Goal: Information Seeking & Learning: Learn about a topic

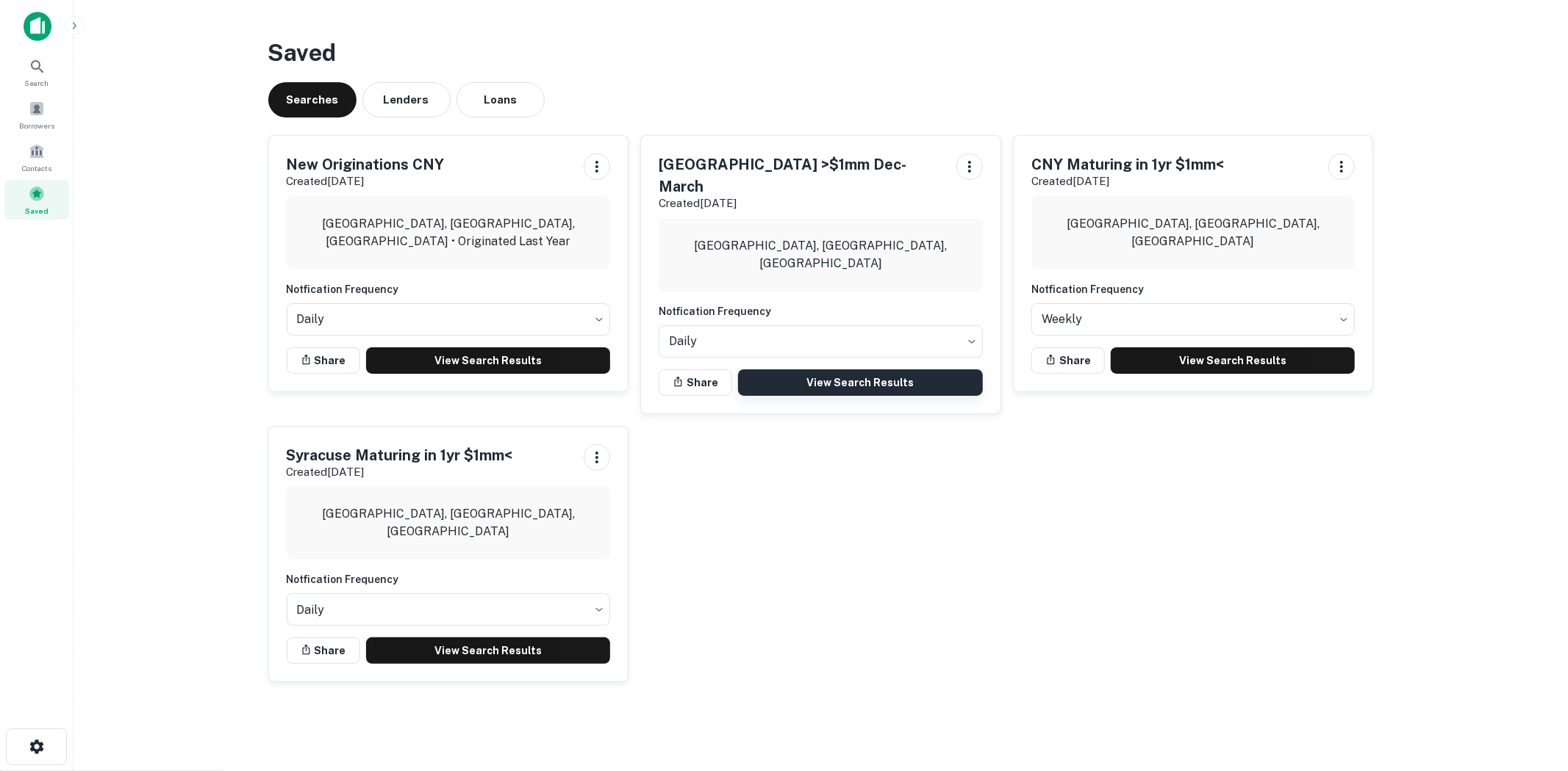
click at [789, 369] on link "View Search Results" at bounding box center [860, 382] width 244 height 26
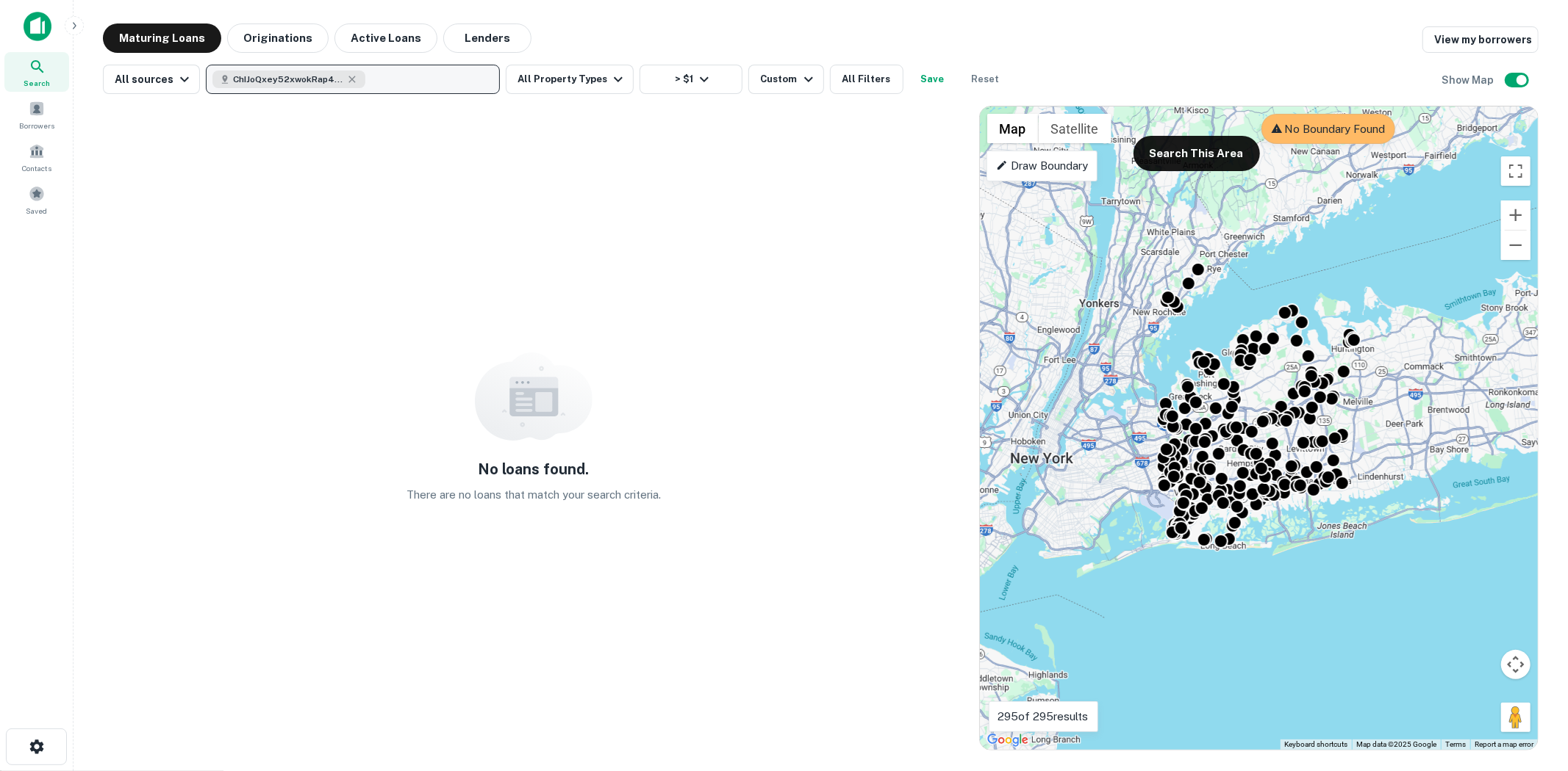
click at [382, 84] on button "ChIJoQxey52xwokRap4G05mKJBs" at bounding box center [353, 79] width 294 height 30
click at [358, 79] on div "ChIJoQxey52xwokRap4G05mKJBs" at bounding box center [289, 79] width 153 height 18
click at [347, 76] on icon "button" at bounding box center [352, 79] width 12 height 12
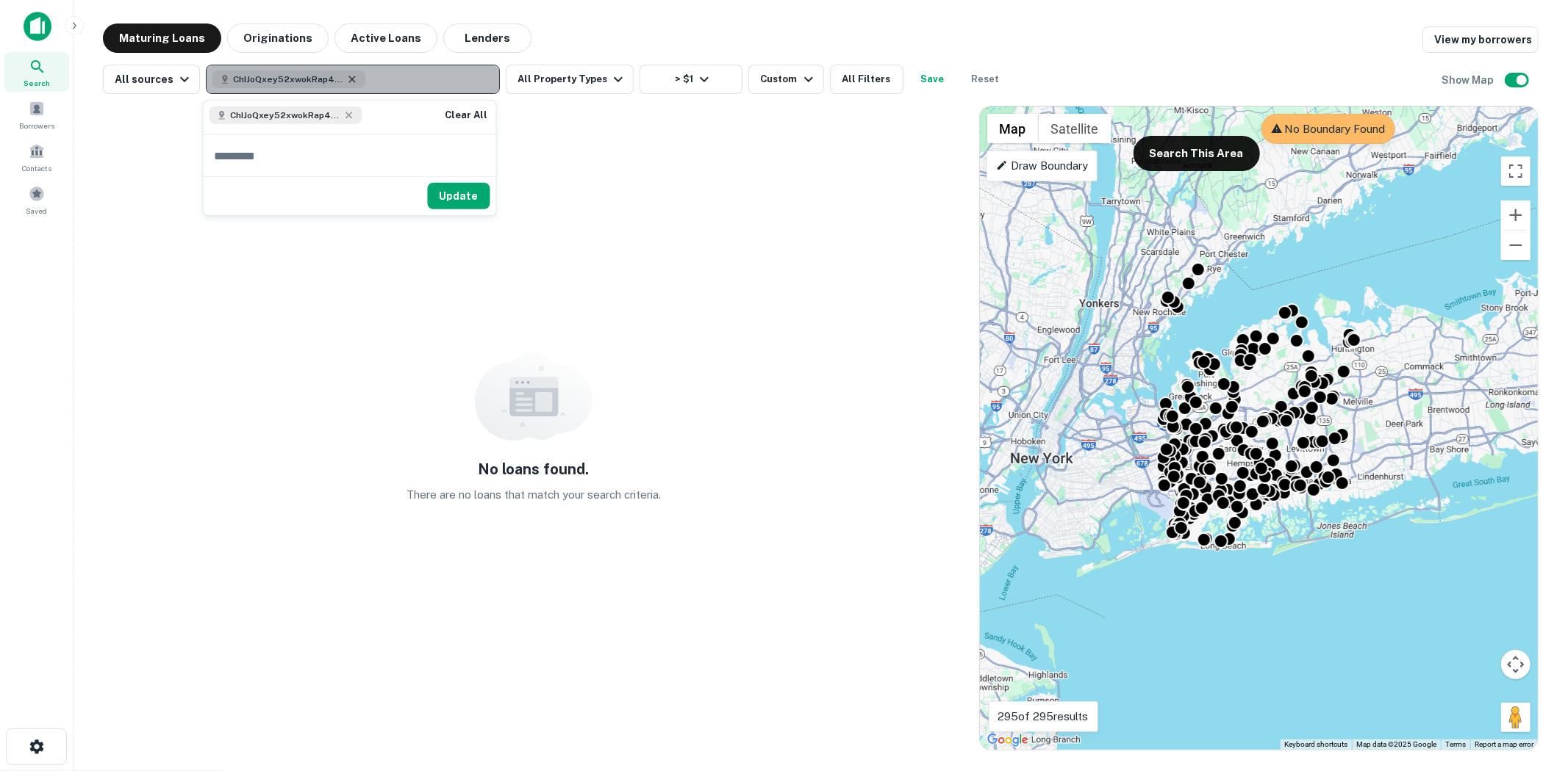
click at [351, 77] on icon "button" at bounding box center [352, 79] width 12 height 12
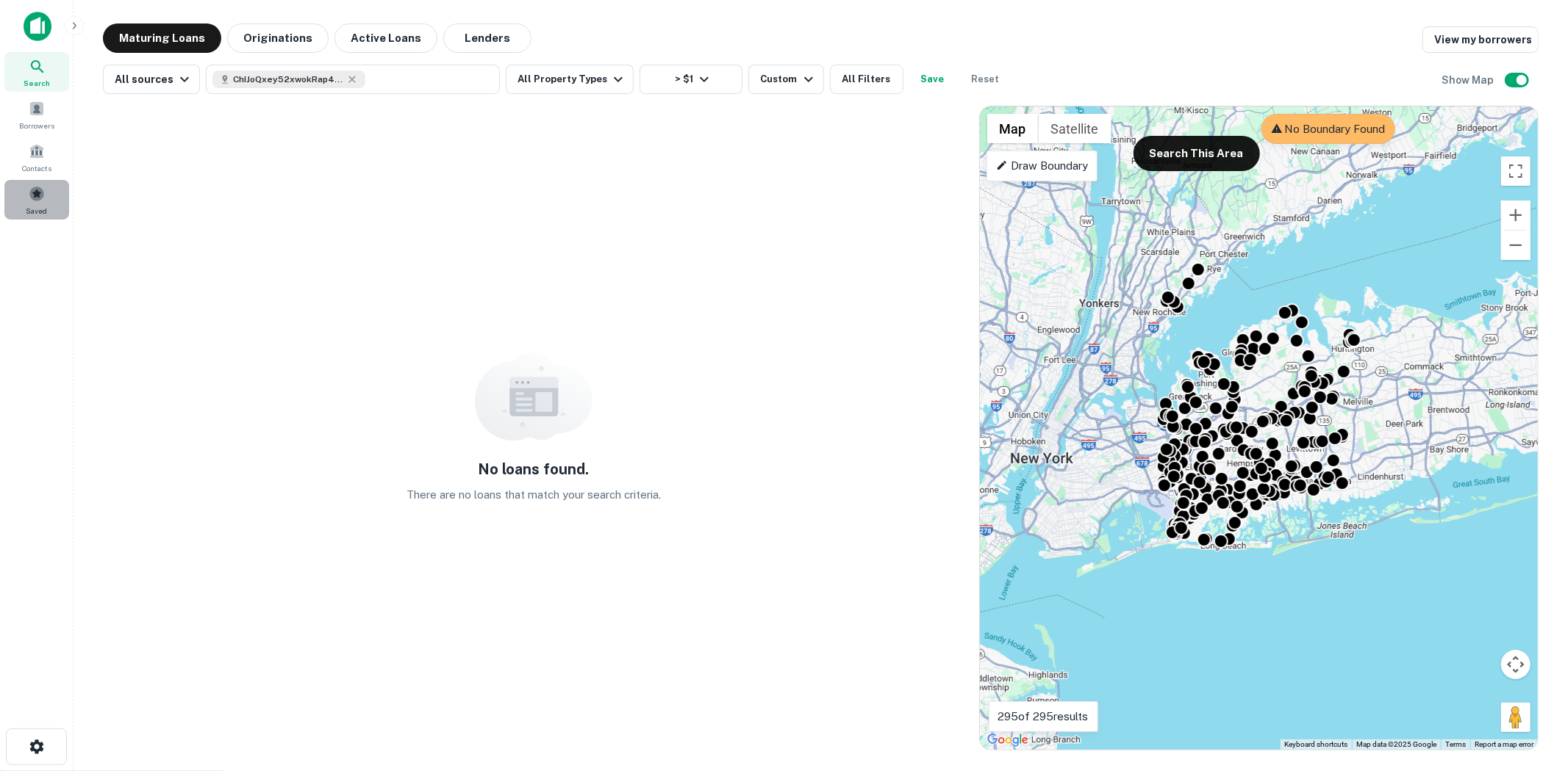
click at [46, 201] on div "Saved" at bounding box center [36, 200] width 64 height 40
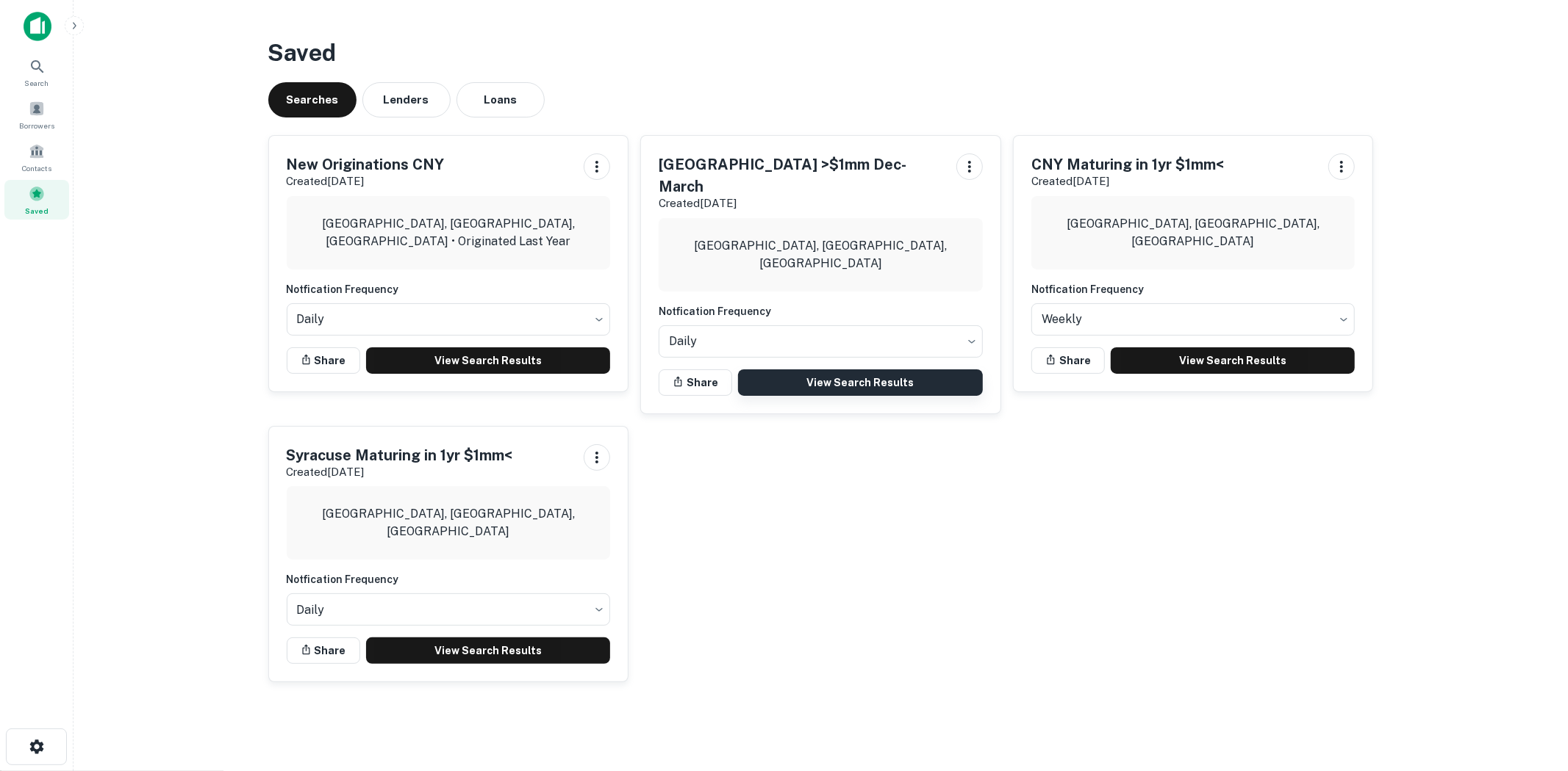
click at [848, 369] on link "View Search Results" at bounding box center [860, 382] width 244 height 26
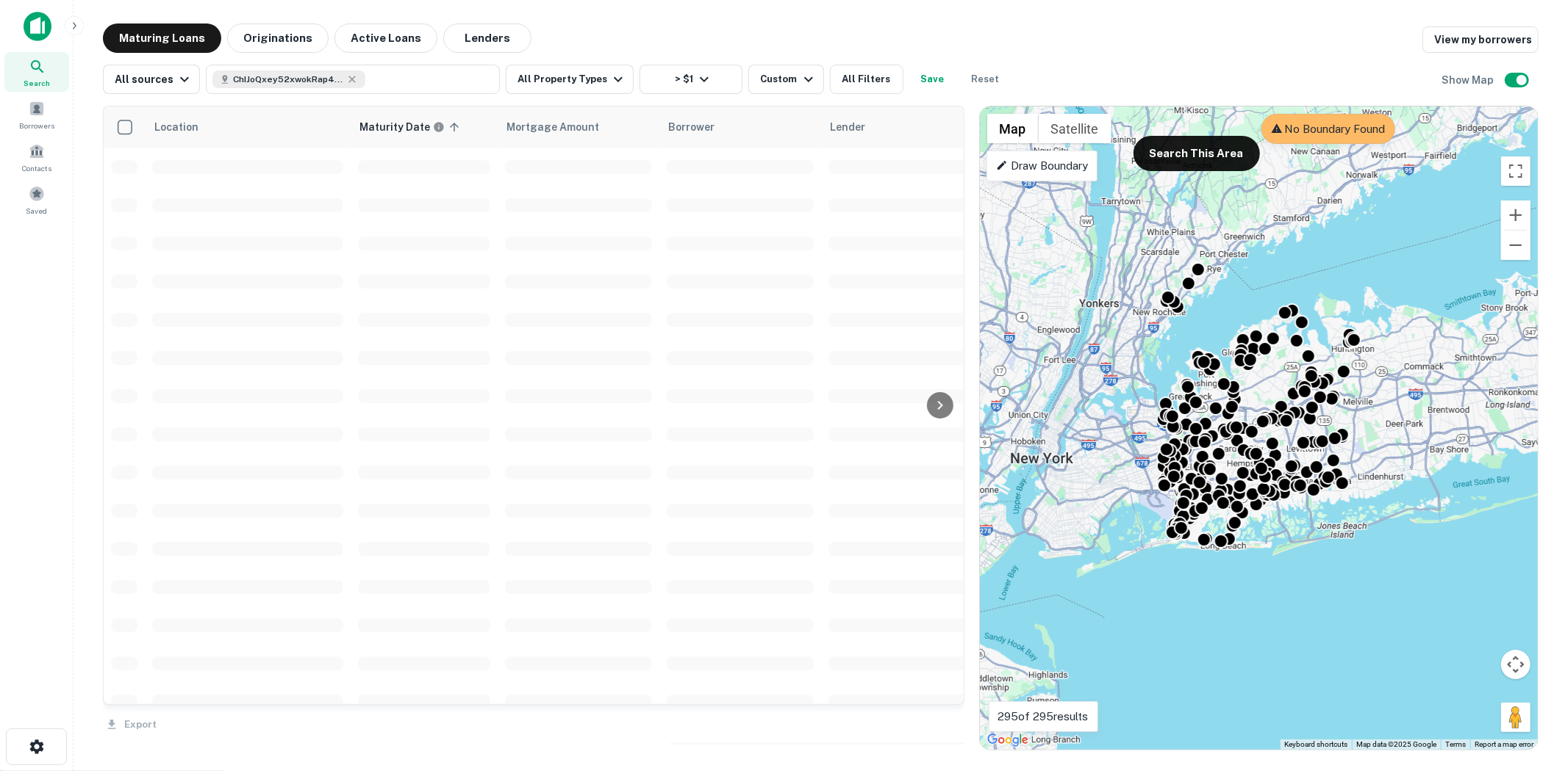
click at [35, 68] on icon at bounding box center [36, 66] width 12 height 12
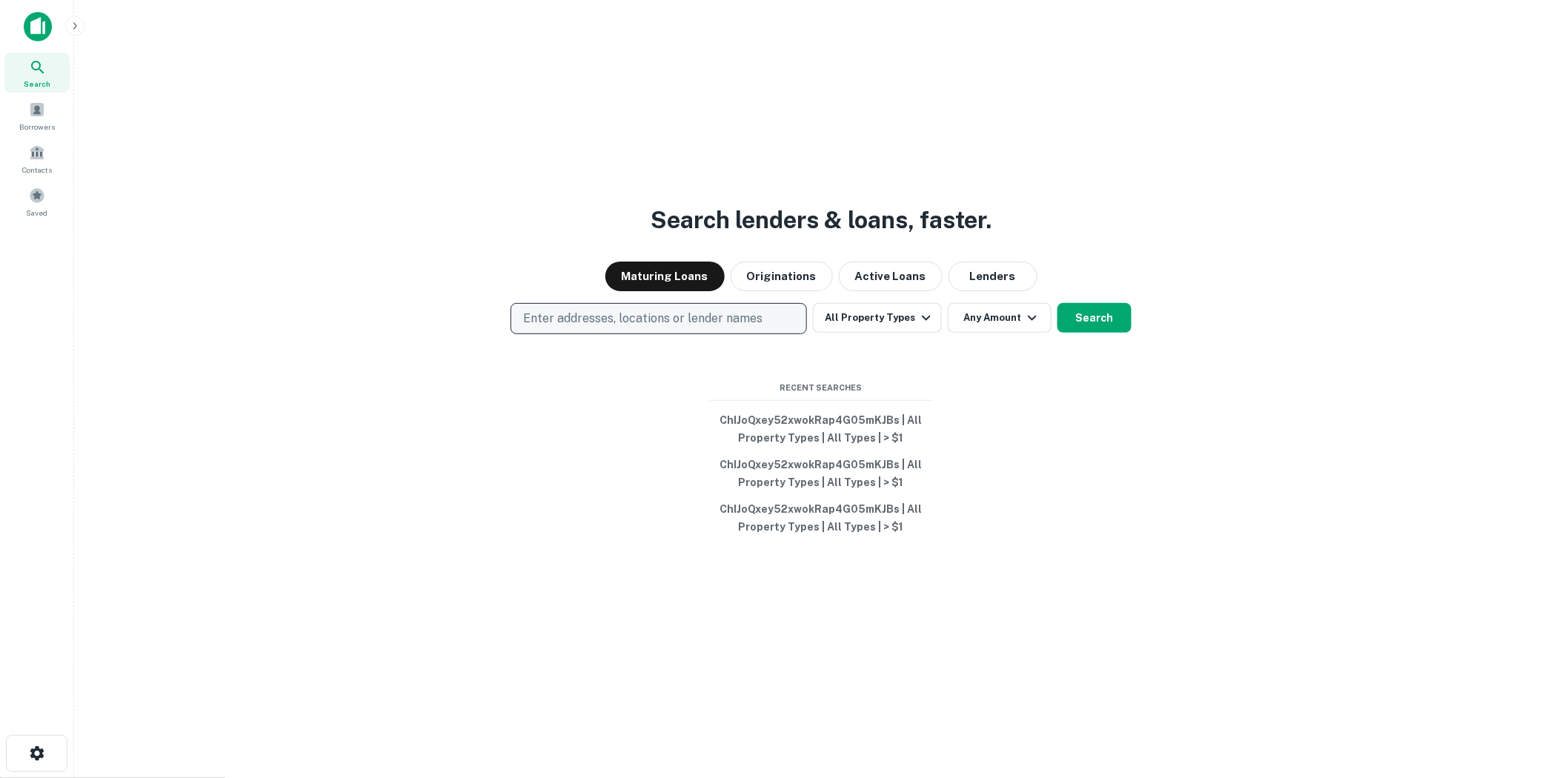
click at [759, 313] on p "Enter addresses, locations or lender names" at bounding box center [642, 318] width 240 height 18
type input "*"
type input "******"
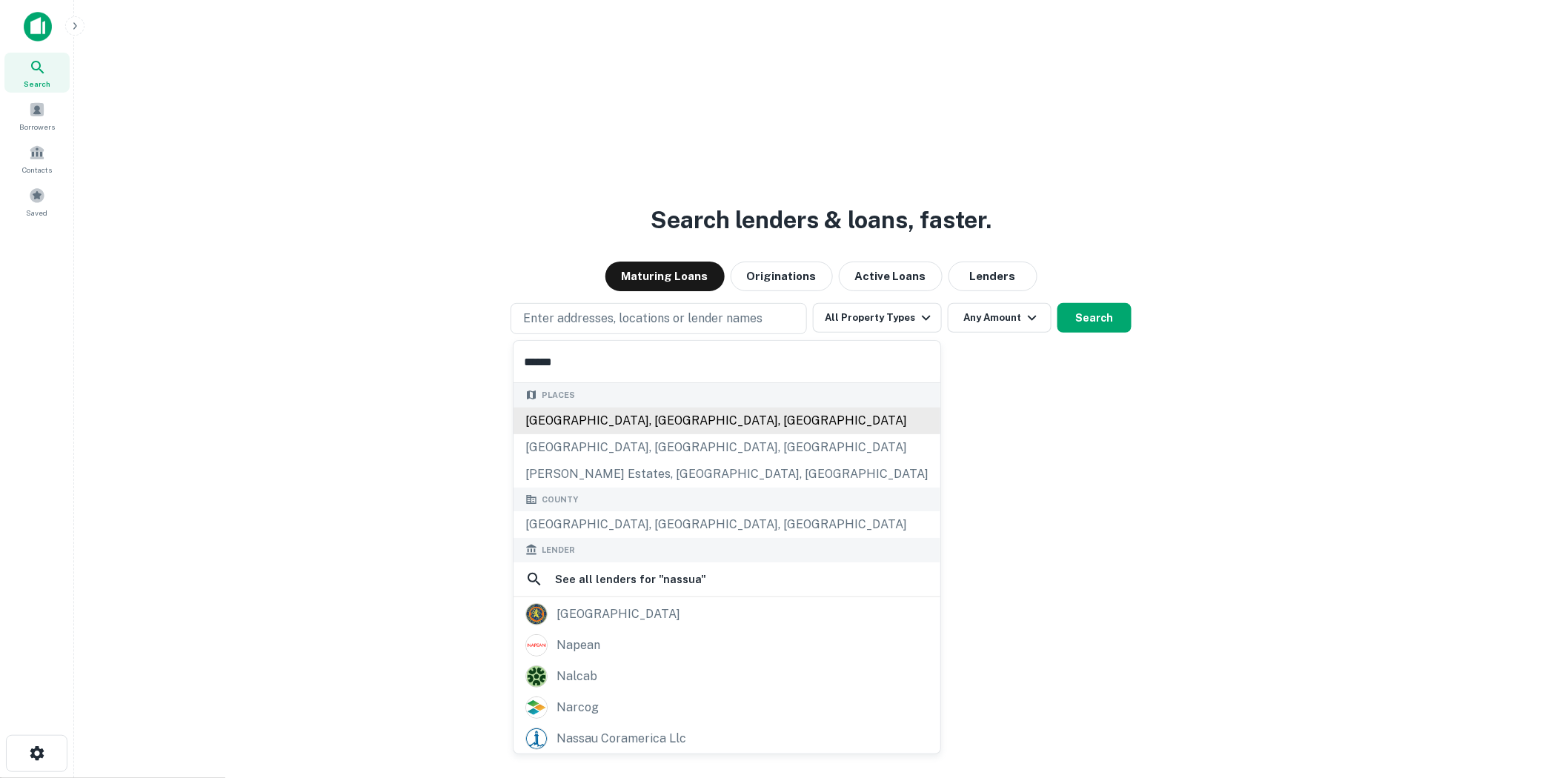
click at [638, 428] on div "[GEOGRAPHIC_DATA], [GEOGRAPHIC_DATA], [GEOGRAPHIC_DATA]" at bounding box center [727, 421] width 427 height 26
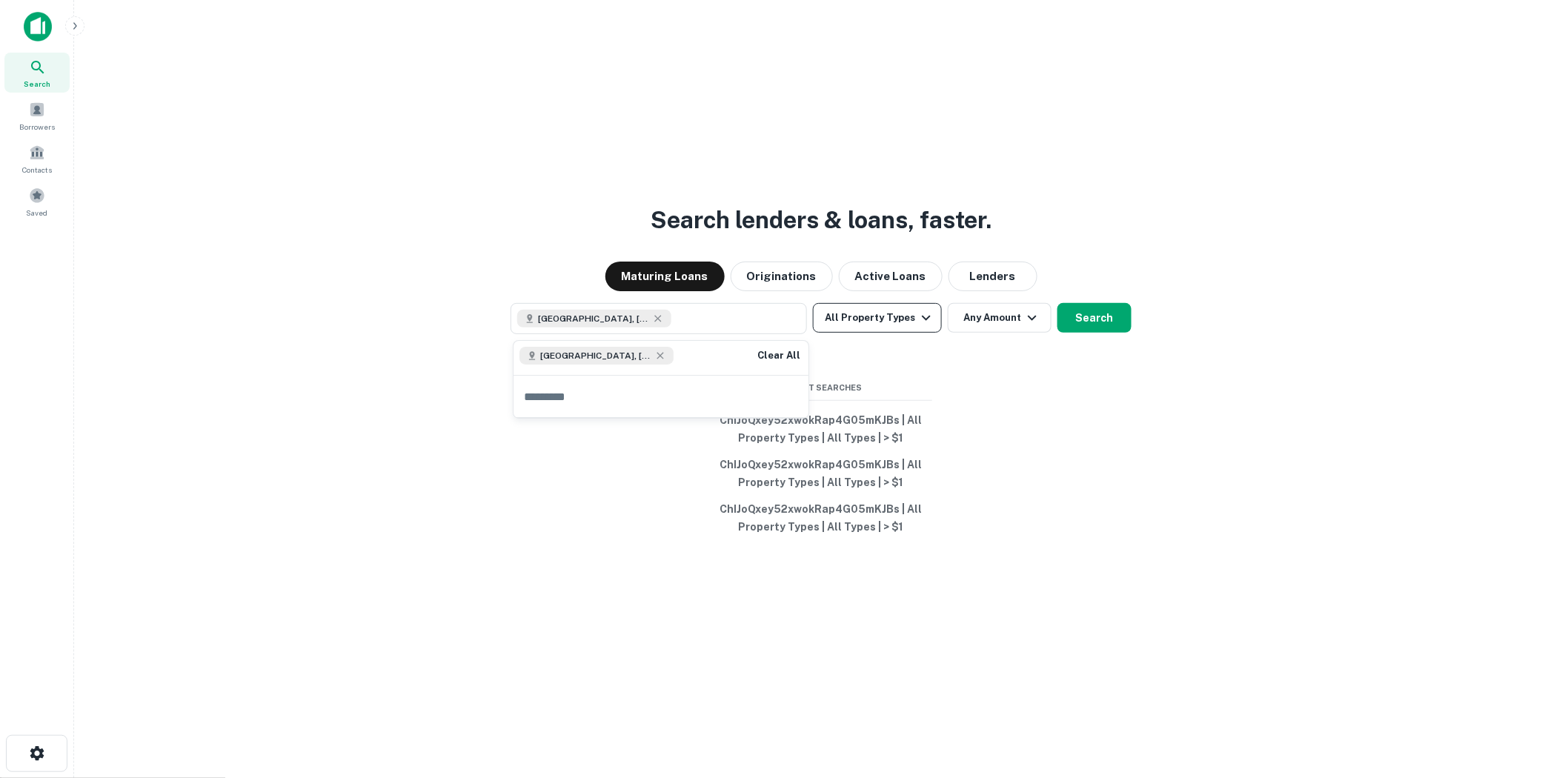
click at [865, 321] on button "All Property Types" at bounding box center [877, 318] width 129 height 30
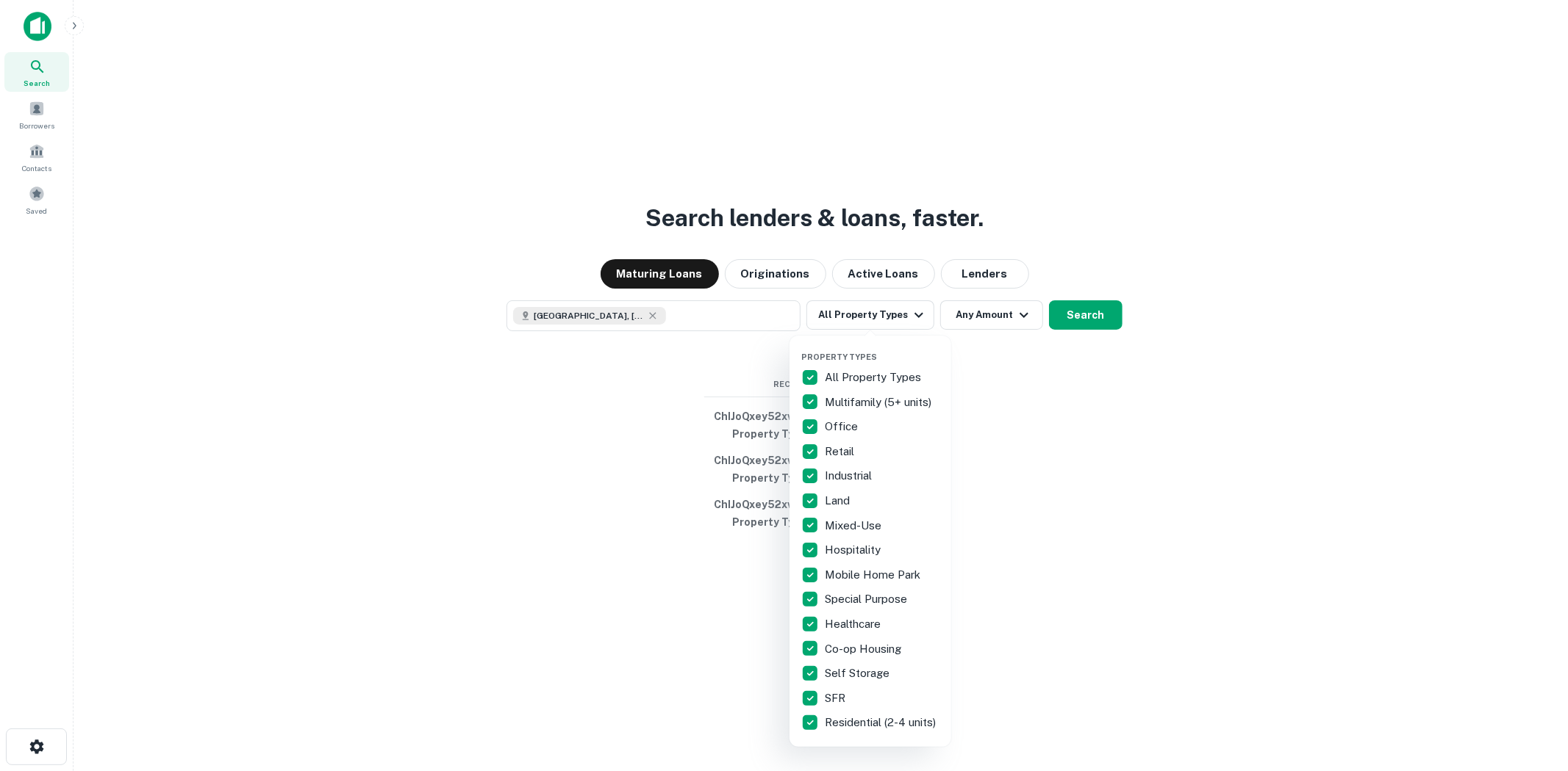
click at [705, 305] on div at bounding box center [784, 385] width 1568 height 771
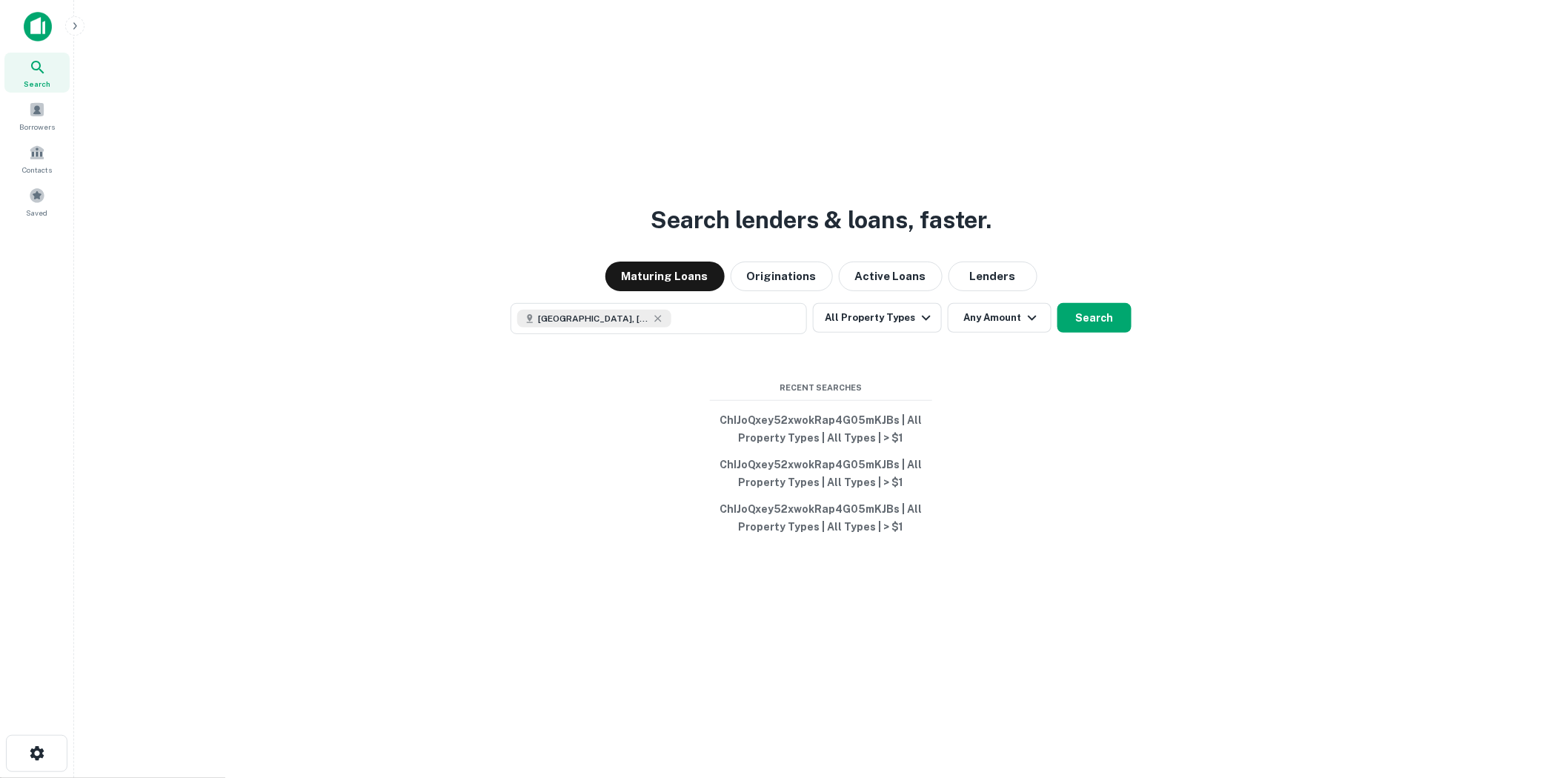
click at [715, 324] on div "Property Types All Property Types Multifamily (5+ units) Office Retail Industri…" at bounding box center [784, 389] width 1568 height 778
click at [708, 327] on button "Nassau County, NY, USA" at bounding box center [658, 318] width 296 height 31
type input "****"
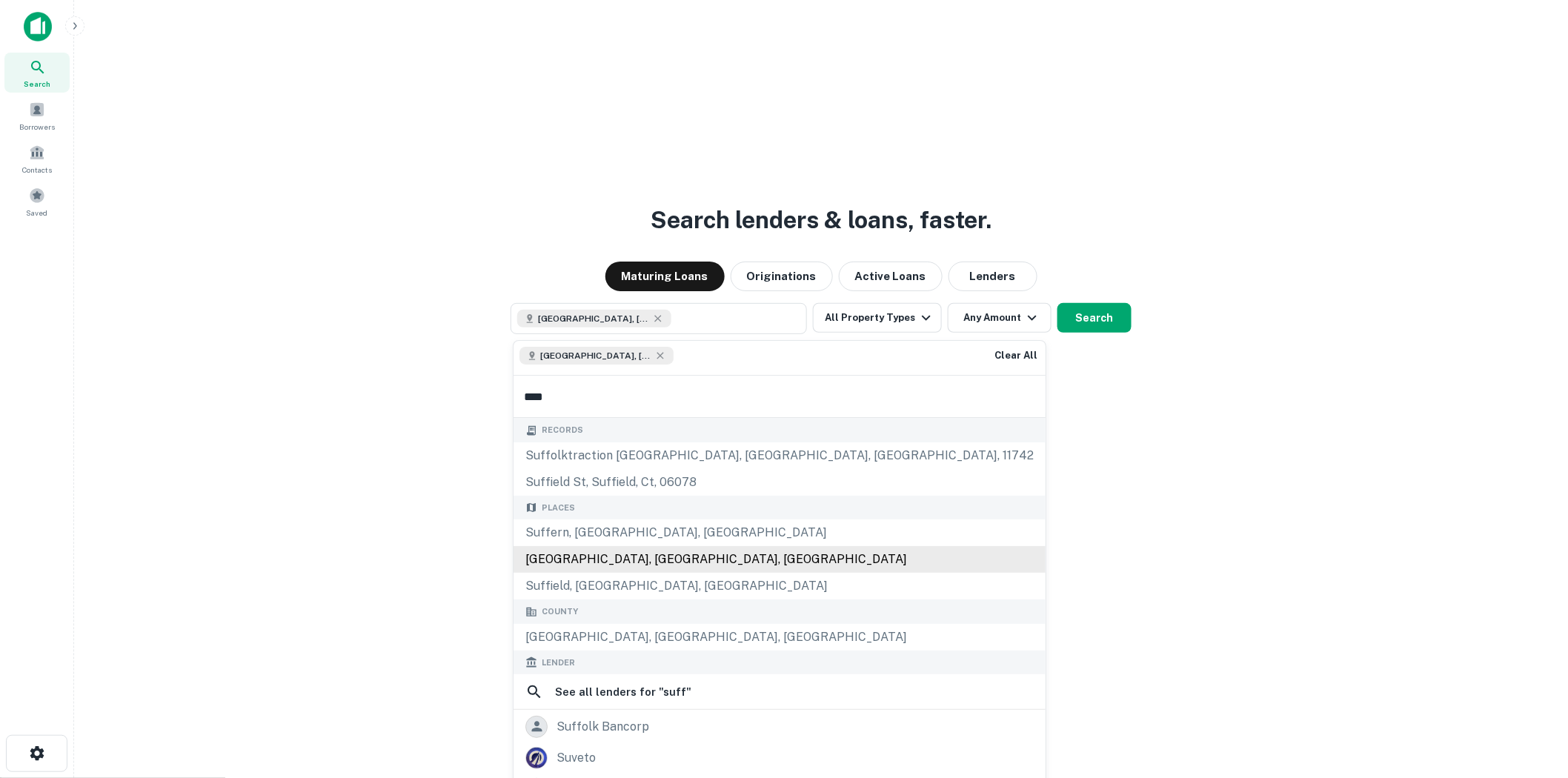
click at [664, 550] on div "Suffolk County, NY, USA" at bounding box center [780, 560] width 532 height 26
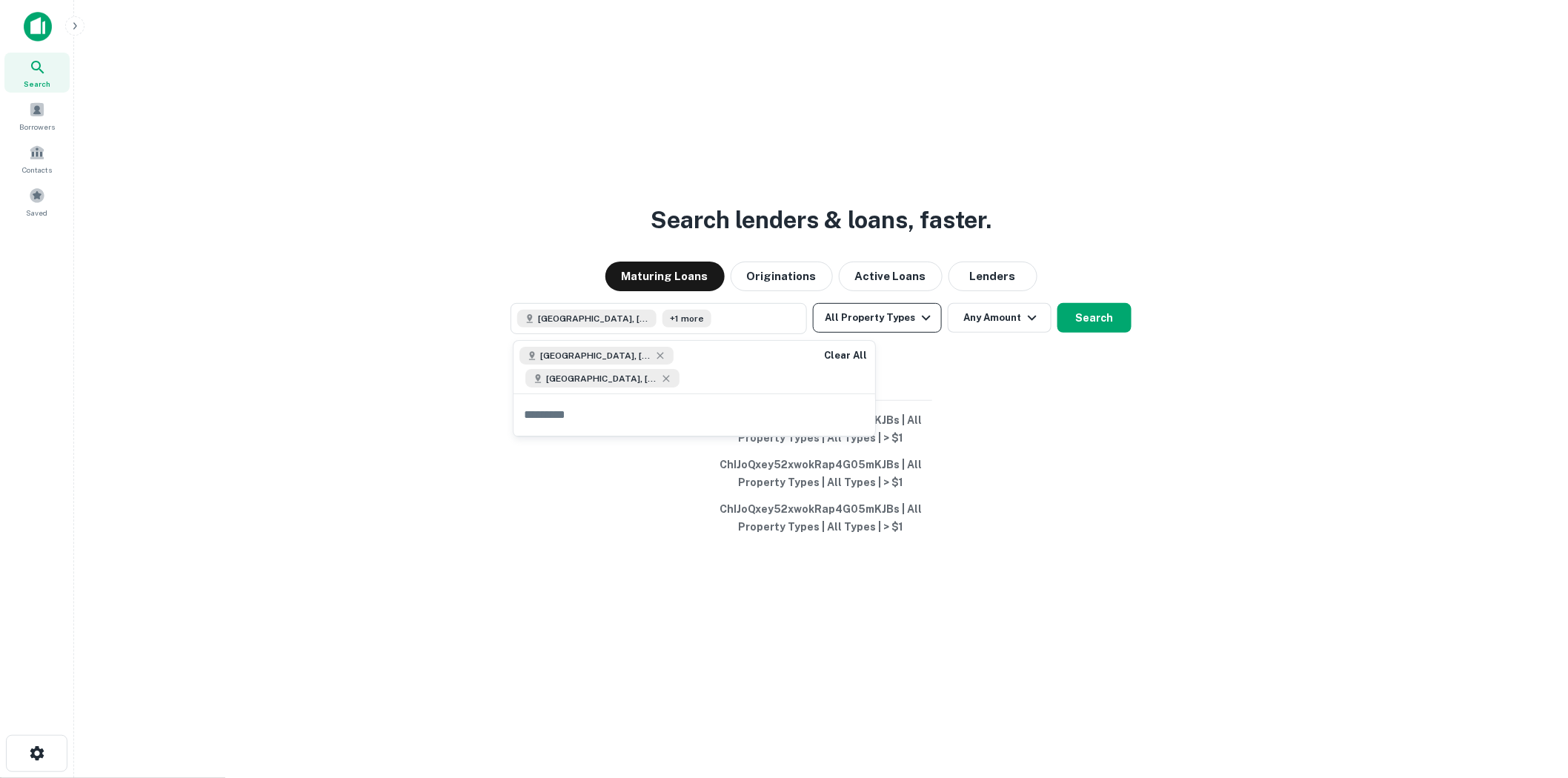
click at [911, 324] on button "All Property Types" at bounding box center [877, 318] width 129 height 30
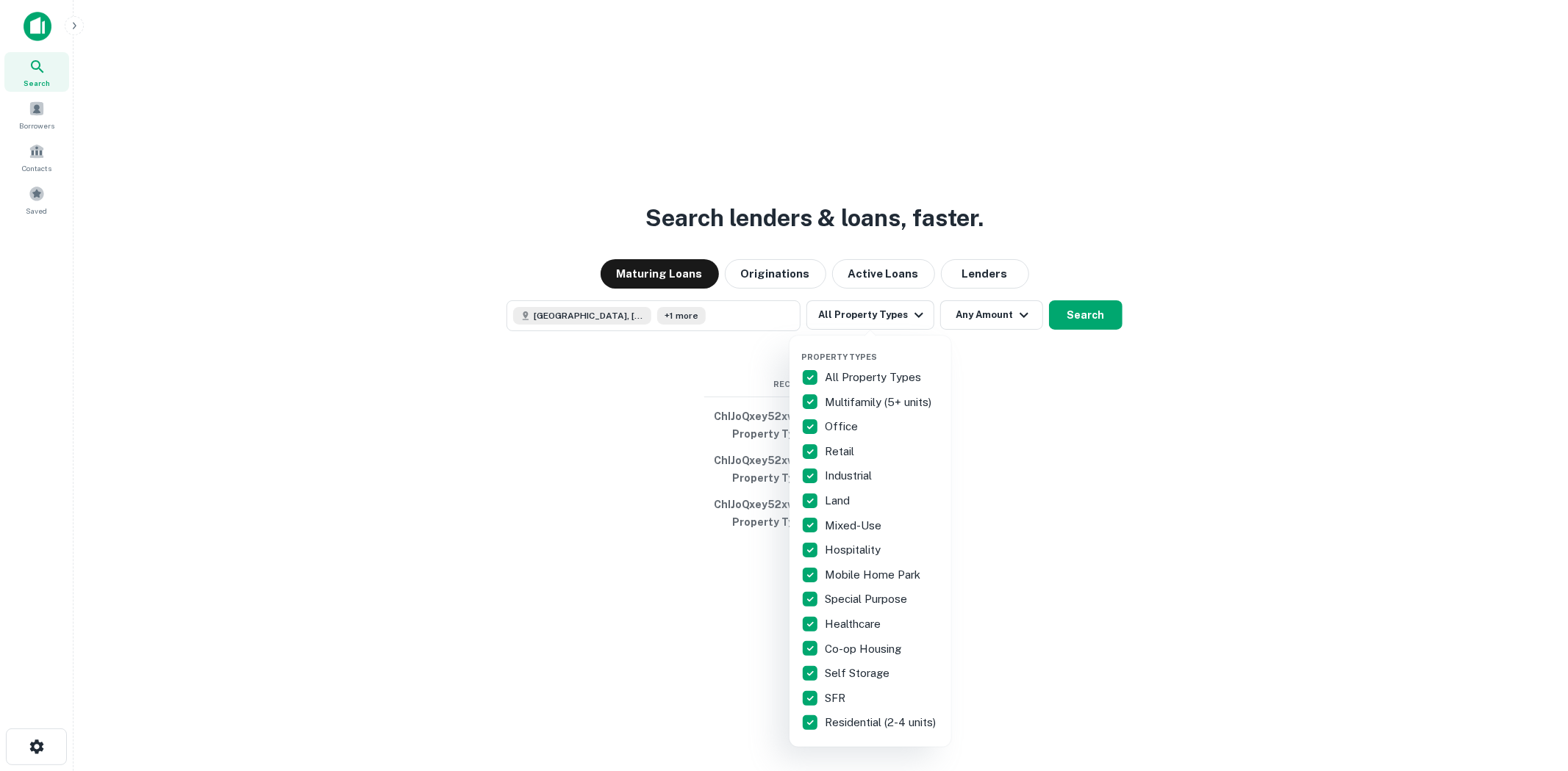
click at [731, 320] on div at bounding box center [784, 385] width 1568 height 771
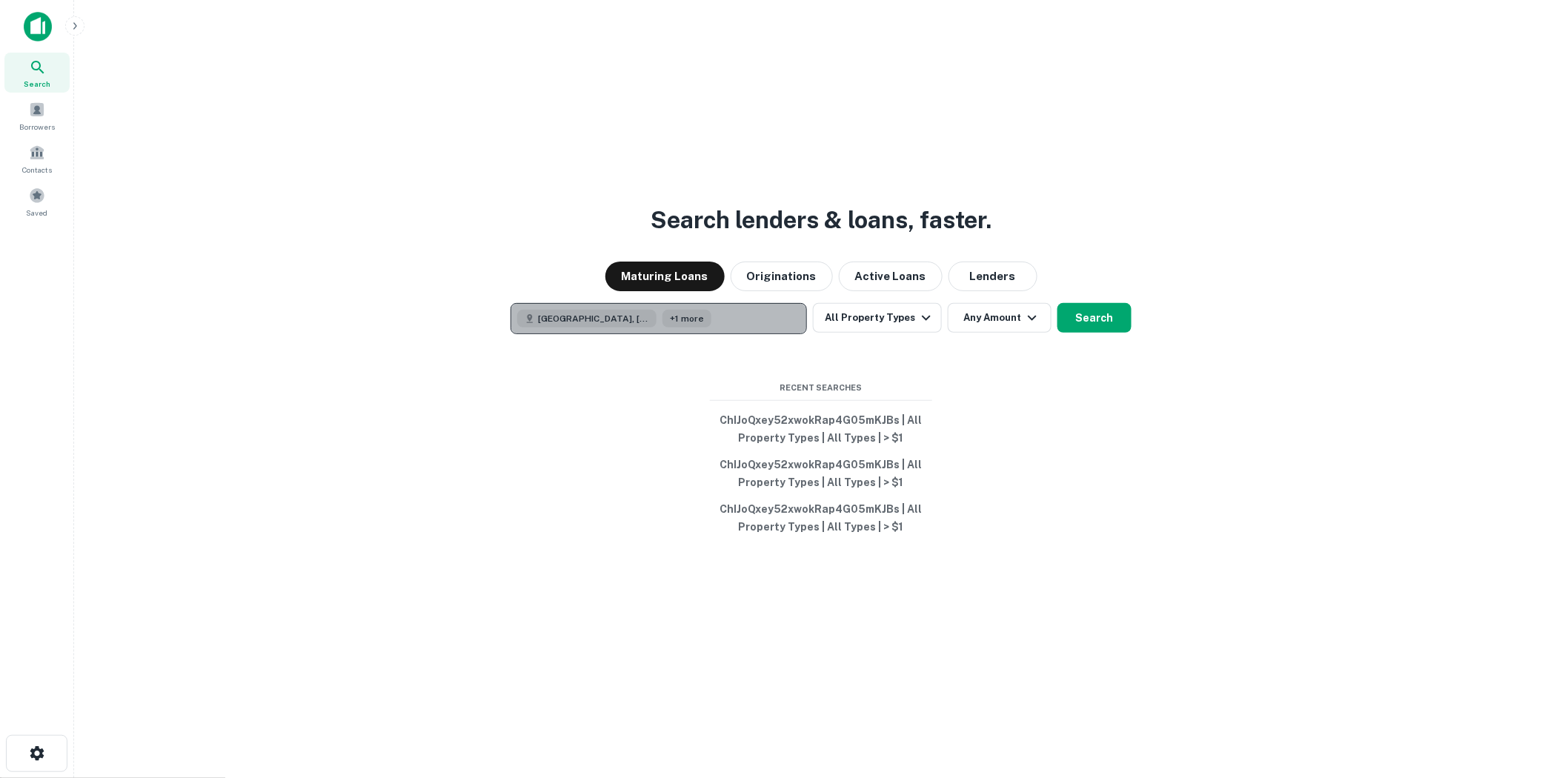
click at [711, 324] on button "Nassau County, NY, USA +1 more" at bounding box center [658, 318] width 296 height 31
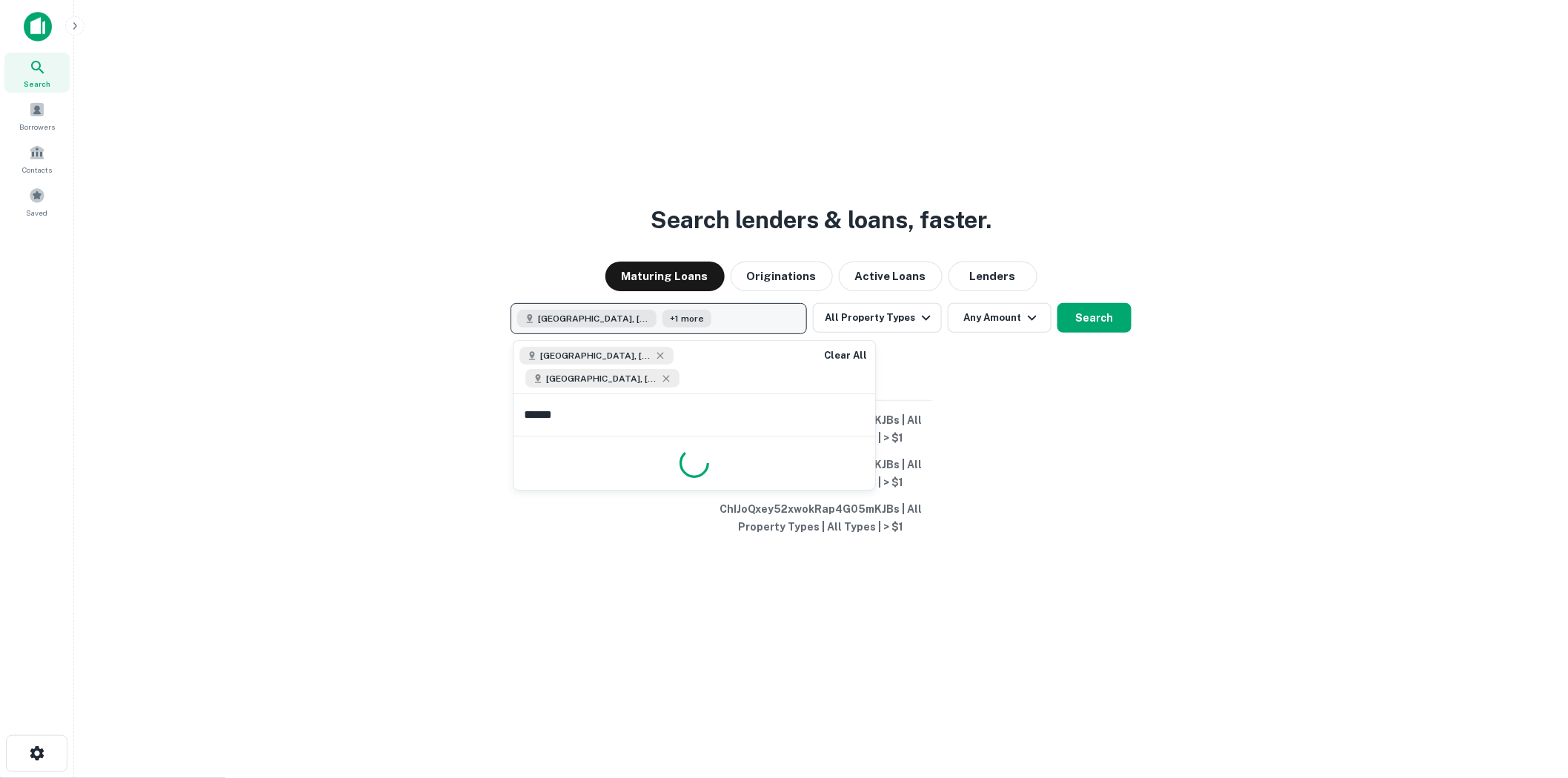
type input "*******"
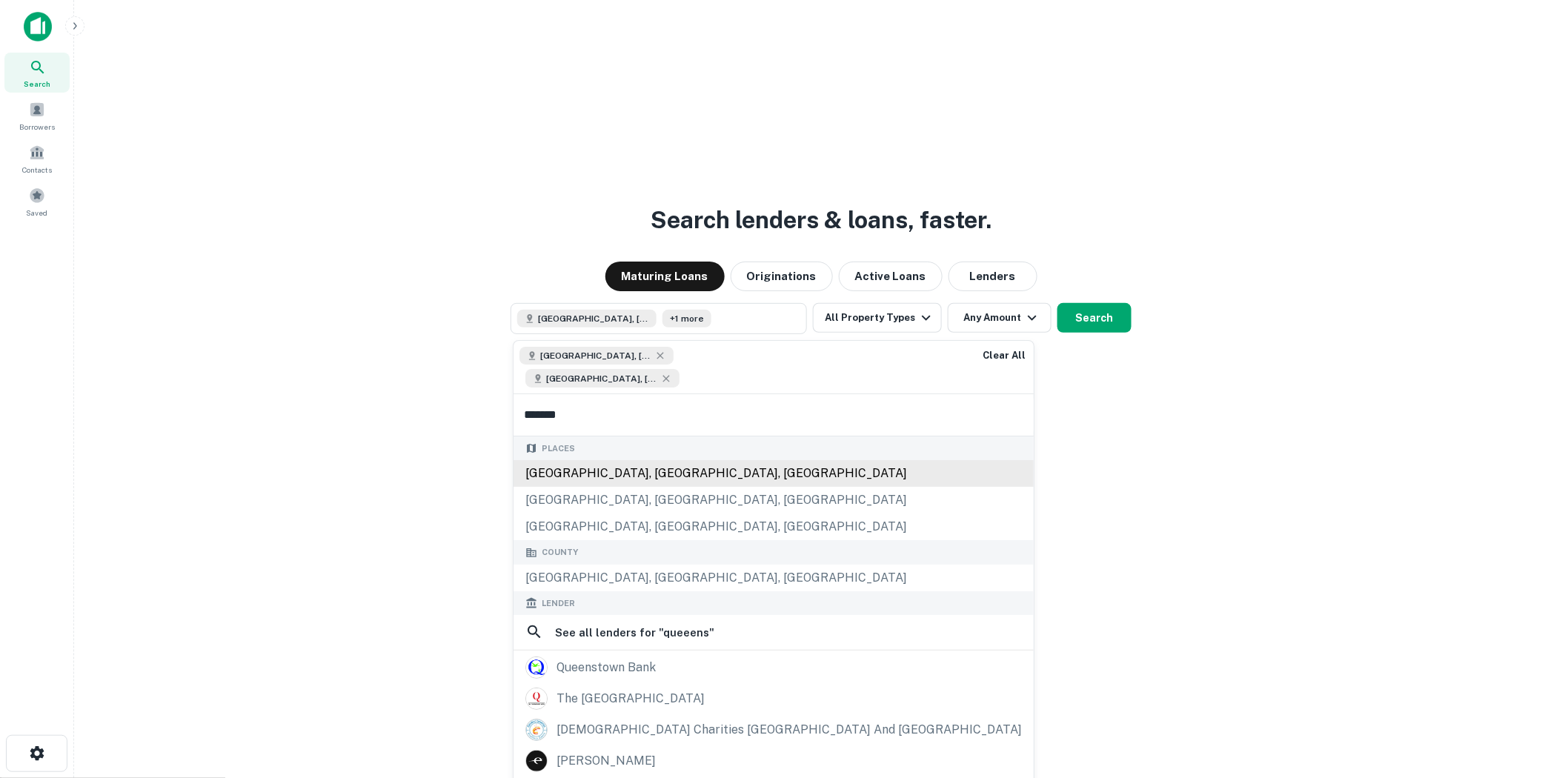
click at [642, 470] on div "Queens, NY, USA" at bounding box center [773, 473] width 520 height 26
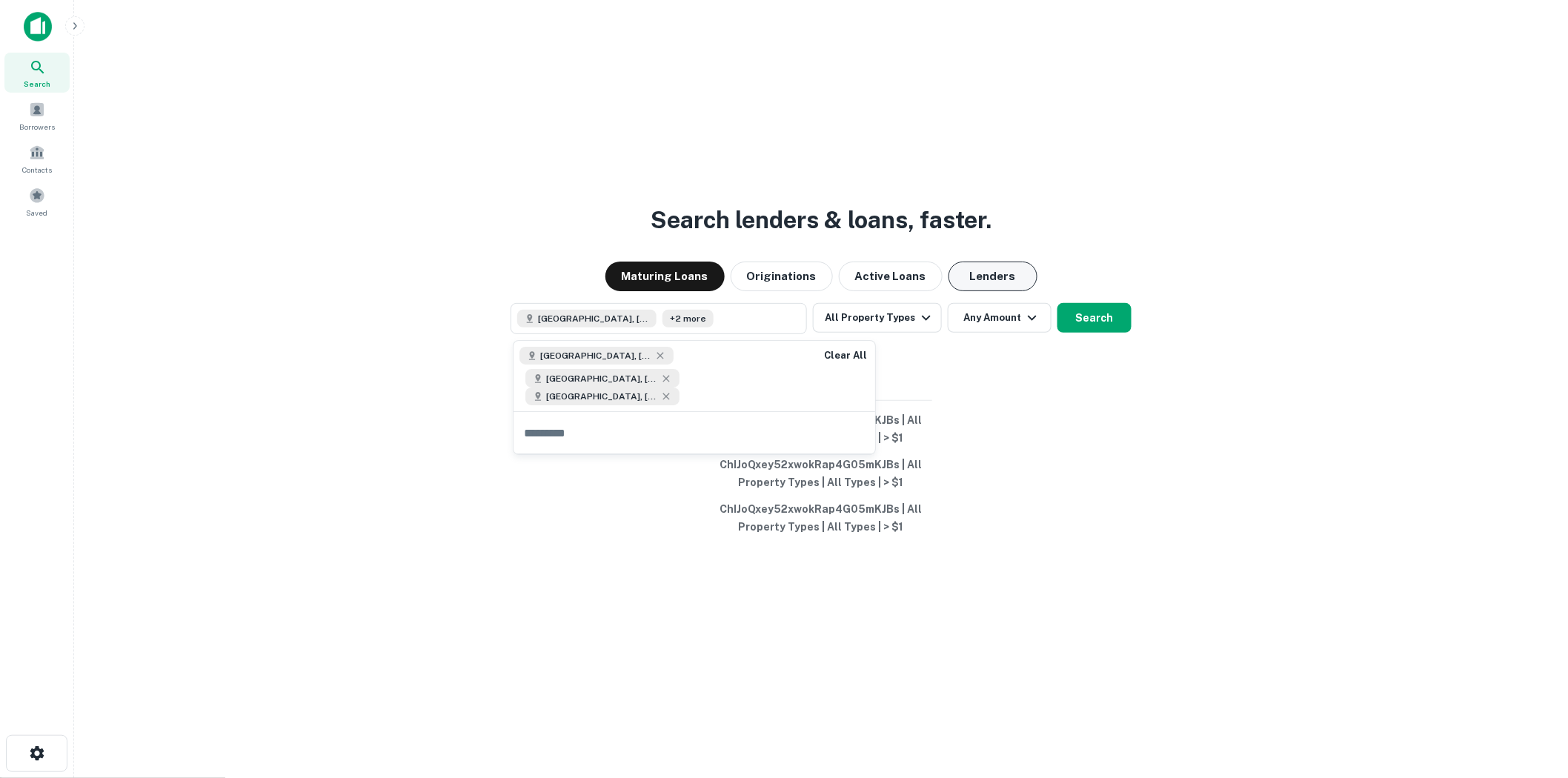
click at [969, 278] on button "Lenders" at bounding box center [993, 277] width 89 height 30
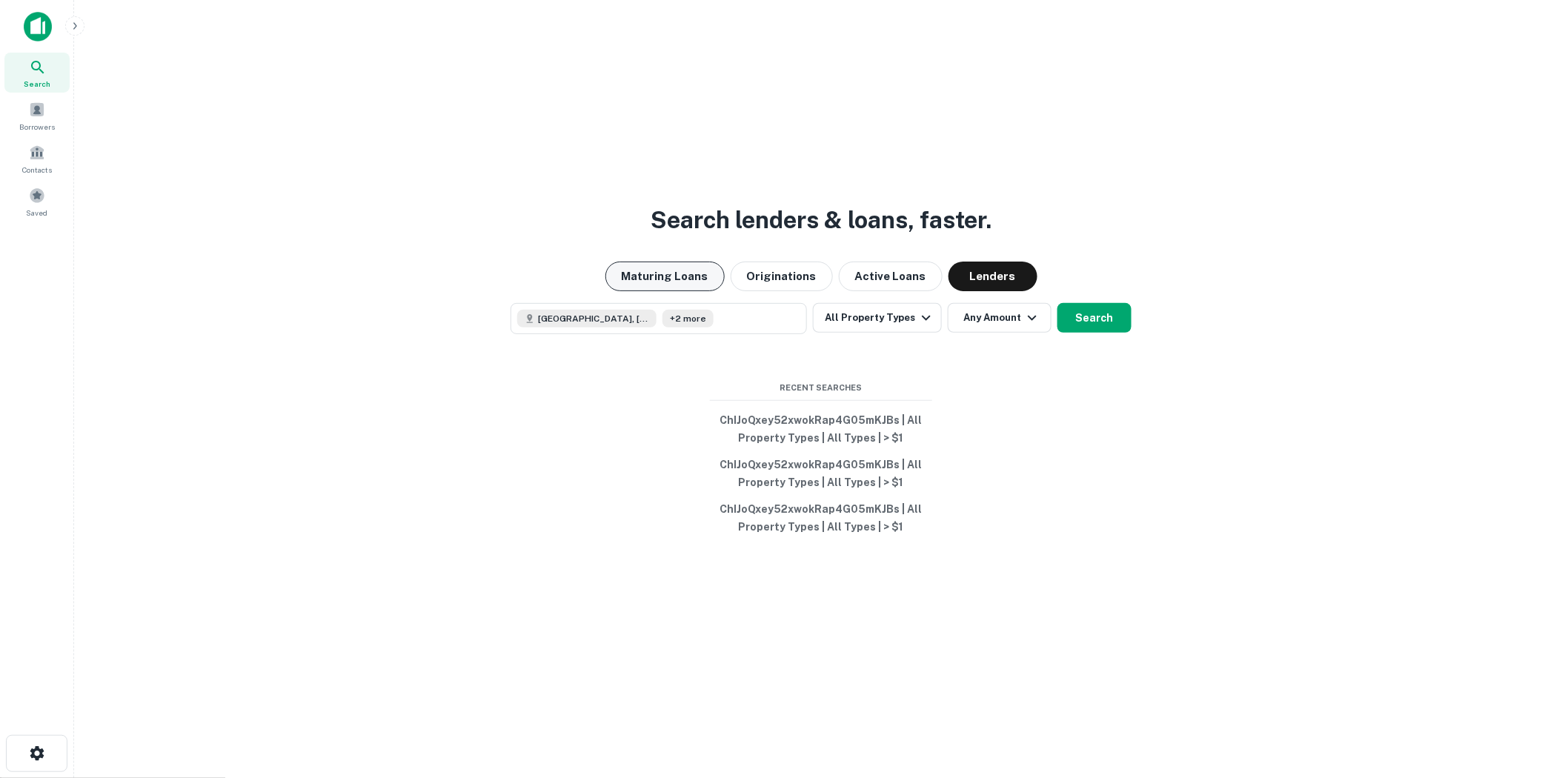
click at [671, 267] on button "Maturing Loans" at bounding box center [665, 277] width 119 height 30
click at [36, 103] on span at bounding box center [37, 109] width 16 height 16
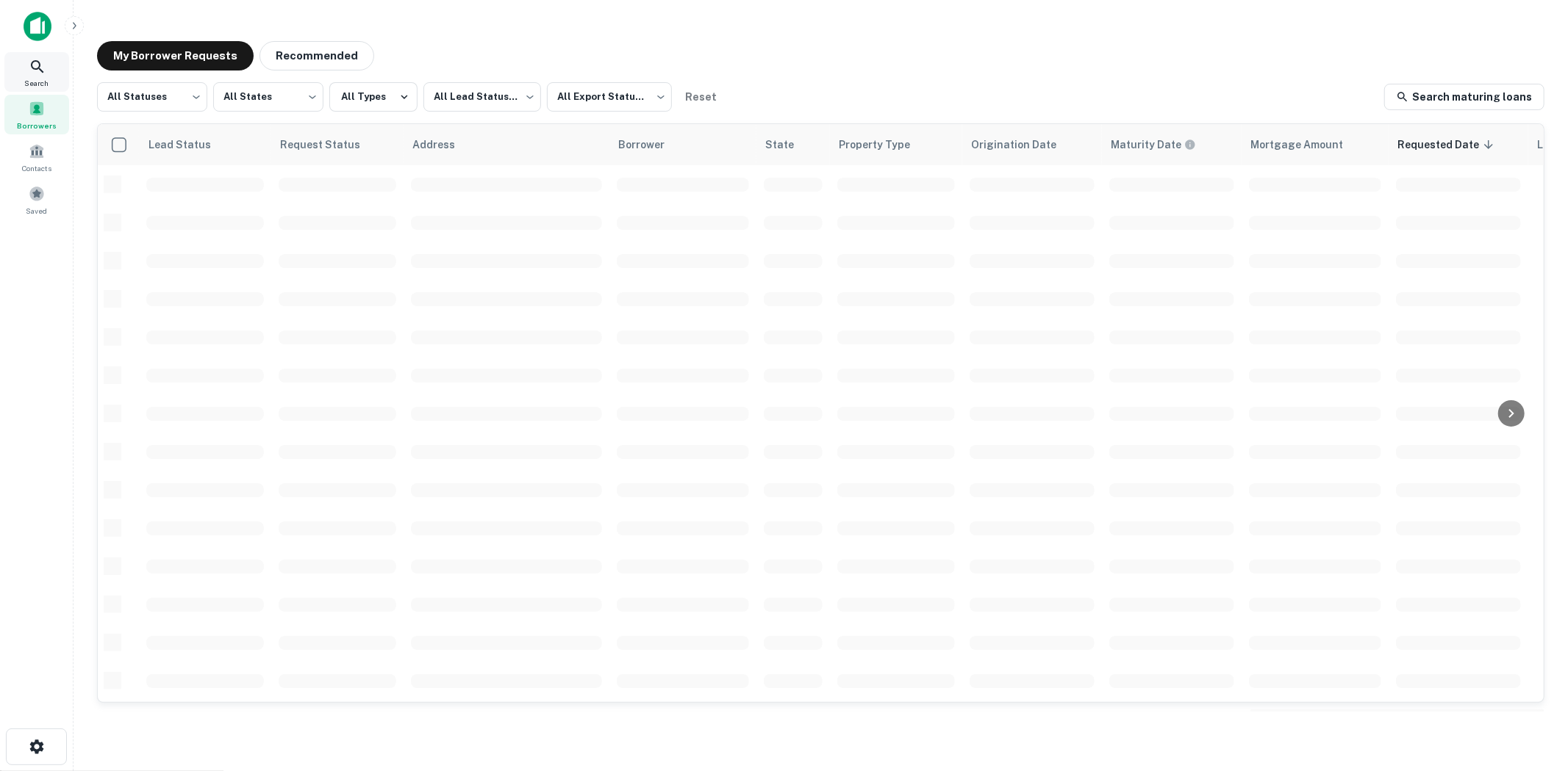
click at [35, 77] on span "Search" at bounding box center [37, 83] width 24 height 12
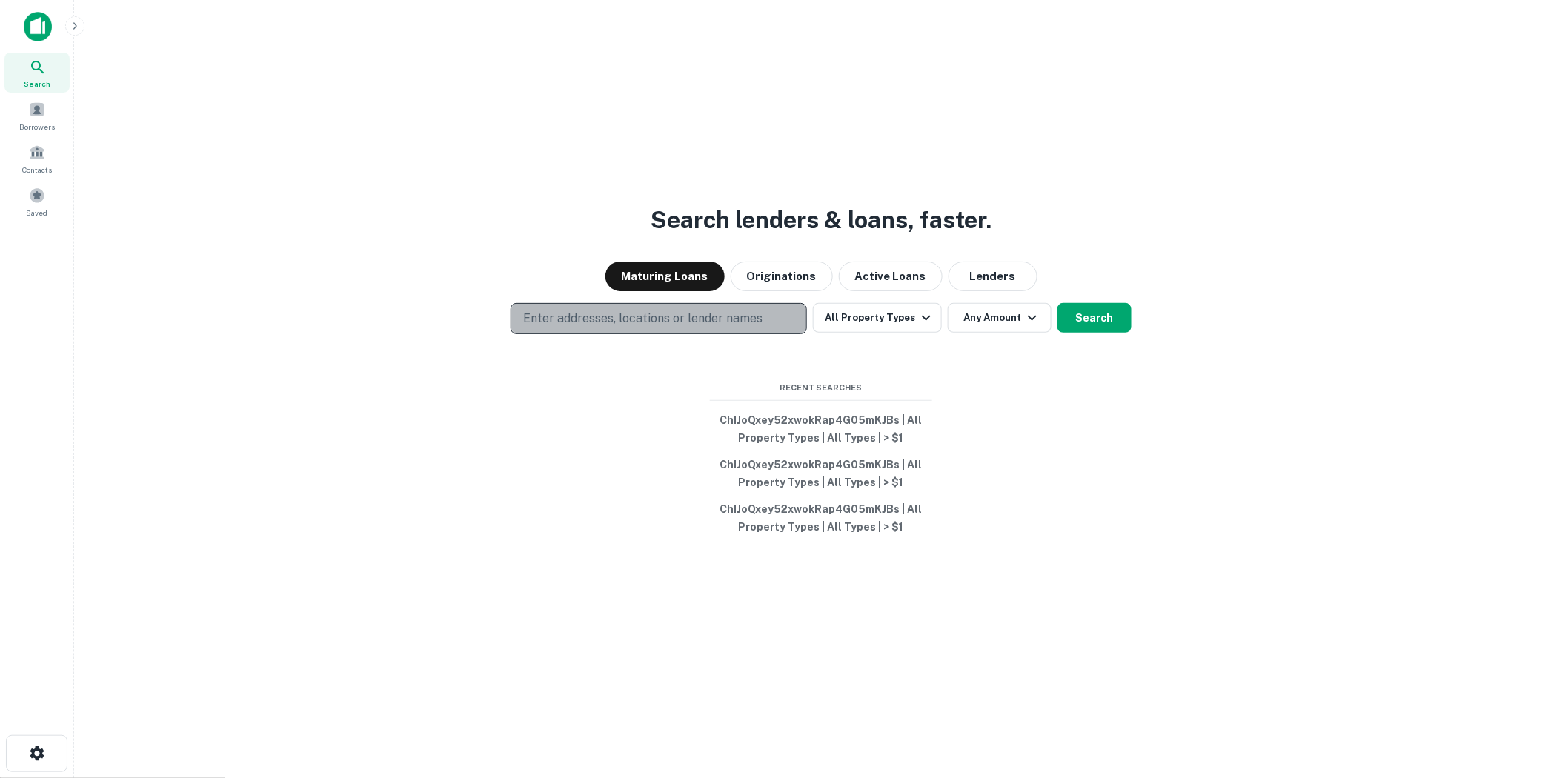
click at [657, 328] on button "Enter addresses, locations or lender names" at bounding box center [658, 318] width 296 height 31
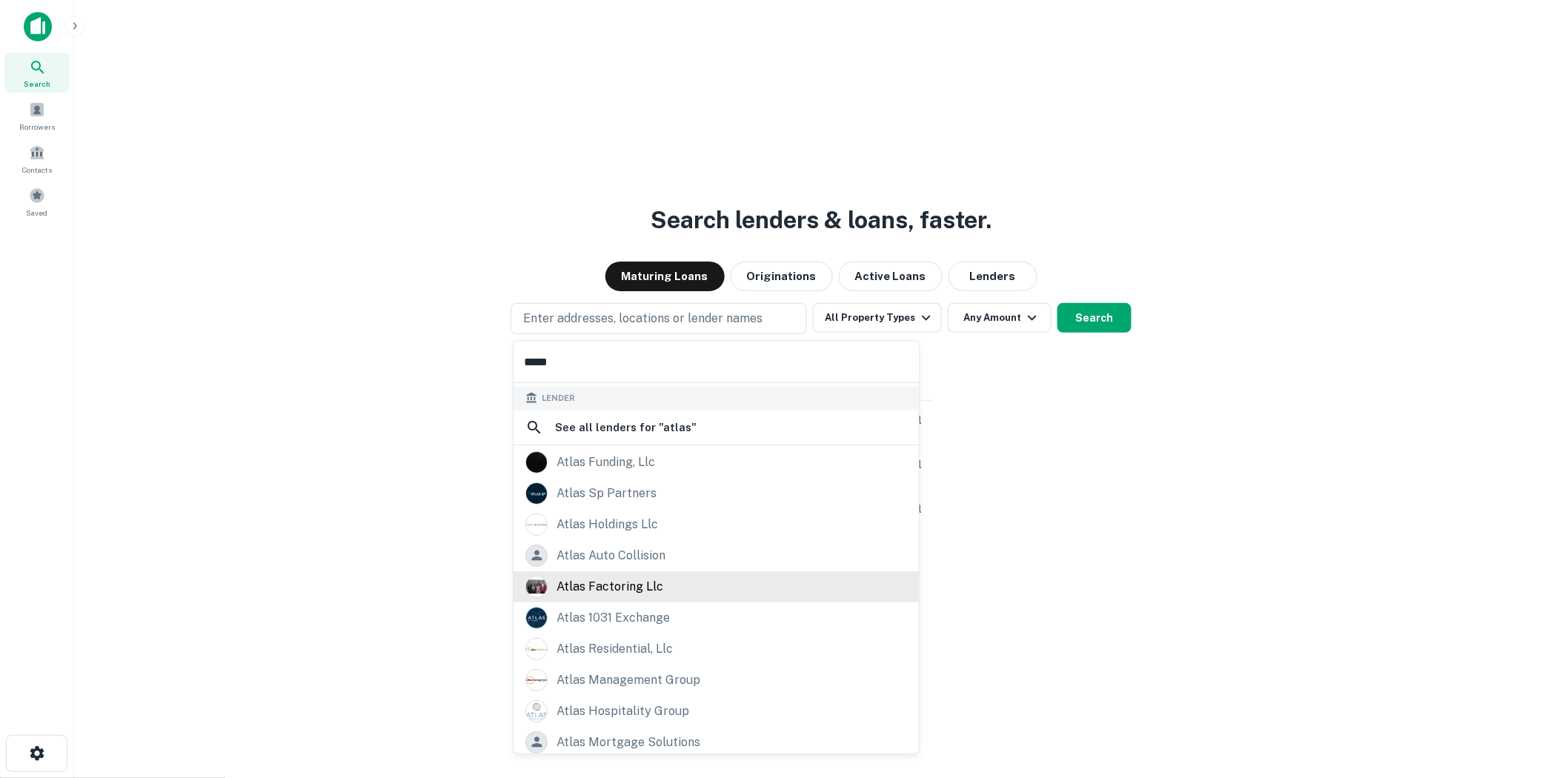
scroll to position [183, 0]
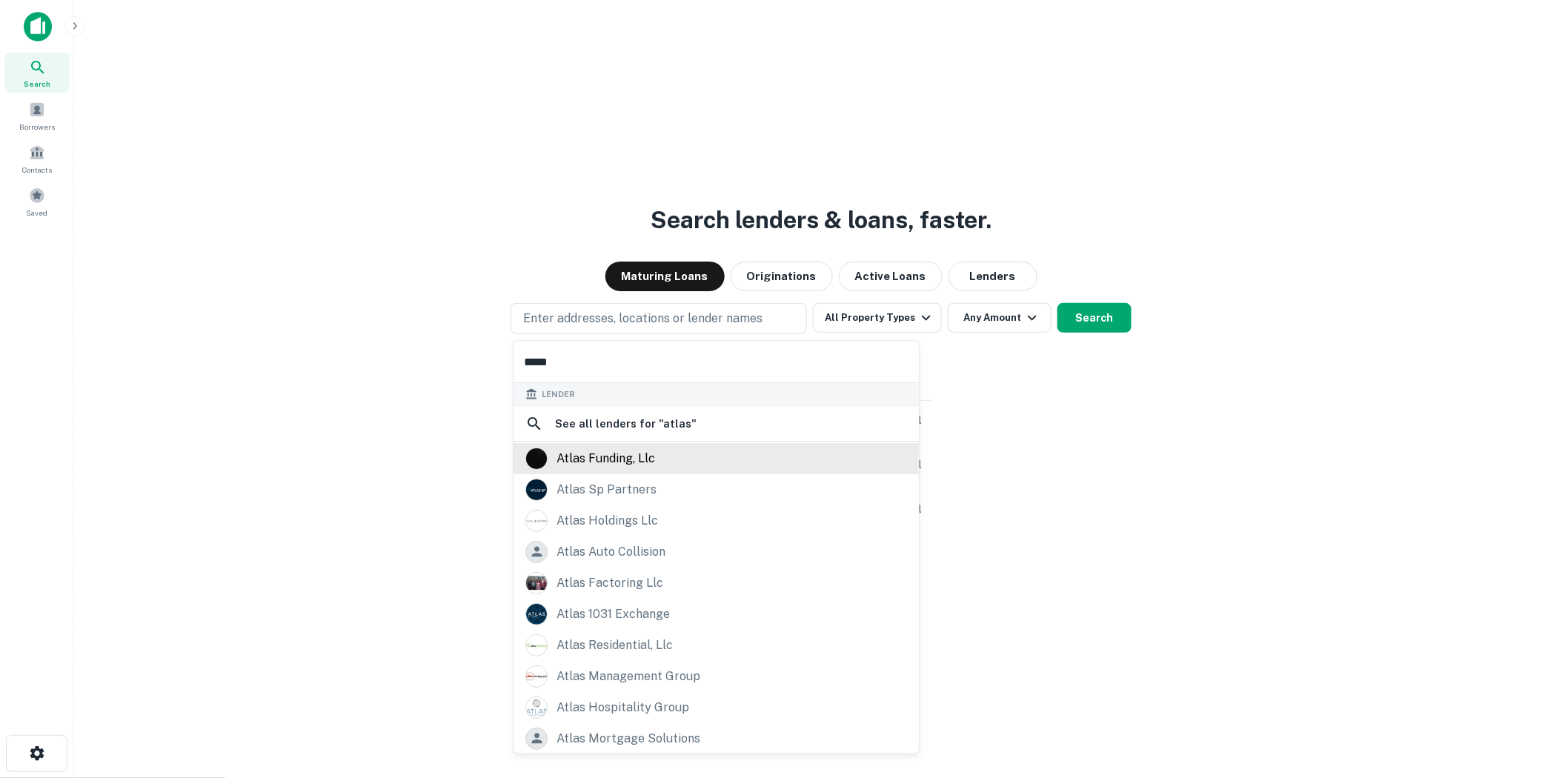
type input "*****"
click at [657, 453] on div "atlas funding, llc" at bounding box center [717, 459] width 382 height 23
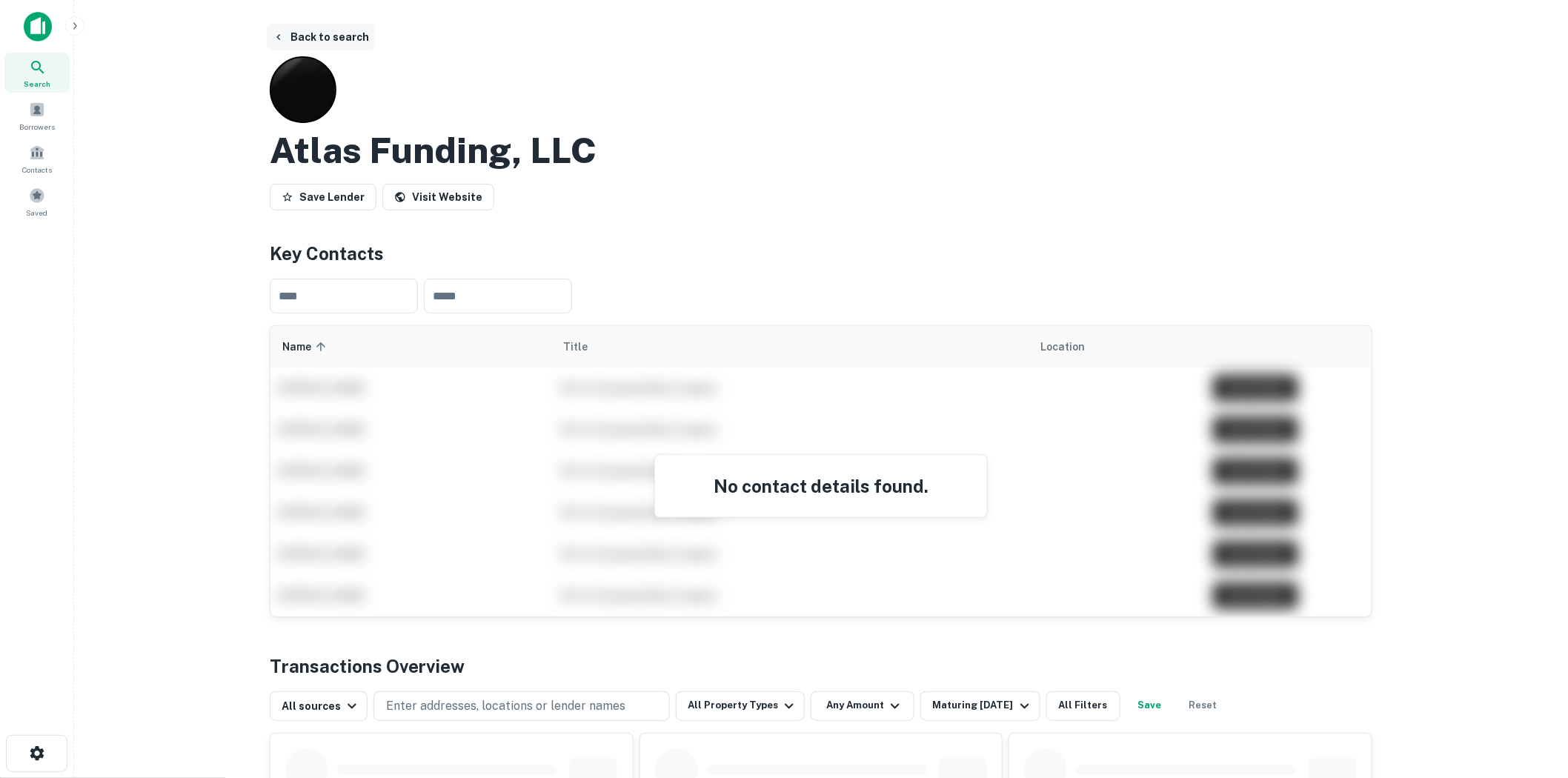
click at [271, 33] on button "Back to search" at bounding box center [321, 37] width 108 height 26
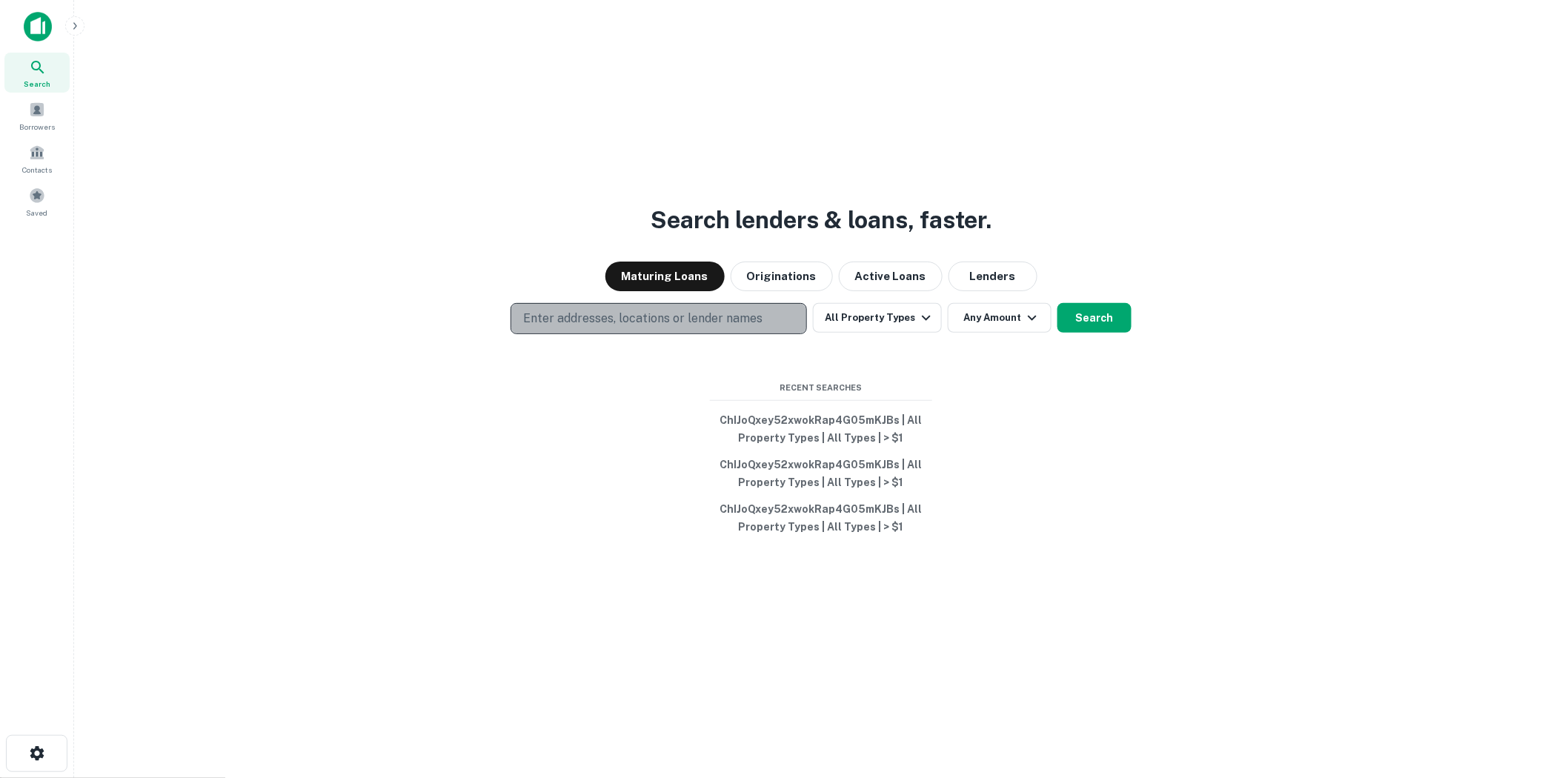
click at [705, 329] on button "Enter addresses, locations or lender names" at bounding box center [658, 318] width 296 height 31
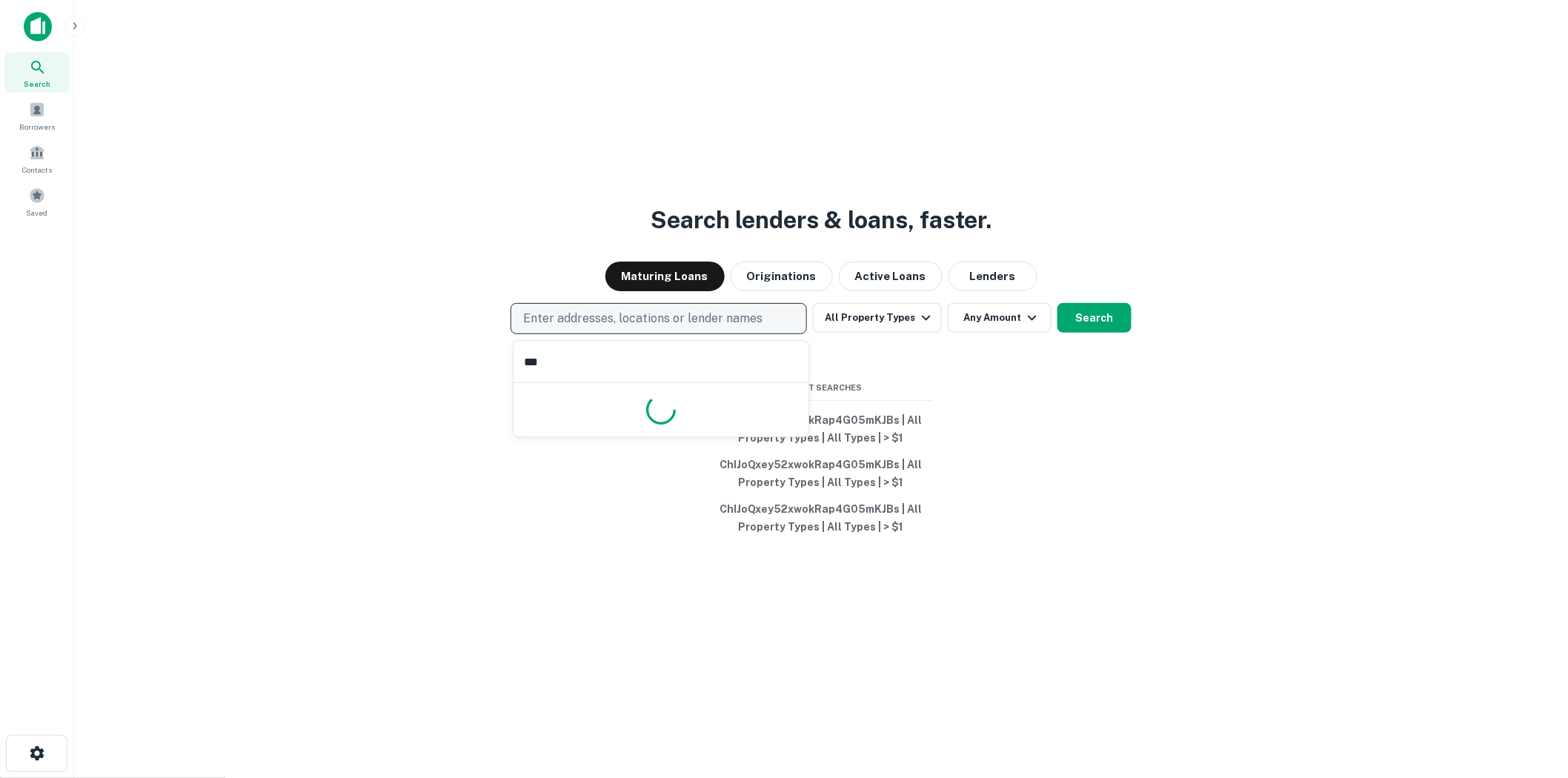
type input "****"
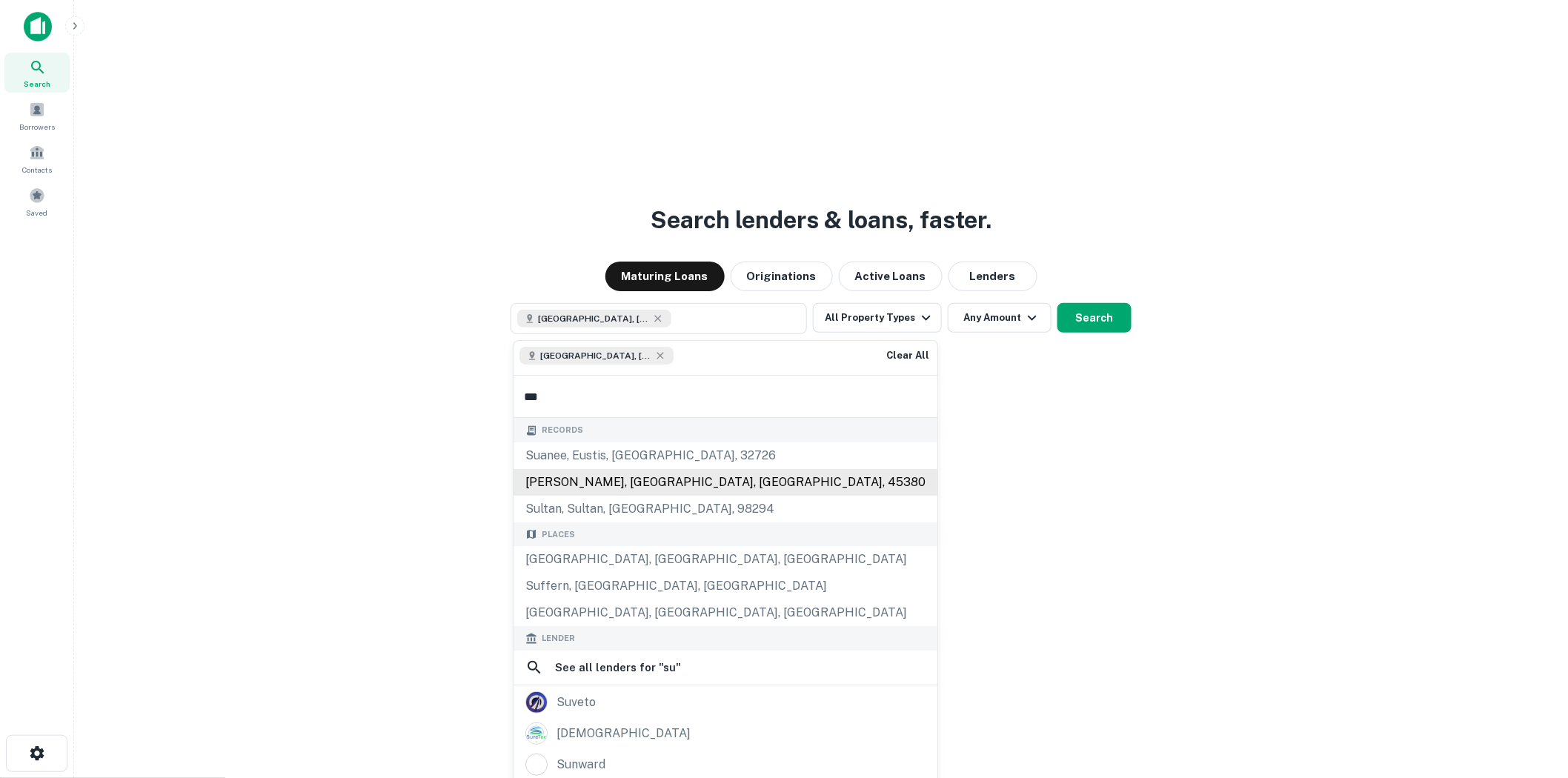
type input "****"
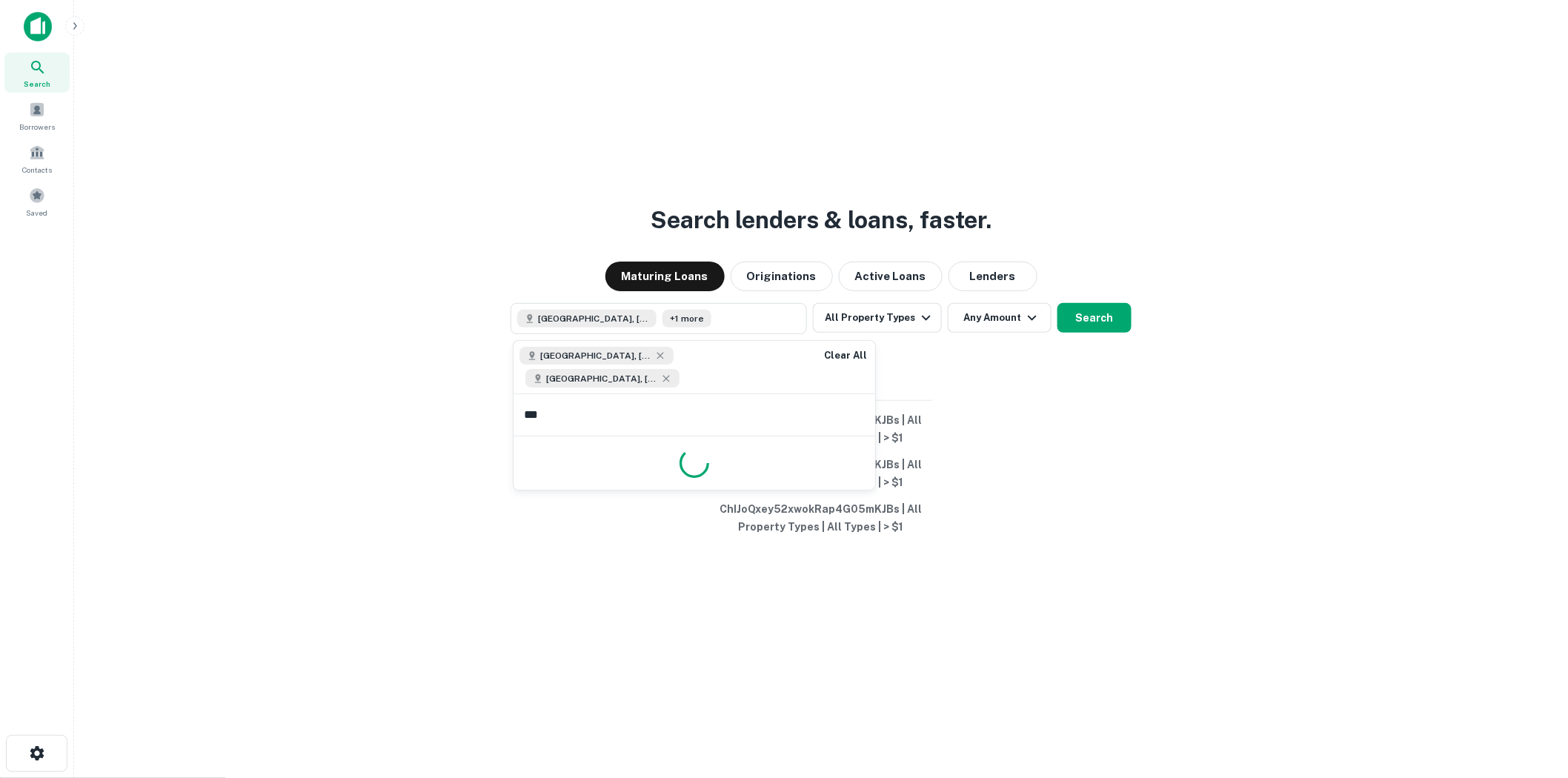
type input "****"
type input "**"
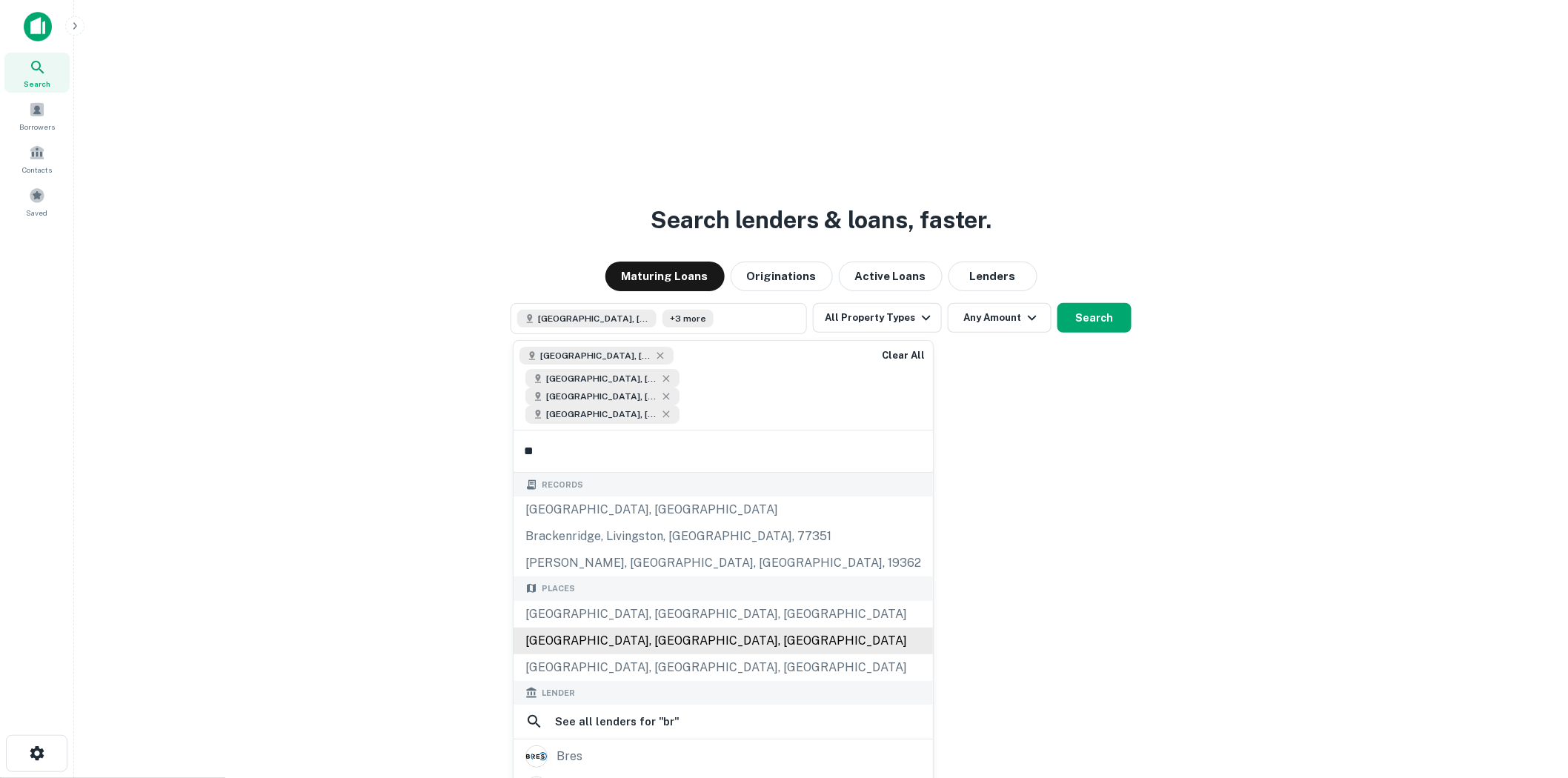
click at [635, 627] on div "Bronx, NY, USA" at bounding box center [723, 641] width 420 height 26
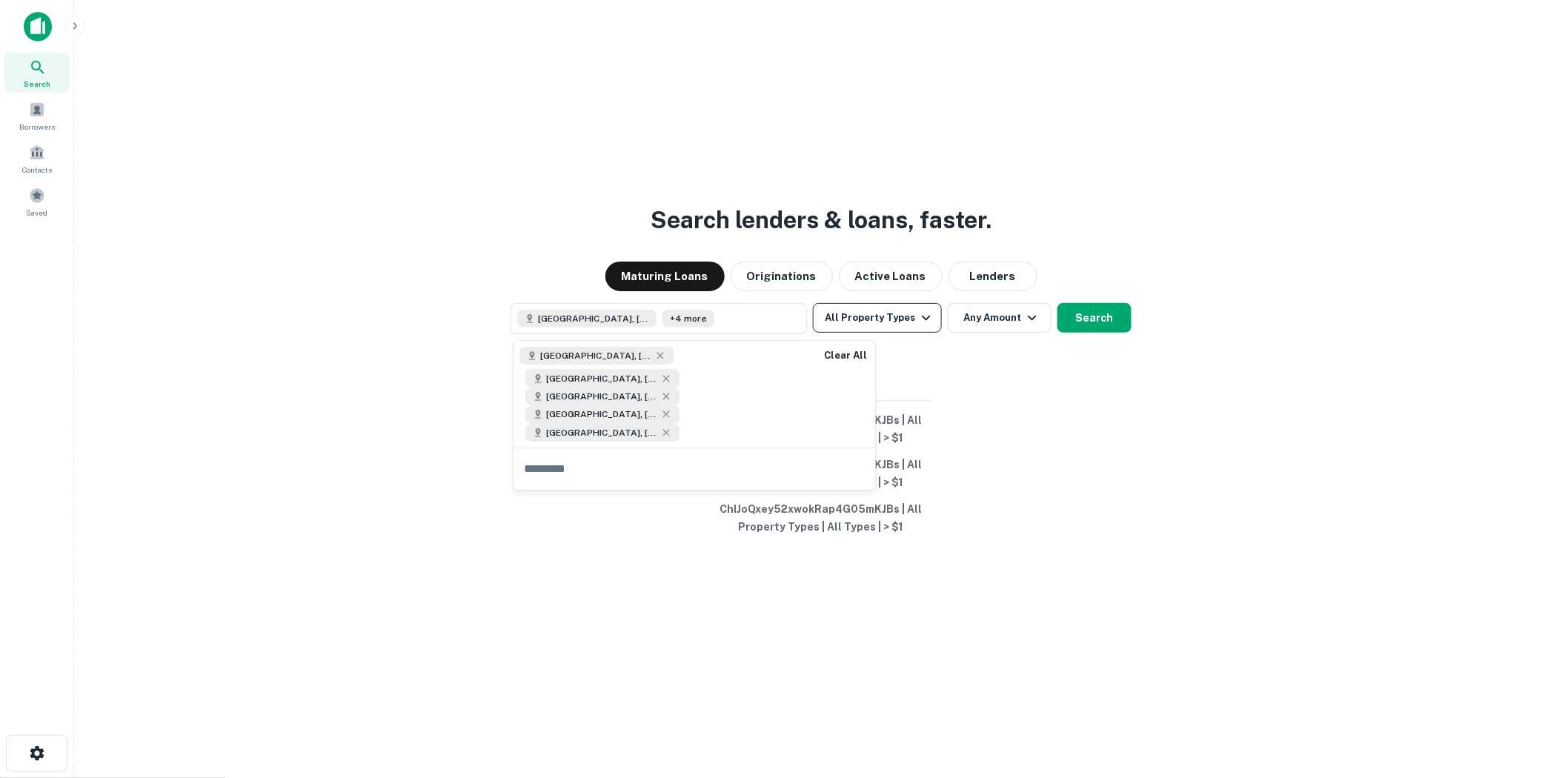
click at [845, 326] on button "All Property Types" at bounding box center [877, 318] width 129 height 30
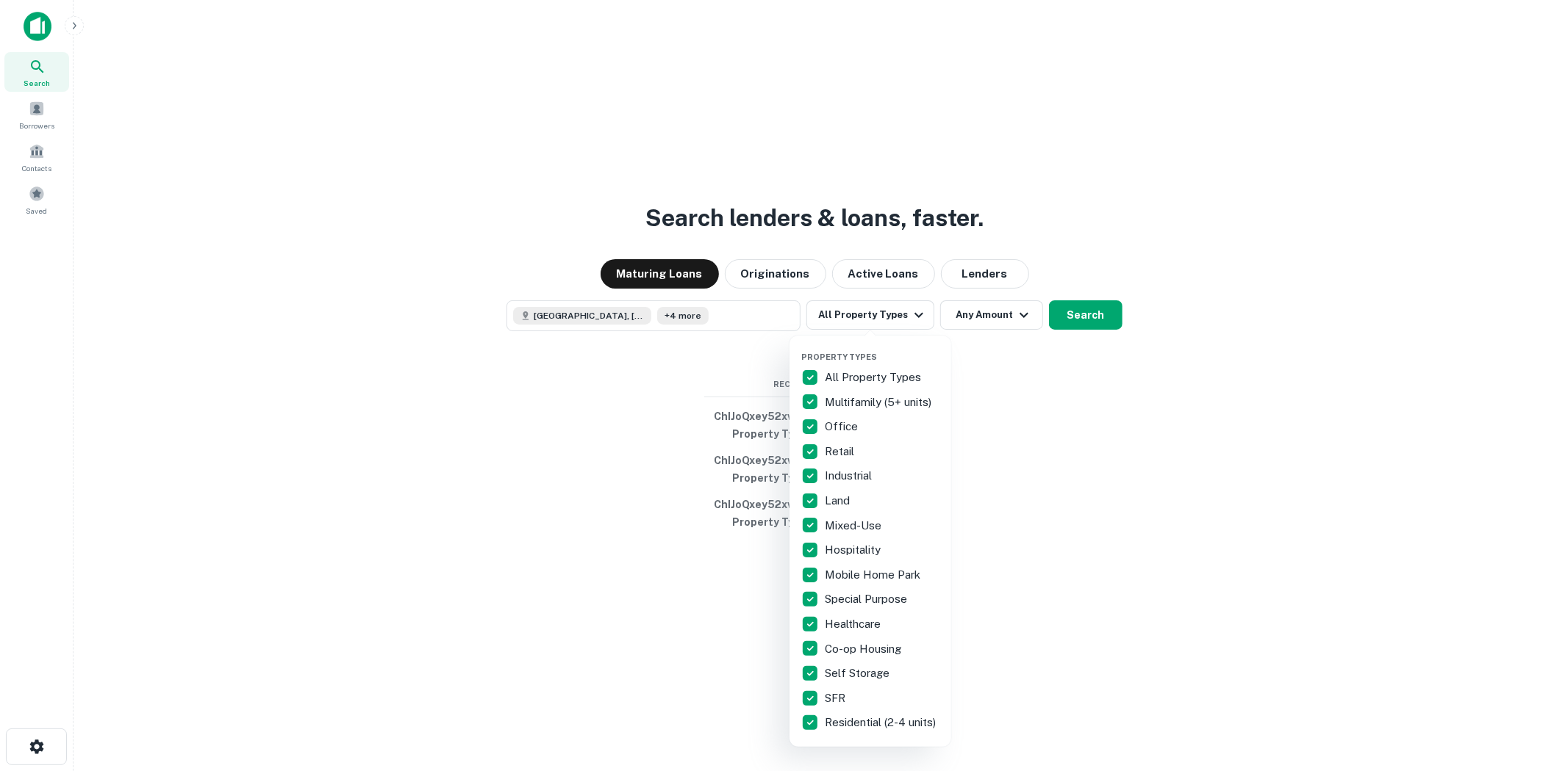
click at [838, 318] on div at bounding box center [784, 385] width 1568 height 771
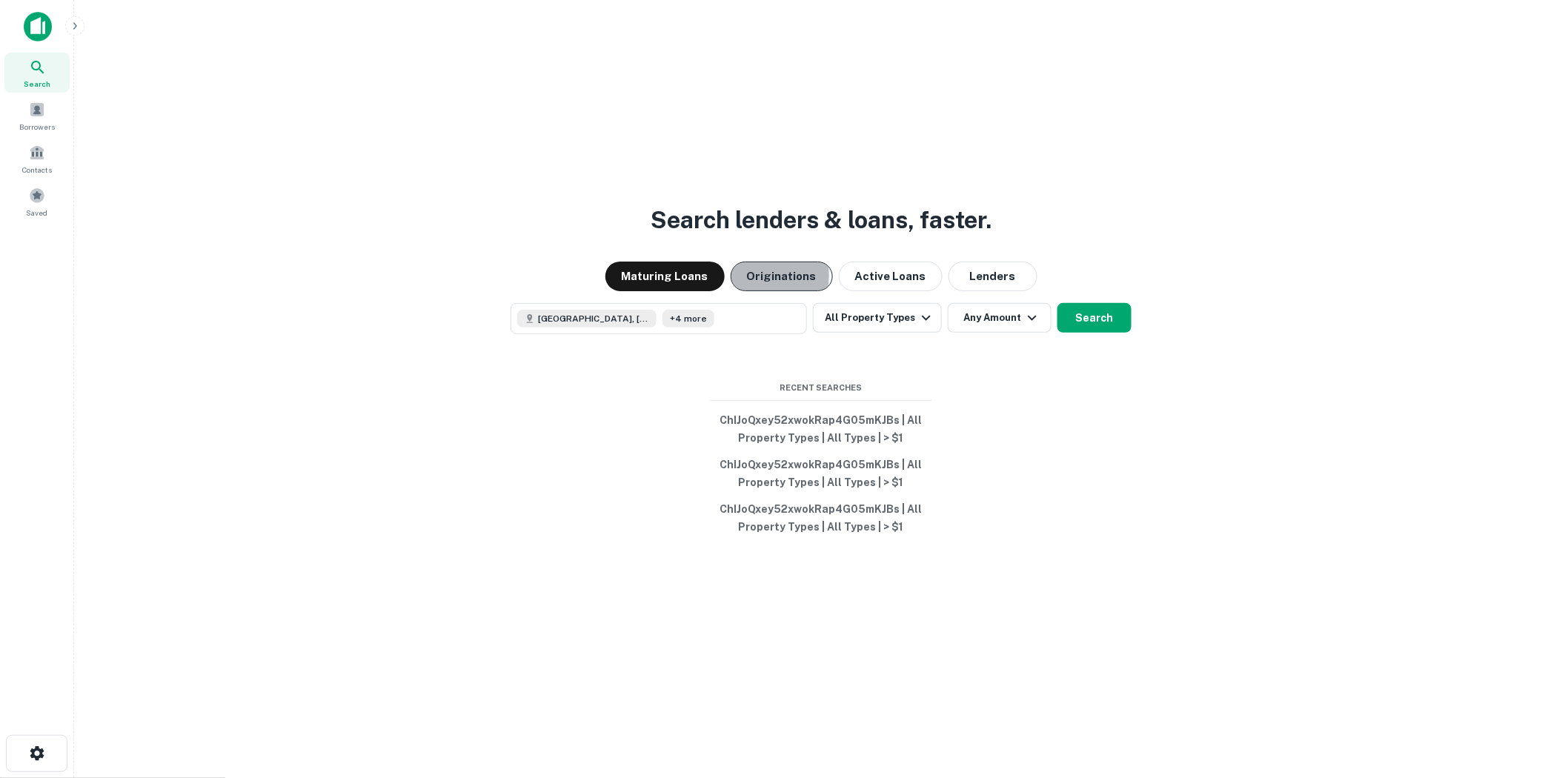
click at [757, 276] on button "Originations" at bounding box center [782, 277] width 103 height 30
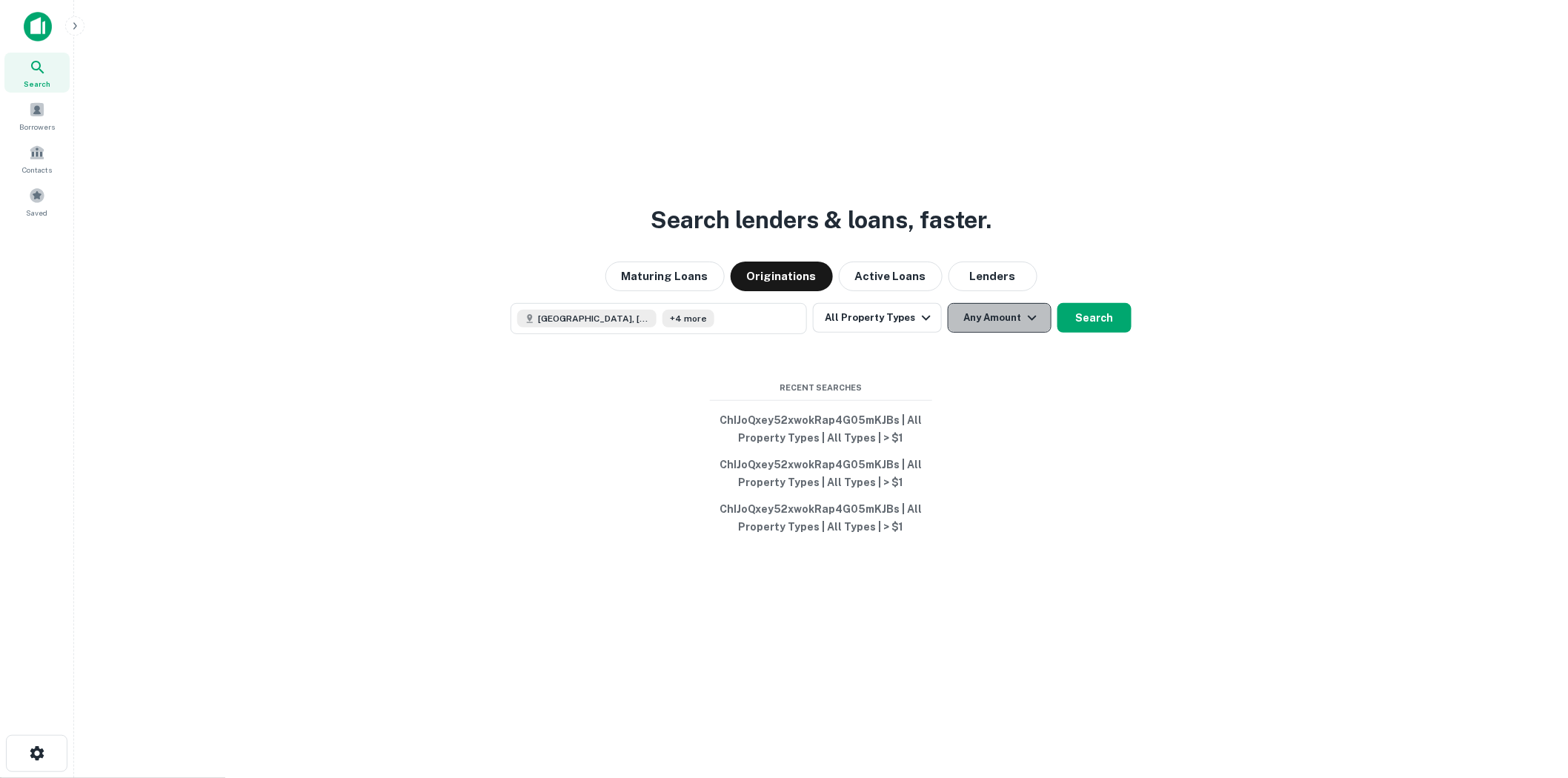
click at [1044, 325] on button "Any Amount" at bounding box center [1000, 318] width 103 height 30
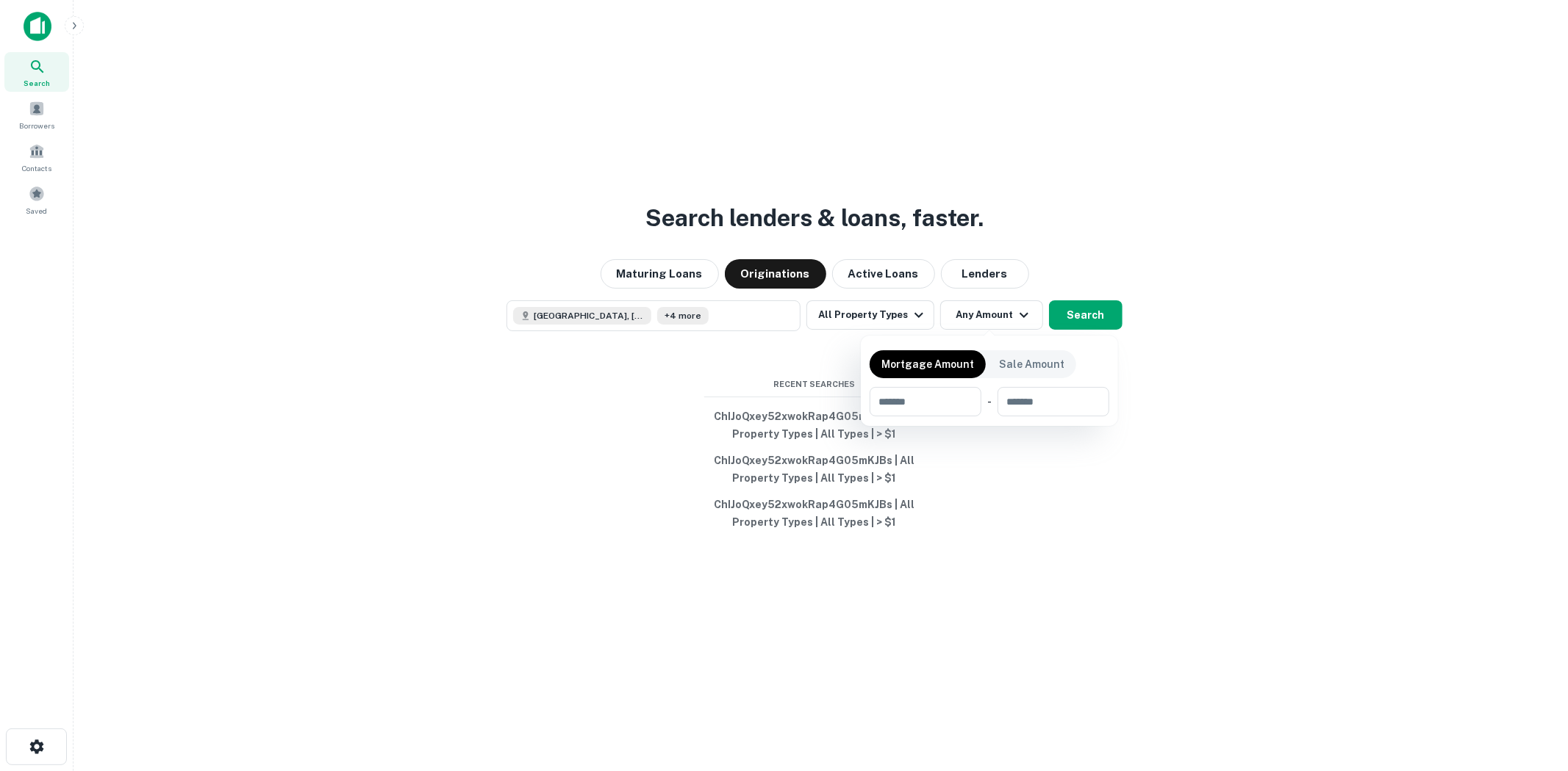
drag, startPoint x: 1017, startPoint y: 370, endPoint x: 956, endPoint y: 386, distance: 63.1
click at [1018, 369] on p "Sale Amount" at bounding box center [1032, 364] width 65 height 16
click at [880, 400] on input "number" at bounding box center [920, 402] width 102 height 30
type input "*******"
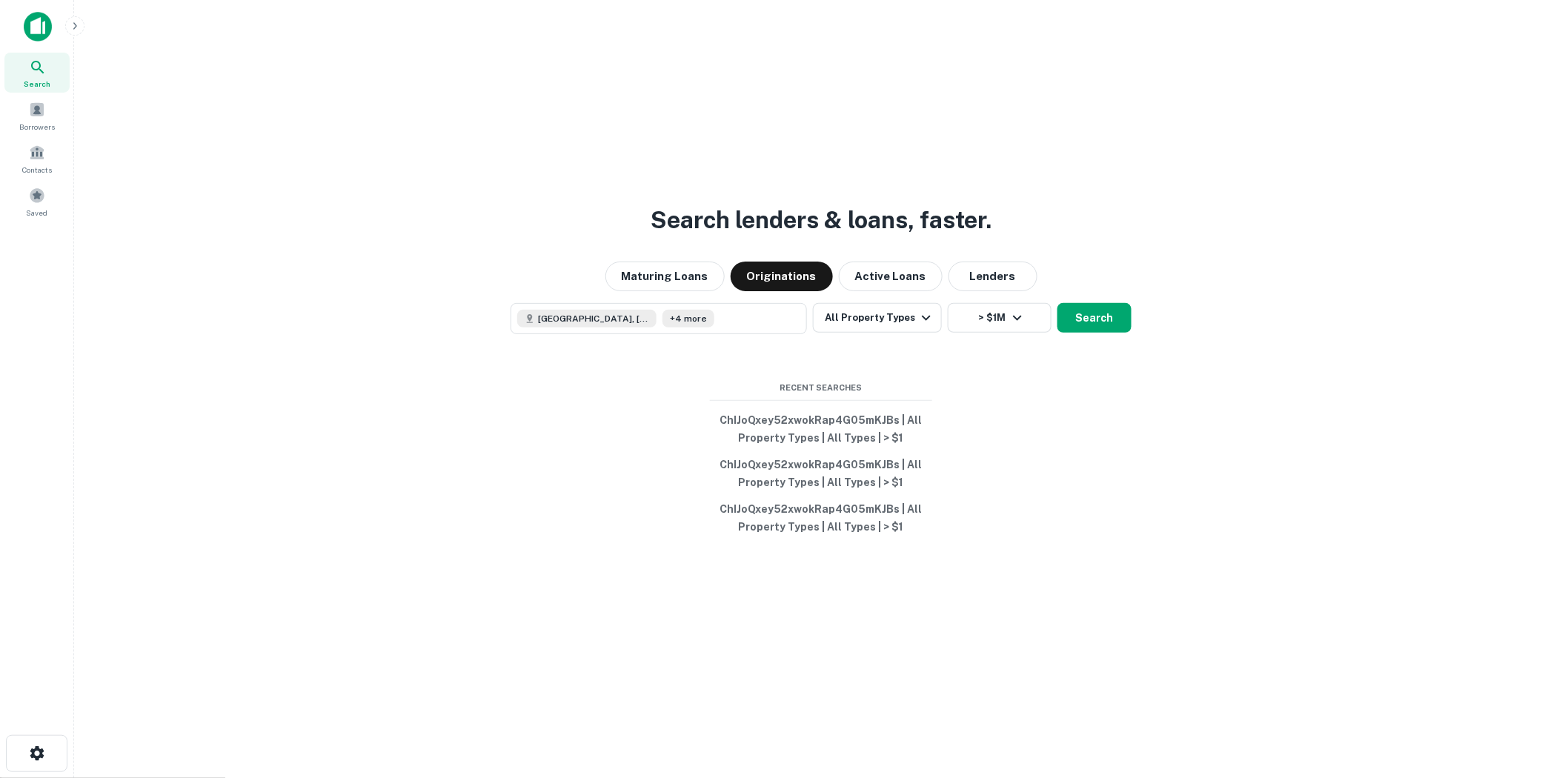
click at [1097, 323] on button "Search" at bounding box center [1095, 318] width 74 height 30
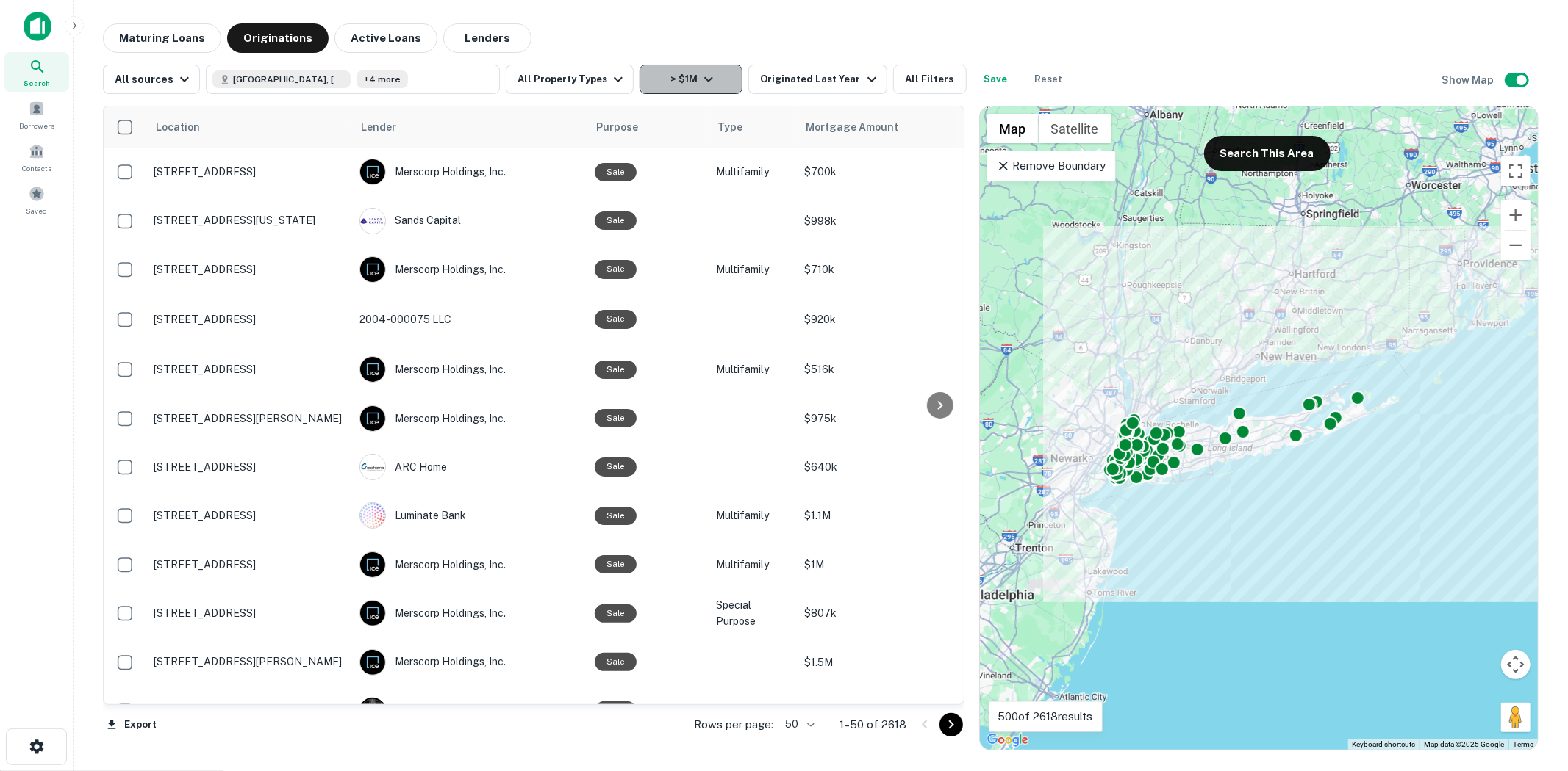
click at [679, 91] on button "> $1M" at bounding box center [691, 79] width 103 height 30
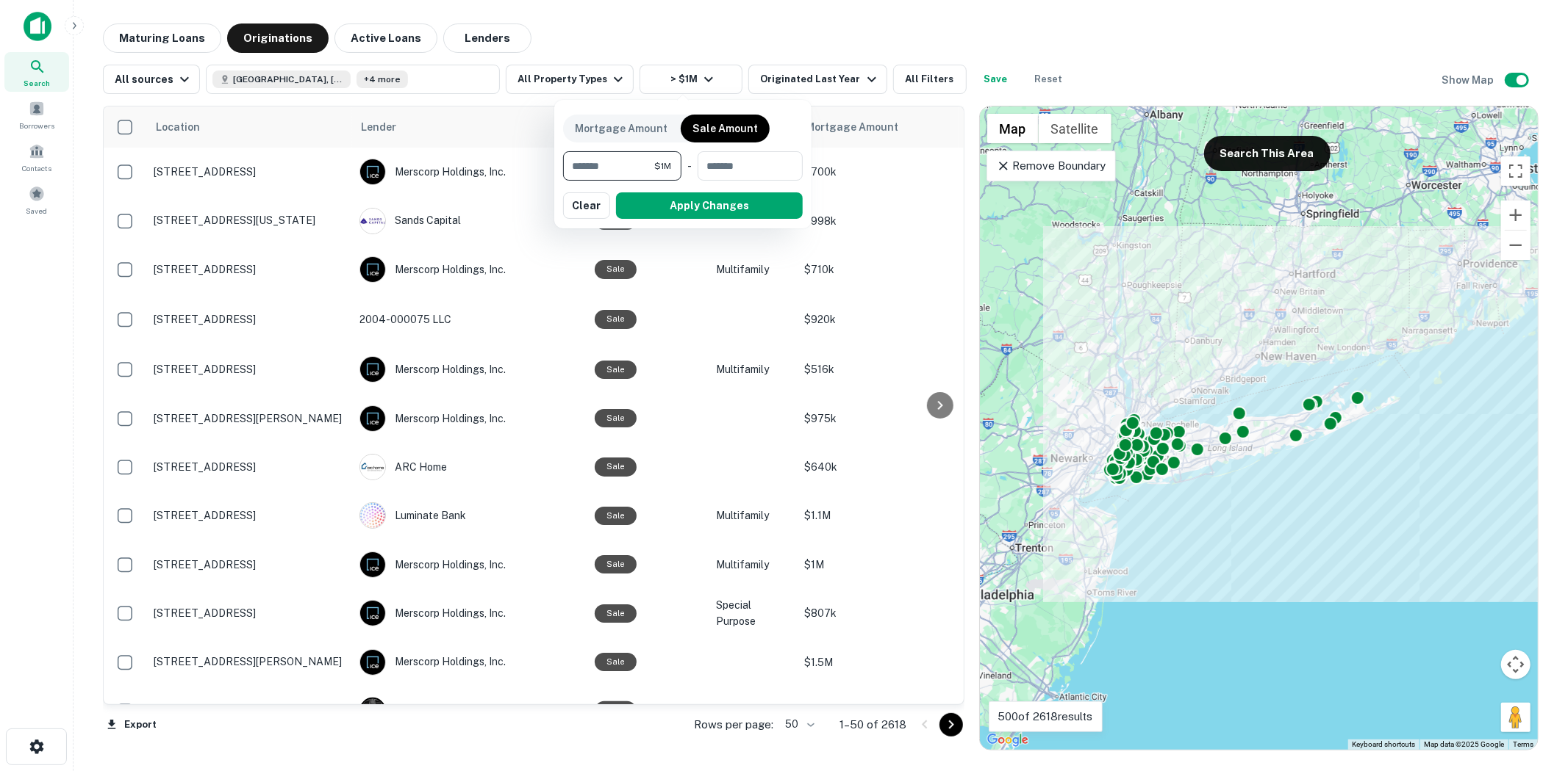
click at [681, 89] on div at bounding box center [784, 385] width 1568 height 771
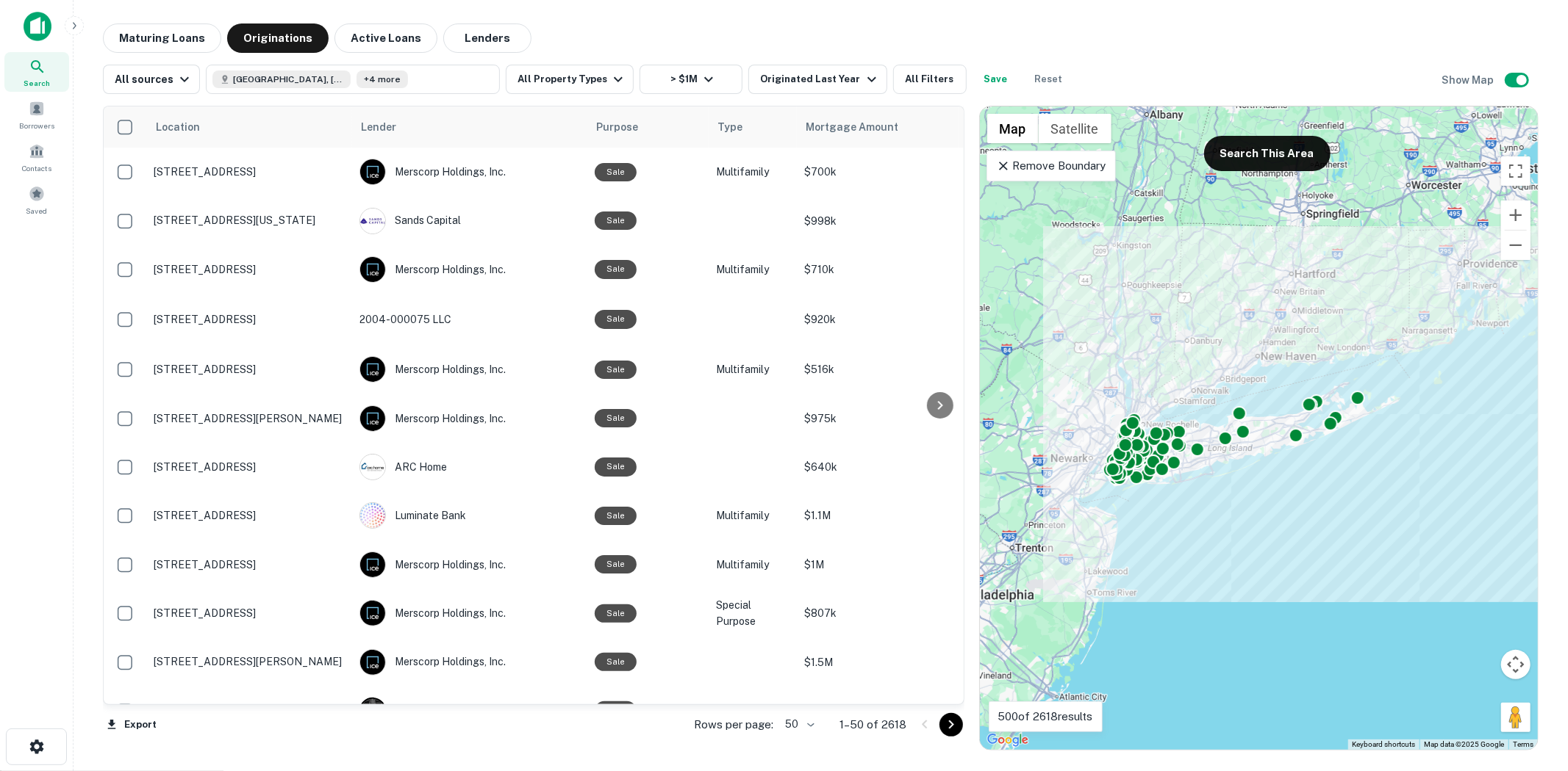
click at [992, 84] on button "Save" at bounding box center [996, 79] width 47 height 30
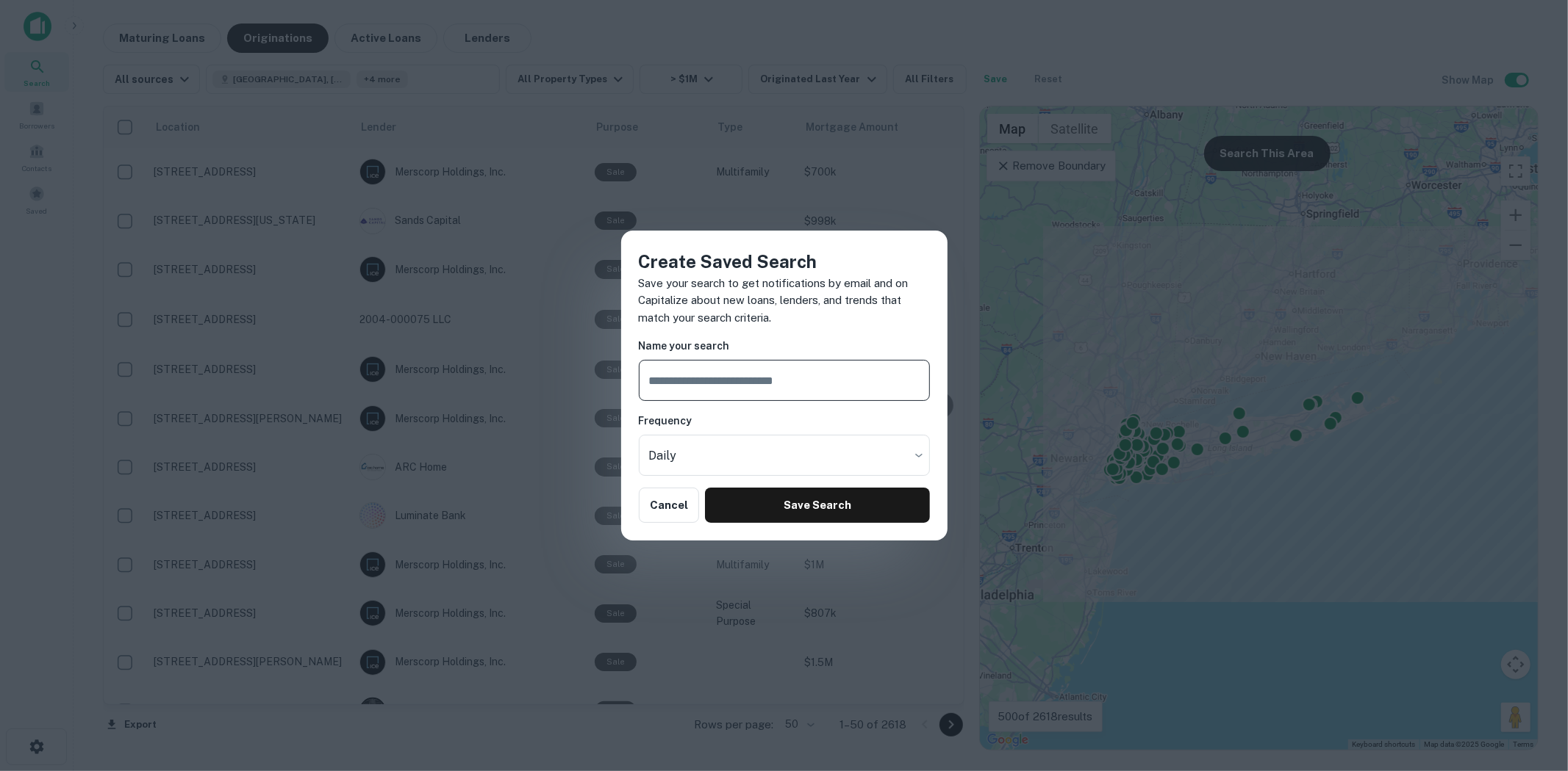
click at [709, 392] on input "text" at bounding box center [784, 380] width 291 height 41
type input "**********"
click at [791, 505] on button "Save Search" at bounding box center [817, 505] width 224 height 35
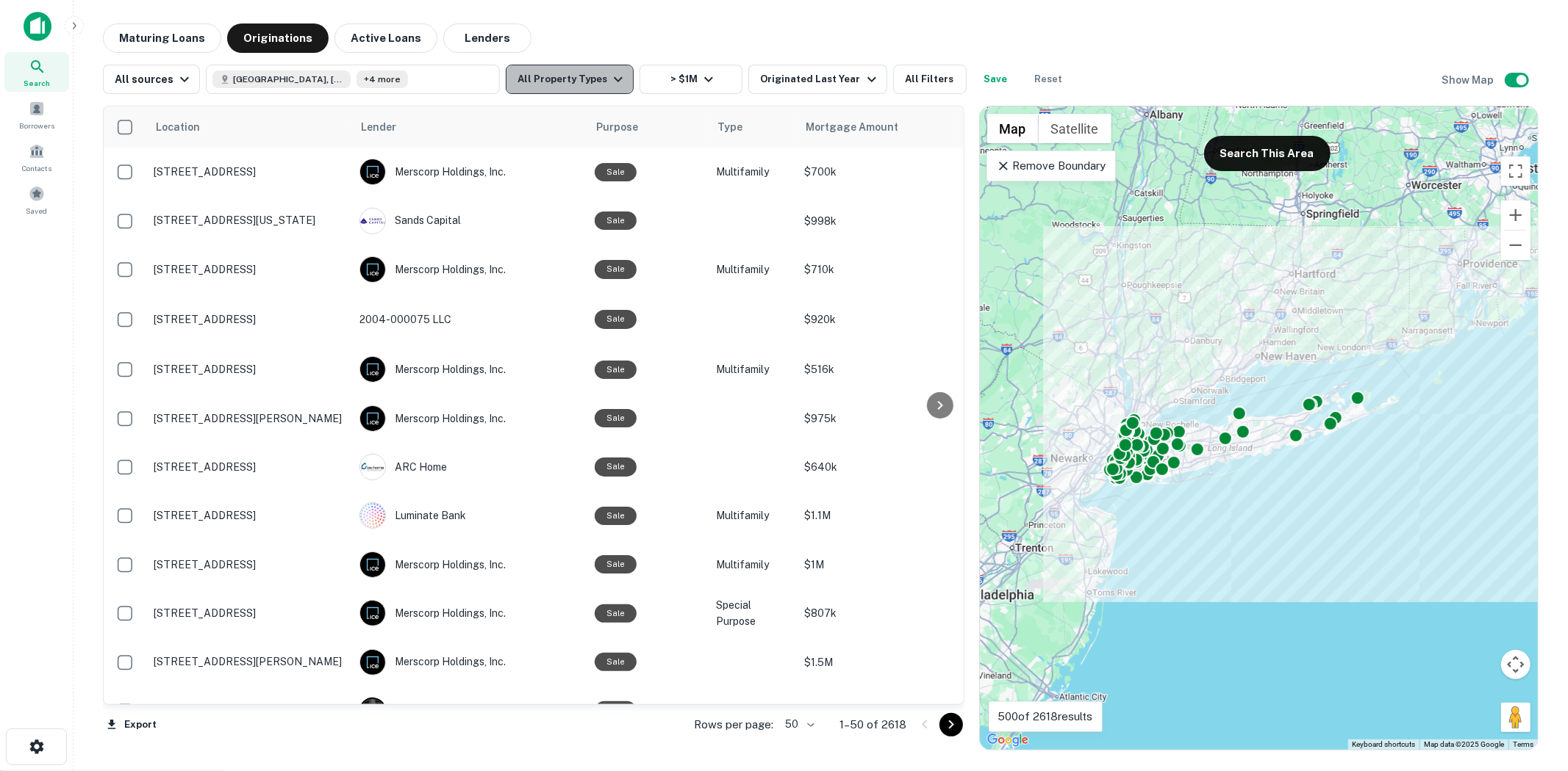
click at [579, 85] on button "All Property Types" at bounding box center [569, 79] width 128 height 30
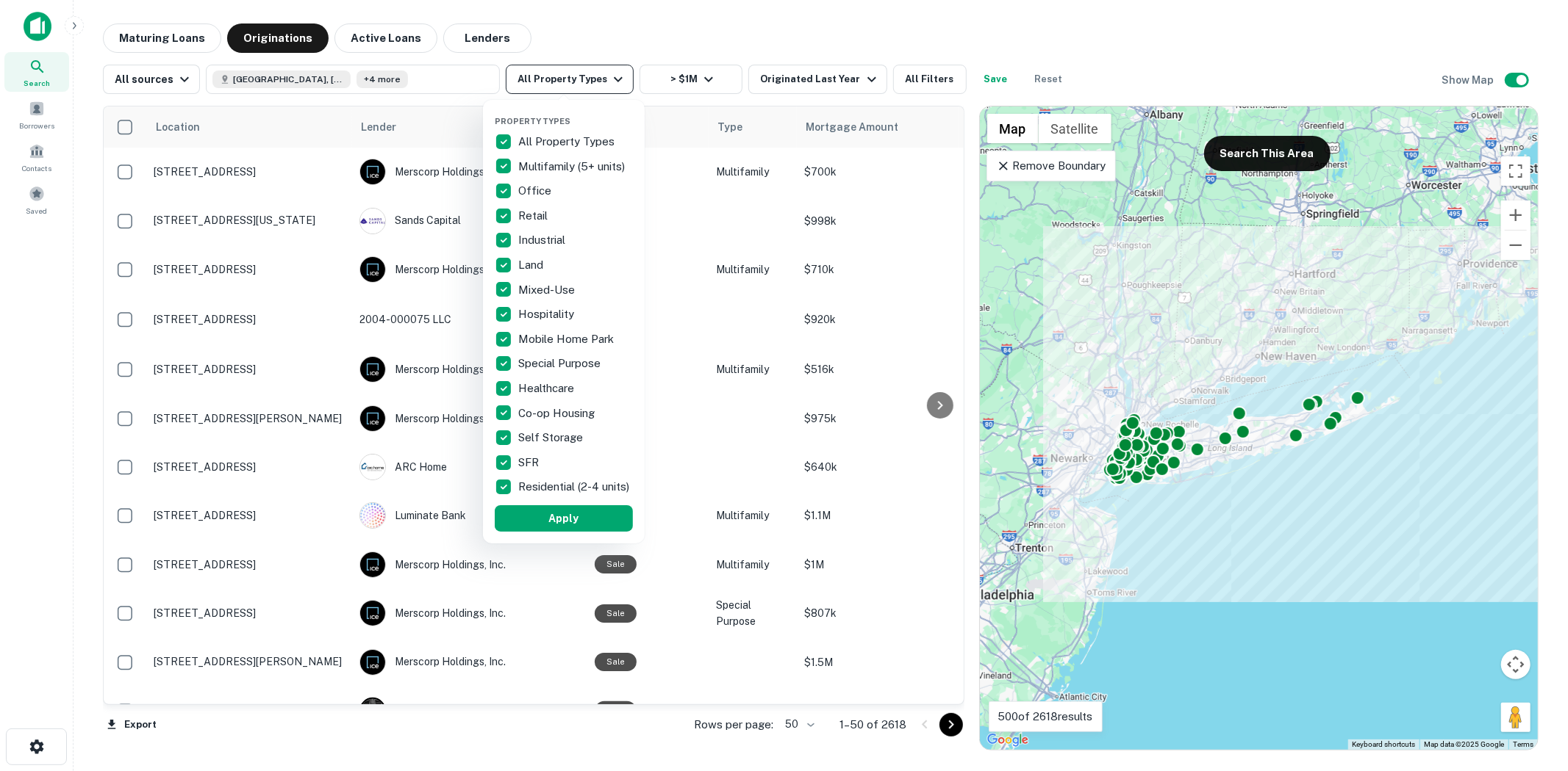
click at [575, 83] on div at bounding box center [784, 385] width 1568 height 771
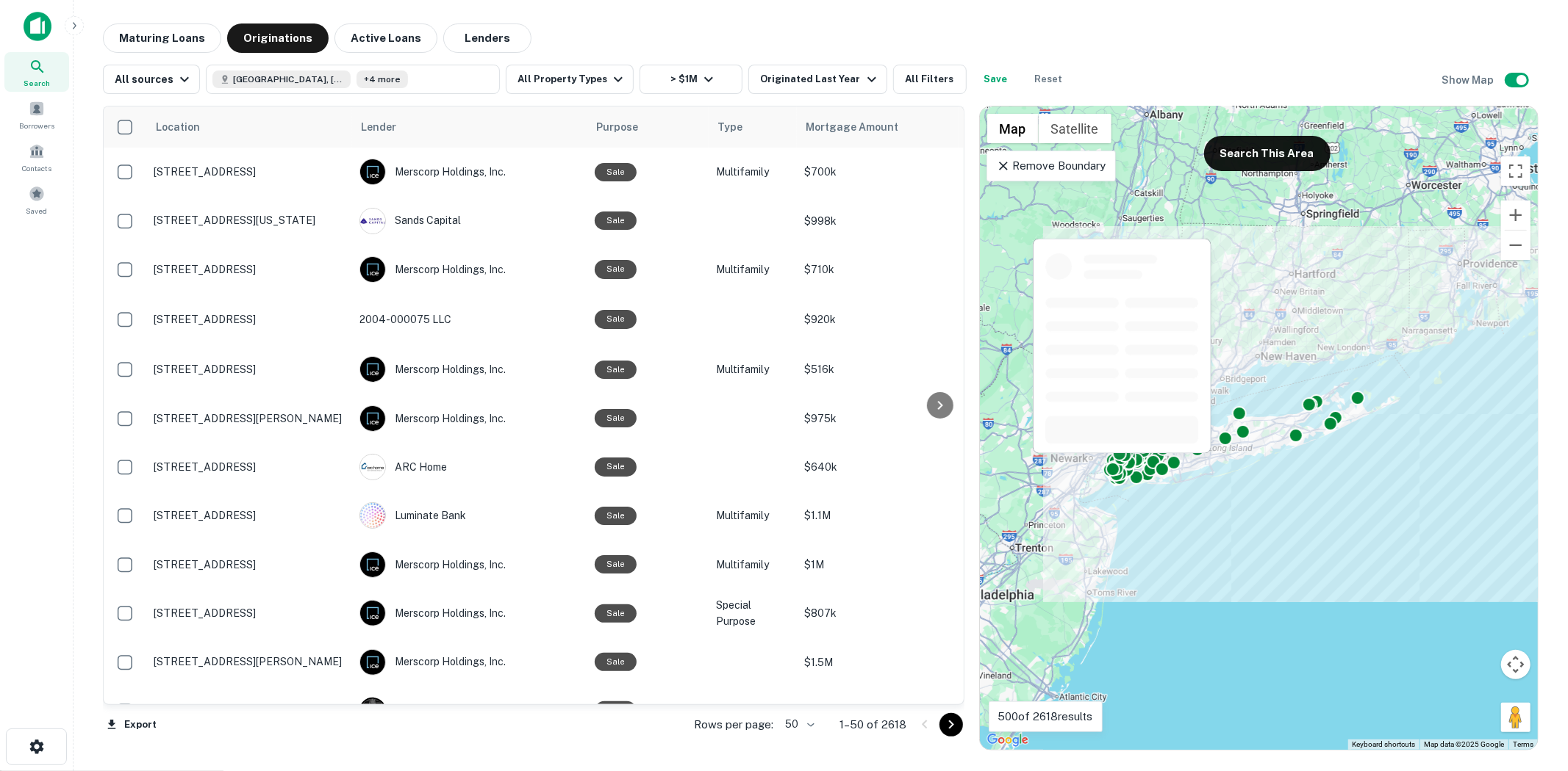
scroll to position [735, 0]
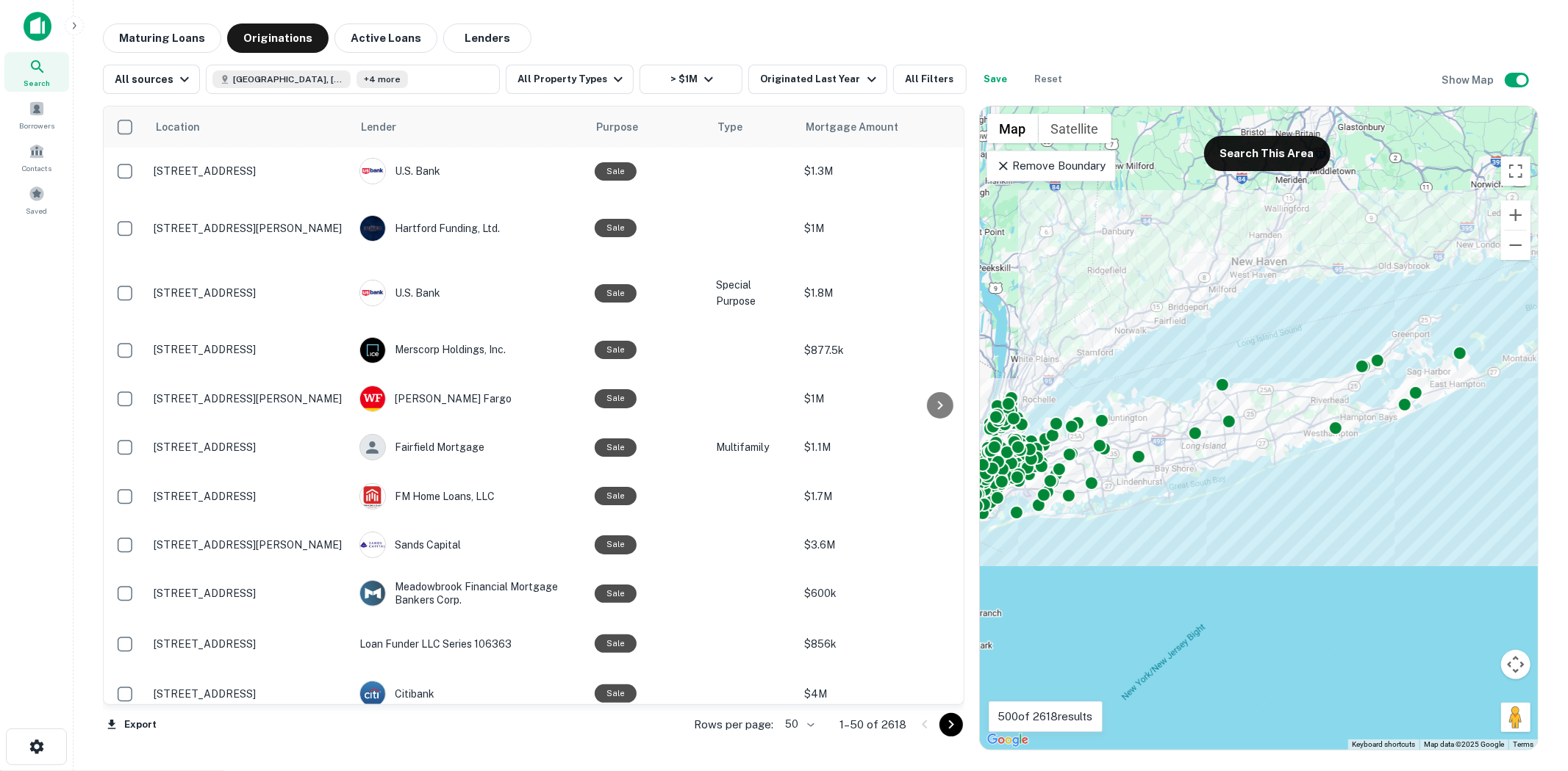
drag, startPoint x: 1186, startPoint y: 404, endPoint x: 1172, endPoint y: 490, distance: 87.1
click at [1172, 490] on div "To activate drag with keyboard, press Alt + Enter. Once in keyboard drag state,…" at bounding box center [1258, 428] width 558 height 643
click at [1139, 459] on div at bounding box center [1139, 456] width 21 height 21
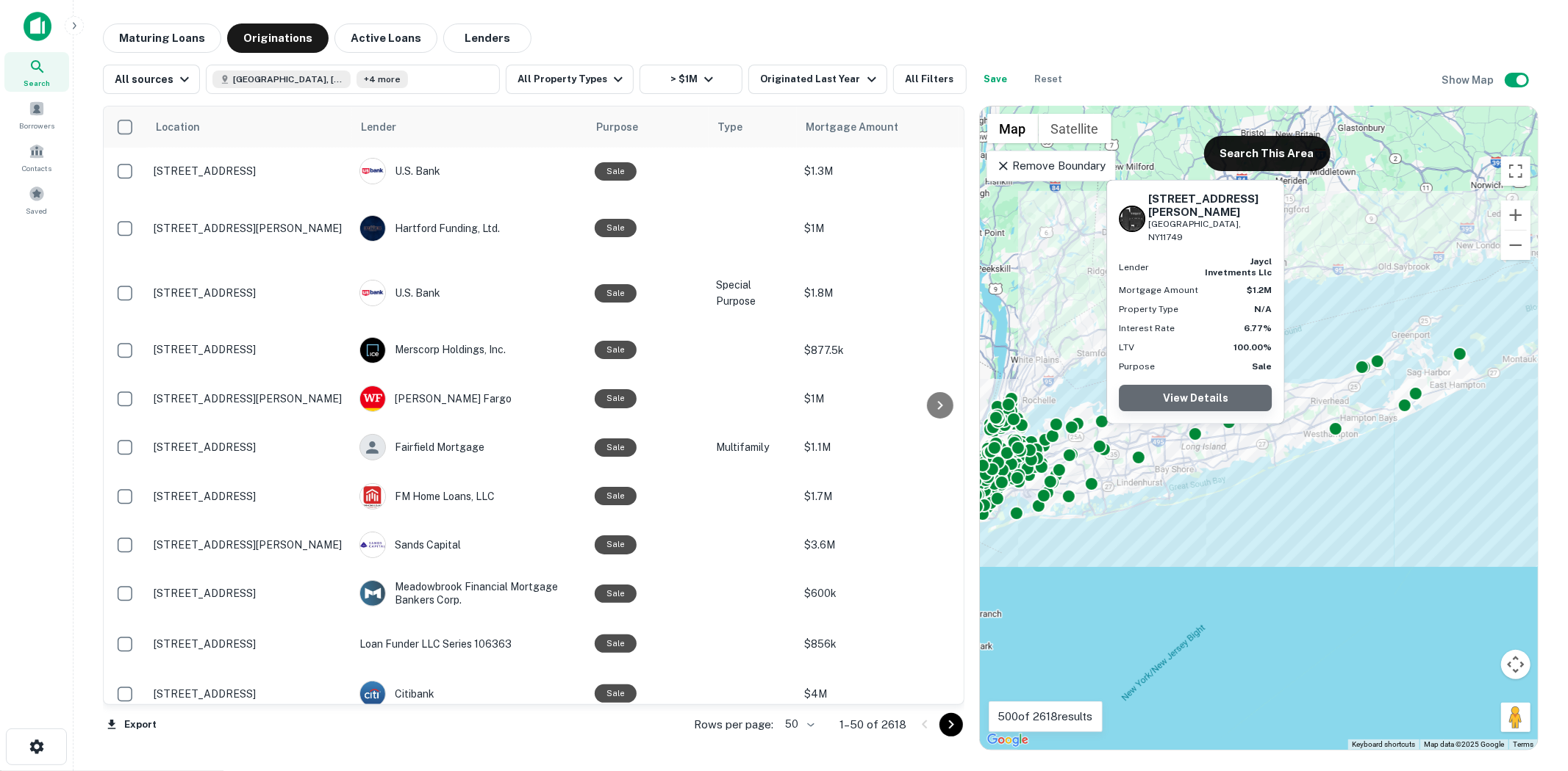
click at [1189, 398] on link "View Details" at bounding box center [1195, 398] width 153 height 26
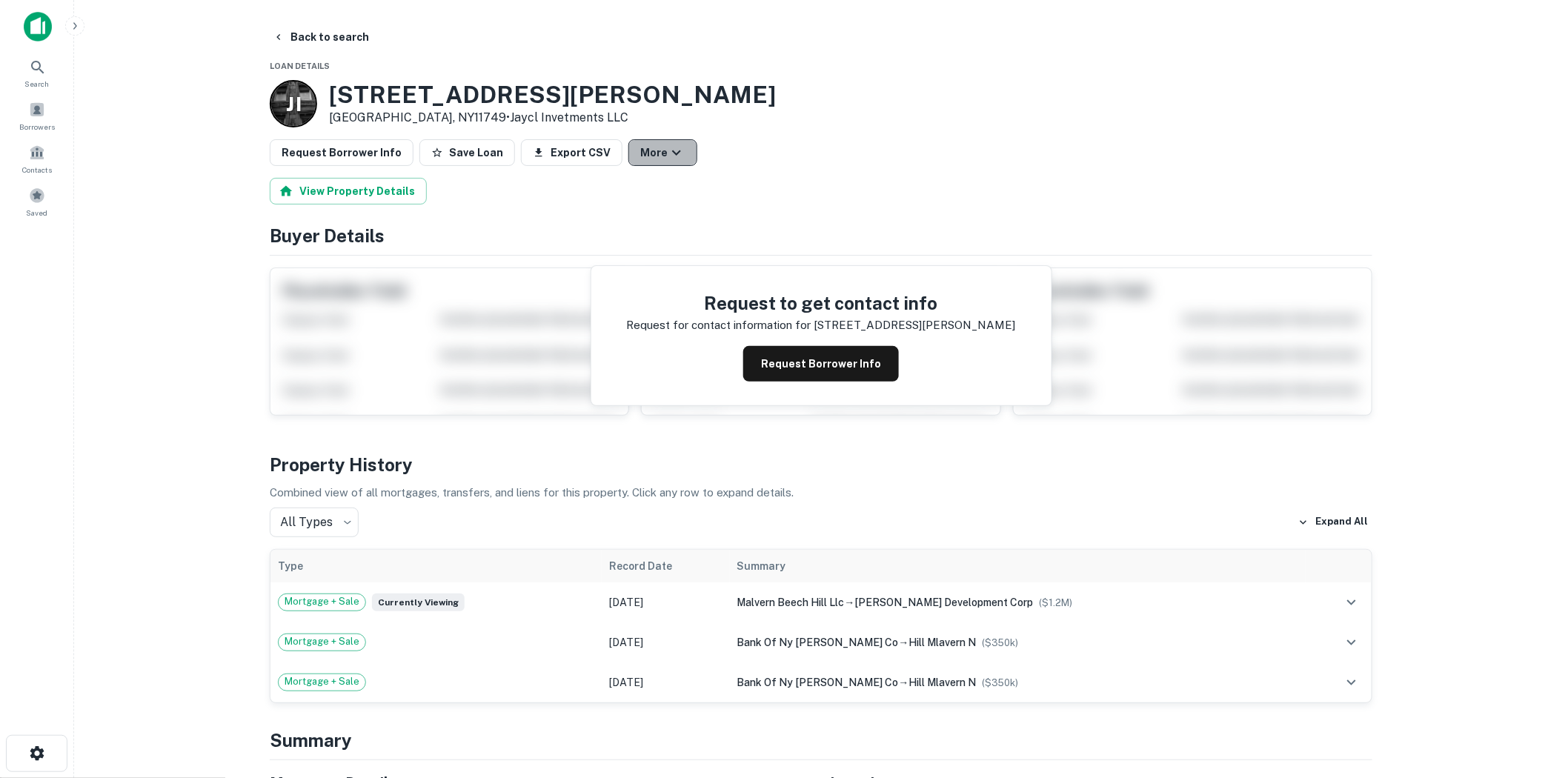
click at [645, 157] on button "More" at bounding box center [662, 152] width 69 height 26
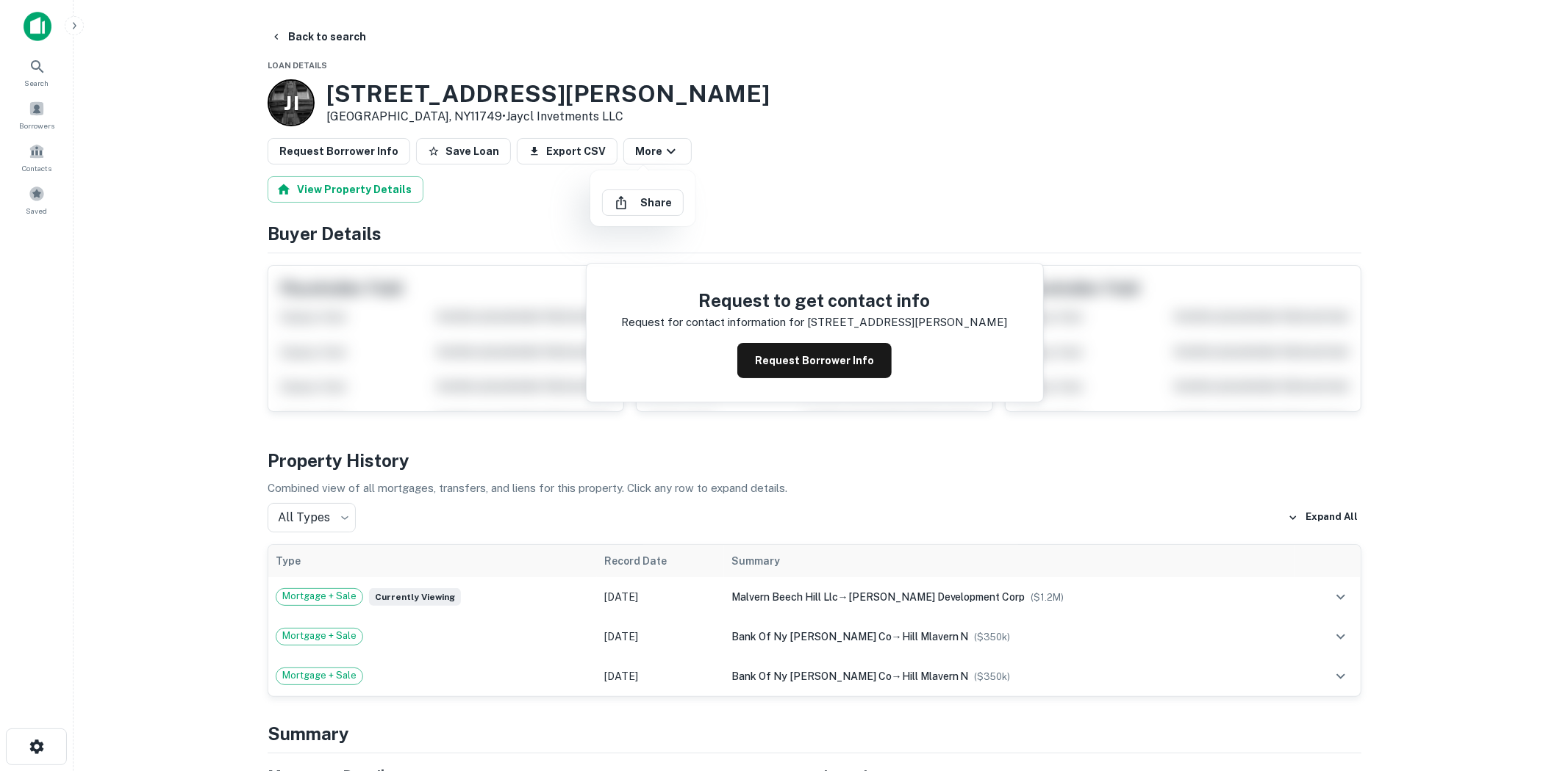
click at [640, 151] on div at bounding box center [784, 385] width 1568 height 771
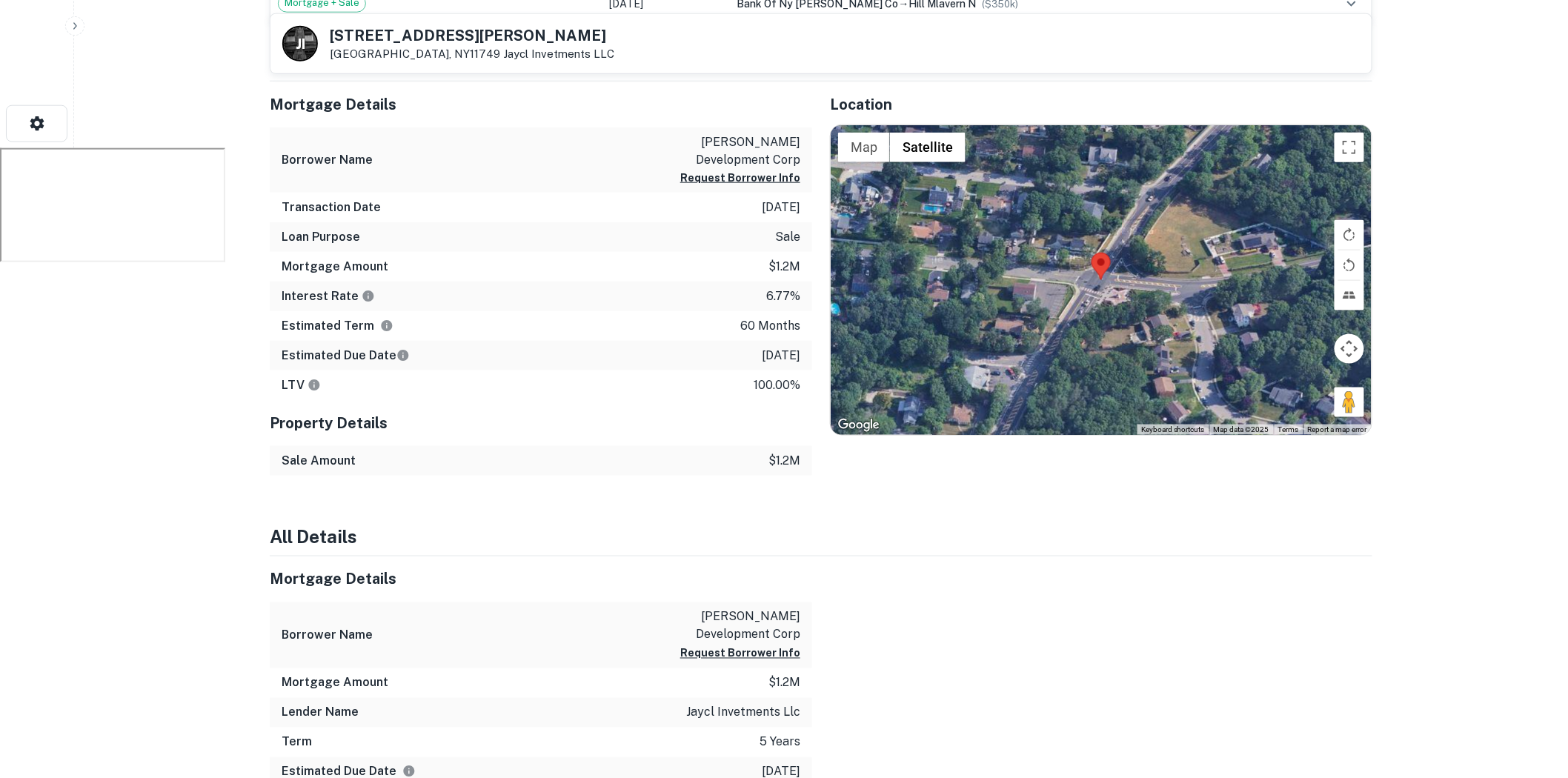
scroll to position [659, 0]
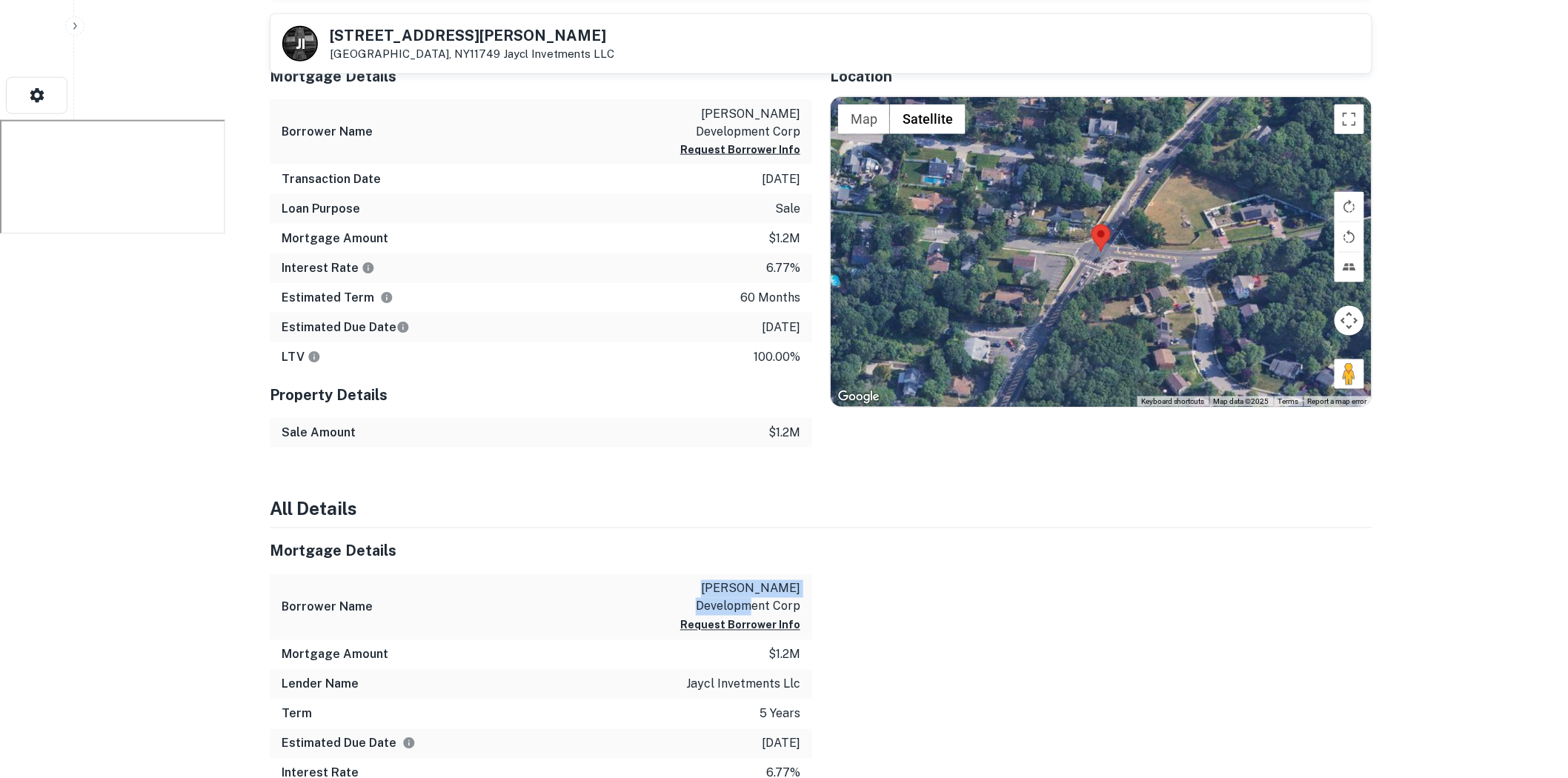
drag, startPoint x: 658, startPoint y: 559, endPoint x: 806, endPoint y: 576, distance: 149.0
click at [806, 576] on div "Borrower Name kelly development corp Request Borrower Info" at bounding box center [541, 608] width 543 height 66
copy p "kelly development corp"
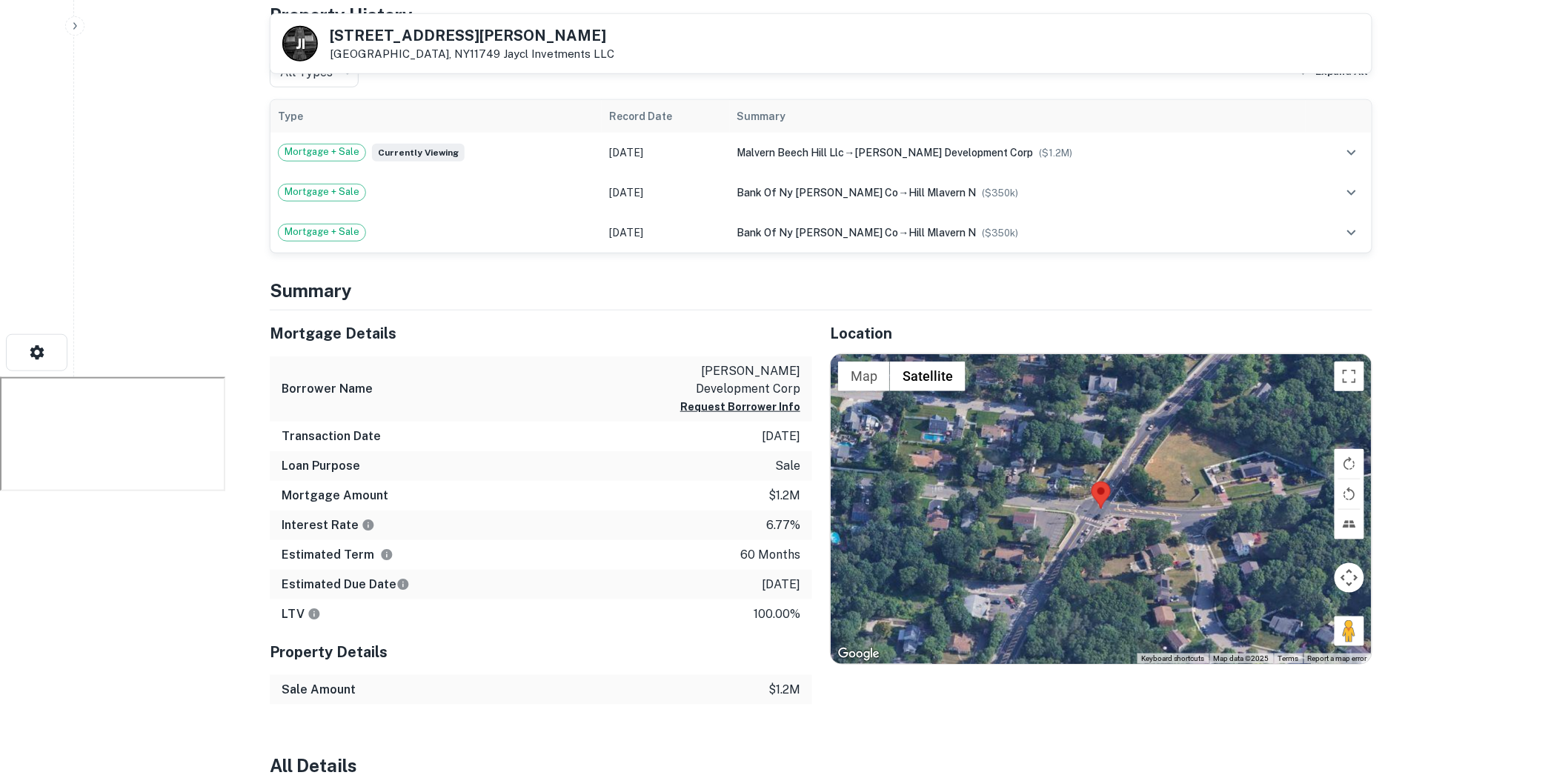
scroll to position [411, 0]
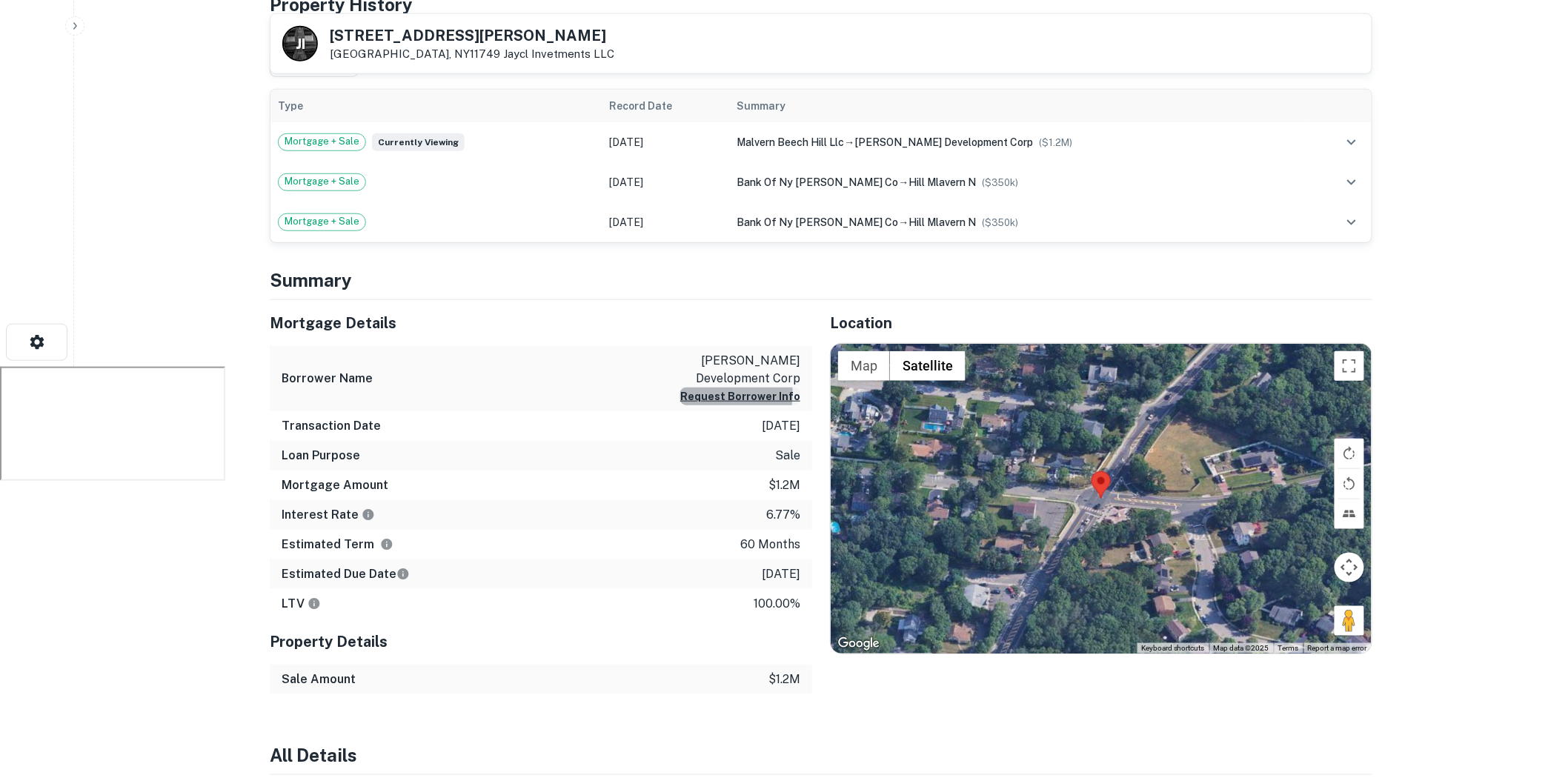
click at [721, 388] on button "Request Borrower Info" at bounding box center [740, 396] width 120 height 18
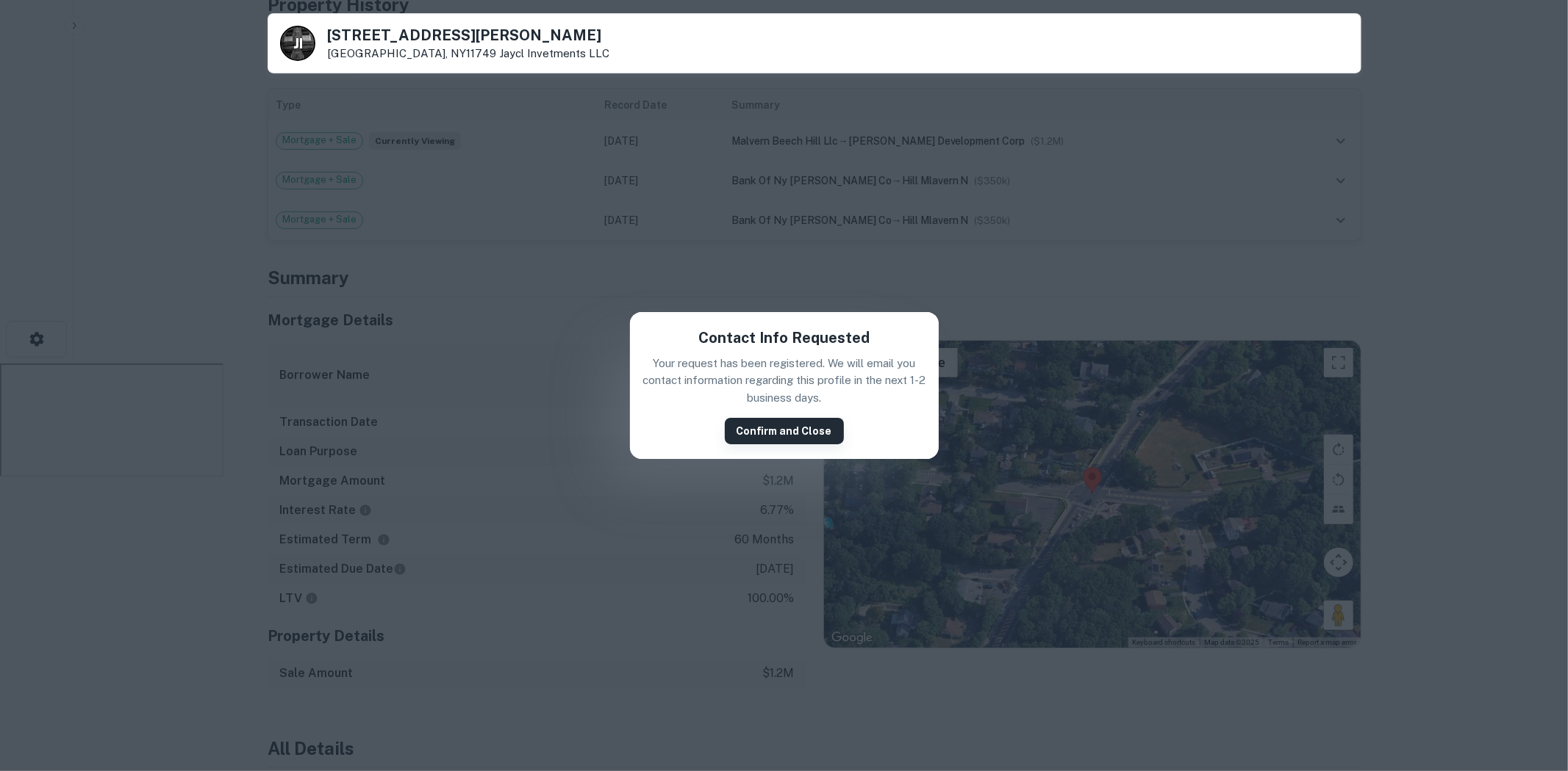
click at [777, 431] on button "Confirm and Close" at bounding box center [784, 431] width 119 height 26
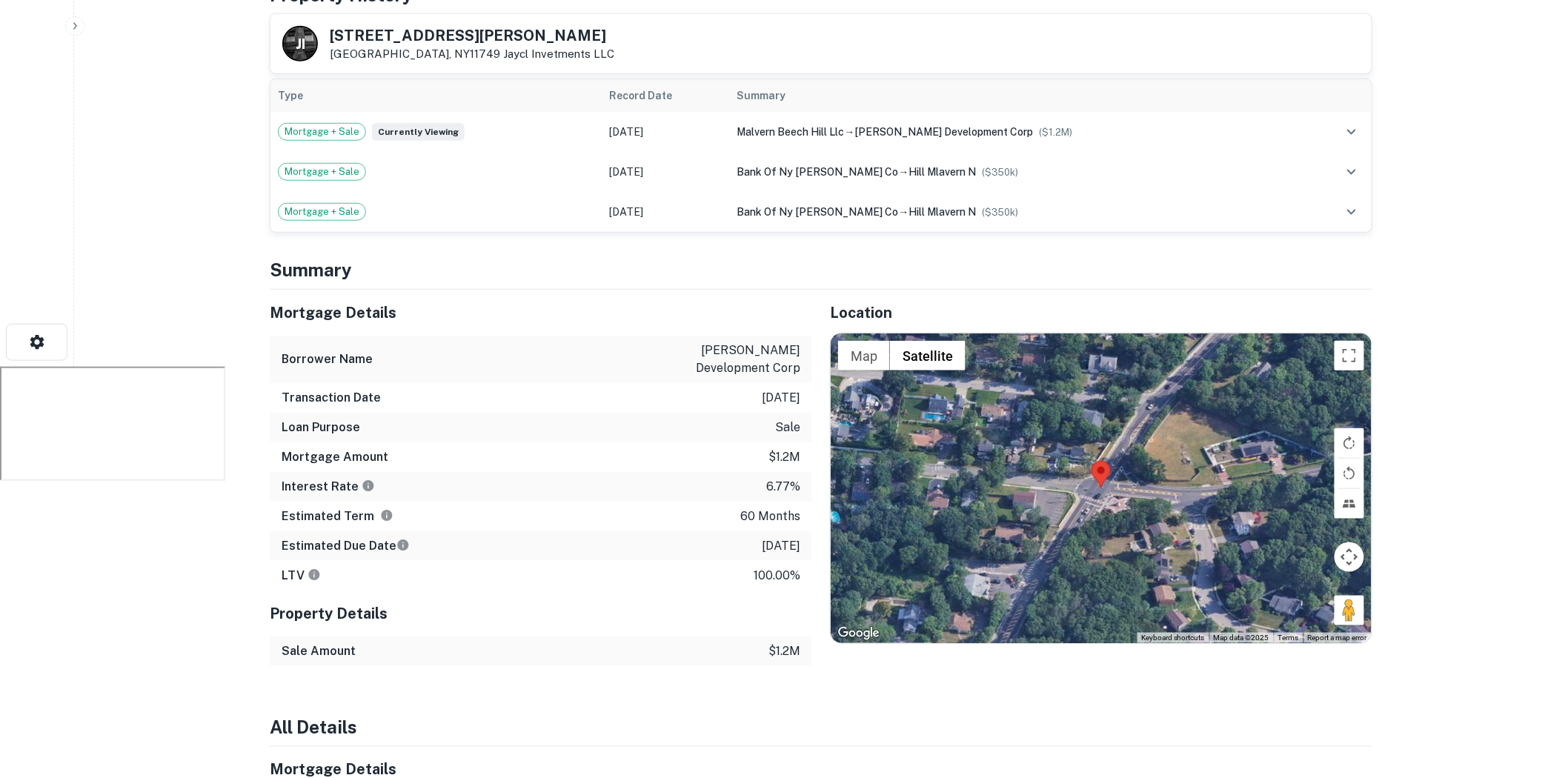
scroll to position [0, 0]
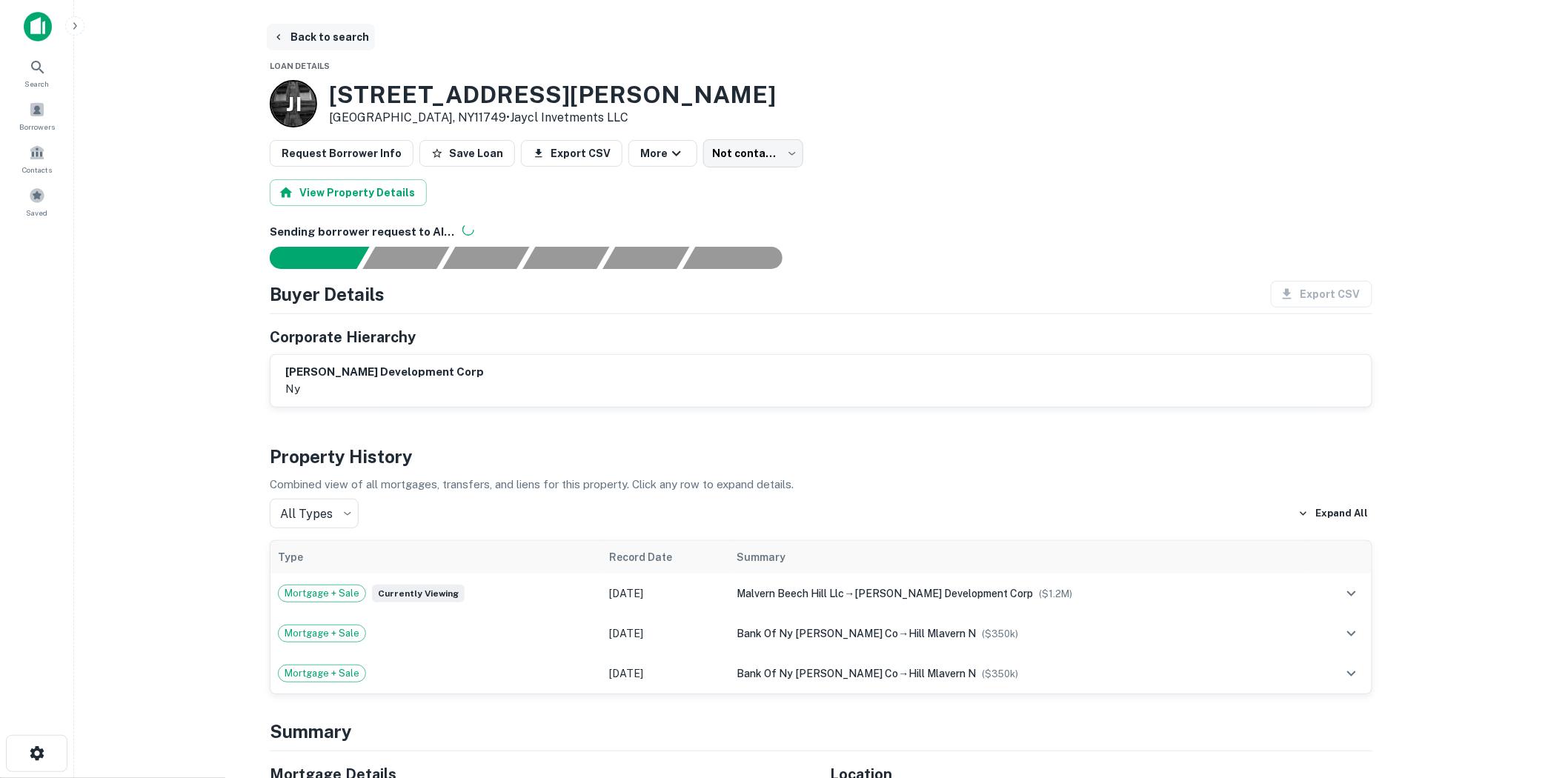
click at [329, 40] on button "Back to search" at bounding box center [321, 37] width 108 height 26
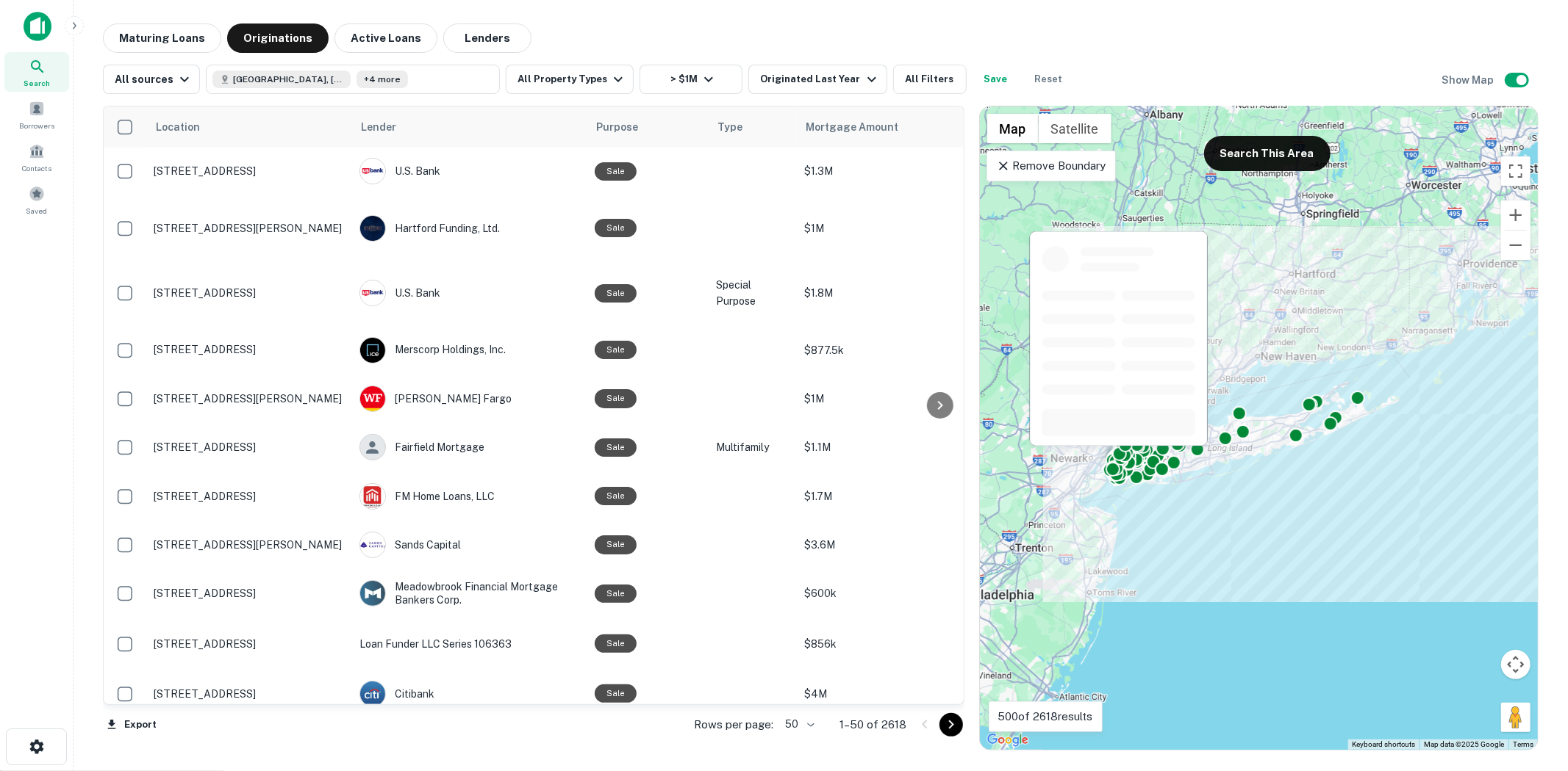
scroll to position [1387, 0]
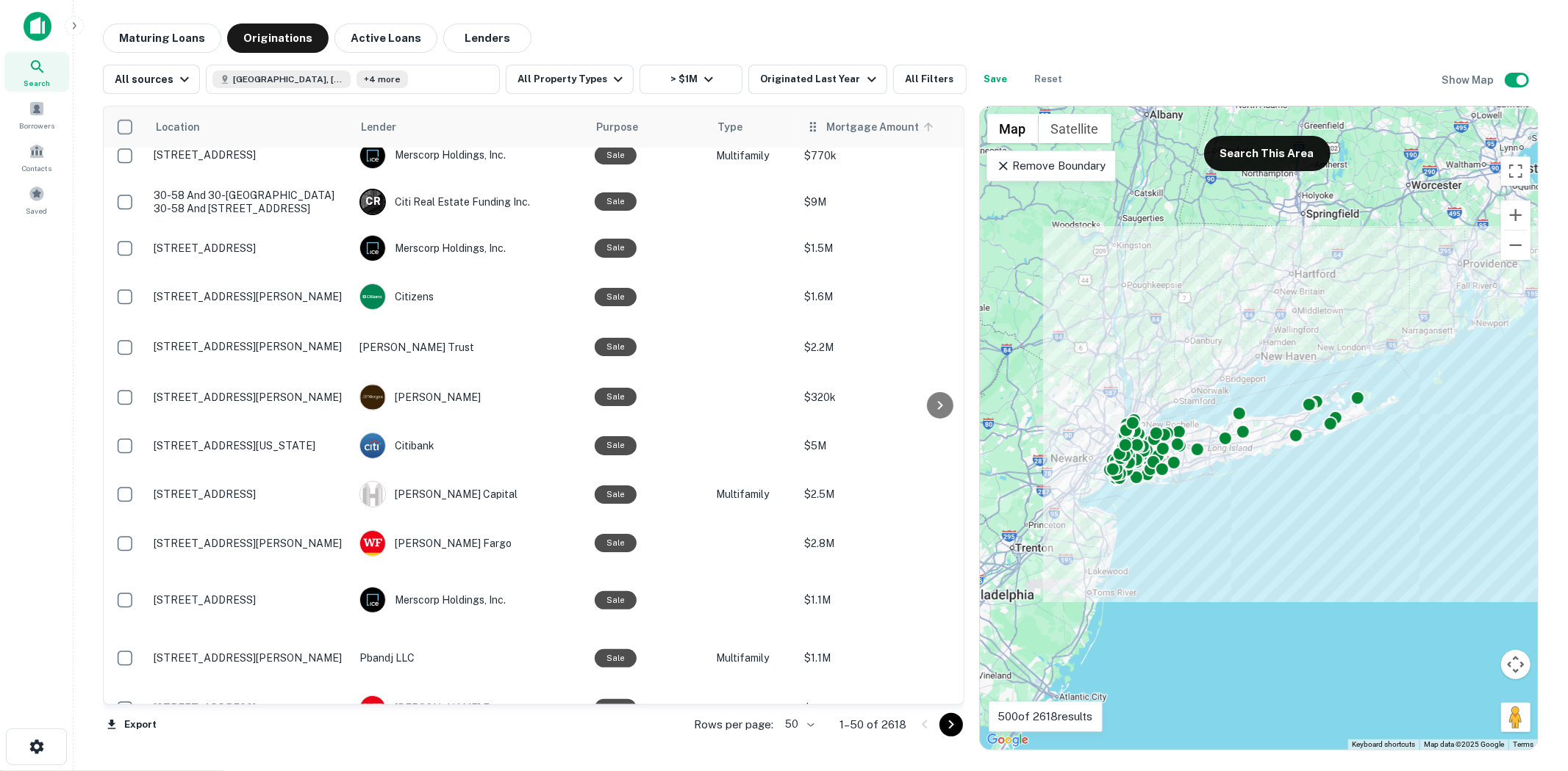
click at [865, 131] on span "Mortgage Amount" at bounding box center [882, 127] width 112 height 18
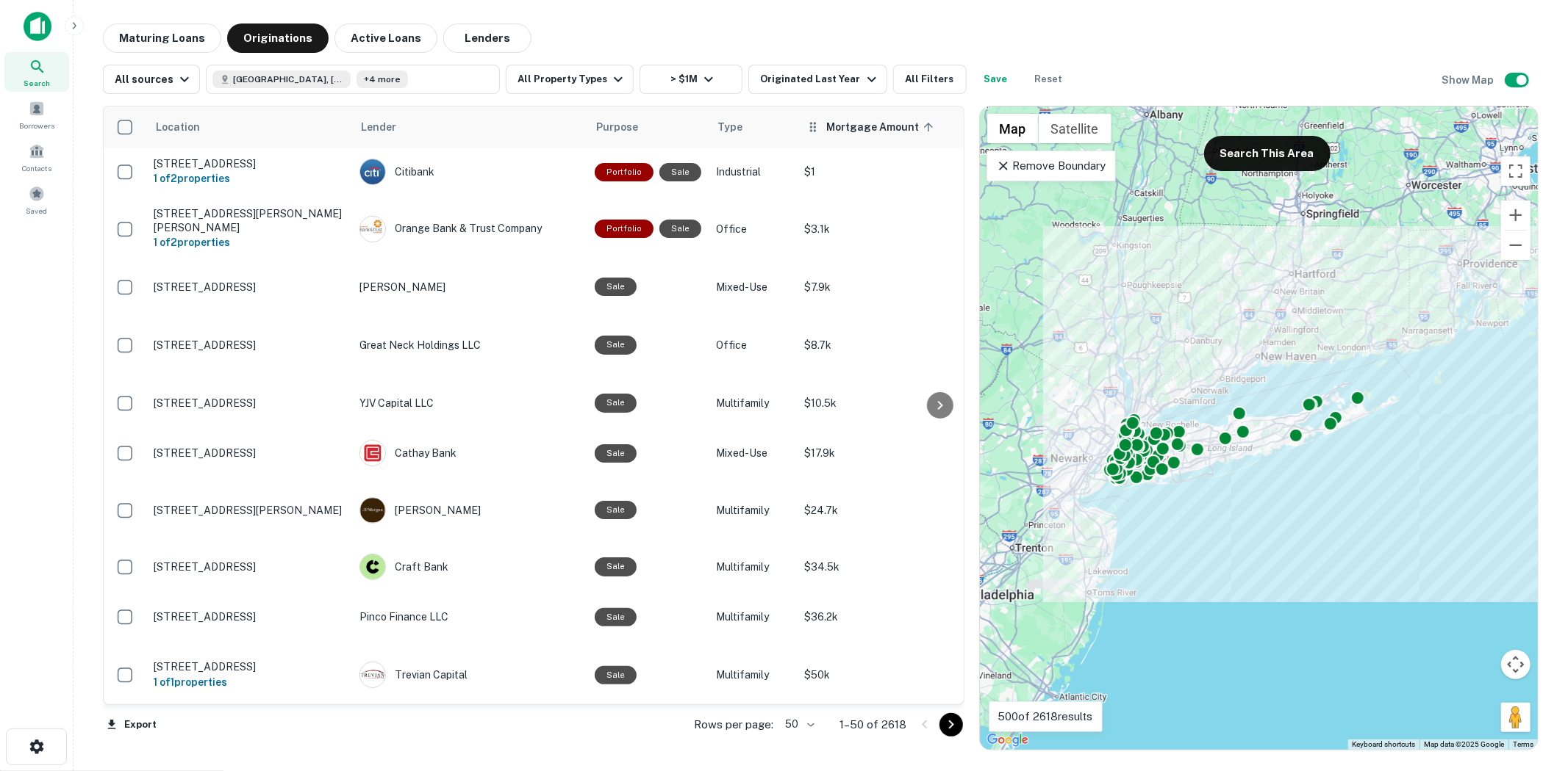
click at [848, 131] on span "Mortgage Amount sorted ascending" at bounding box center [882, 127] width 112 height 18
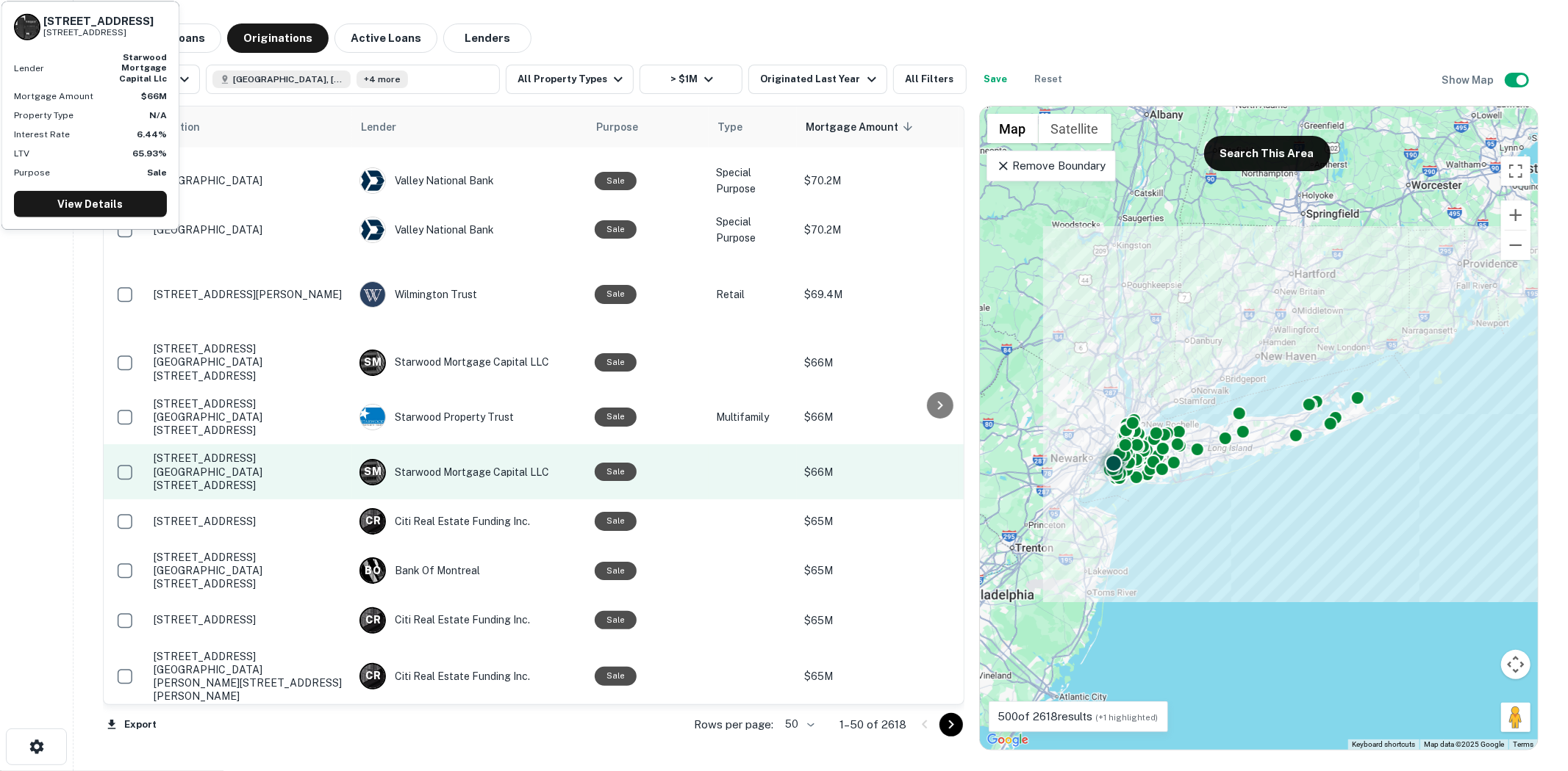
scroll to position [1973, 0]
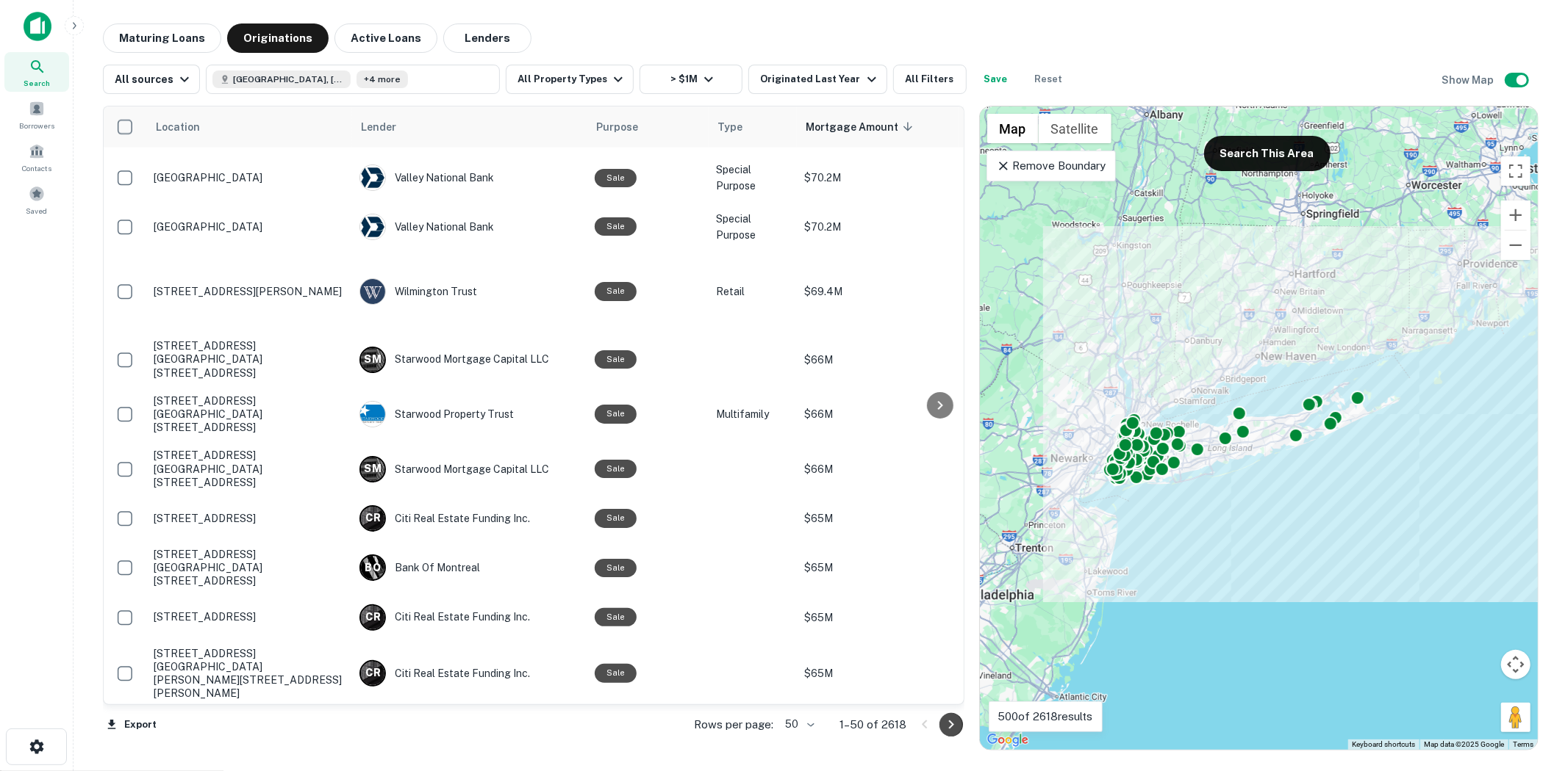
click at [959, 730] on icon "Go to next page" at bounding box center [951, 724] width 18 height 18
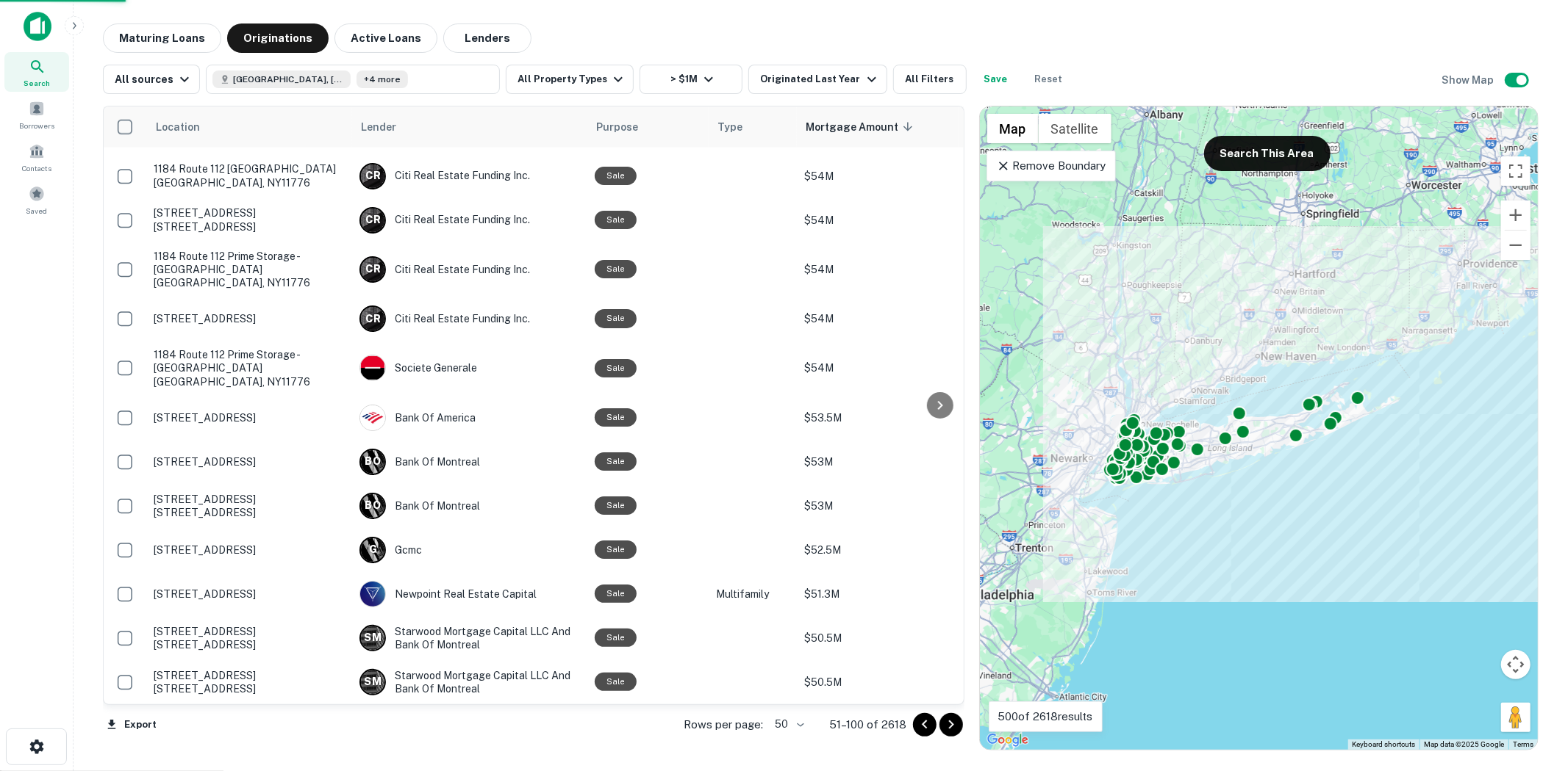
scroll to position [1772, 0]
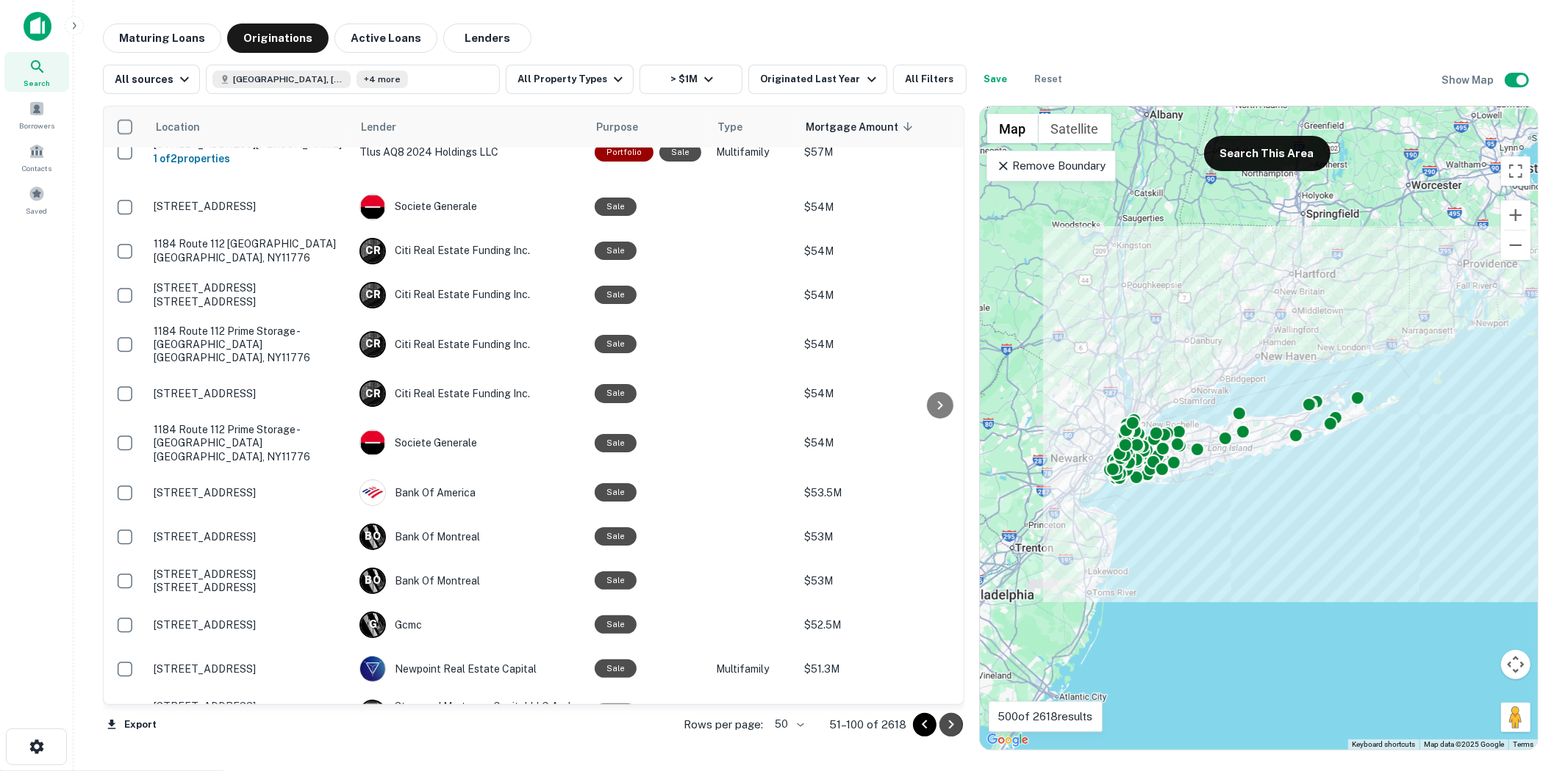
click at [944, 730] on icon "Go to next page" at bounding box center [951, 724] width 18 height 18
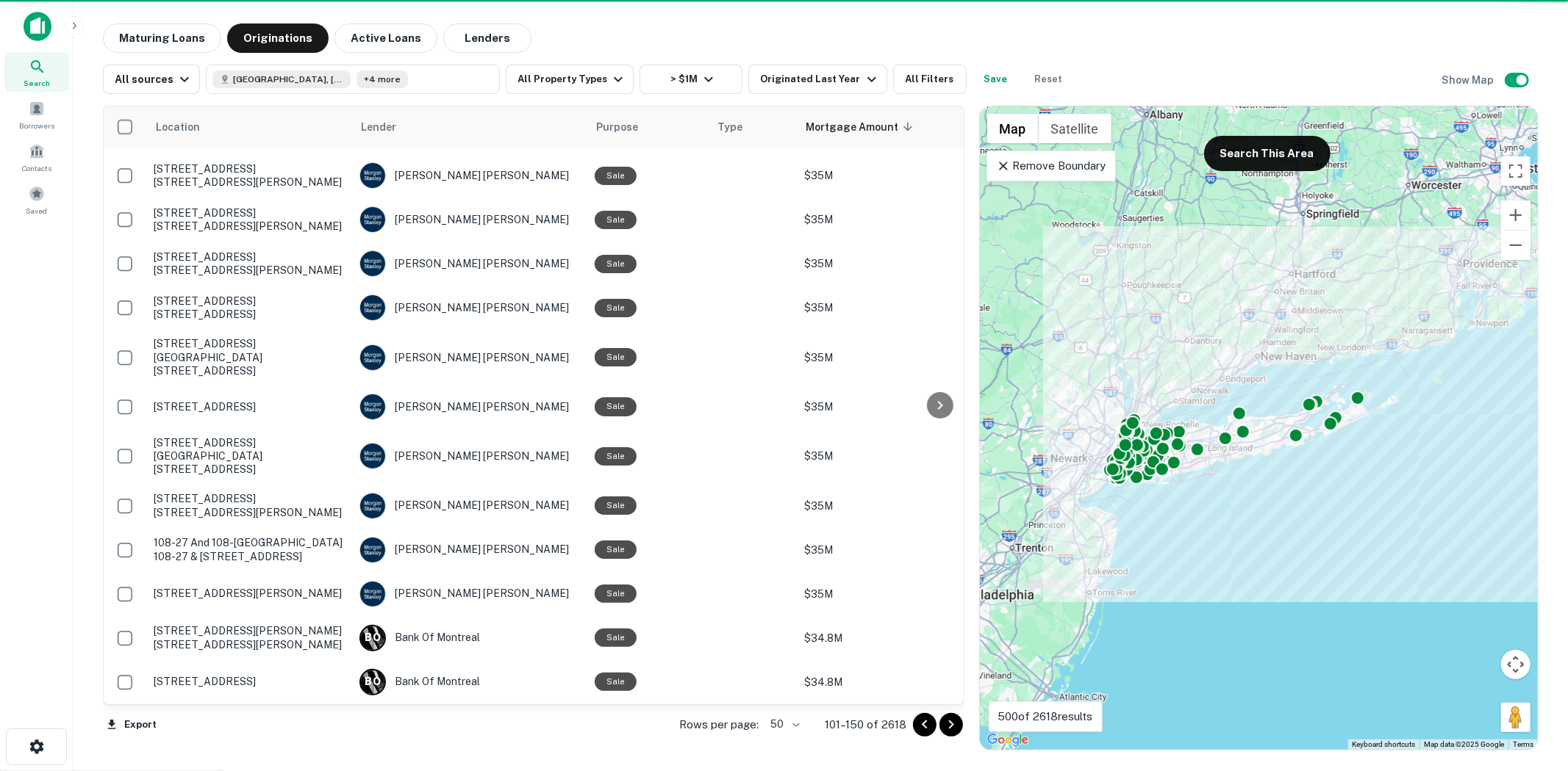
scroll to position [1794, 0]
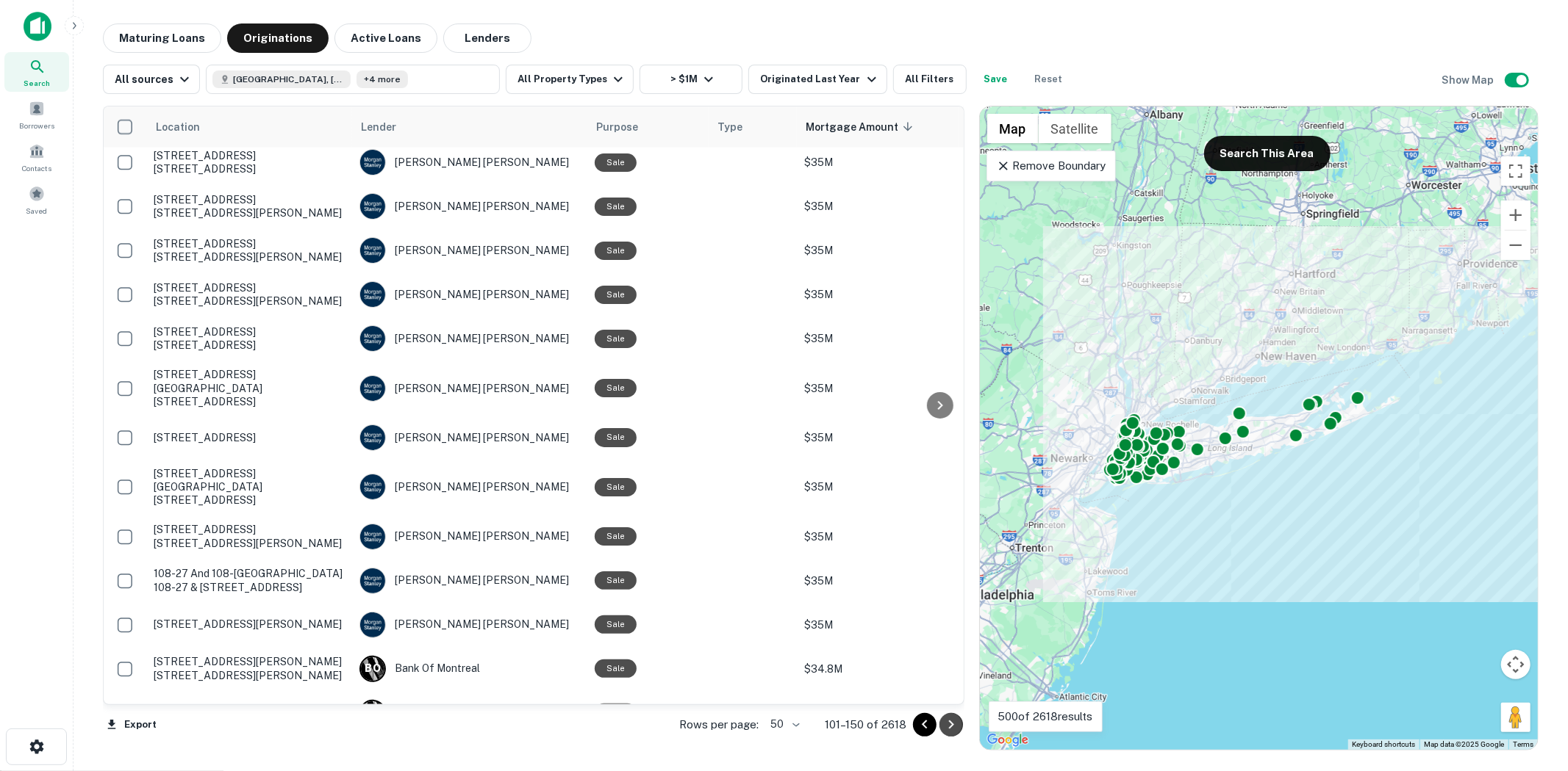
click at [949, 721] on icon "Go to next page" at bounding box center [951, 724] width 18 height 18
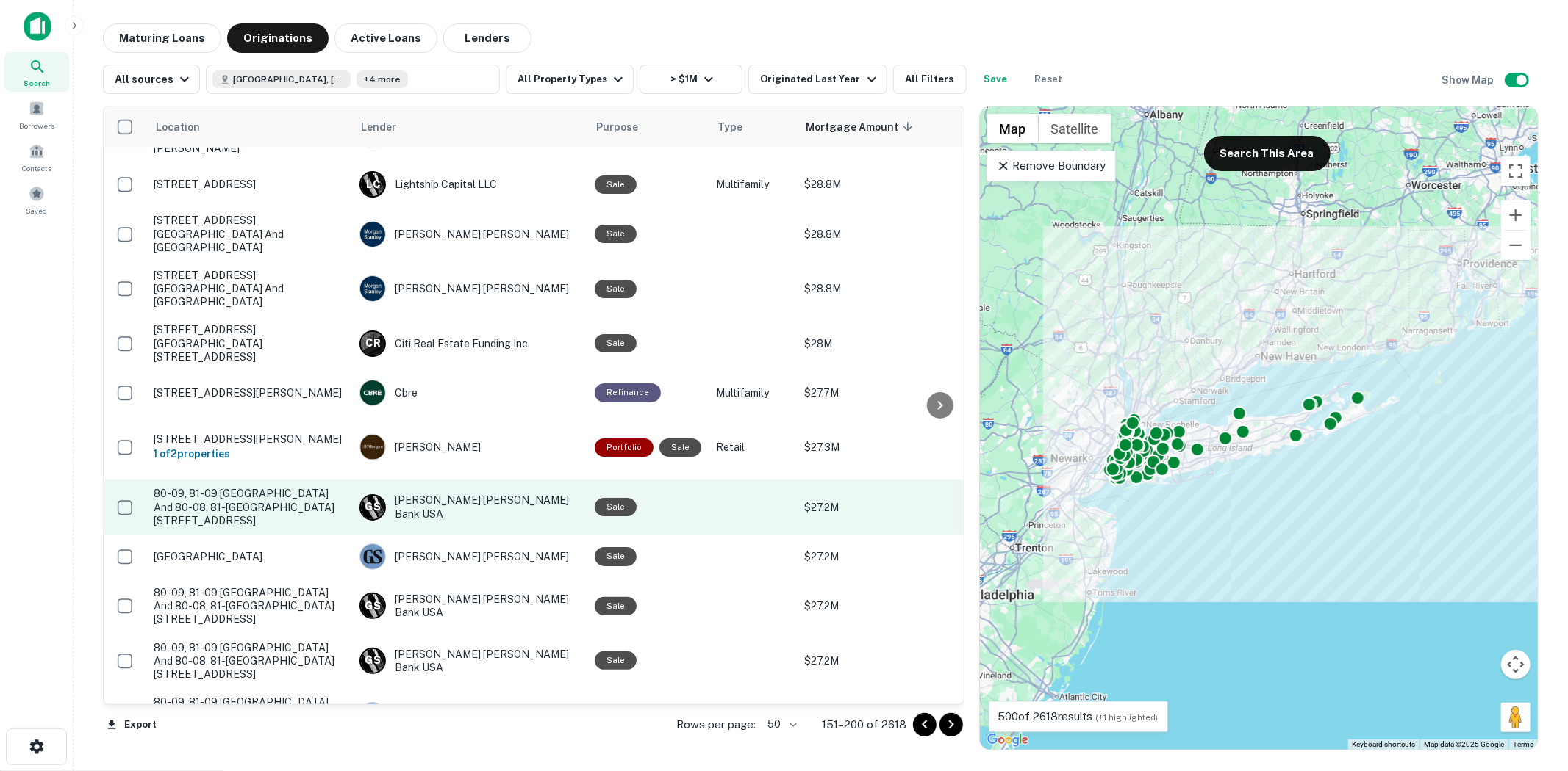
scroll to position [1781, 0]
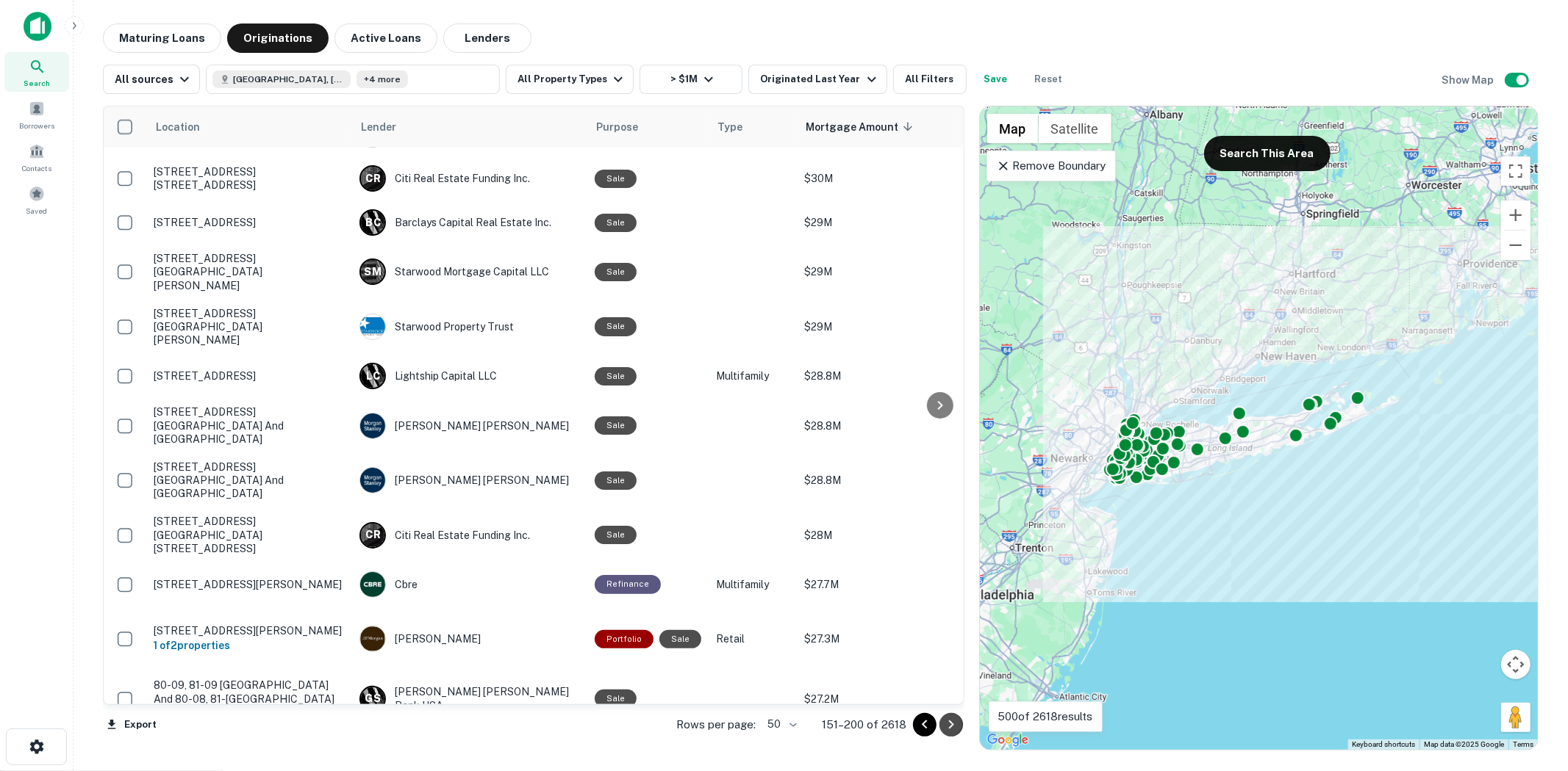
click at [951, 729] on icon "Go to next page" at bounding box center [951, 724] width 18 height 18
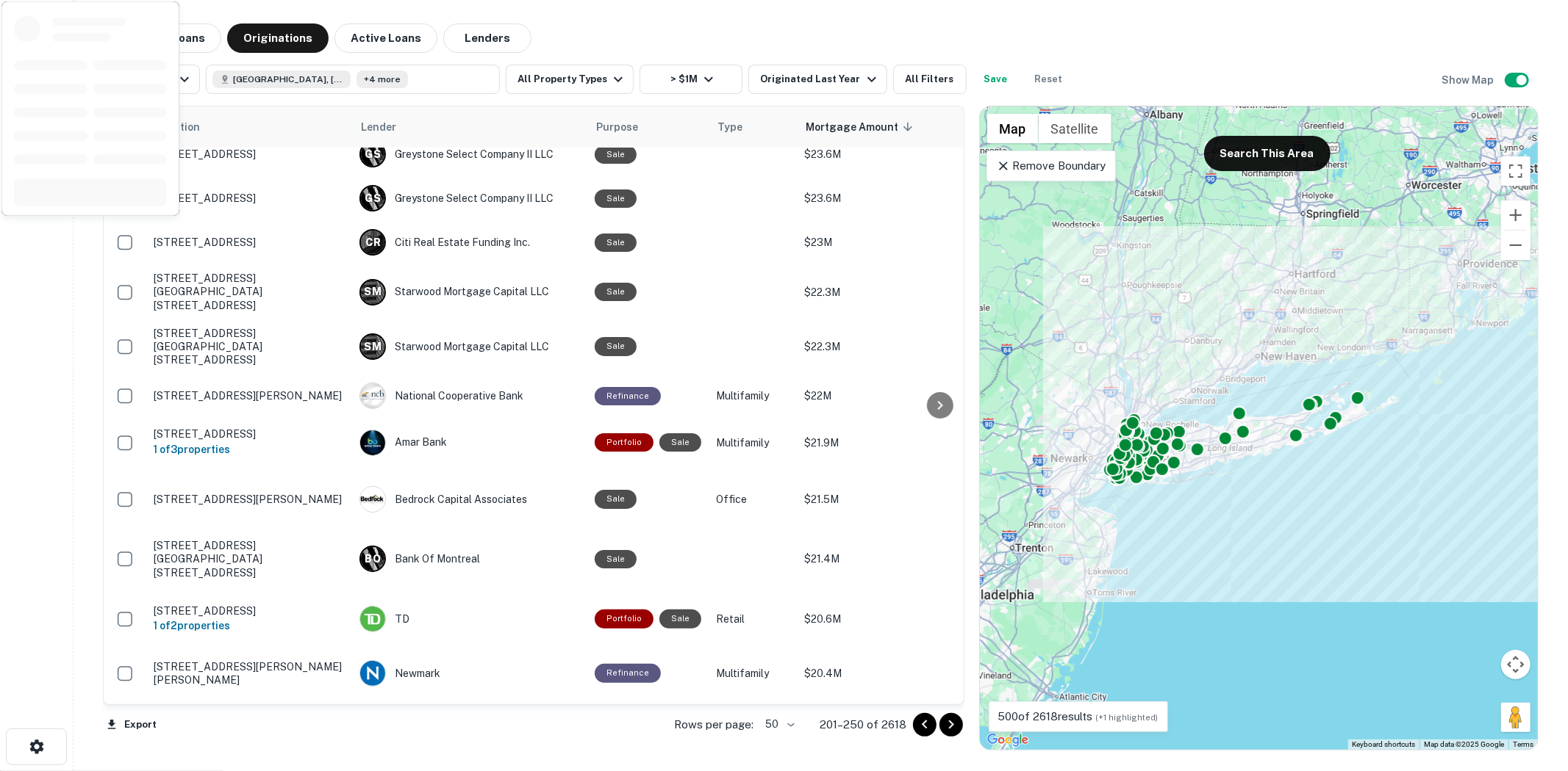
scroll to position [1669, 0]
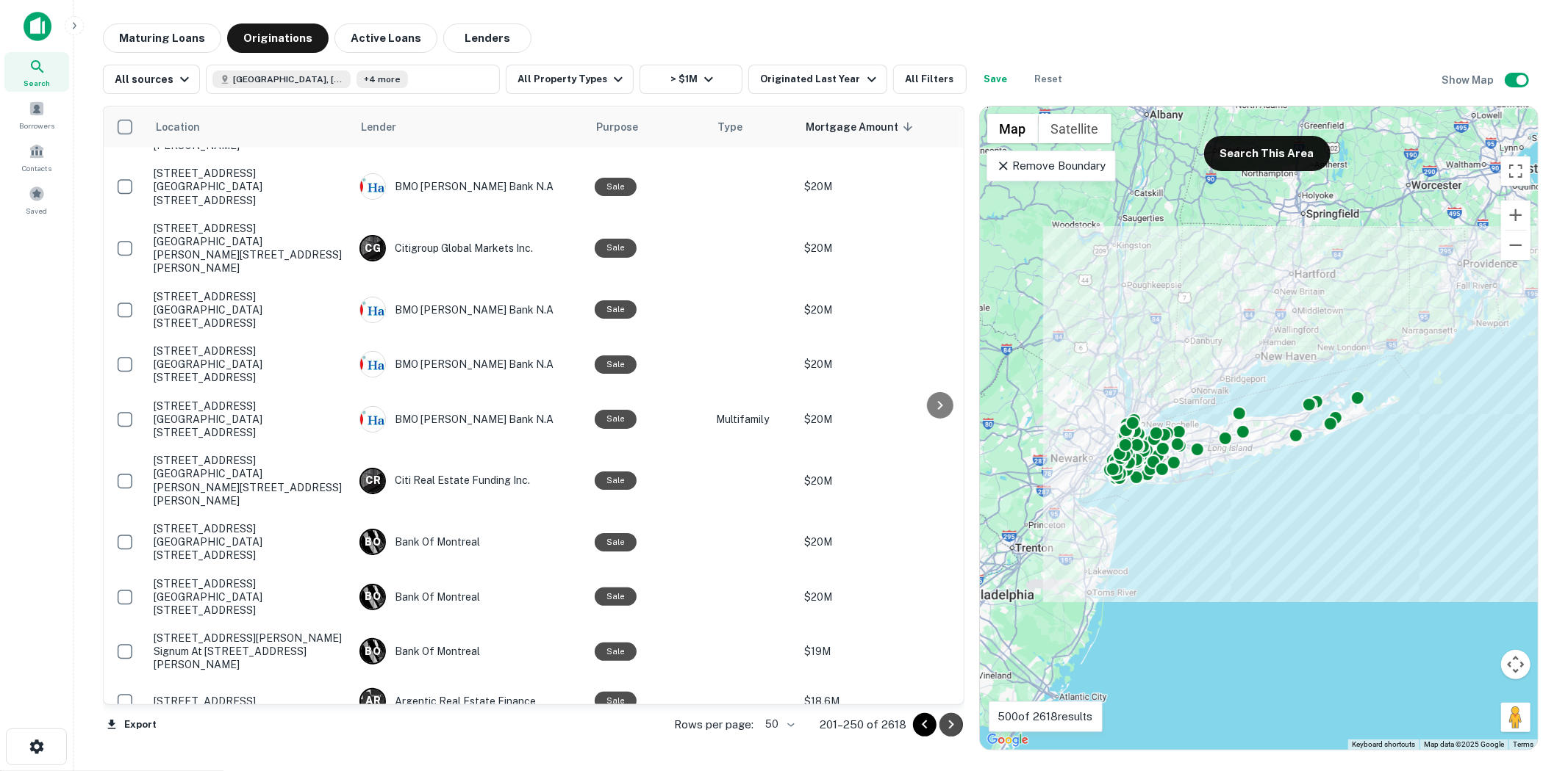
click at [949, 723] on icon "Go to next page" at bounding box center [951, 724] width 18 height 18
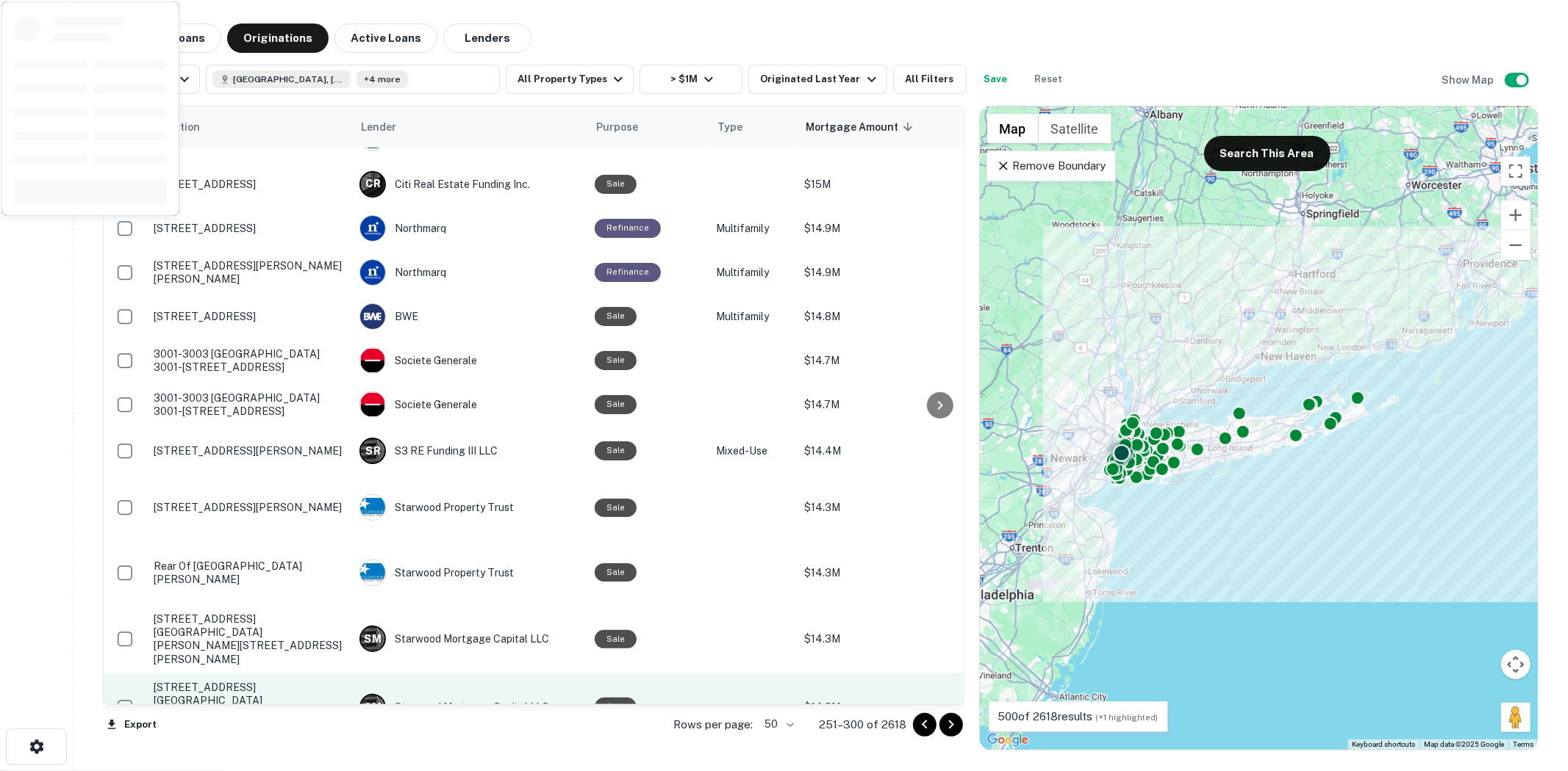
scroll to position [1864, 0]
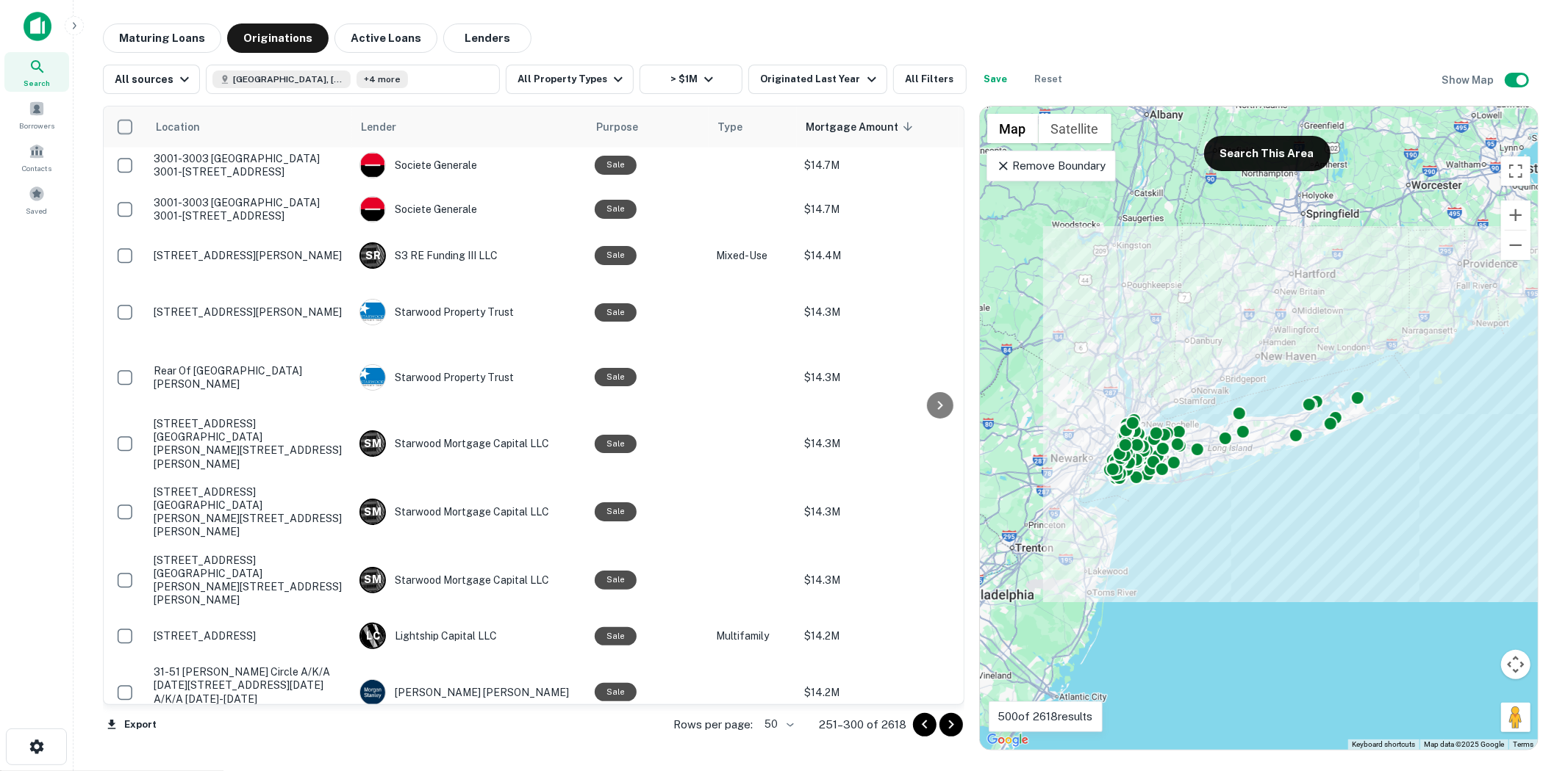
click at [950, 711] on div "Rows per page: 50 ** 251–300 of 2618" at bounding box center [811, 724] width 308 height 40
drag, startPoint x: 956, startPoint y: 733, endPoint x: 927, endPoint y: 693, distance: 49.4
click at [956, 732] on button "Go to next page" at bounding box center [951, 724] width 23 height 23
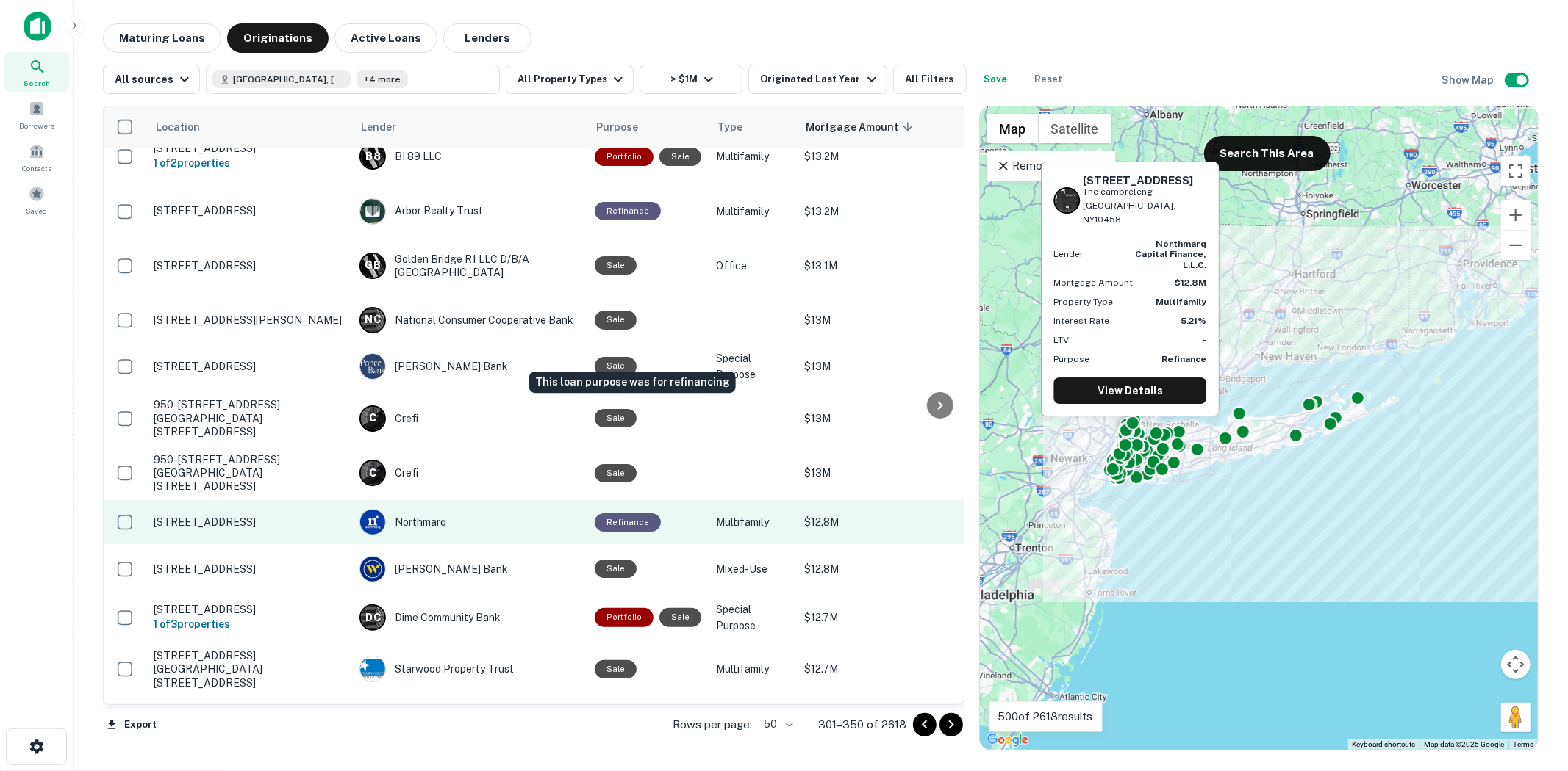
scroll to position [1803, 0]
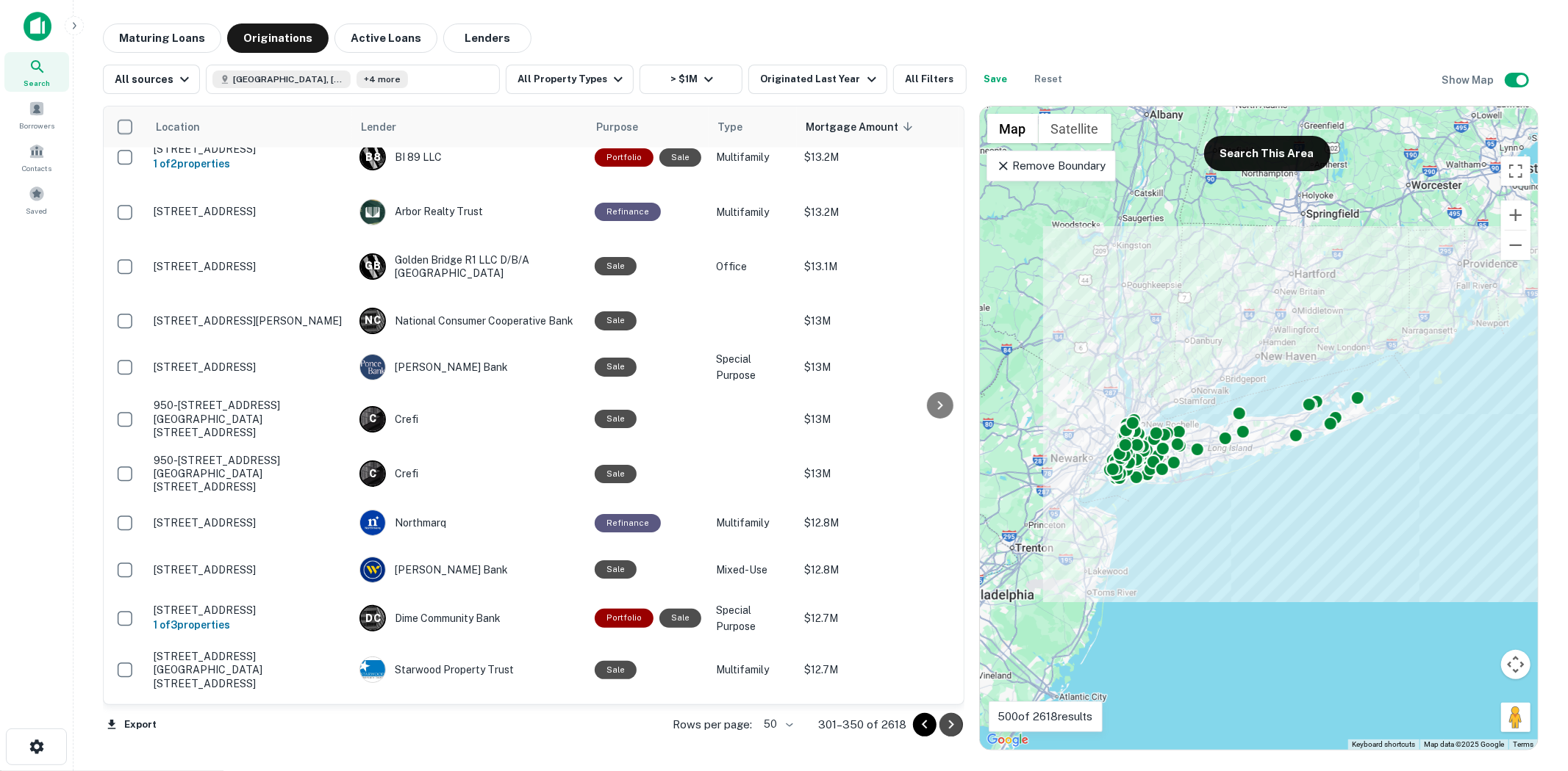
click at [945, 723] on icon "Go to next page" at bounding box center [951, 724] width 18 height 18
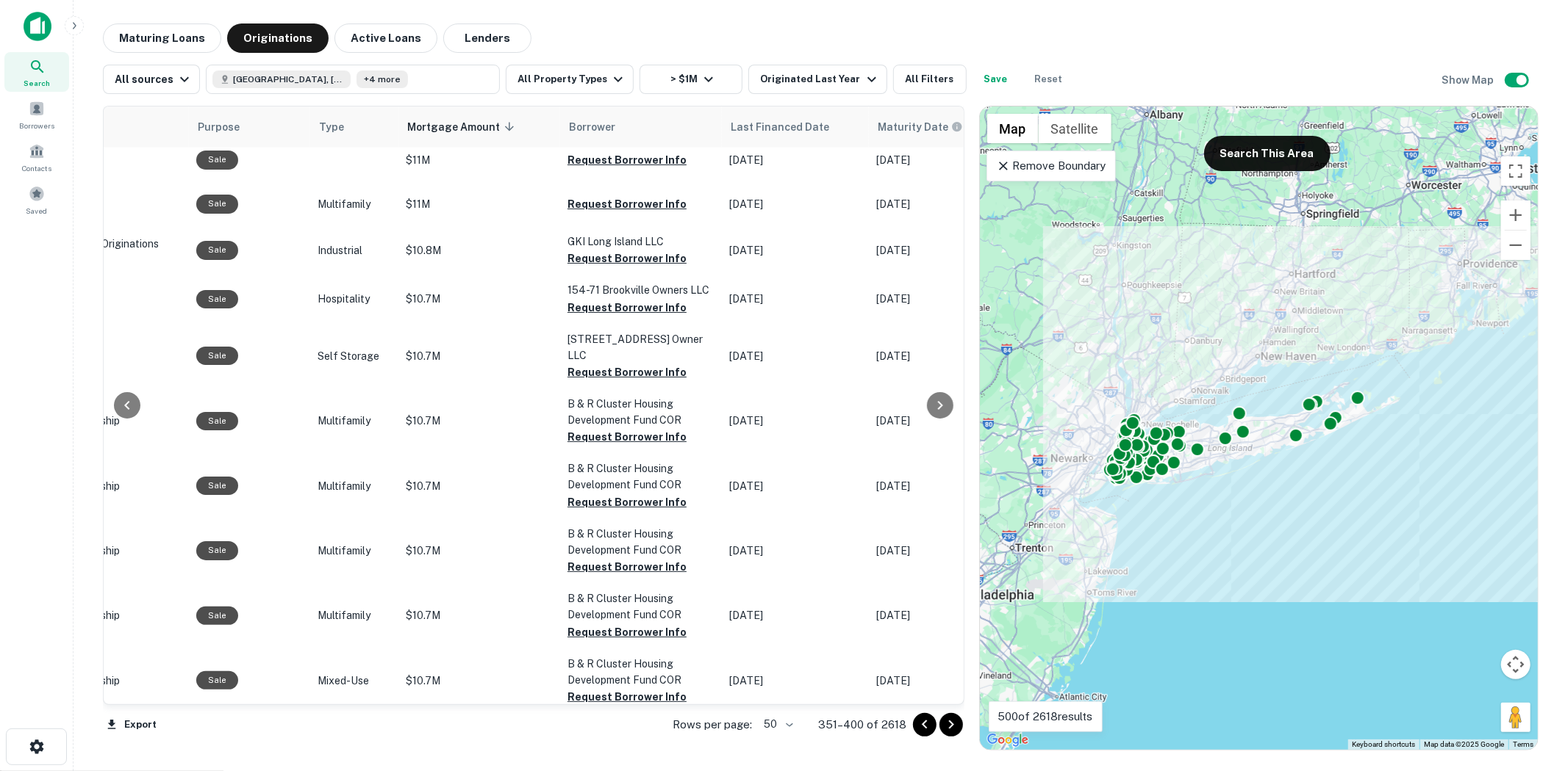
scroll to position [1803, 452]
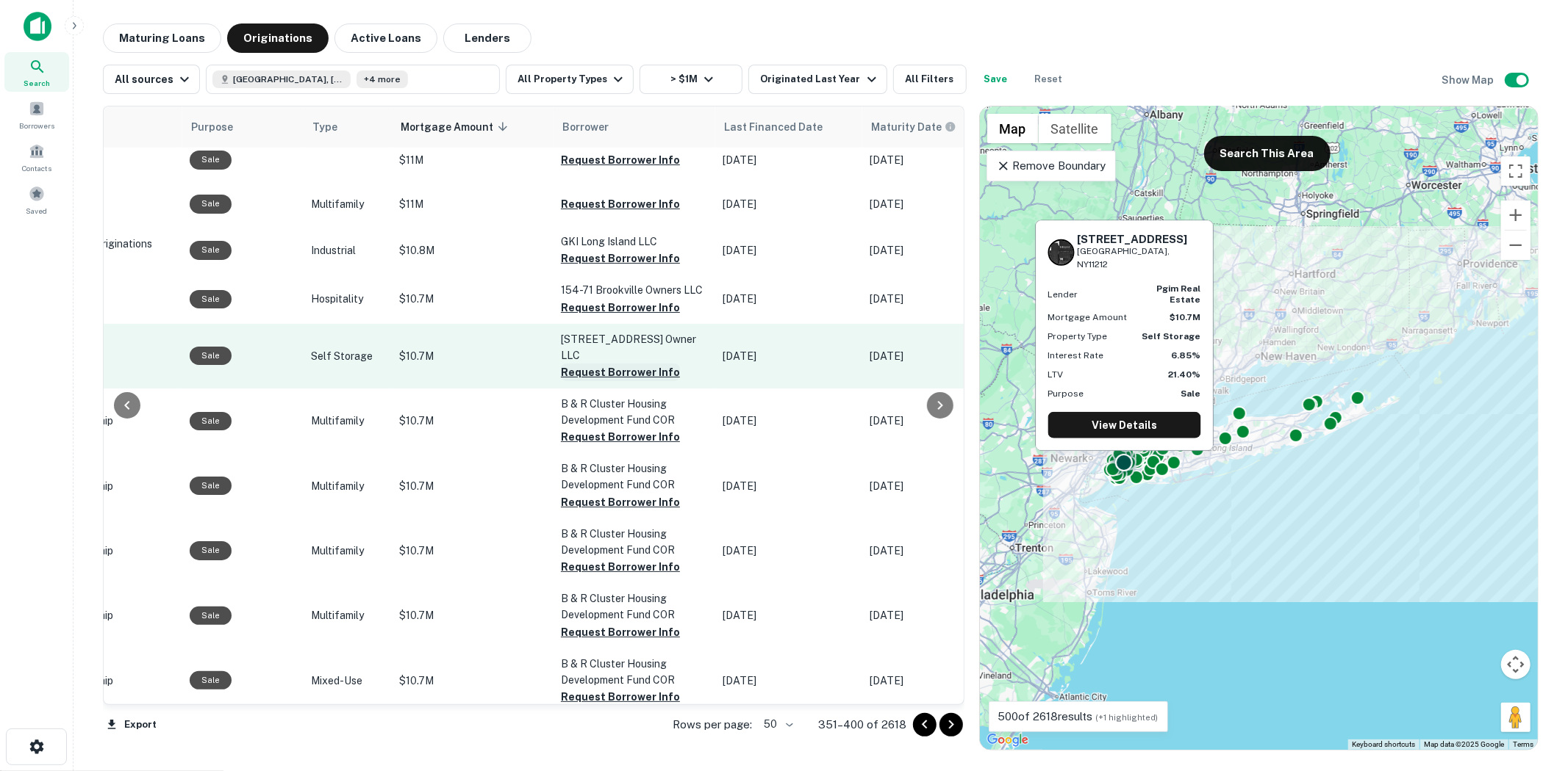
click at [561, 364] on button "Request Borrower Info" at bounding box center [620, 372] width 119 height 18
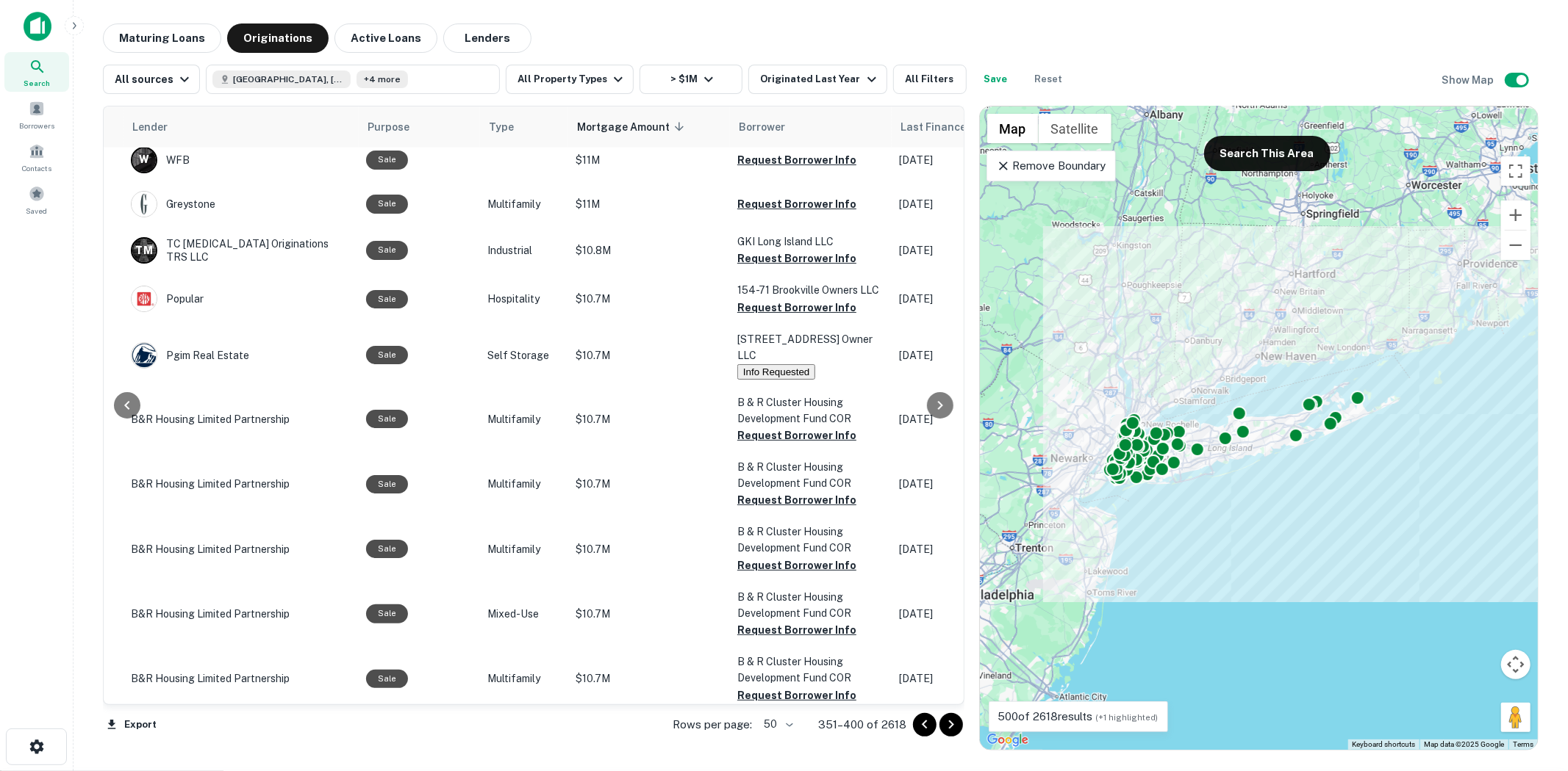
scroll to position [1984, 276]
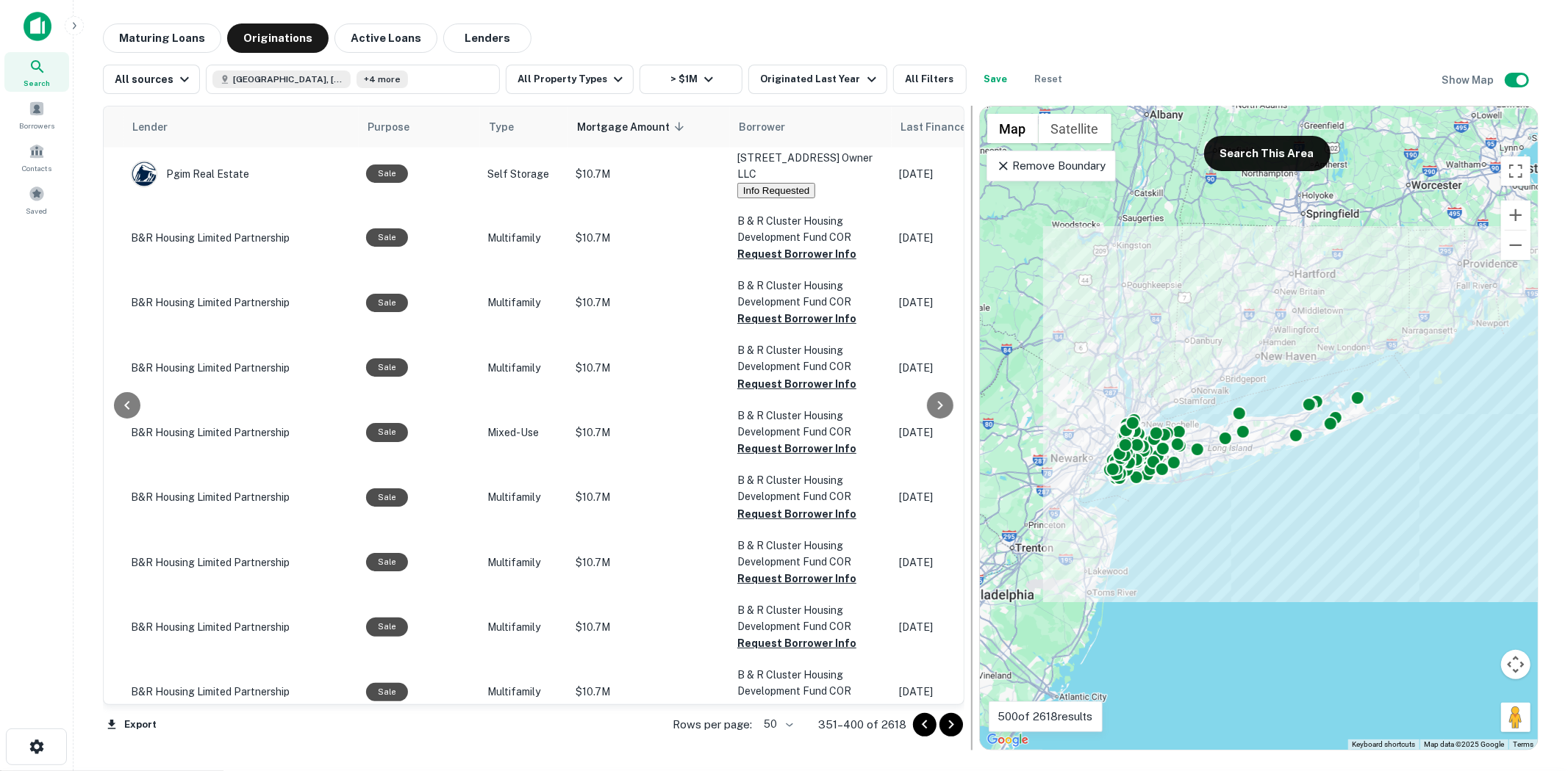
click at [969, 737] on div at bounding box center [972, 428] width 15 height 645
click at [951, 736] on div at bounding box center [937, 724] width 50 height 23
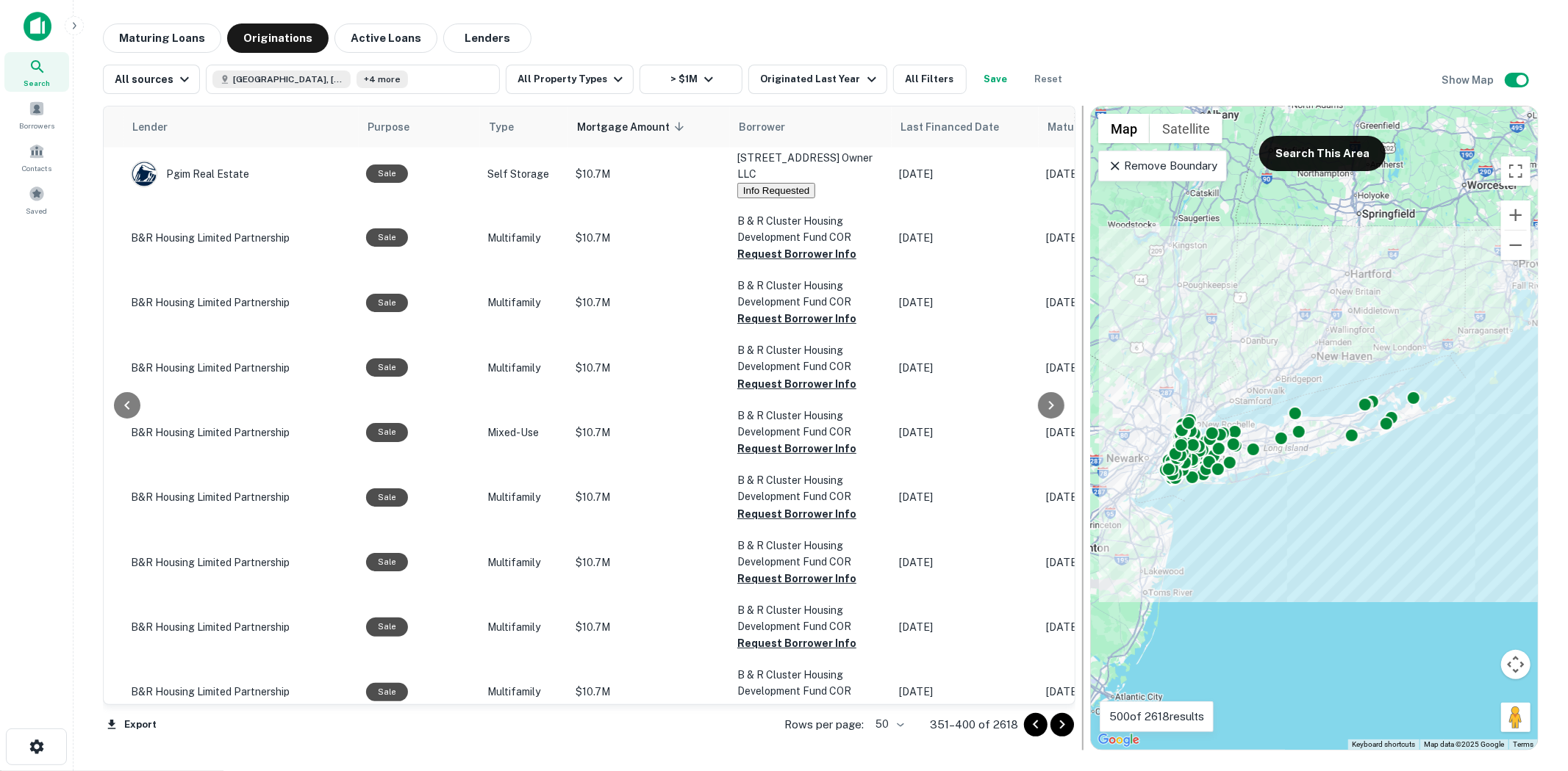
drag, startPoint x: 969, startPoint y: 463, endPoint x: 1082, endPoint y: 447, distance: 114.1
click at [1082, 447] on div at bounding box center [1083, 428] width 2 height 645
click at [1063, 719] on icon "Go to next page" at bounding box center [1062, 724] width 18 height 18
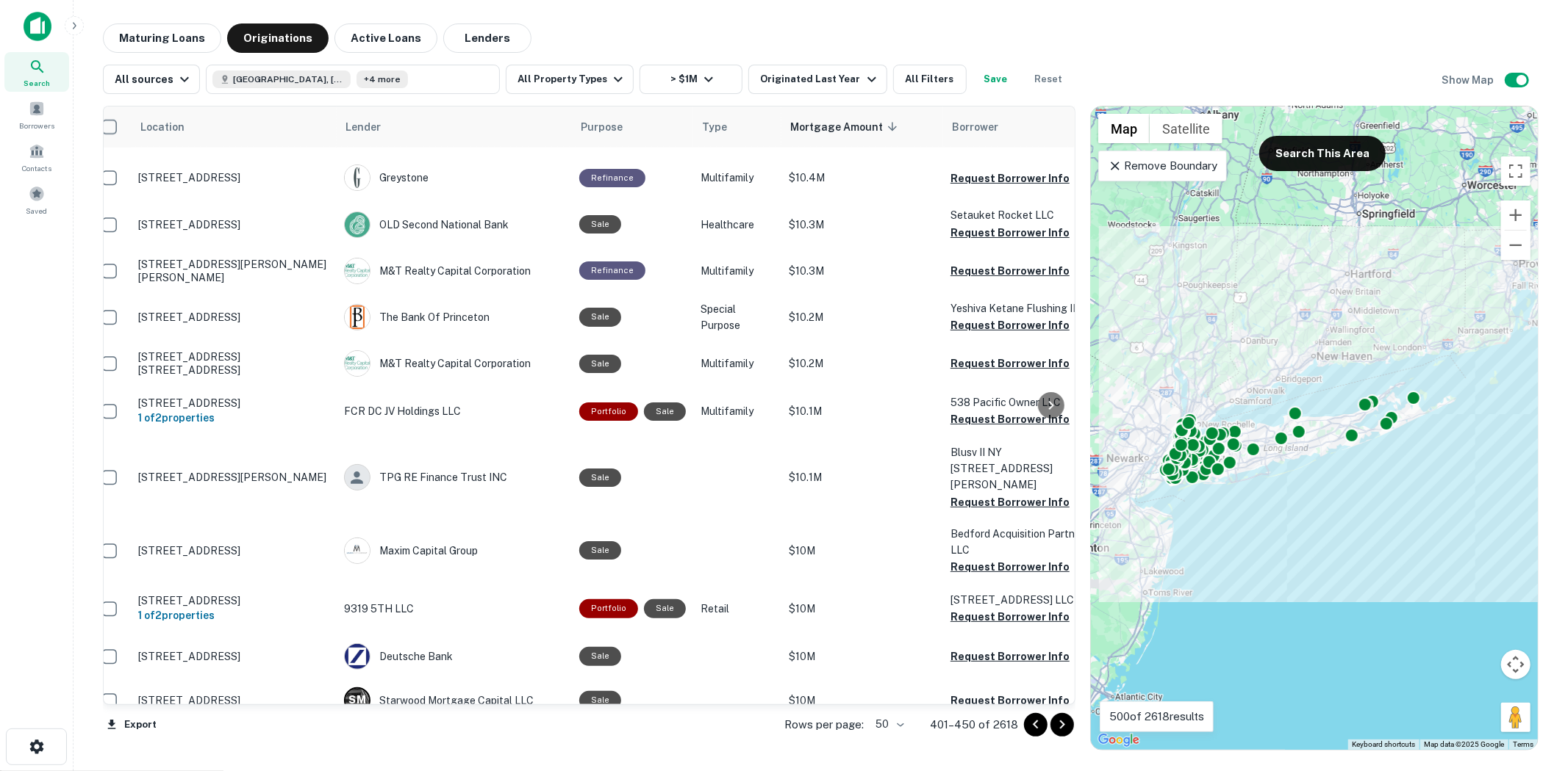
scroll to position [1903, 113]
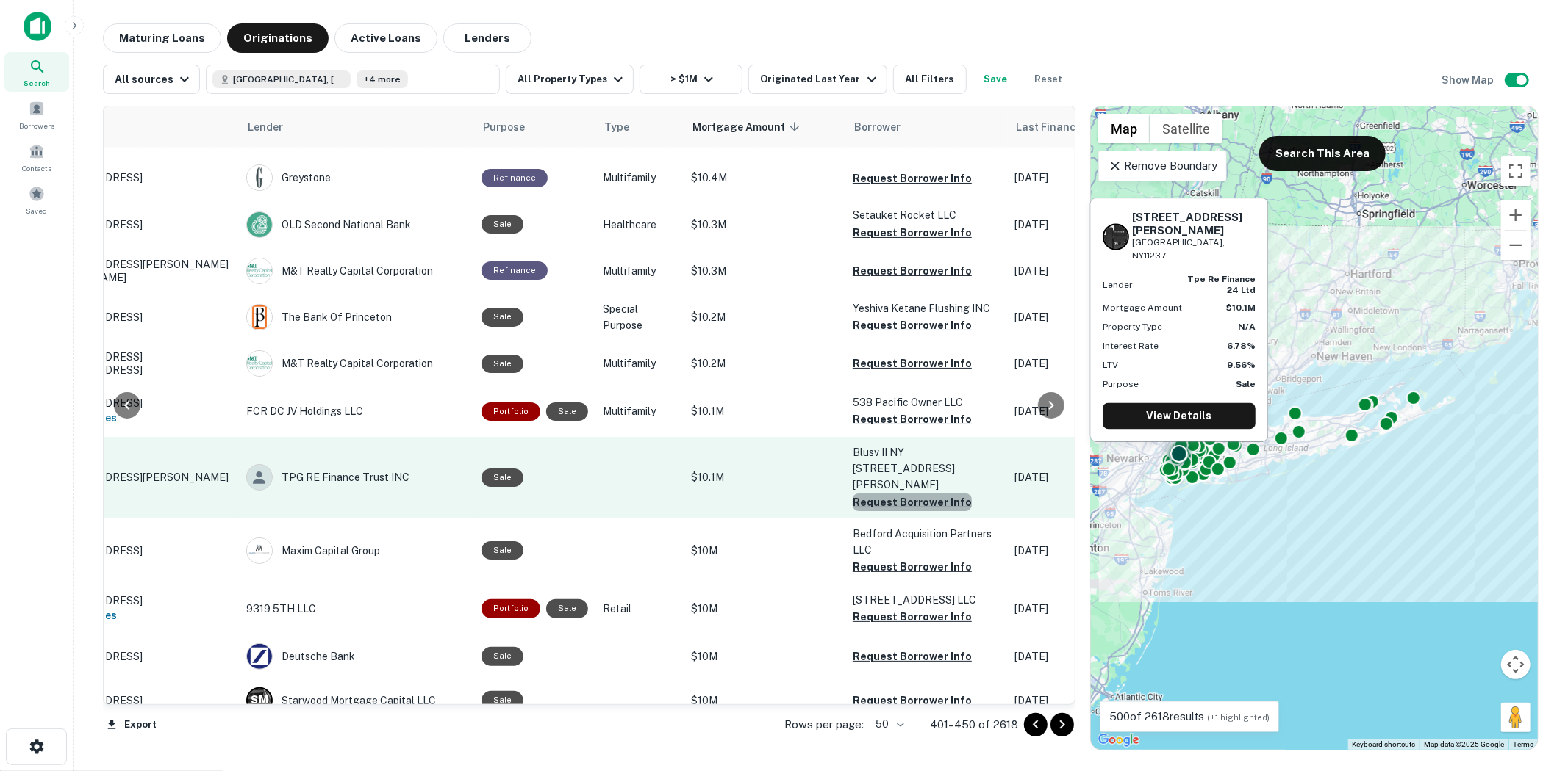
click at [920, 494] on button "Request Borrower Info" at bounding box center [912, 503] width 119 height 18
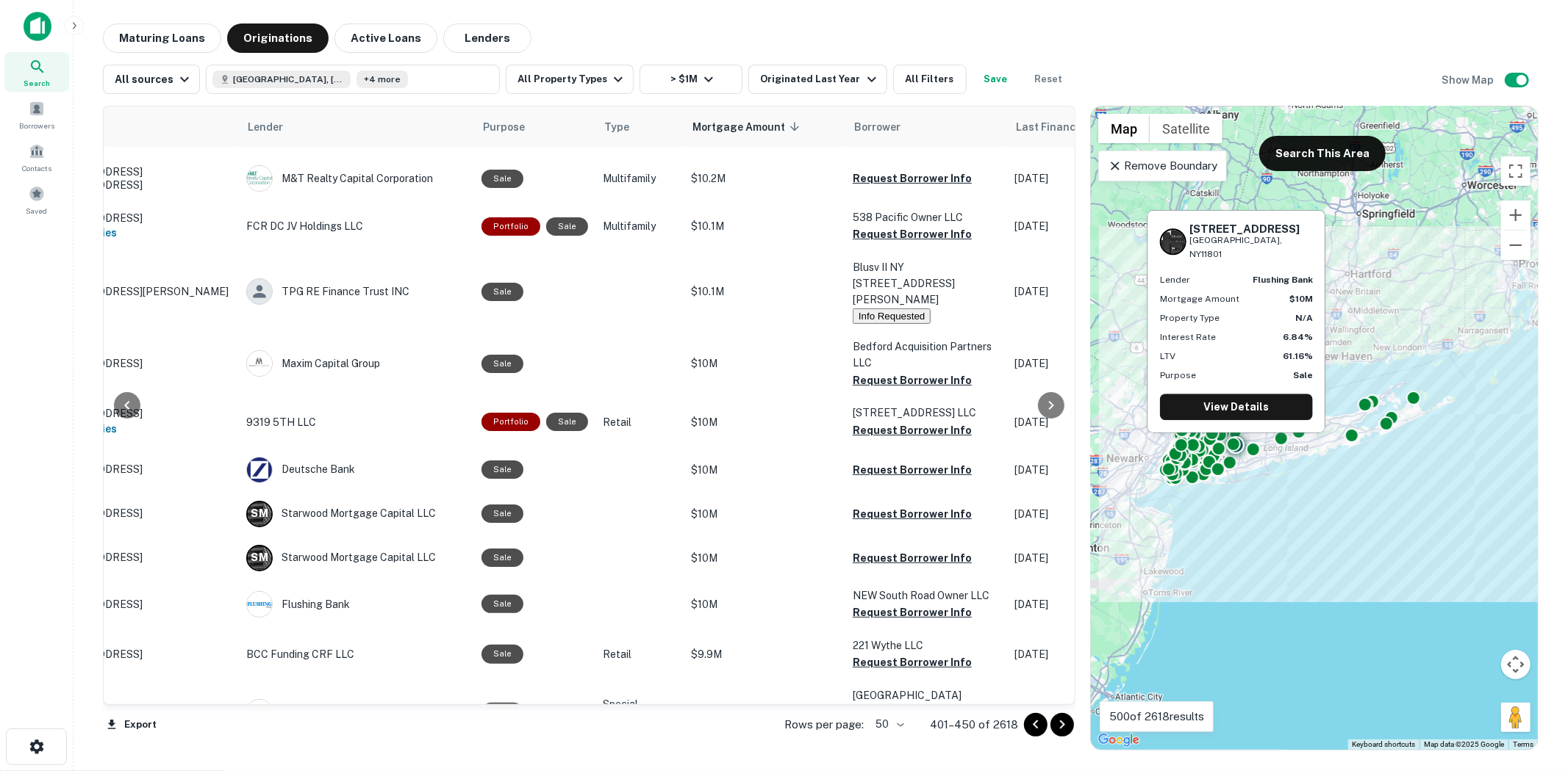
scroll to position [2125, 113]
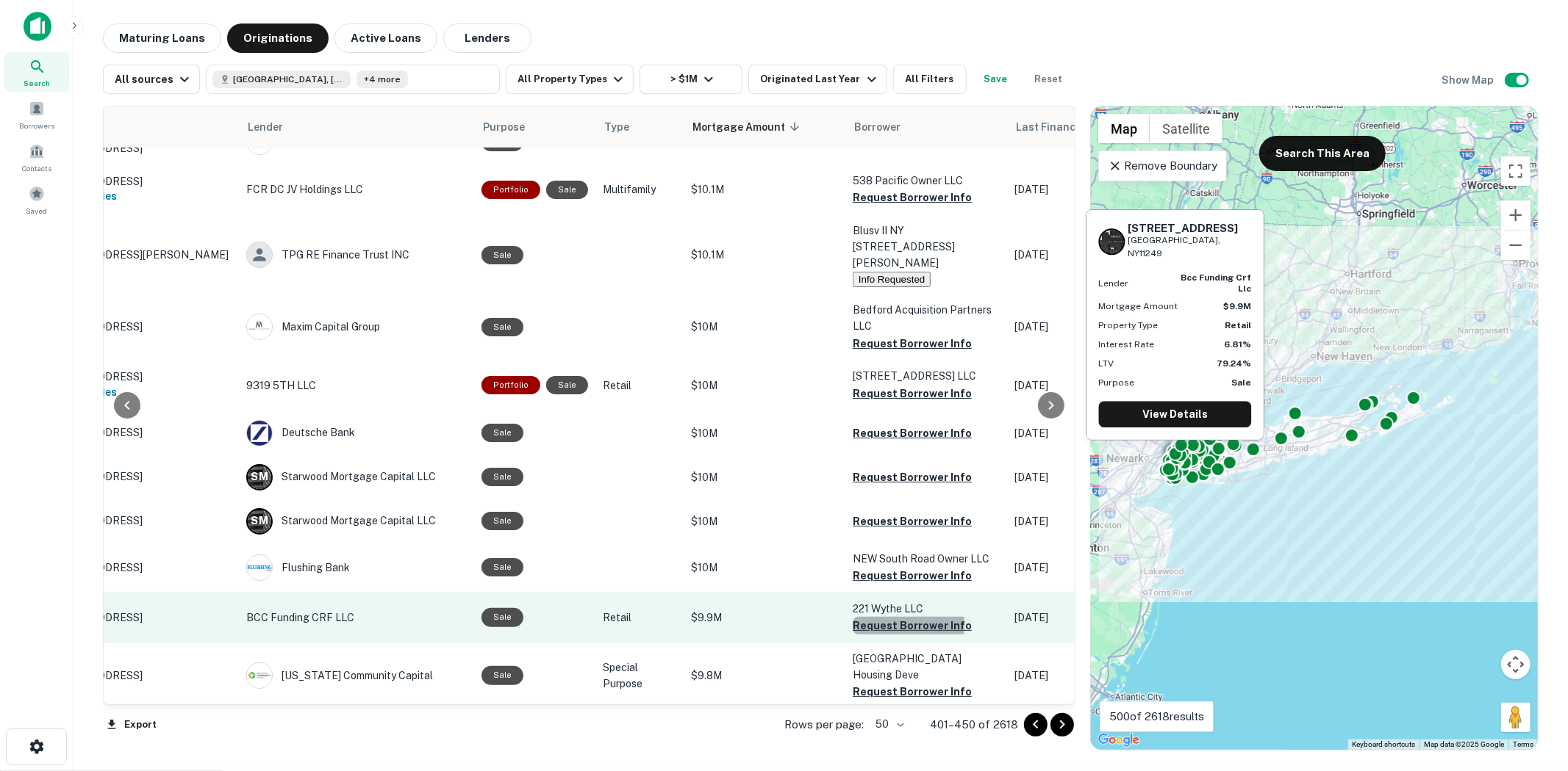
click at [887, 617] on button "Request Borrower Info" at bounding box center [912, 626] width 119 height 18
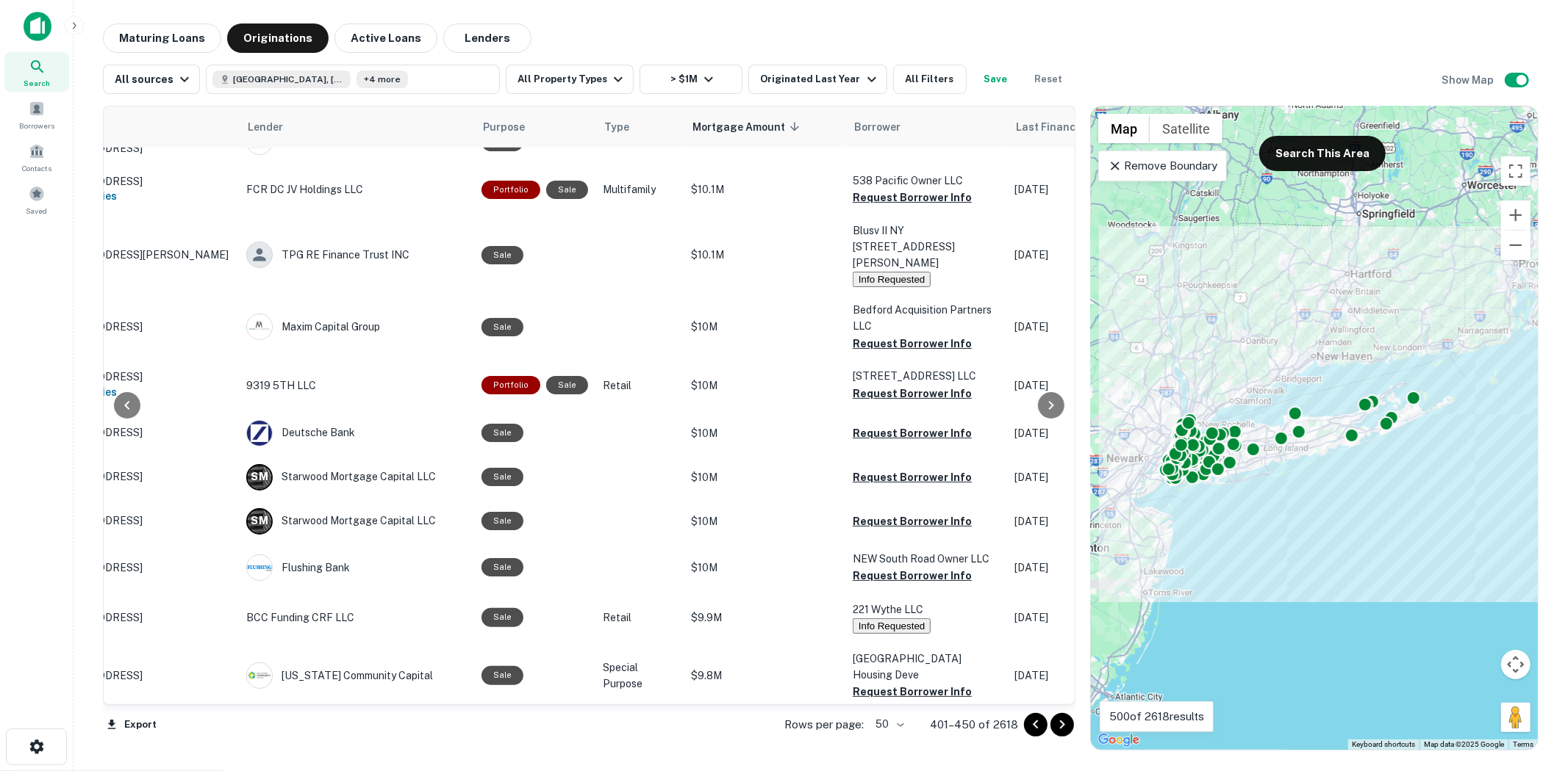
click at [1064, 726] on icon "Go to next page" at bounding box center [1062, 724] width 18 height 18
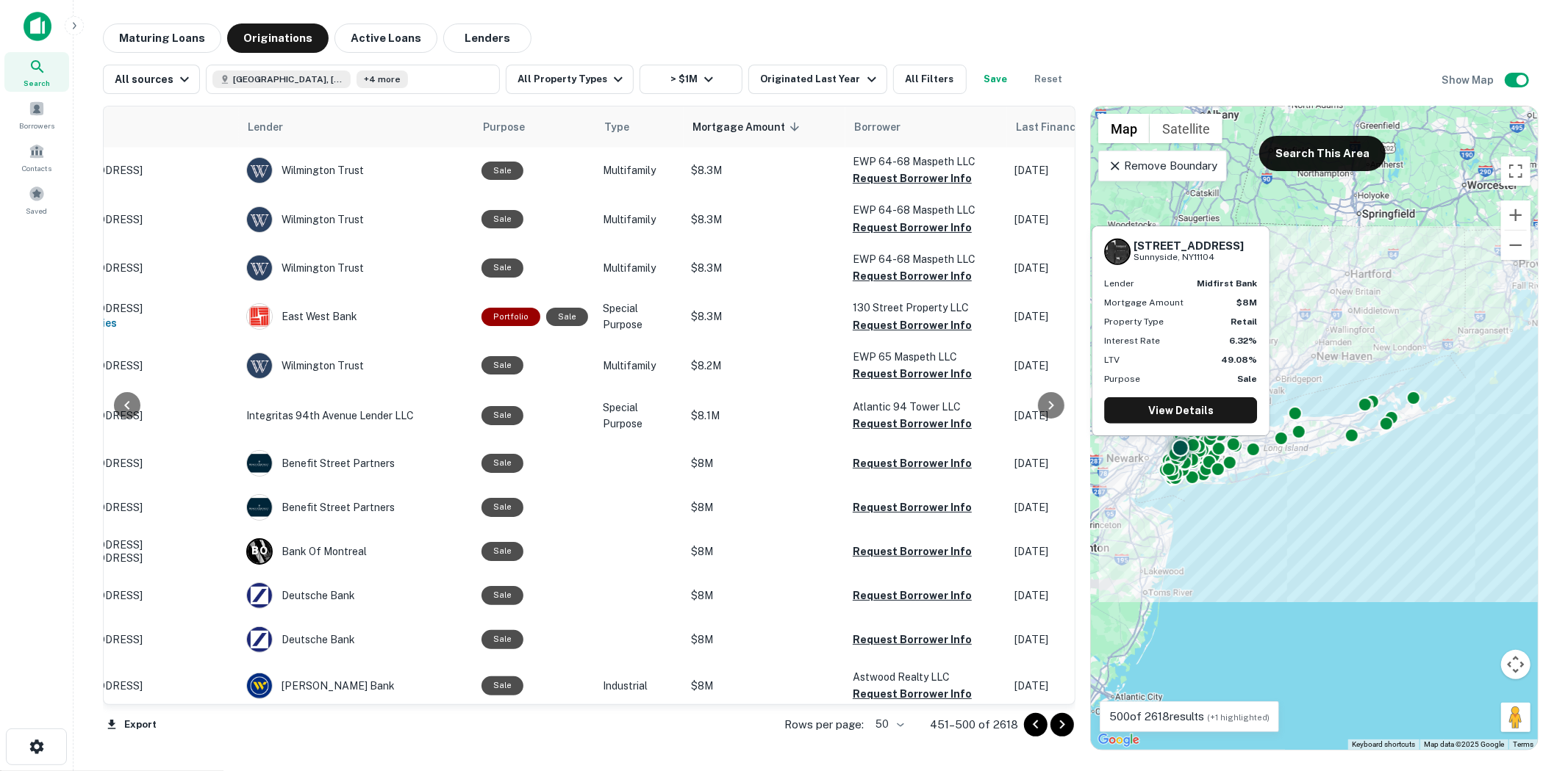
scroll to position [1687, 113]
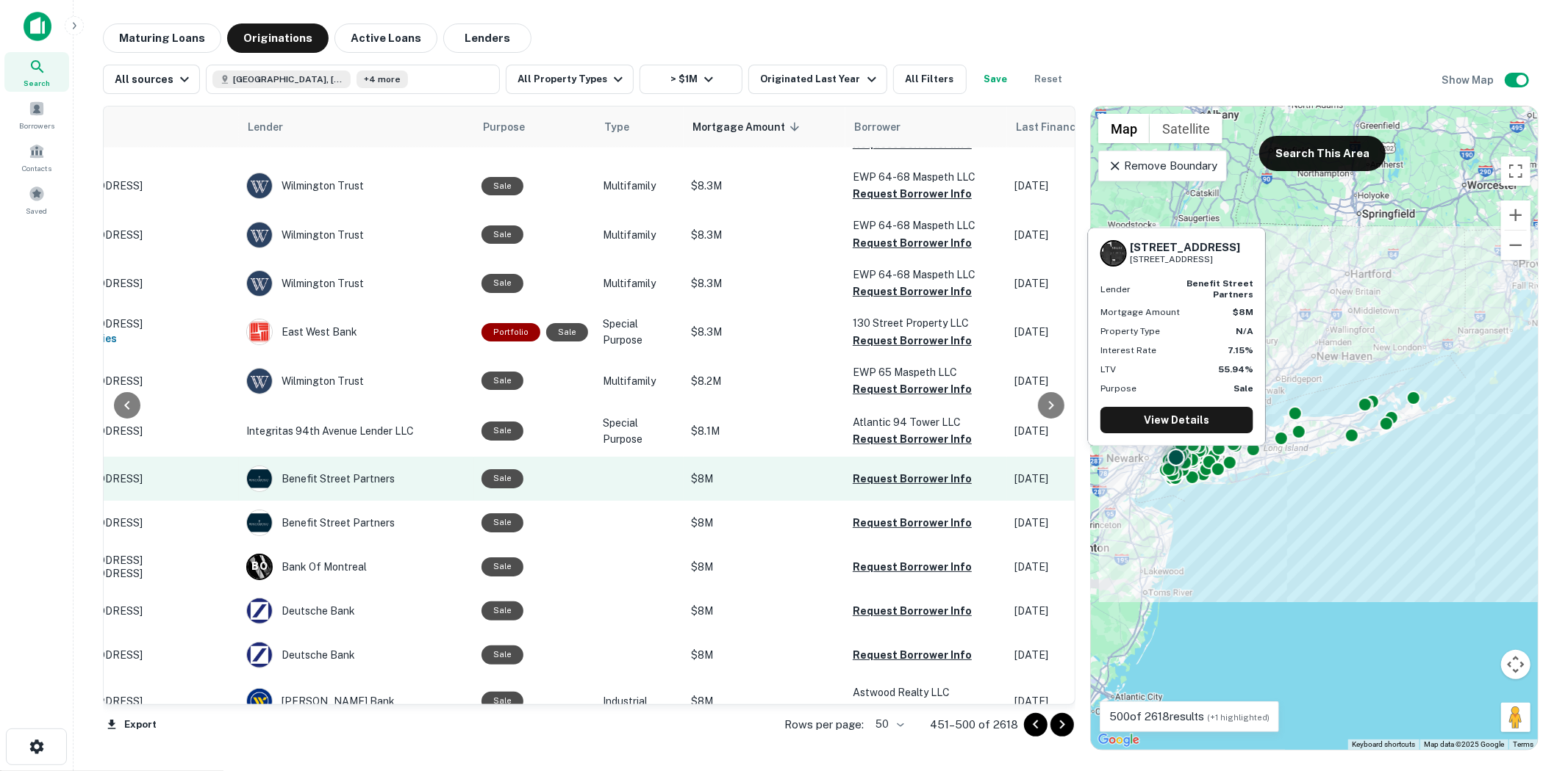
click at [921, 457] on td "Request Borrower Info" at bounding box center [925, 478] width 161 height 44
click at [924, 470] on button "Request Borrower Info" at bounding box center [912, 478] width 119 height 18
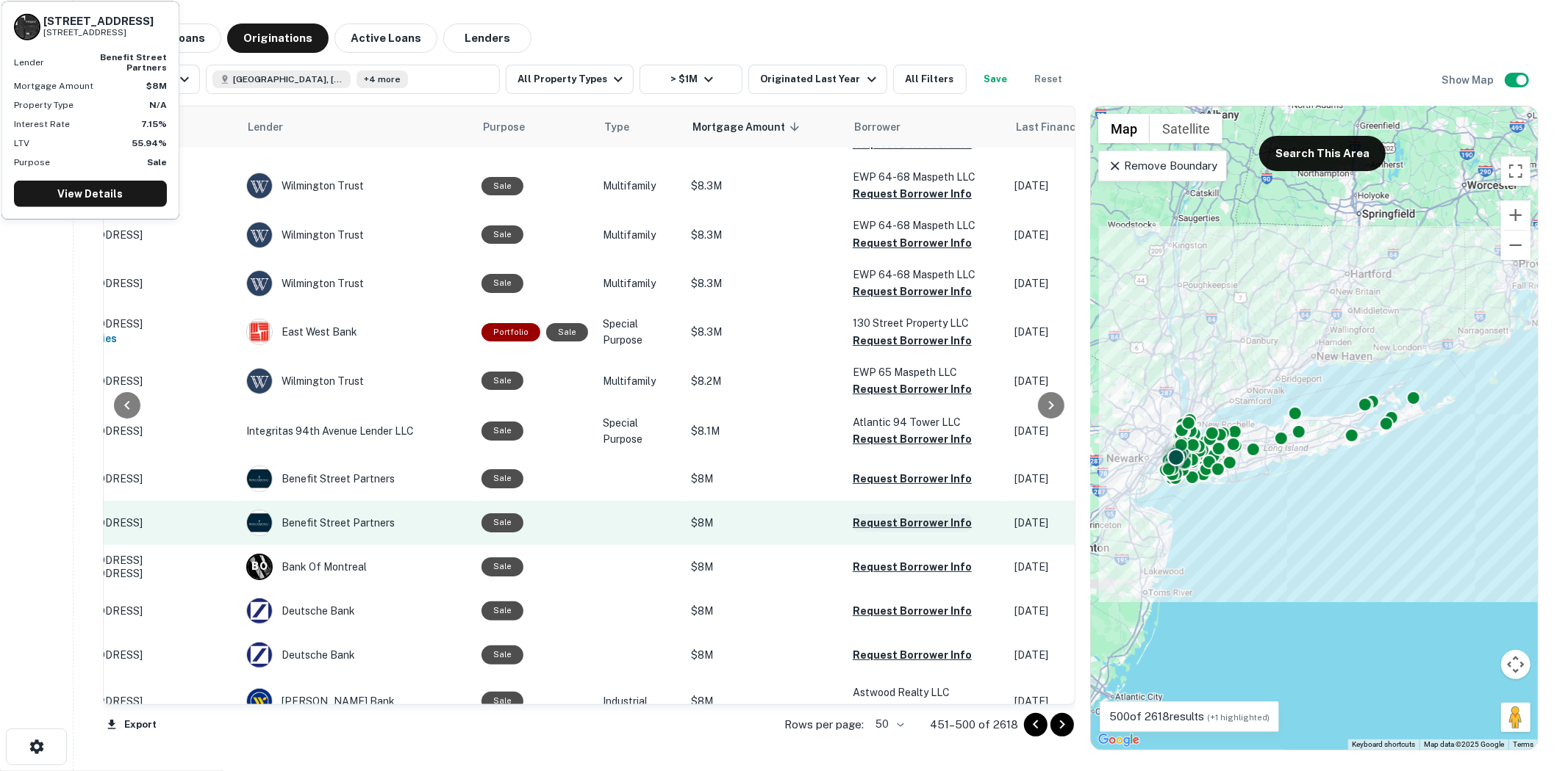
click at [907, 515] on button "Request Borrower Info" at bounding box center [912, 523] width 119 height 18
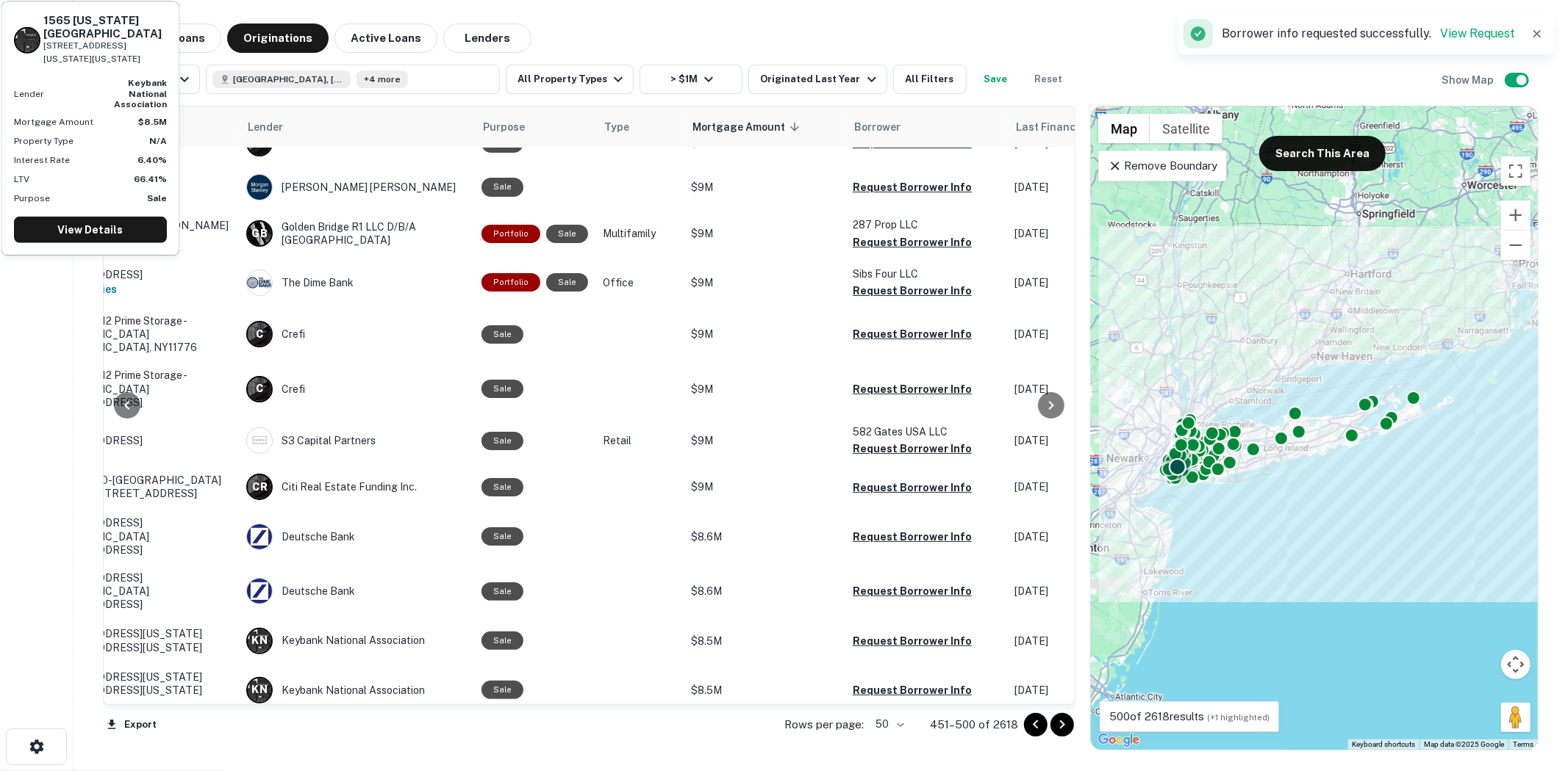
scroll to position [1033, 113]
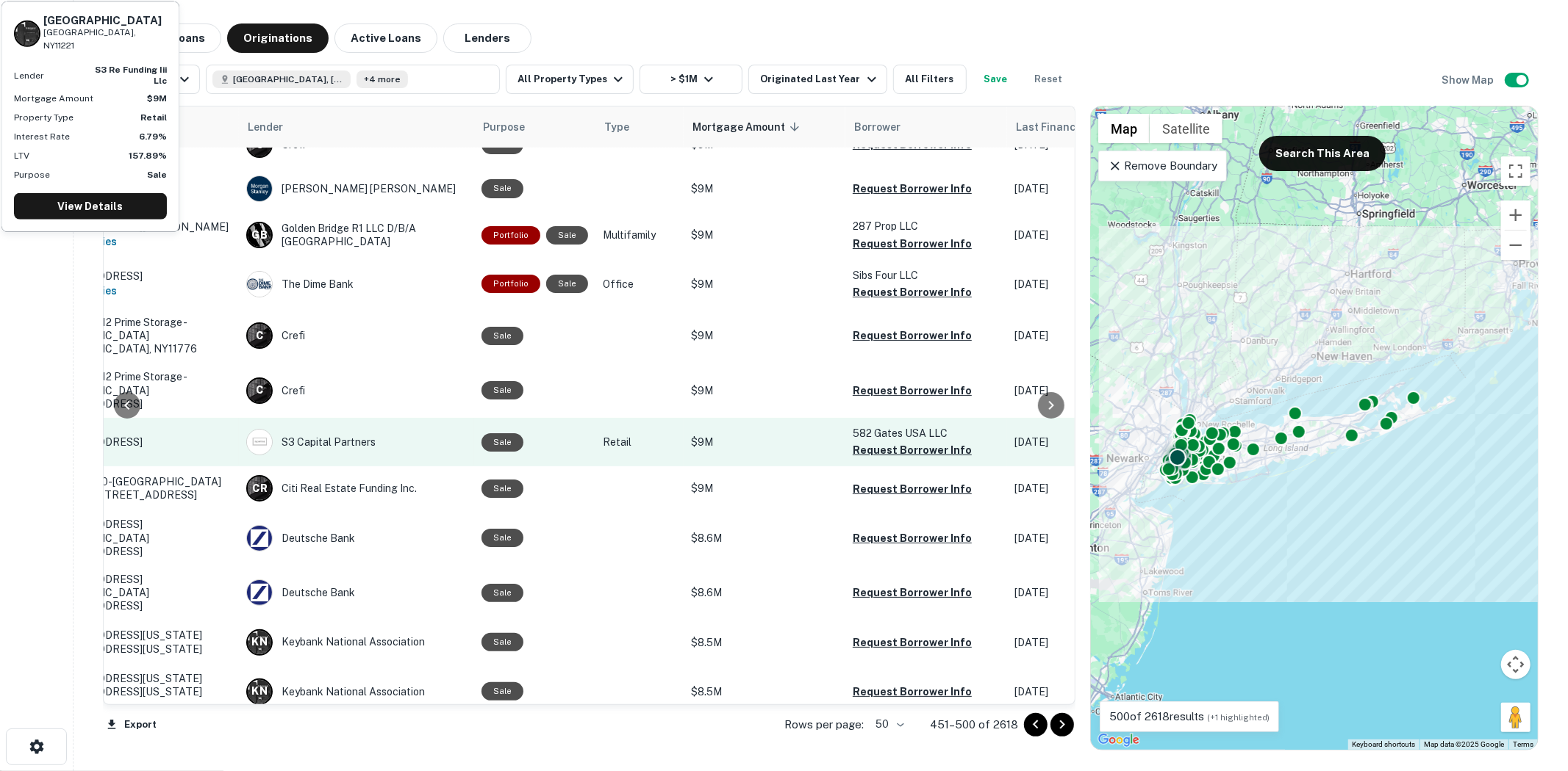
drag, startPoint x: 880, startPoint y: 435, endPoint x: 869, endPoint y: 437, distance: 11.2
click at [880, 442] on button "Request Borrower Info" at bounding box center [912, 450] width 119 height 18
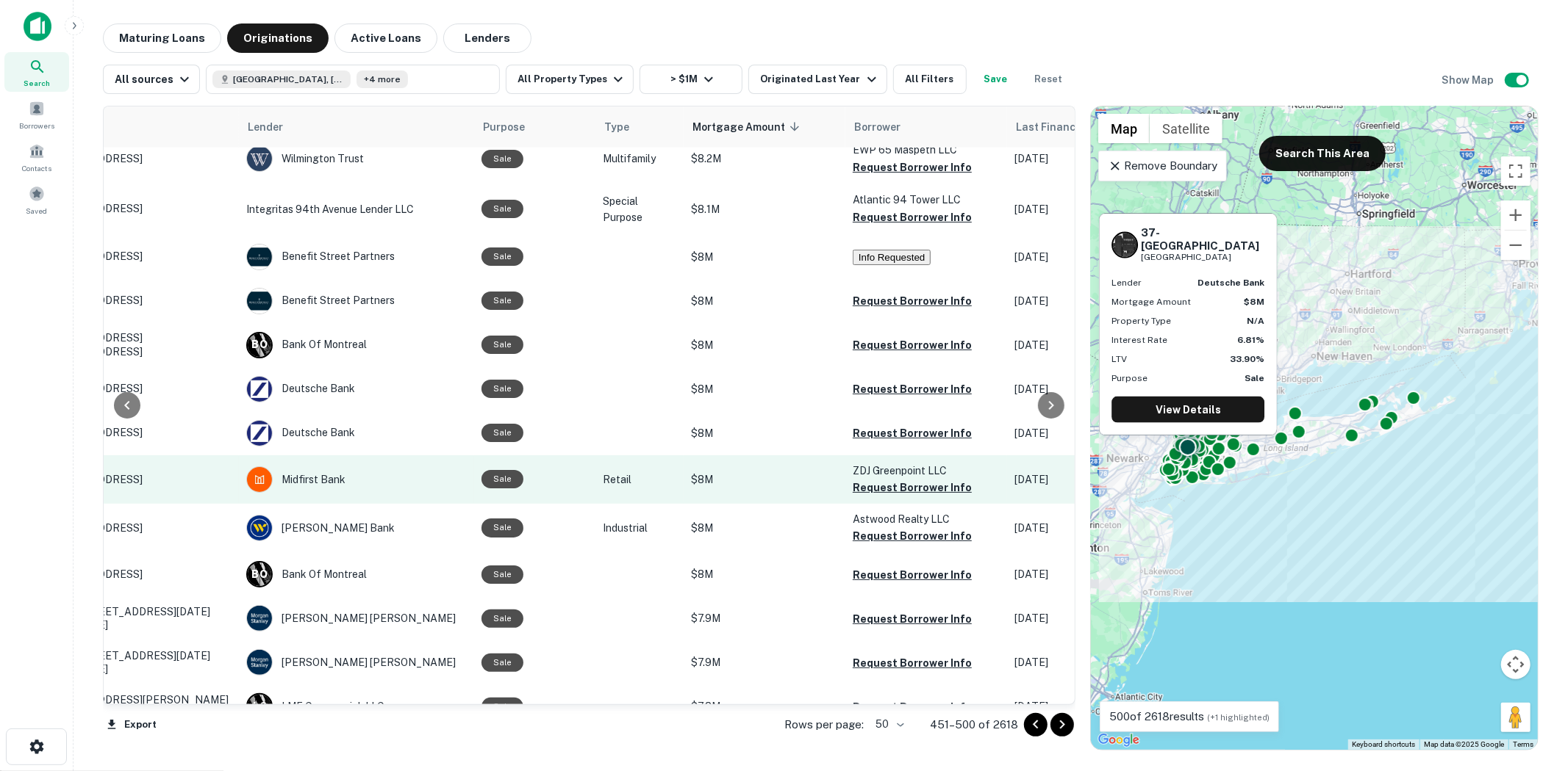
scroll to position [1931, 113]
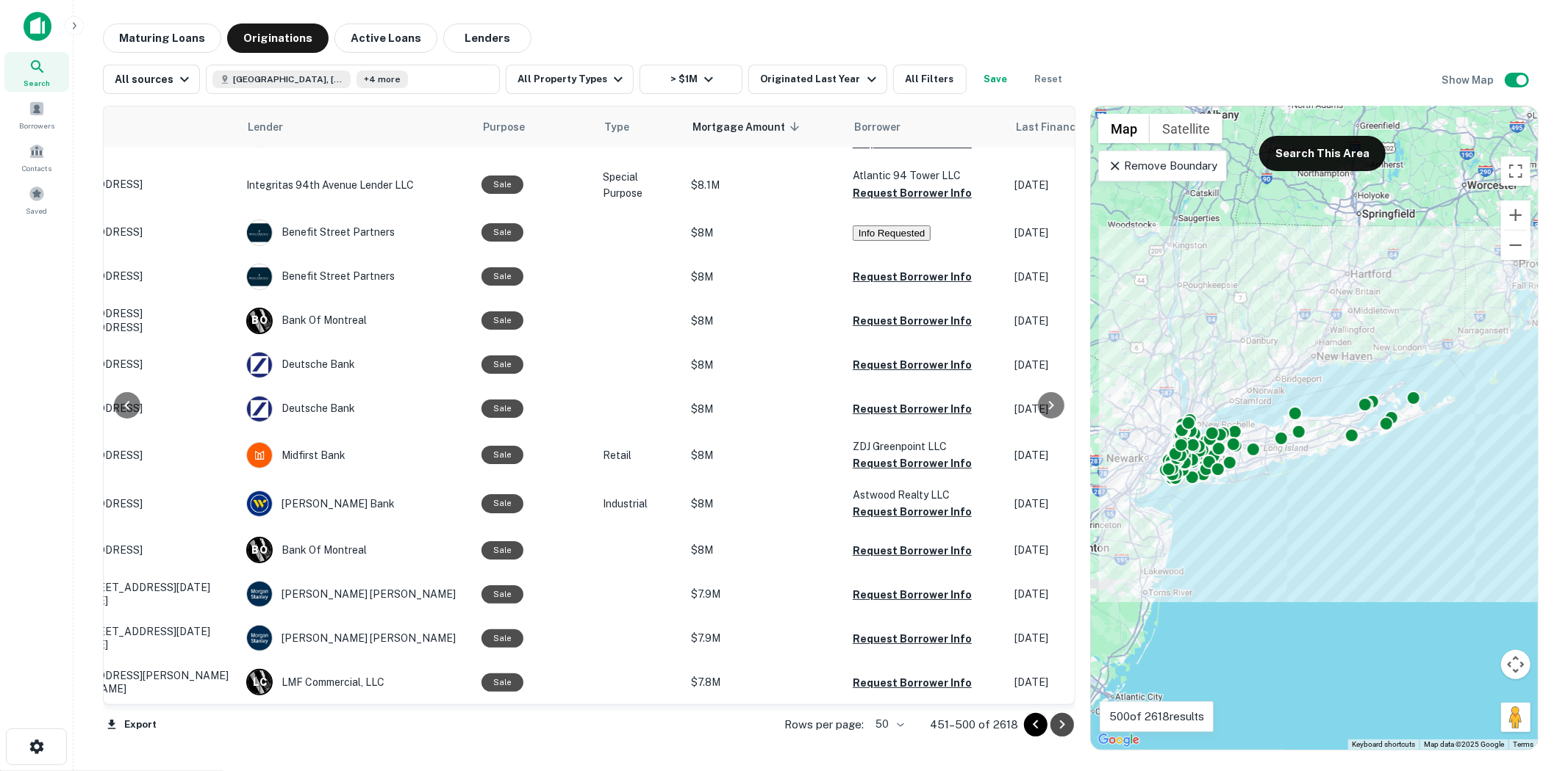
click at [1062, 723] on icon "Go to next page" at bounding box center [1062, 724] width 6 height 8
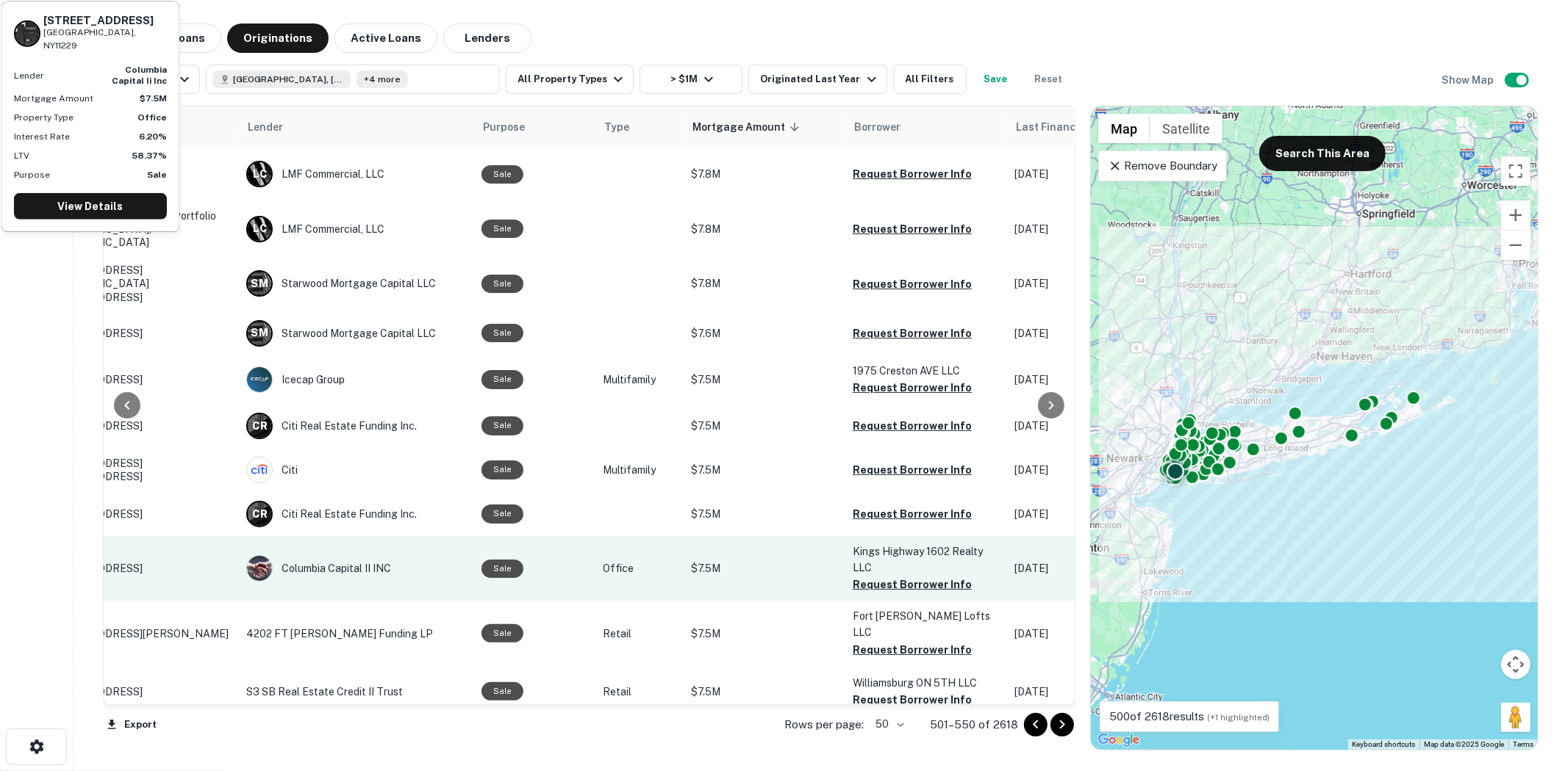
scroll to position [0, 113]
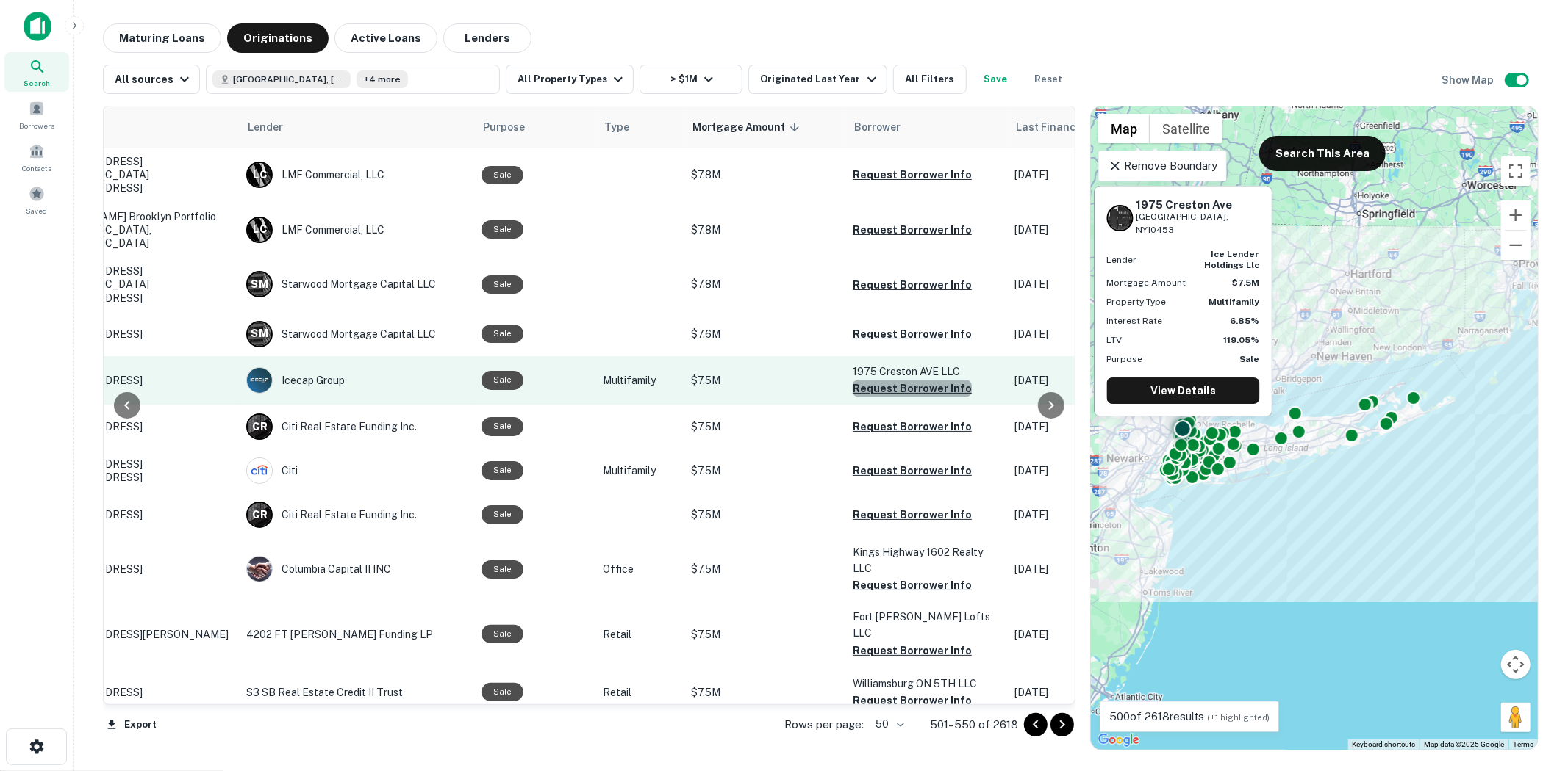
click at [931, 379] on button "Request Borrower Info" at bounding box center [912, 388] width 119 height 18
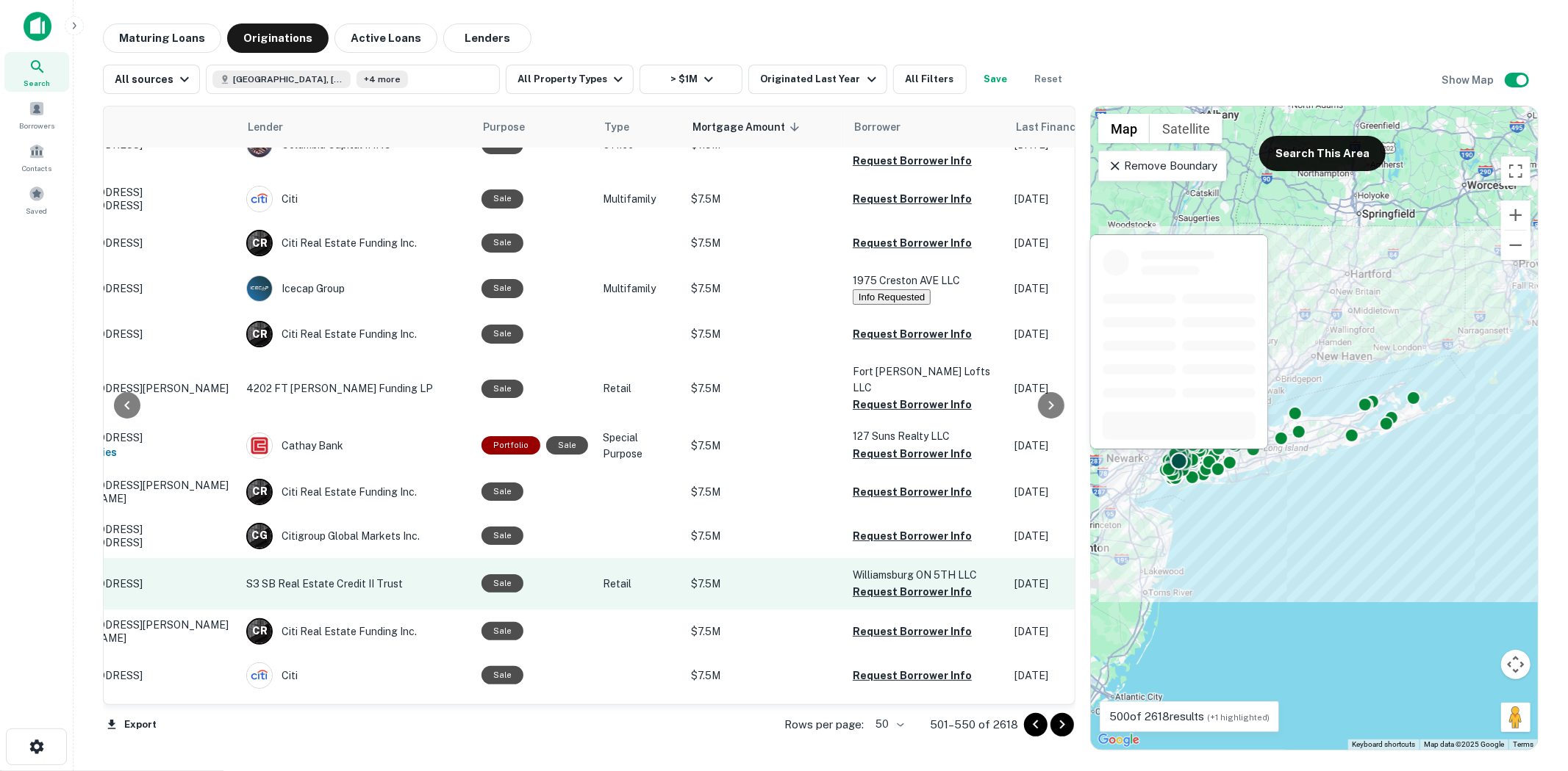
scroll to position [244, 113]
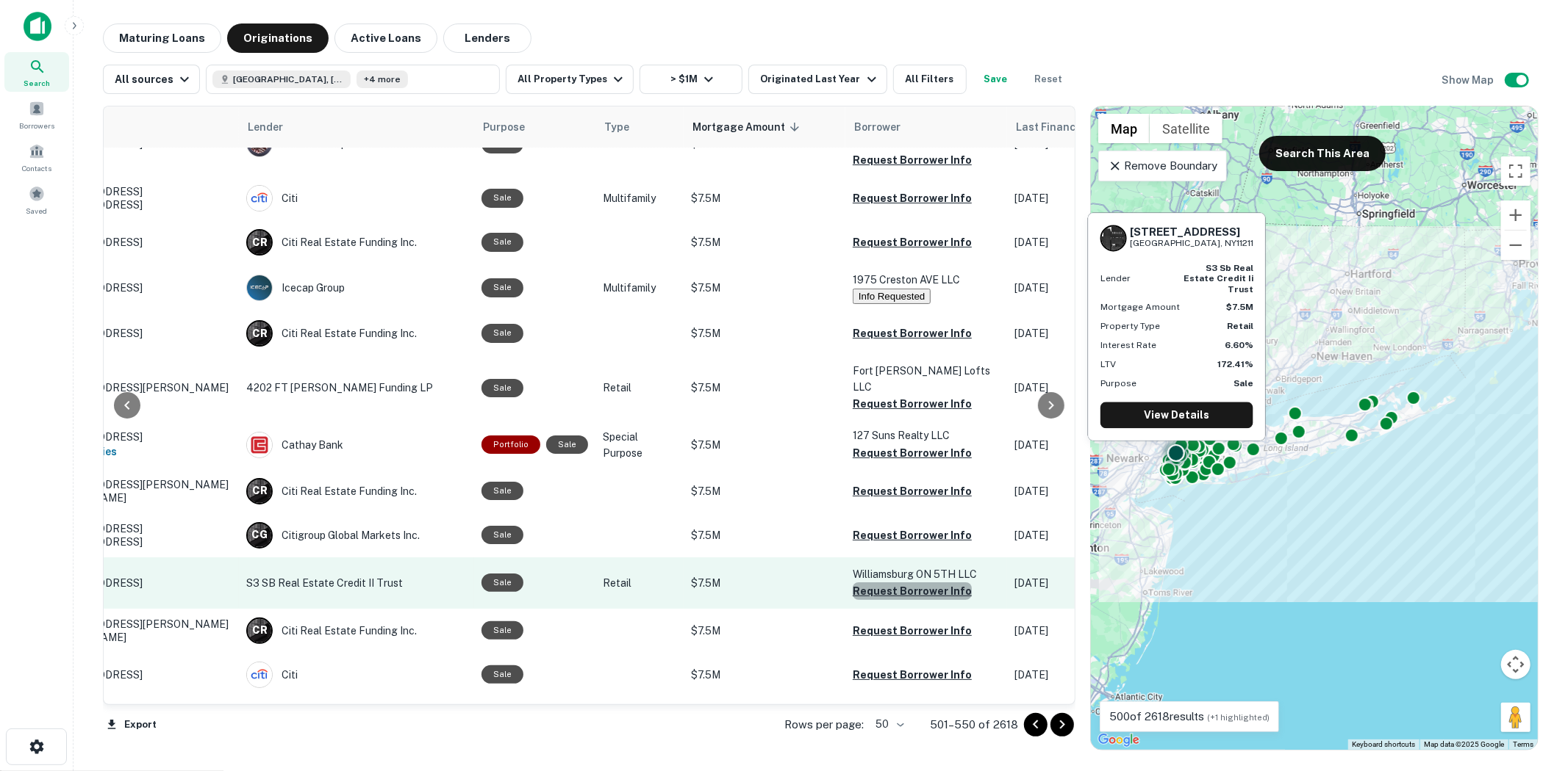
click at [924, 583] on button "Request Borrower Info" at bounding box center [912, 591] width 119 height 18
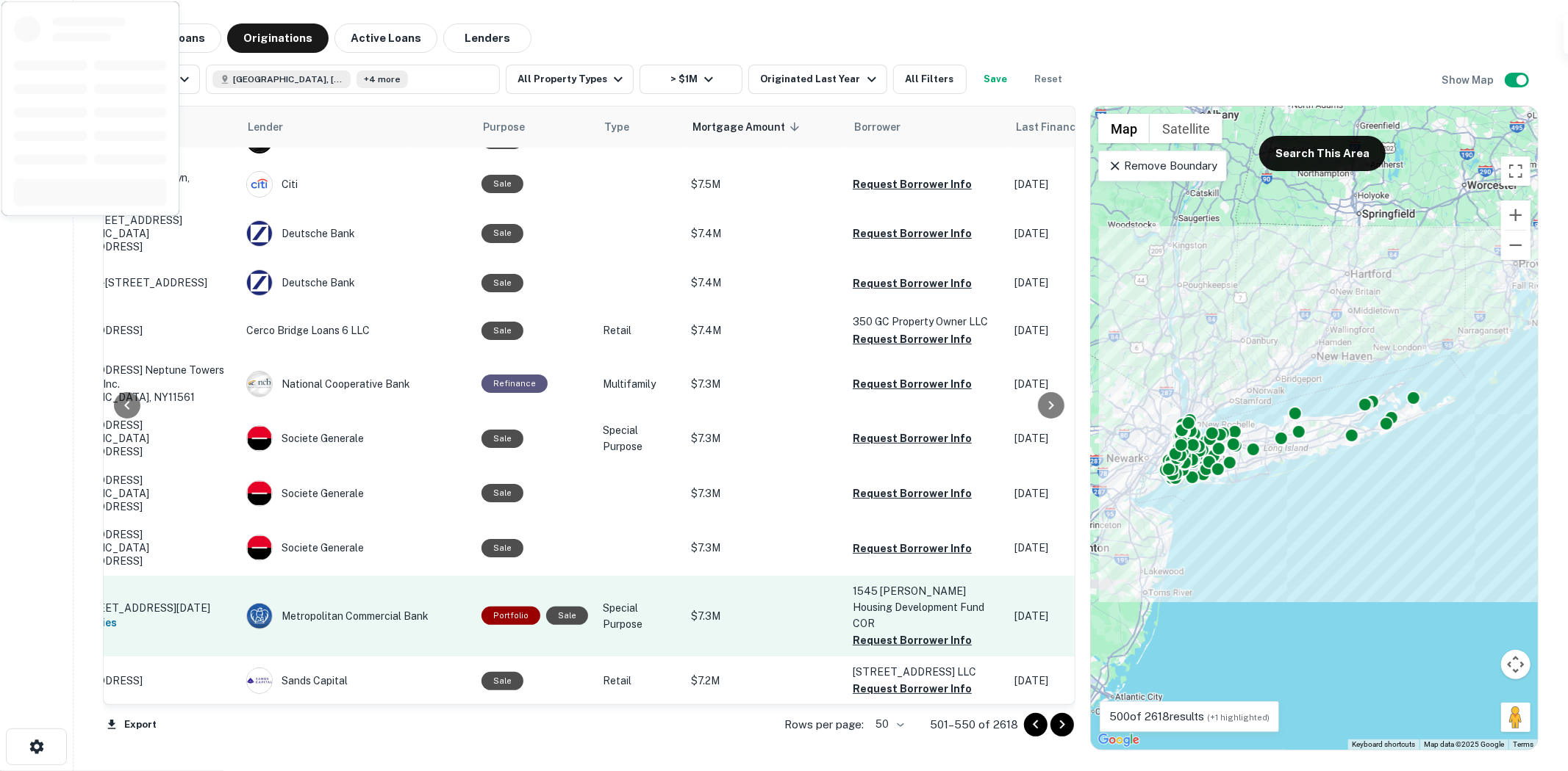
scroll to position [1305, 113]
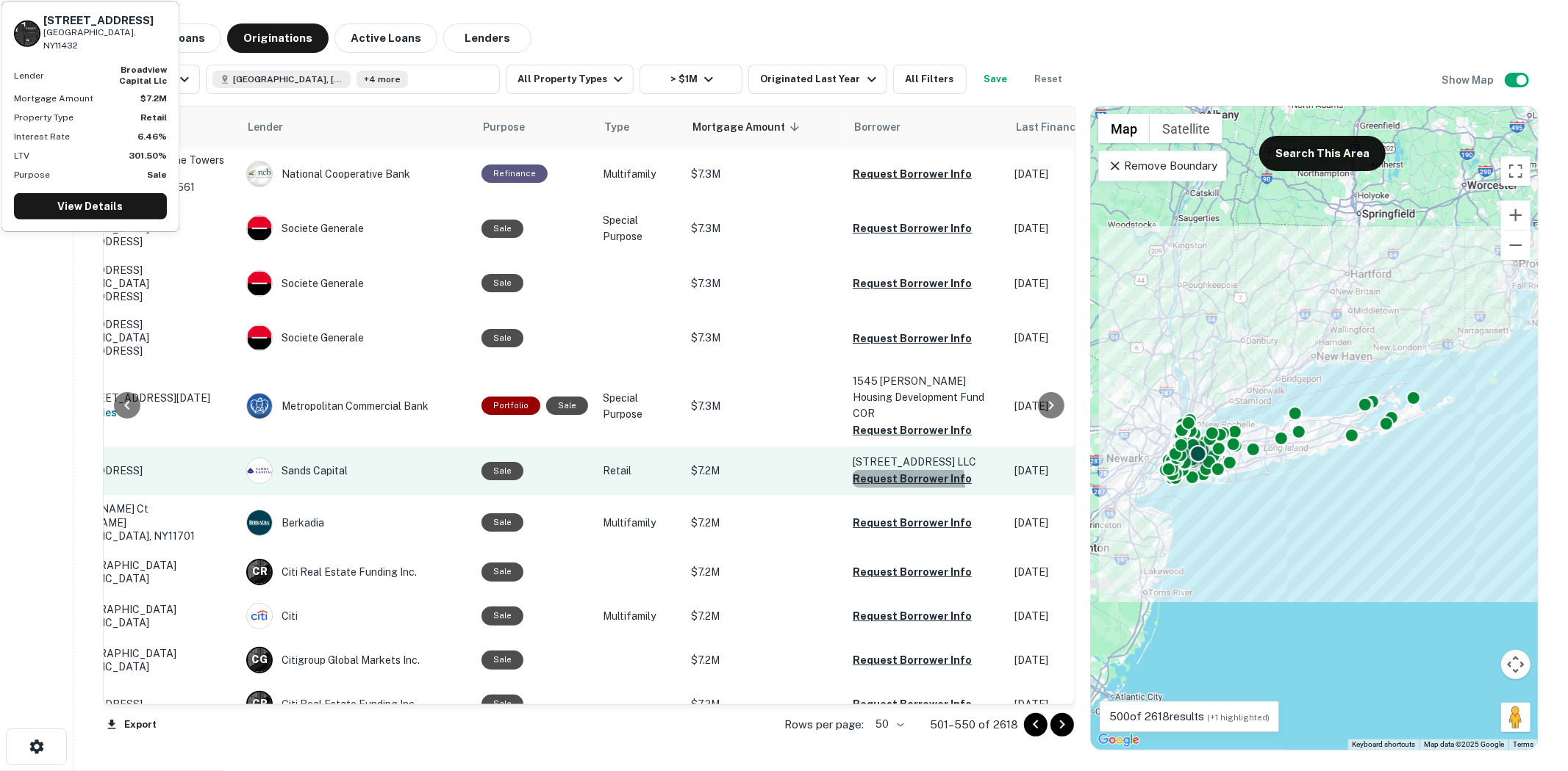
click at [883, 470] on button "Request Borrower Info" at bounding box center [912, 478] width 119 height 18
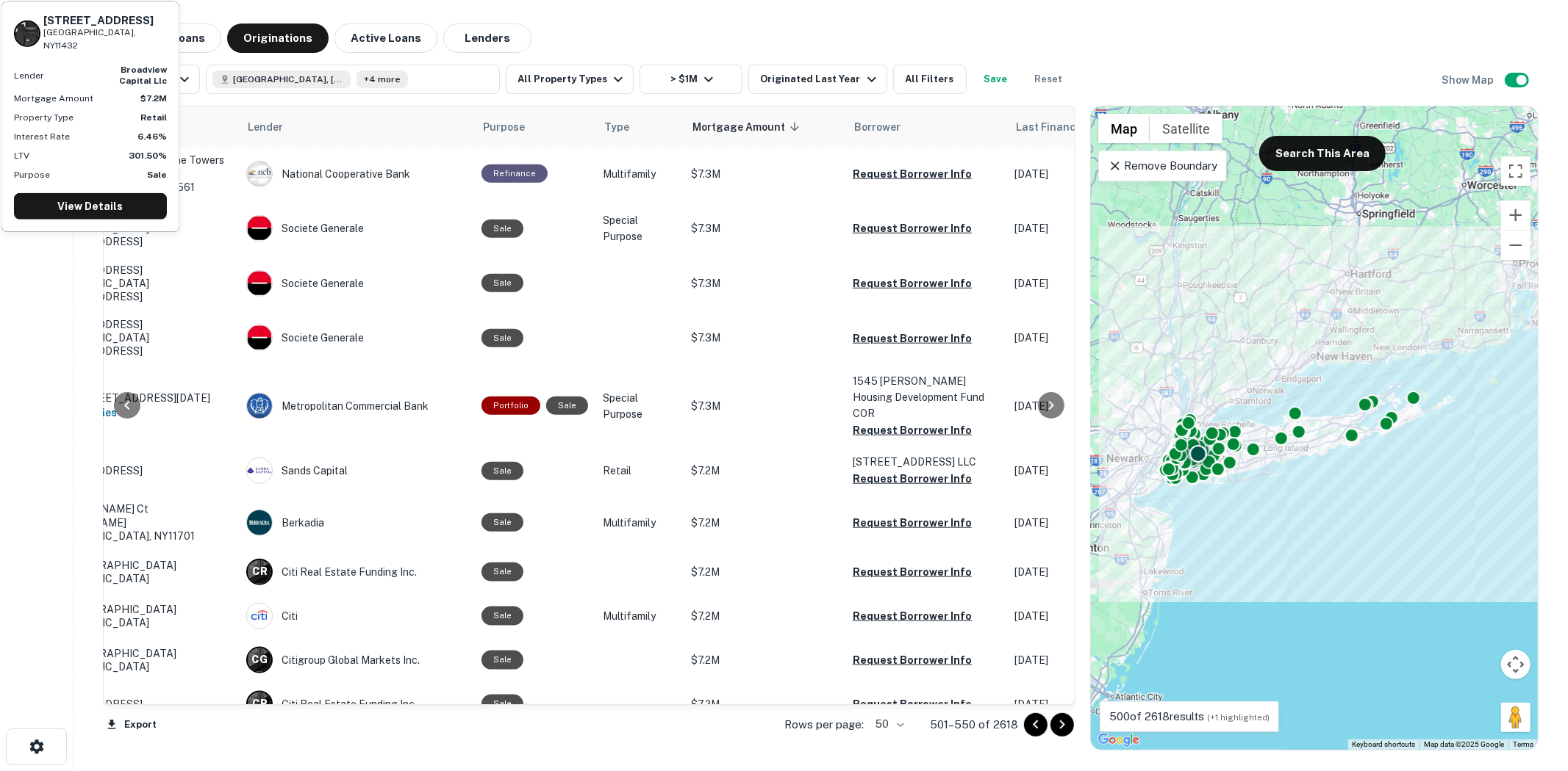
drag, startPoint x: 913, startPoint y: 475, endPoint x: 809, endPoint y: 452, distance: 106.5
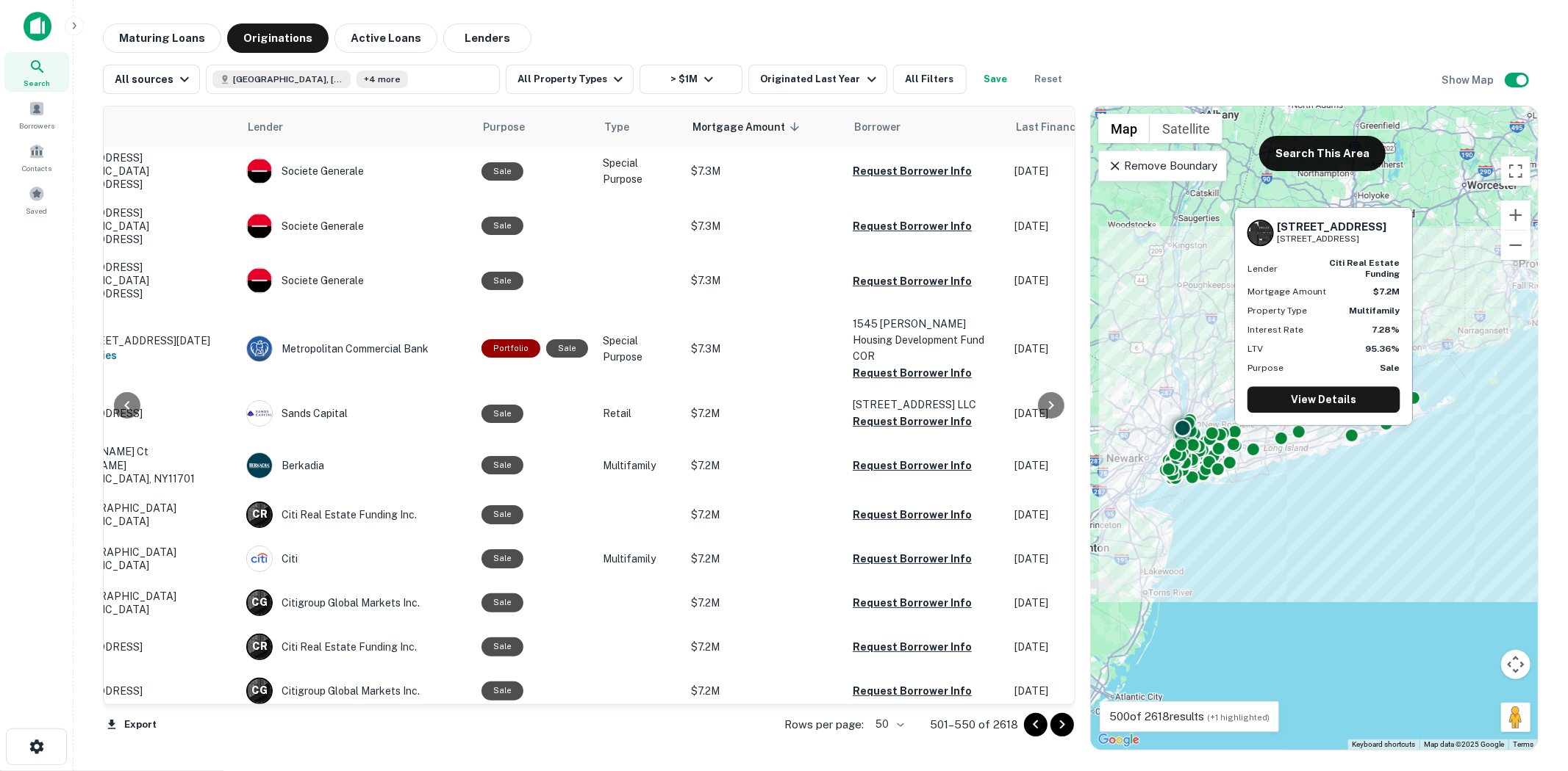
scroll to position [1362, 113]
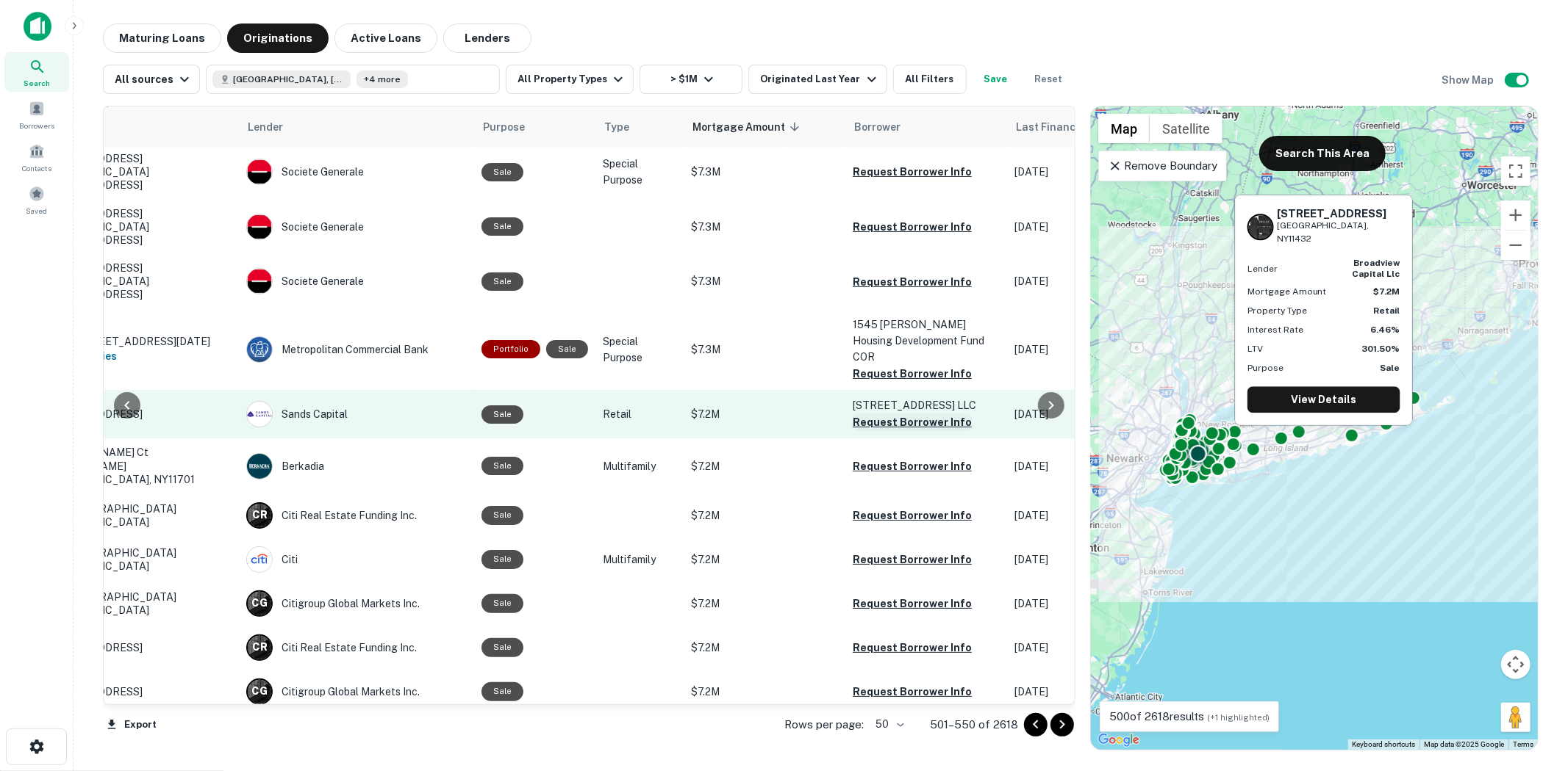
click at [898, 414] on button "Request Borrower Info" at bounding box center [912, 422] width 119 height 18
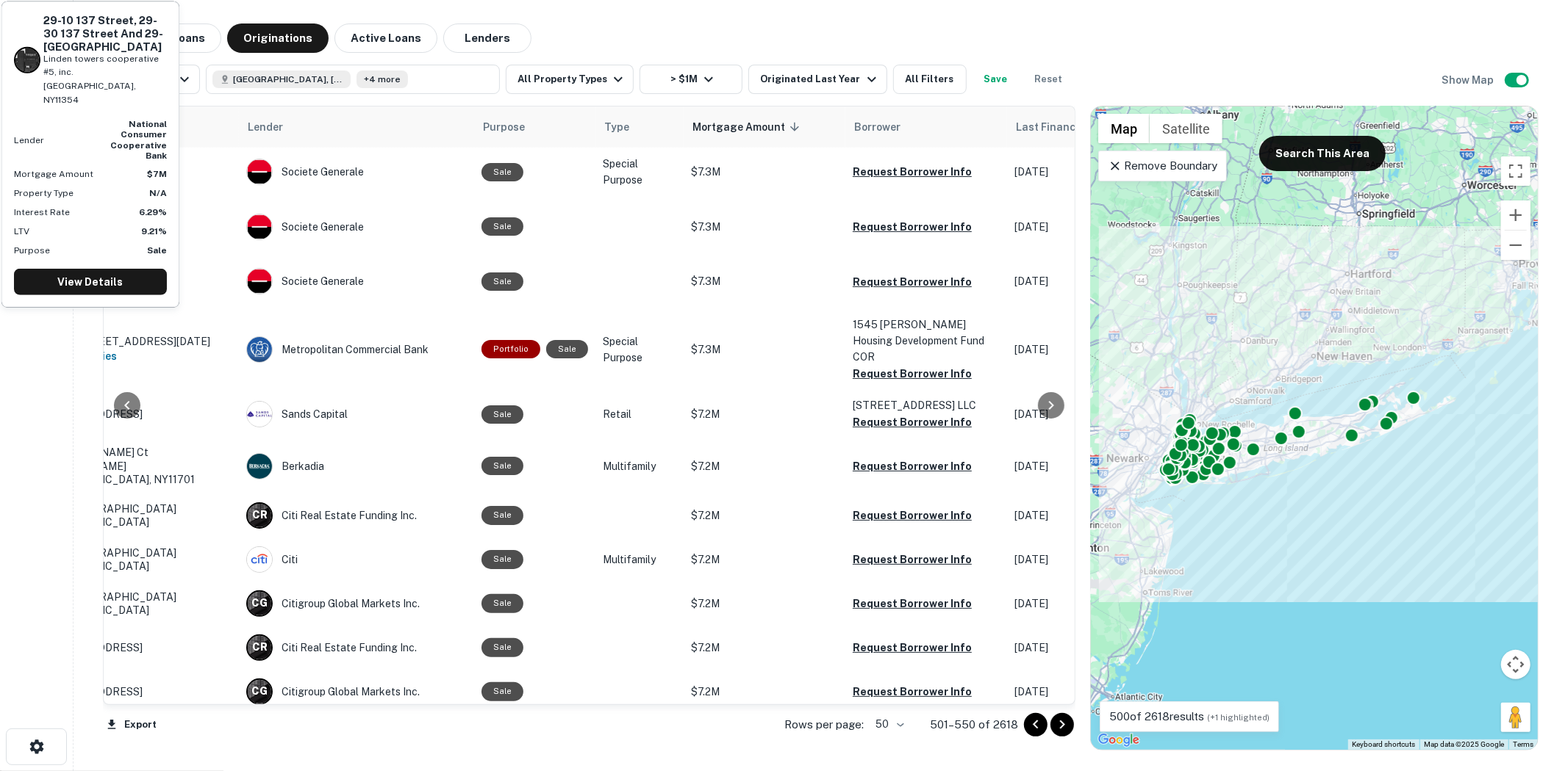
scroll to position [1770, 113]
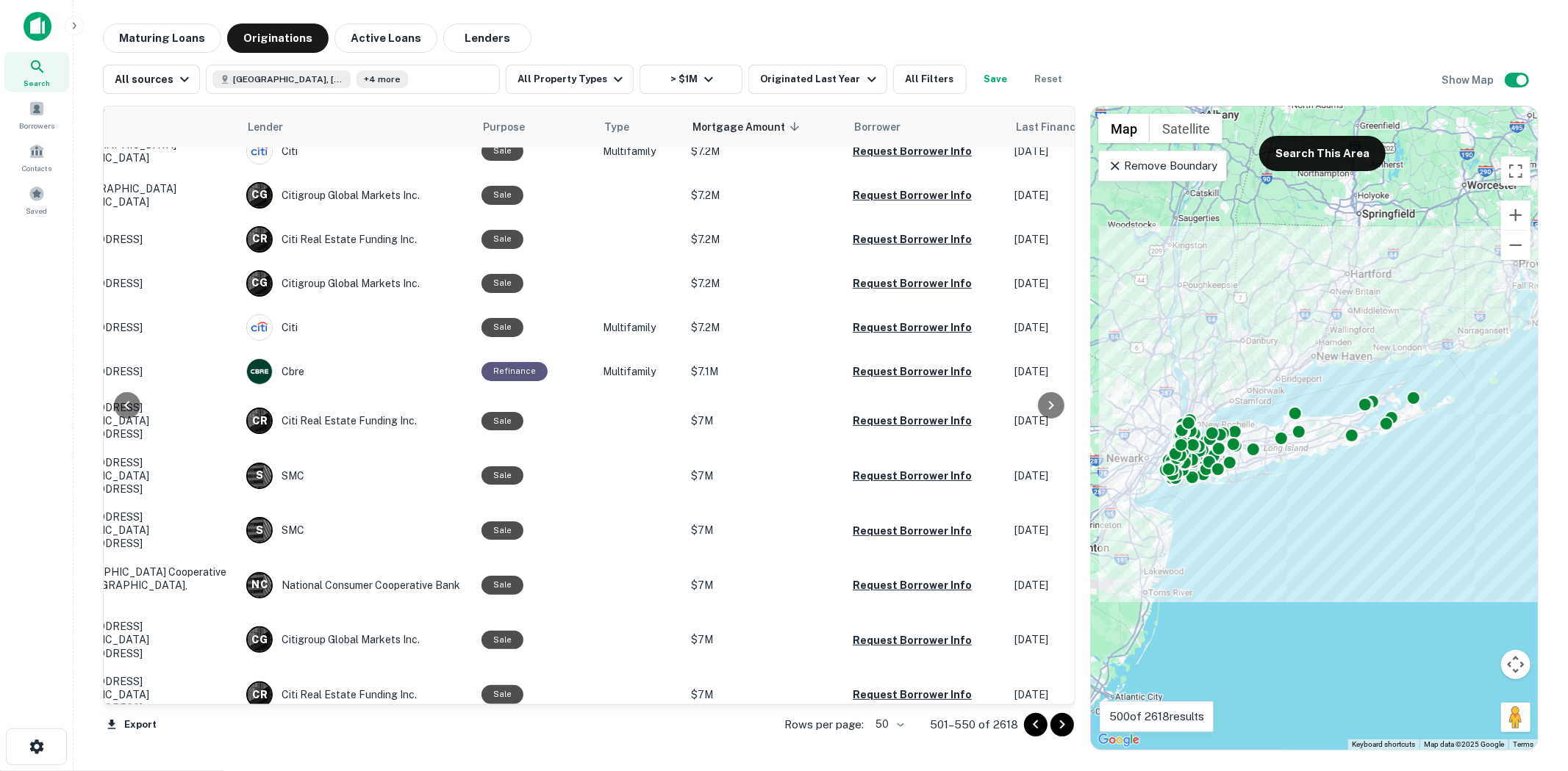
click at [1066, 730] on icon "Go to next page" at bounding box center [1062, 724] width 18 height 18
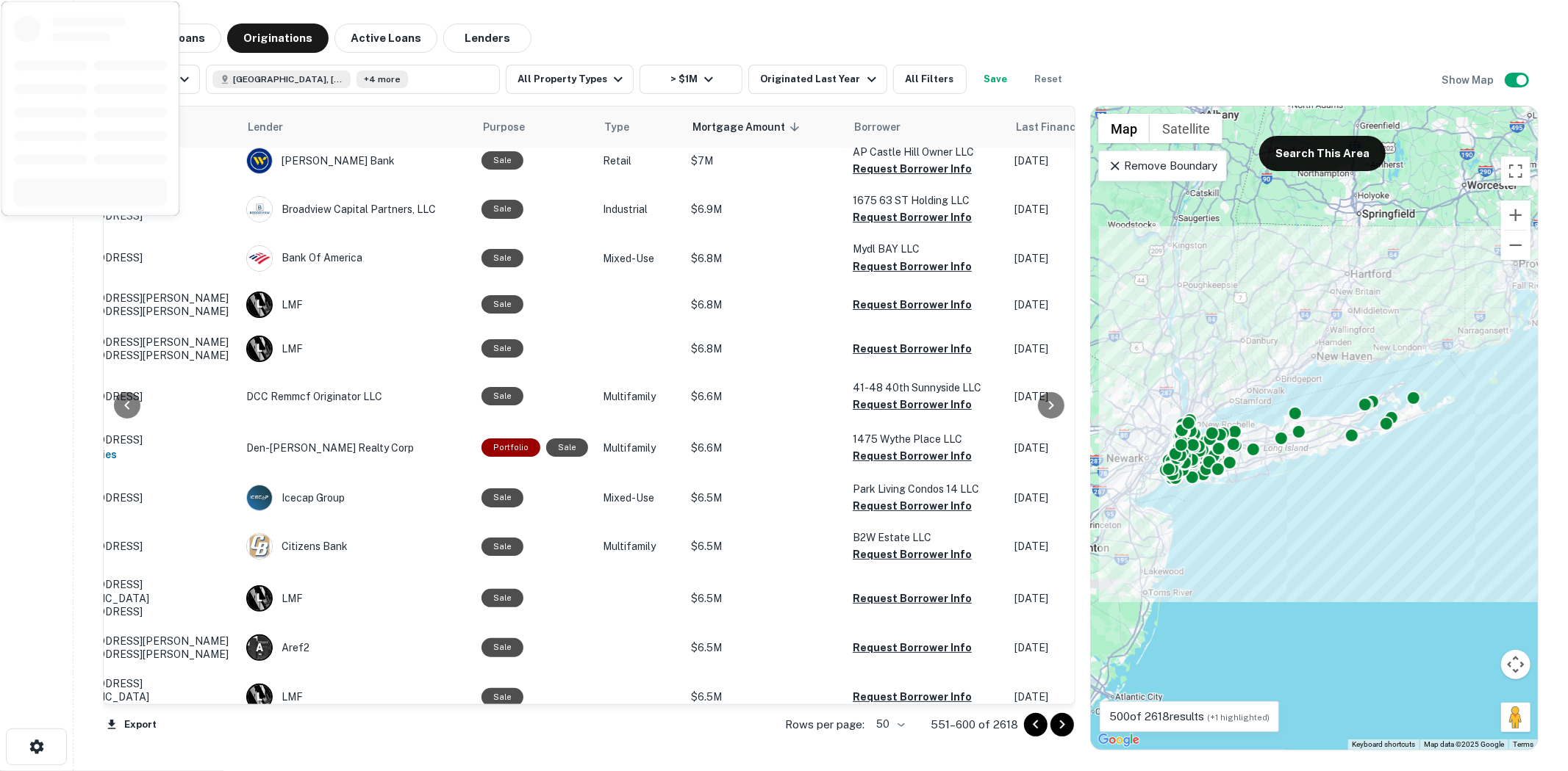
scroll to position [0, 113]
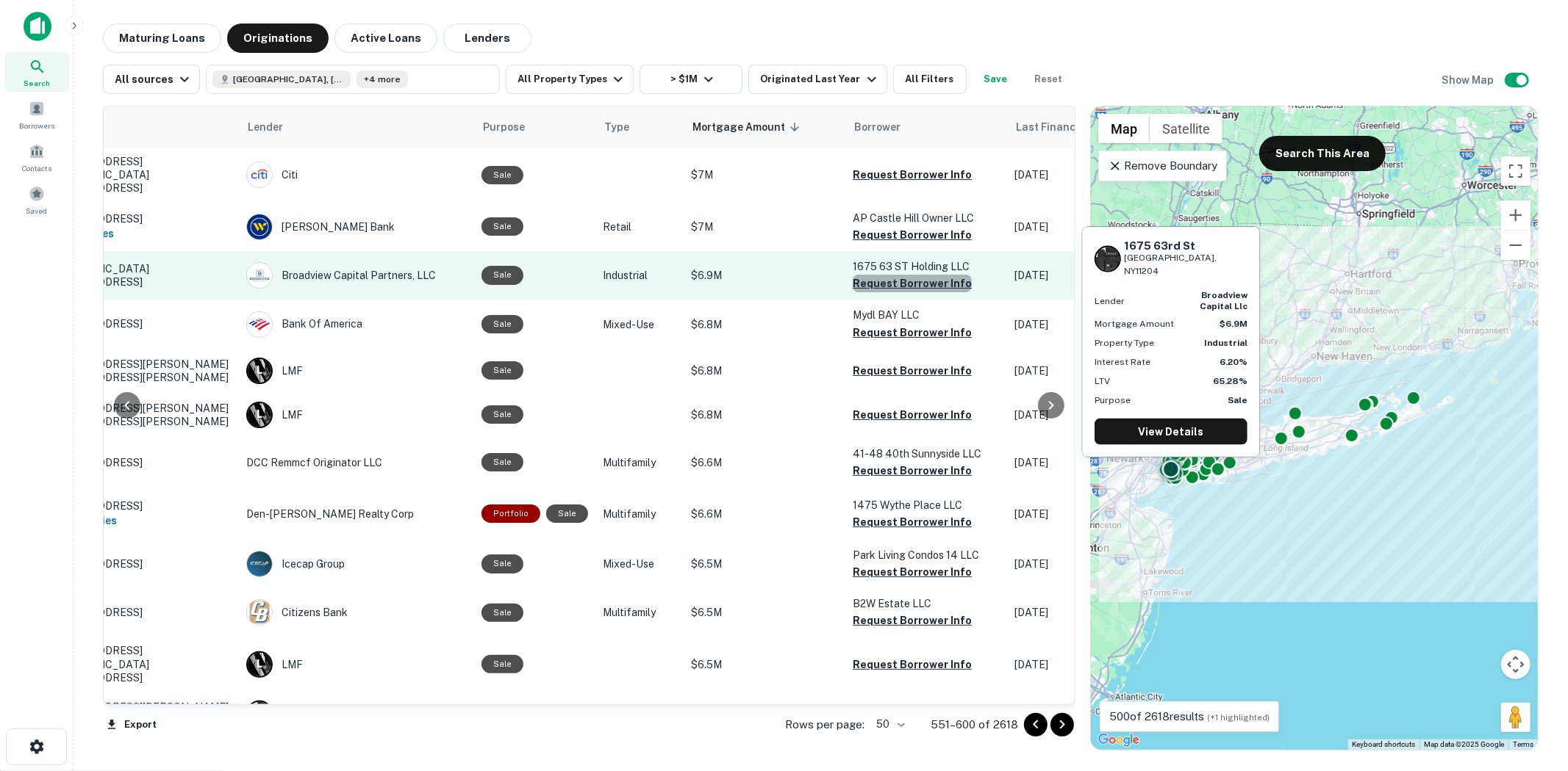
click at [909, 275] on button "Request Borrower Info" at bounding box center [912, 283] width 119 height 18
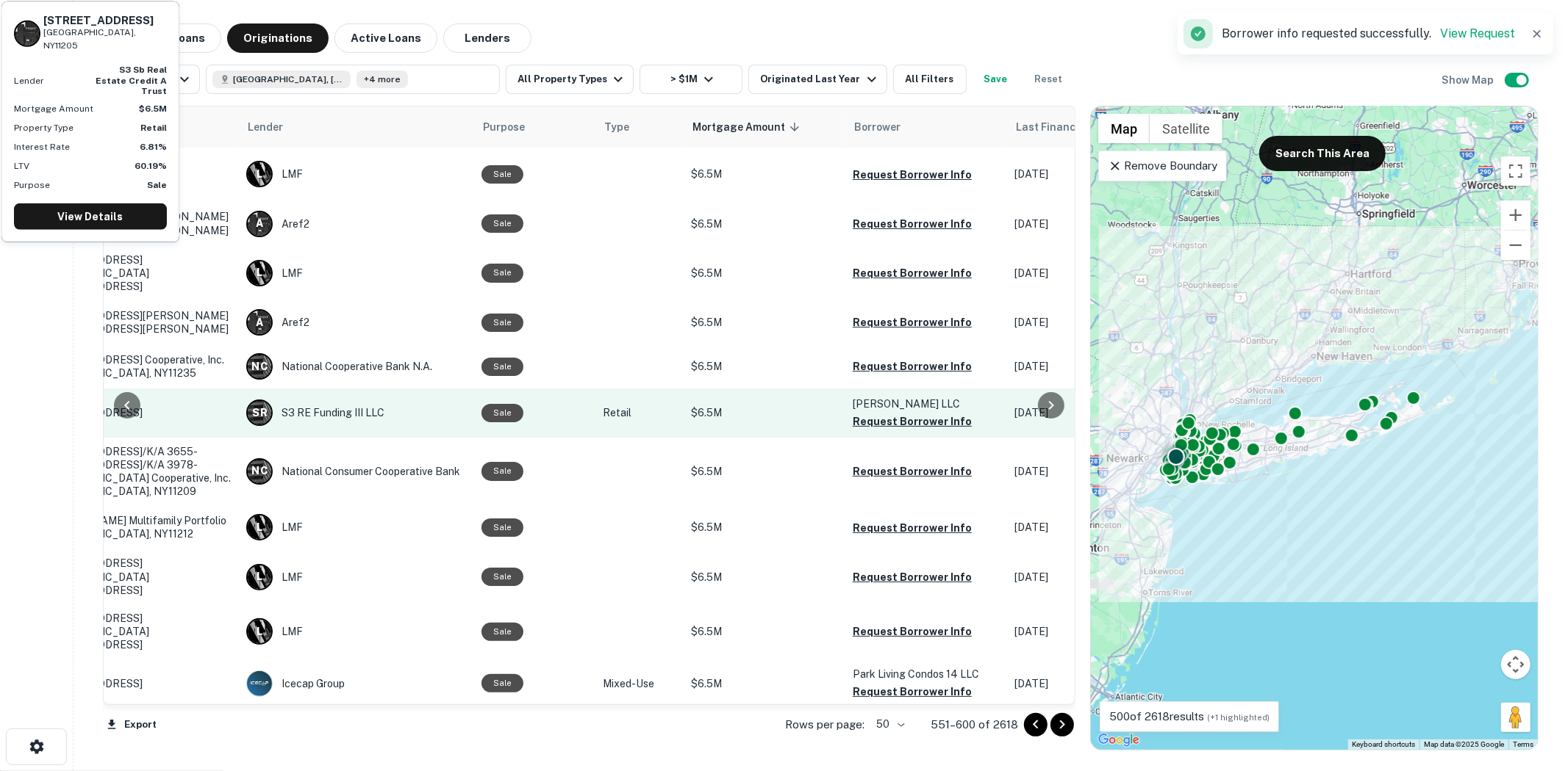
scroll to position [489, 113]
click at [915, 412] on button "Request Borrower Info" at bounding box center [912, 420] width 119 height 18
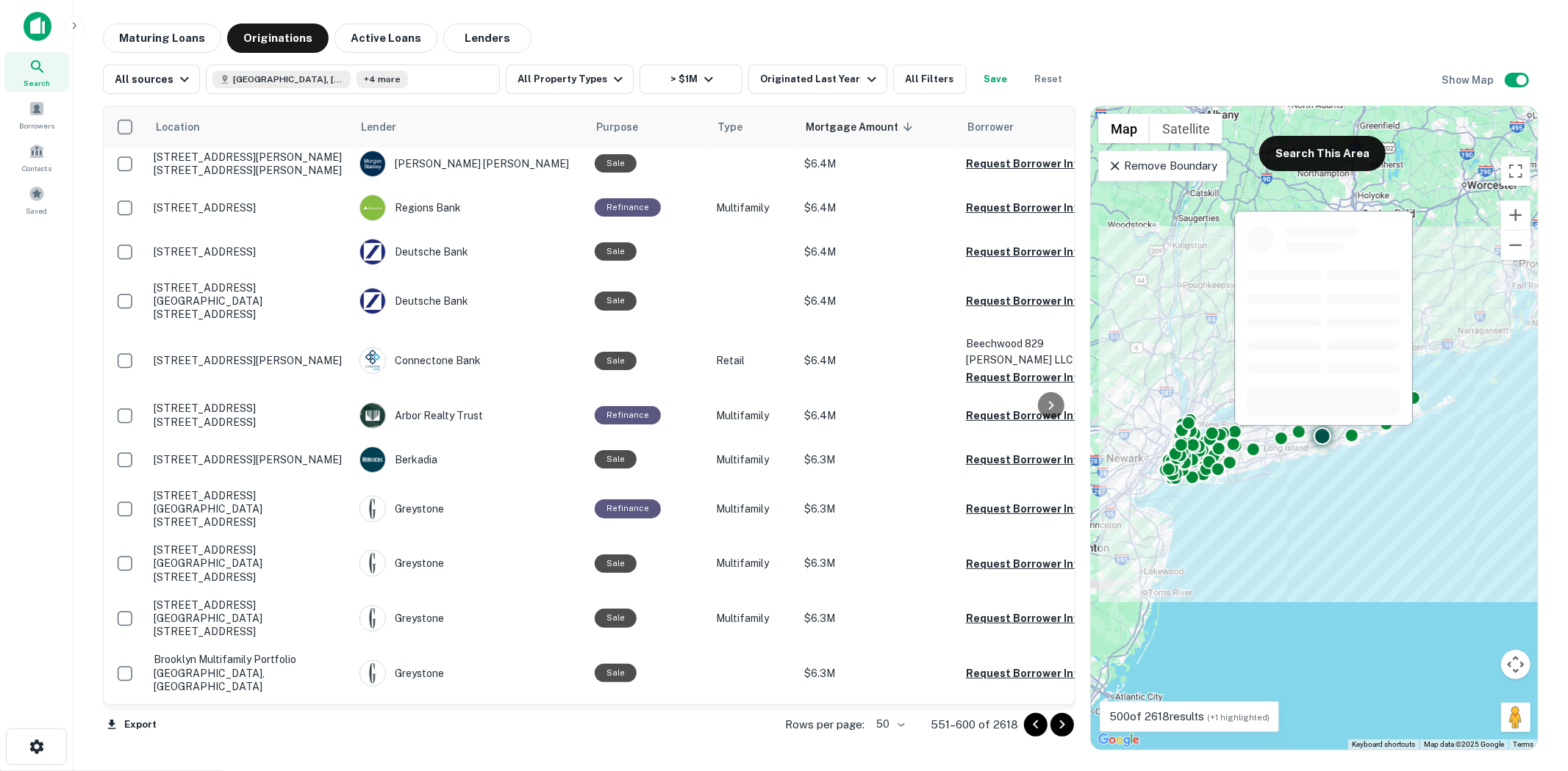
scroll to position [1776, 0]
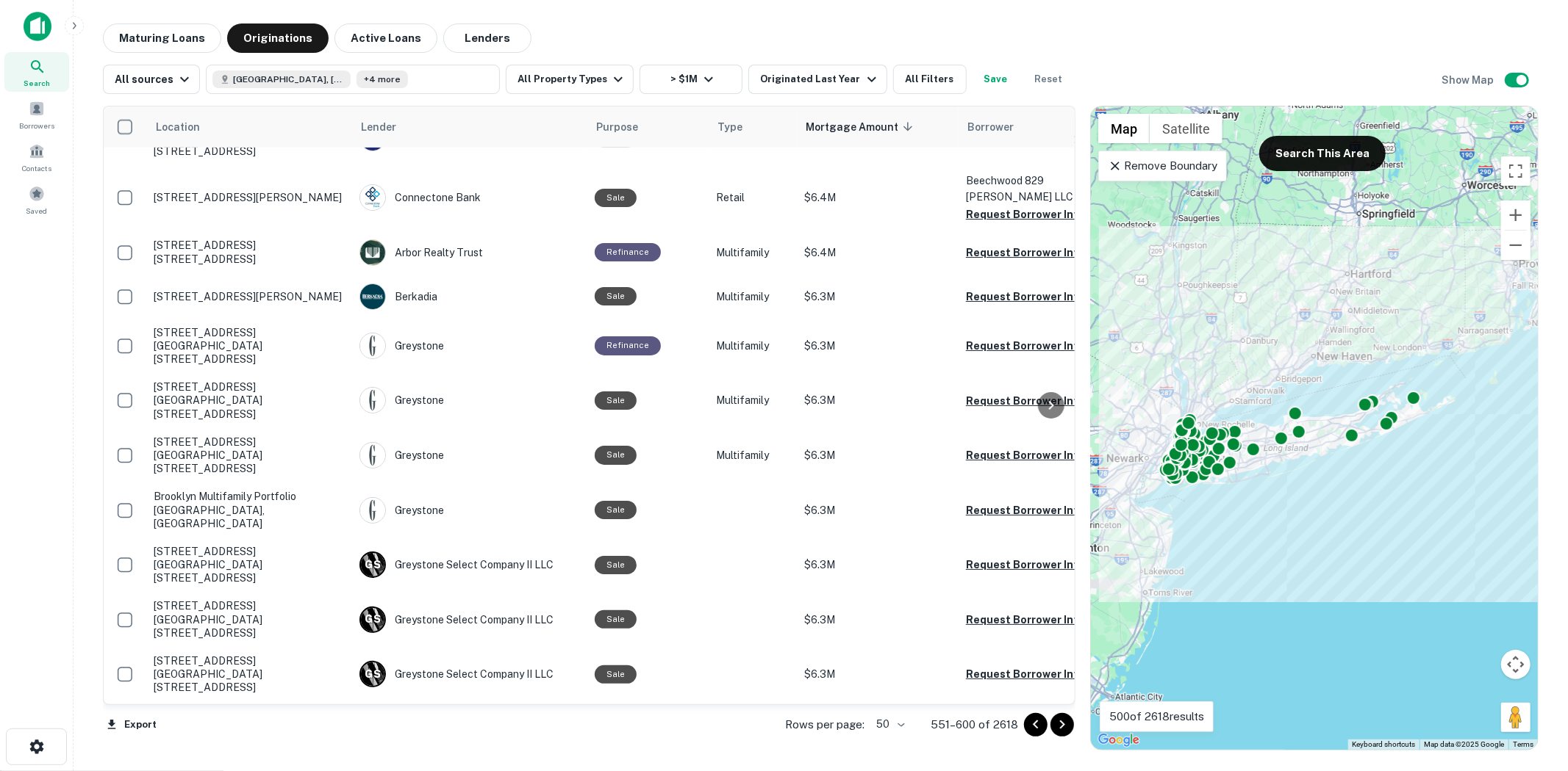
click at [1064, 723] on icon "Go to next page" at bounding box center [1062, 724] width 18 height 18
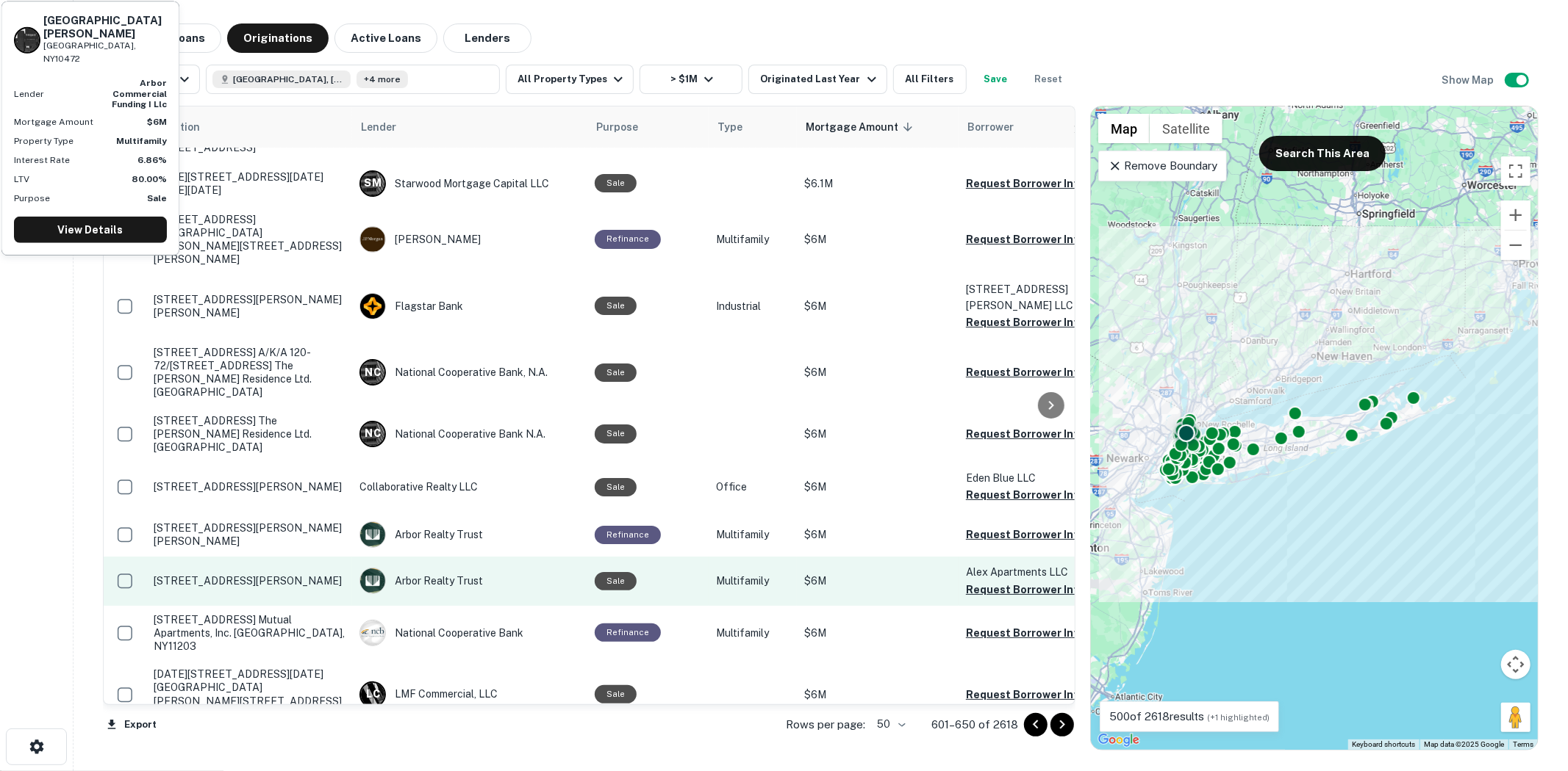
scroll to position [81, 0]
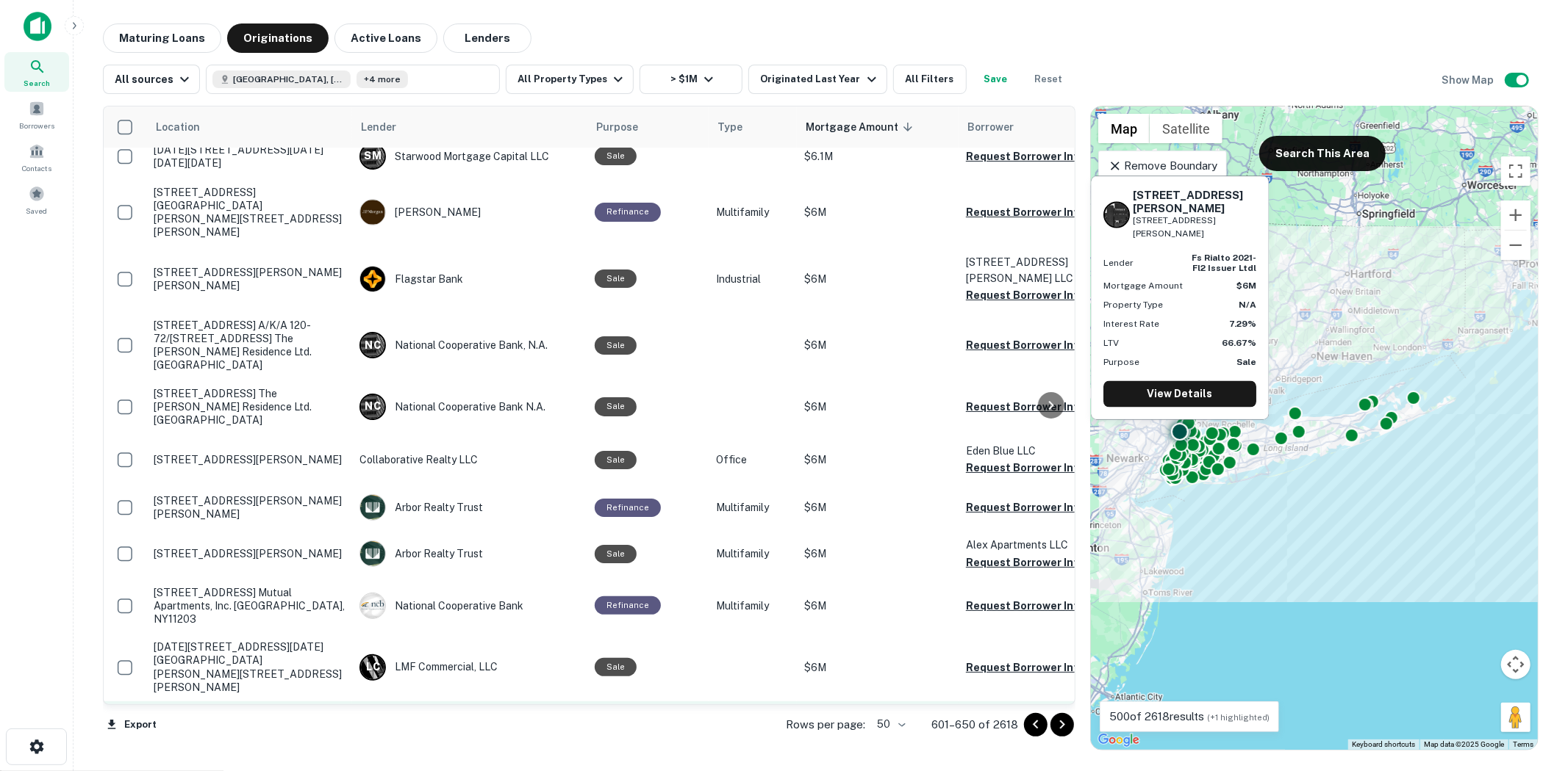
click at [975, 726] on button "Request Borrower Info" at bounding box center [1025, 735] width 119 height 18
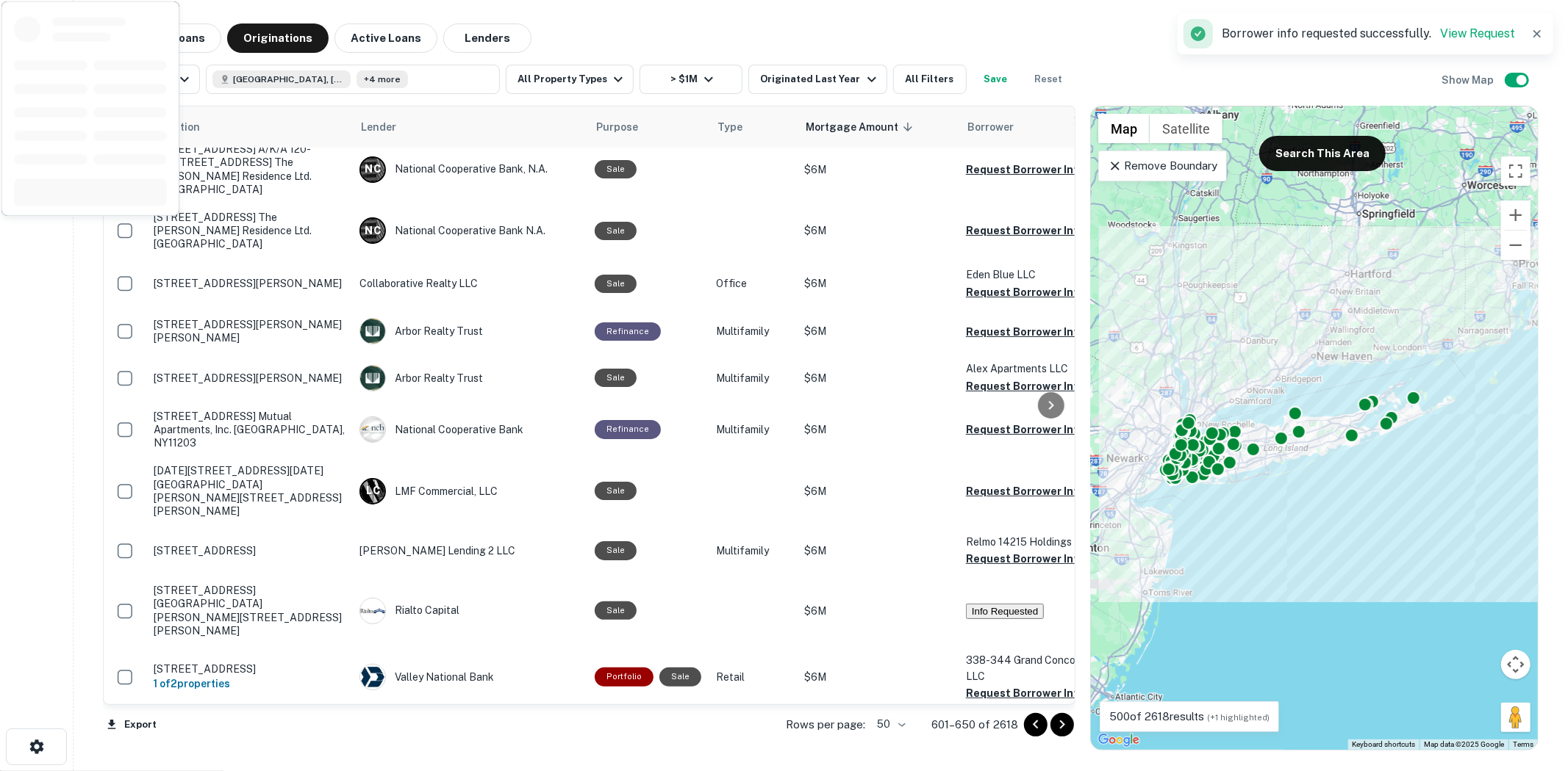
scroll to position [397, 0]
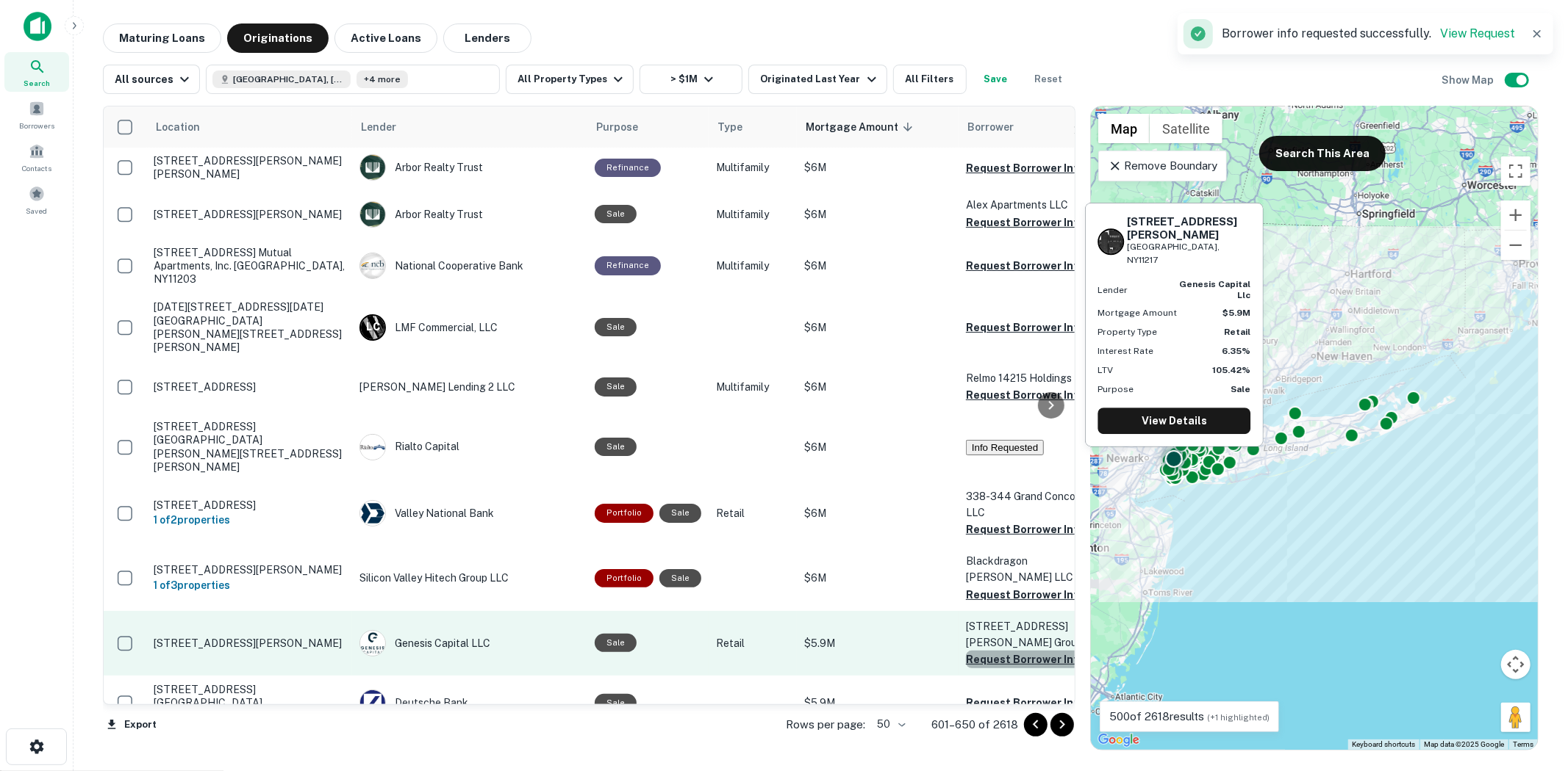
click at [979, 651] on button "Request Borrower Info" at bounding box center [1025, 659] width 119 height 18
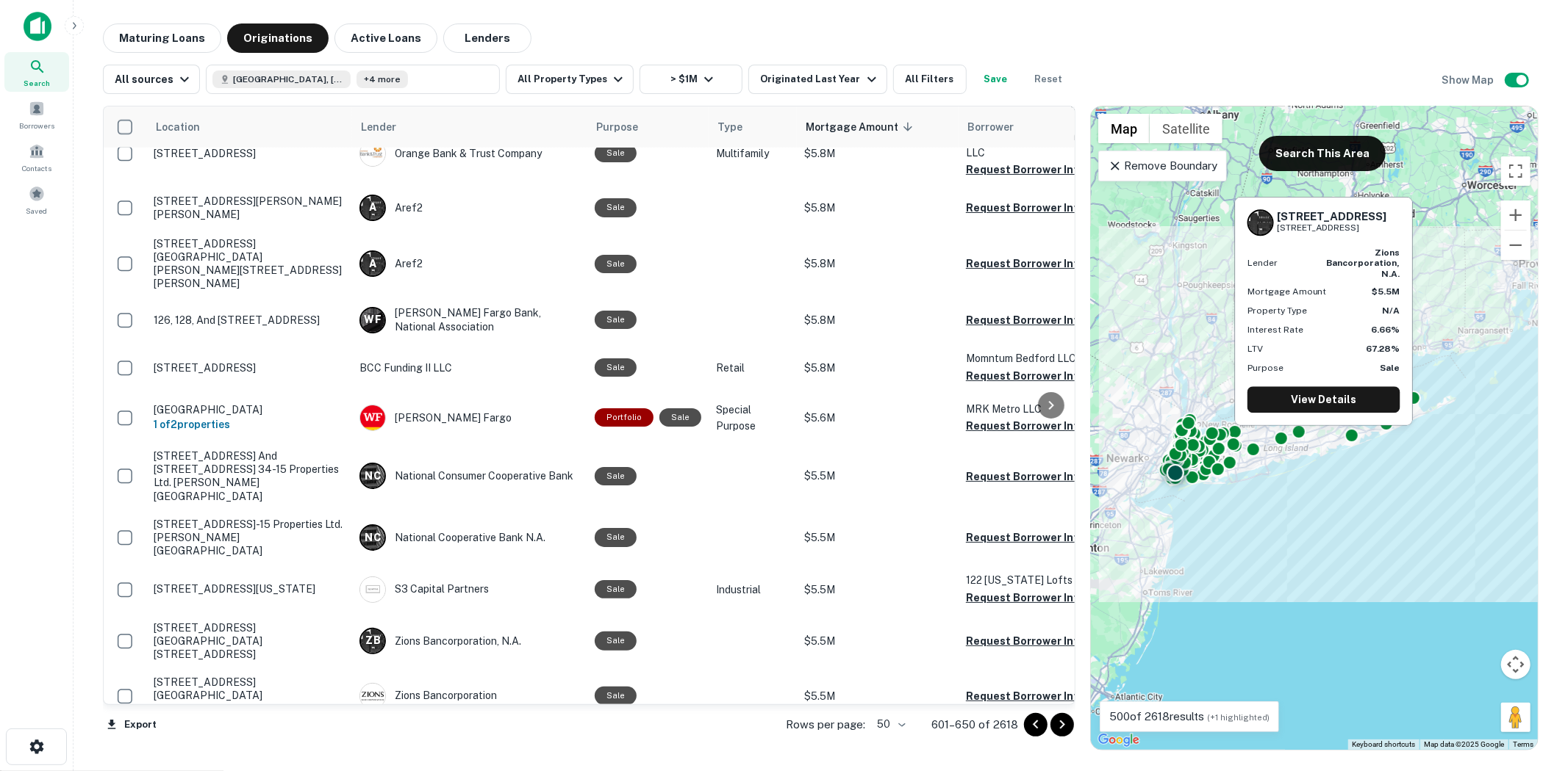
scroll to position [1214, 0]
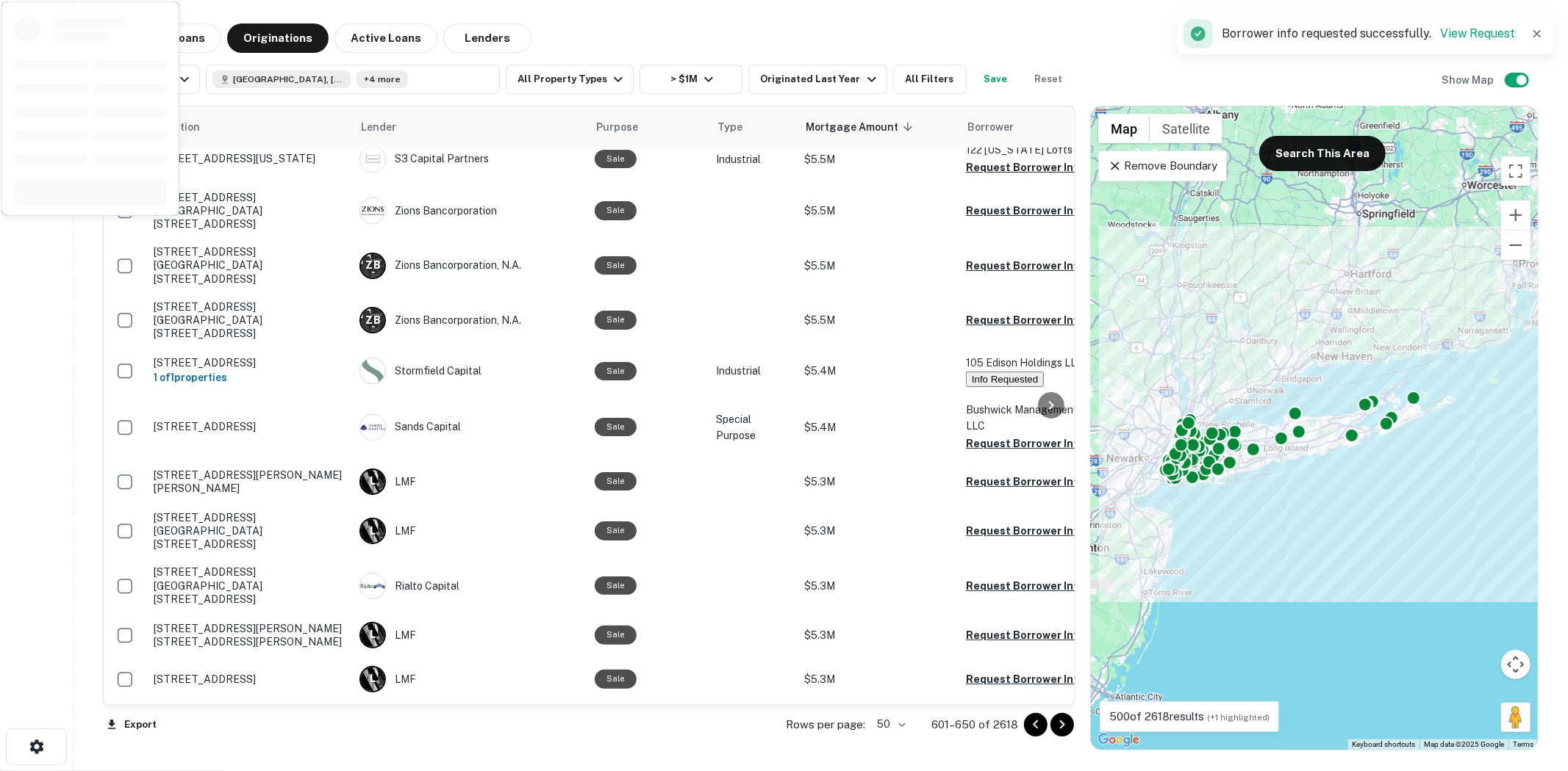
scroll to position [1839, 0]
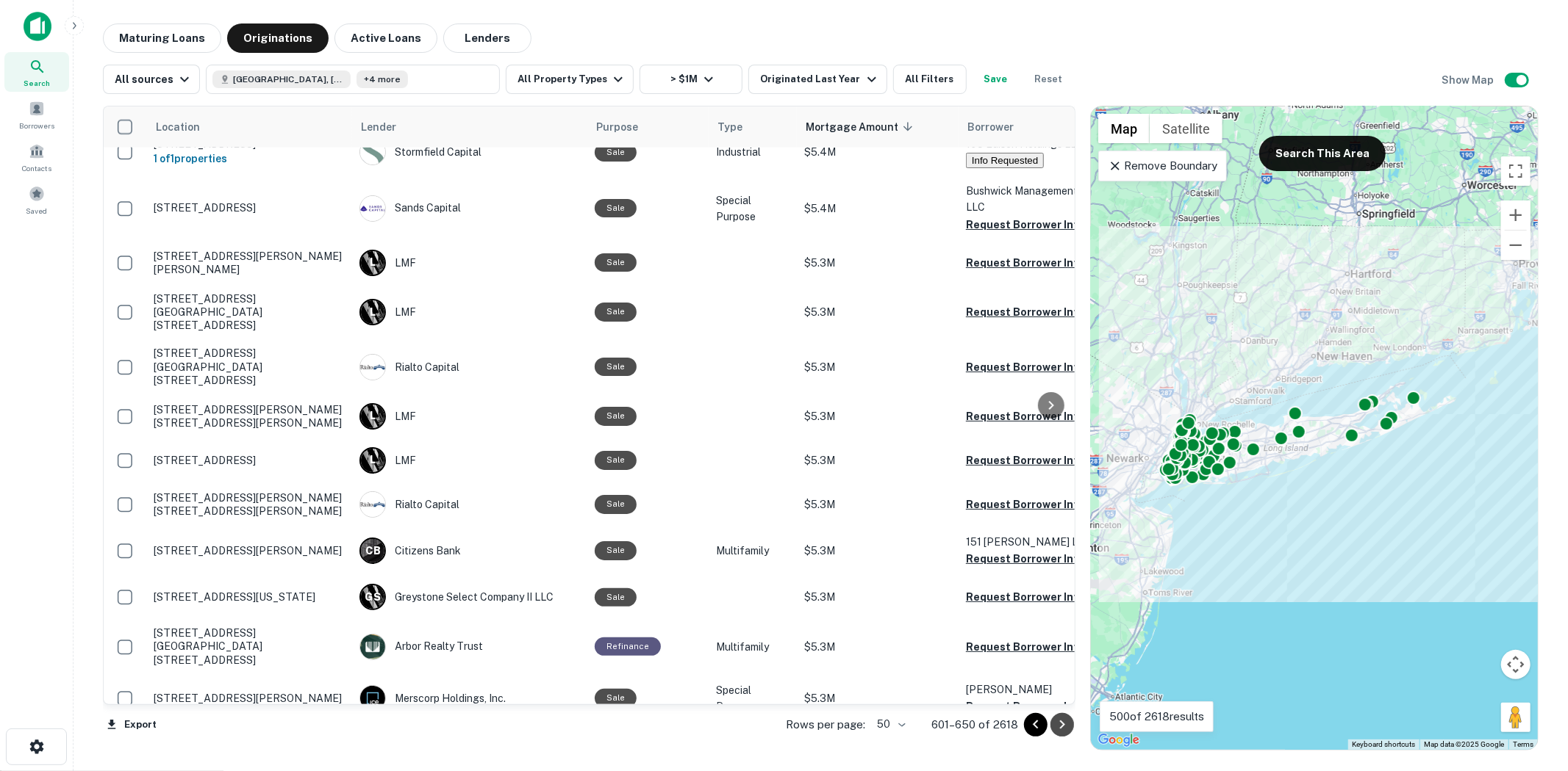
drag, startPoint x: 1074, startPoint y: 724, endPoint x: 1037, endPoint y: 712, distance: 38.9
click at [1072, 723] on button "Go to next page" at bounding box center [1062, 724] width 23 height 23
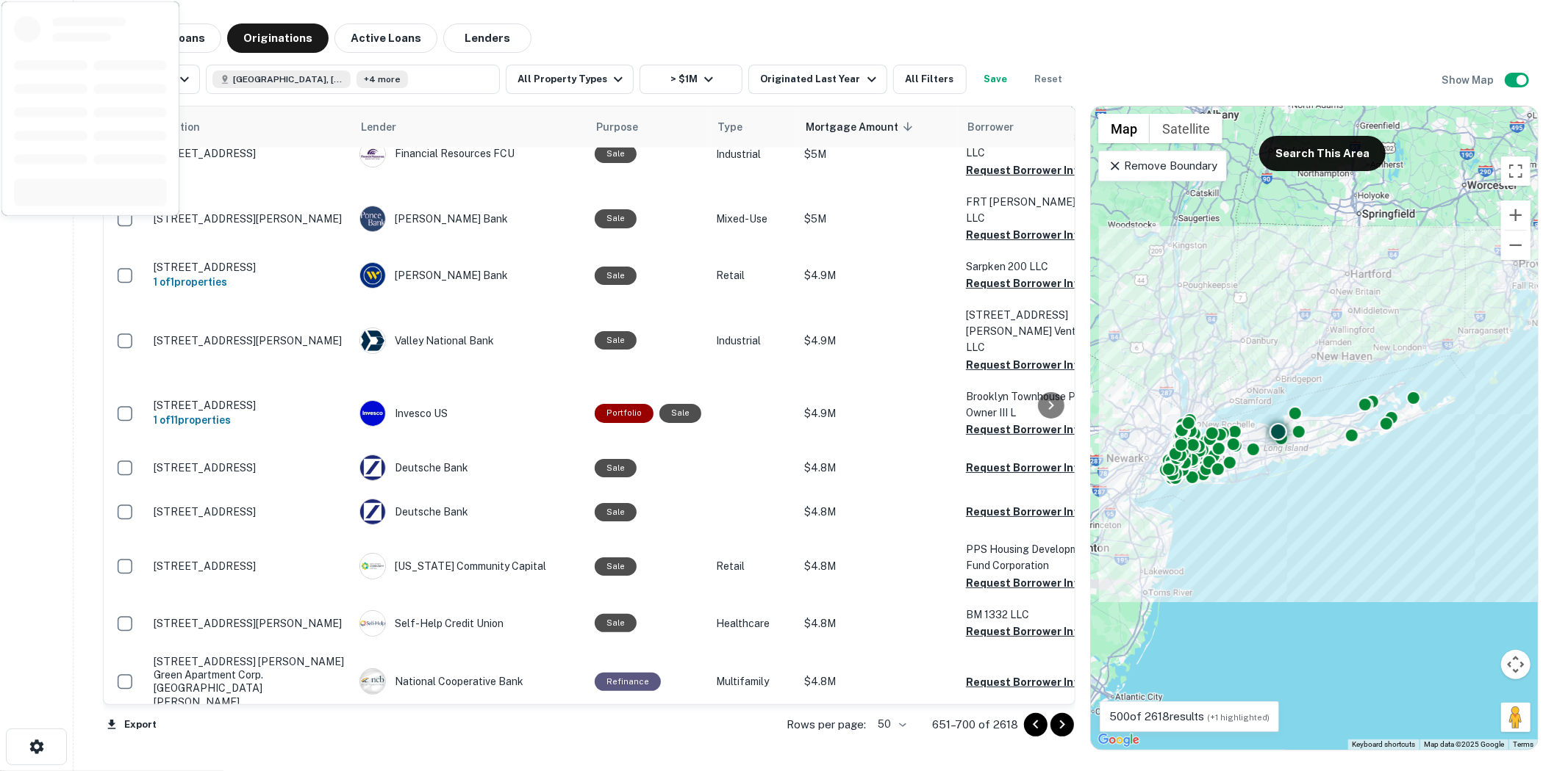
scroll to position [1947, 0]
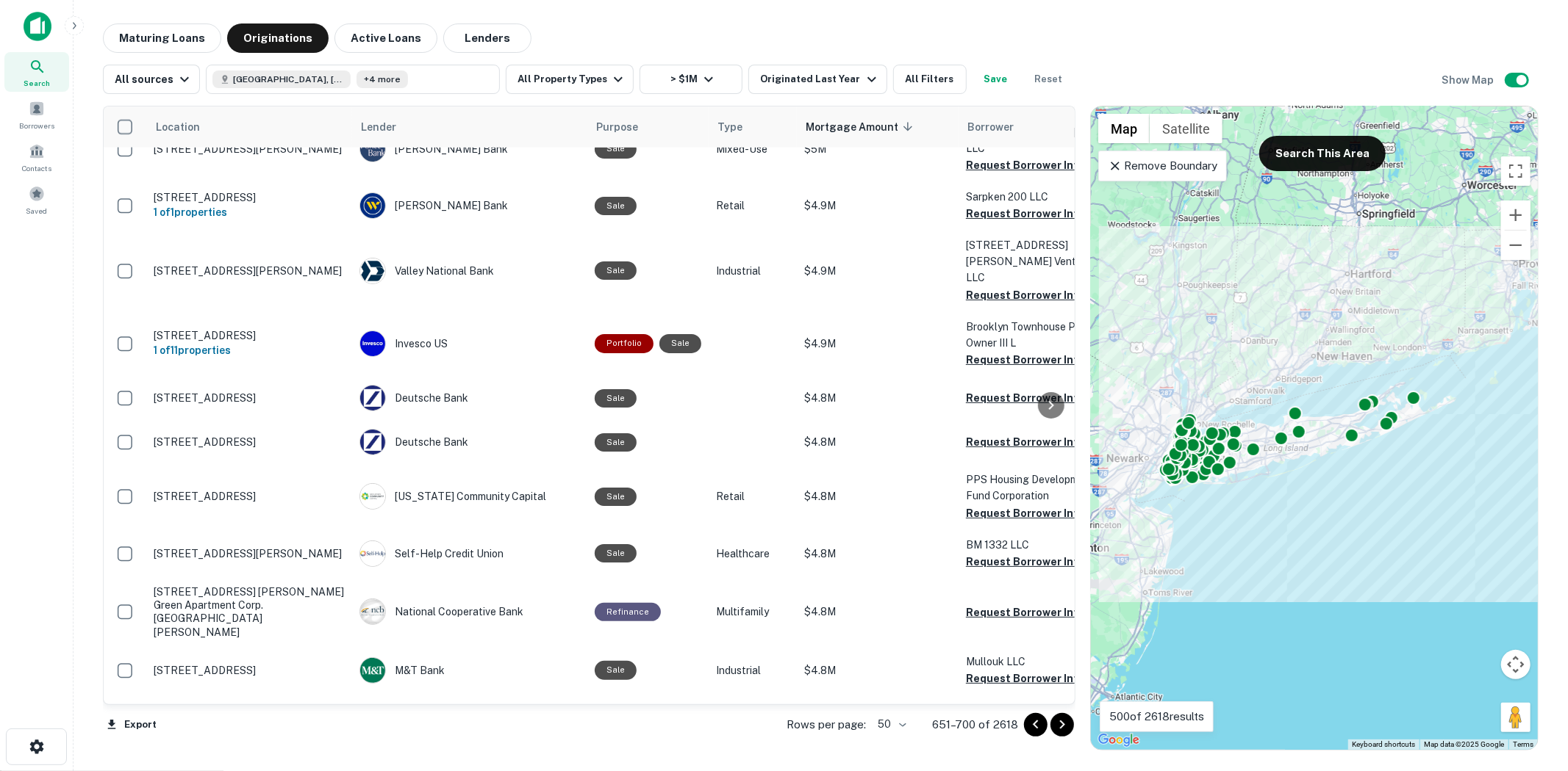
click at [1068, 732] on icon "Go to next page" at bounding box center [1062, 724] width 18 height 18
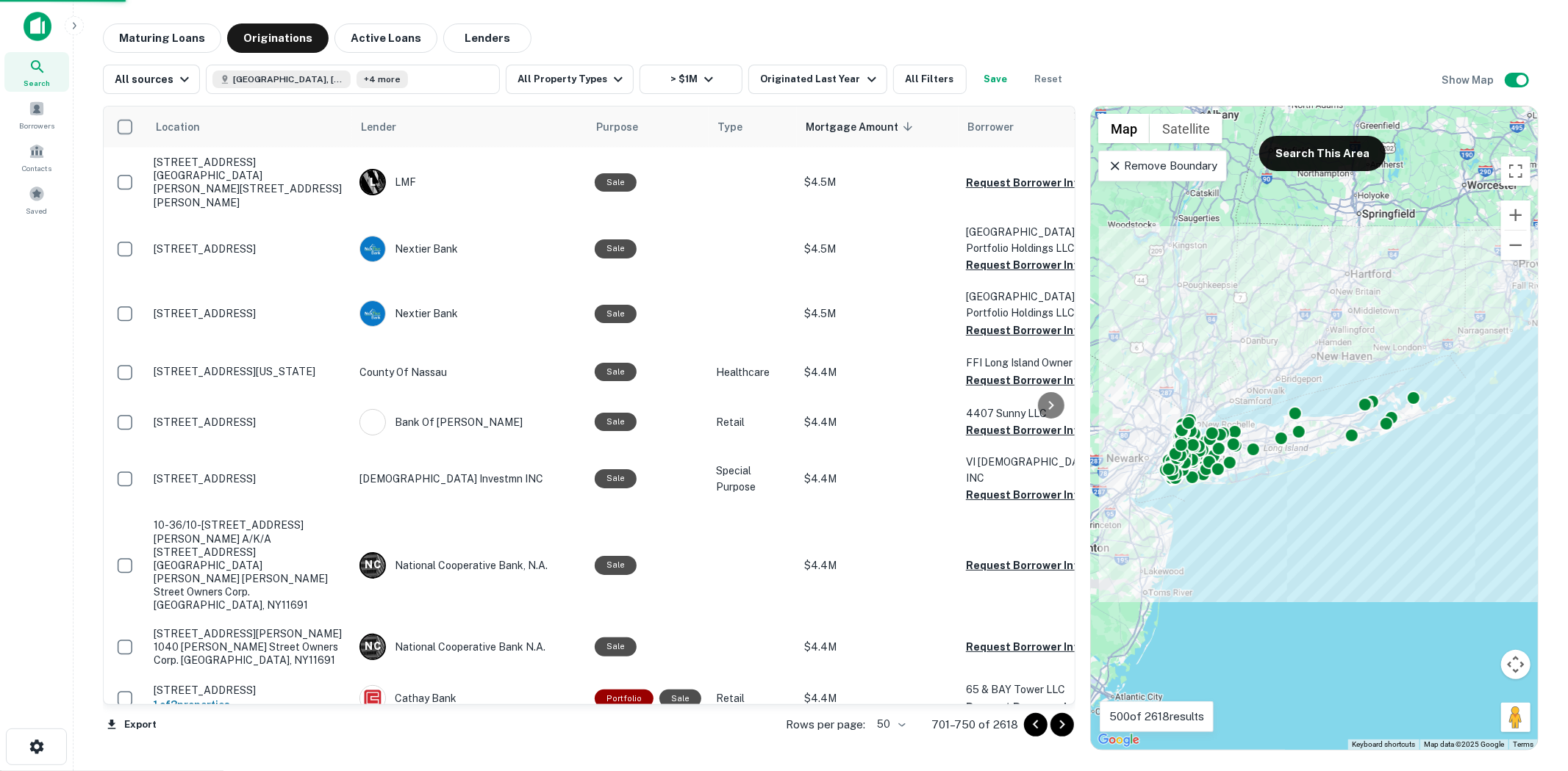
scroll to position [1863, 0]
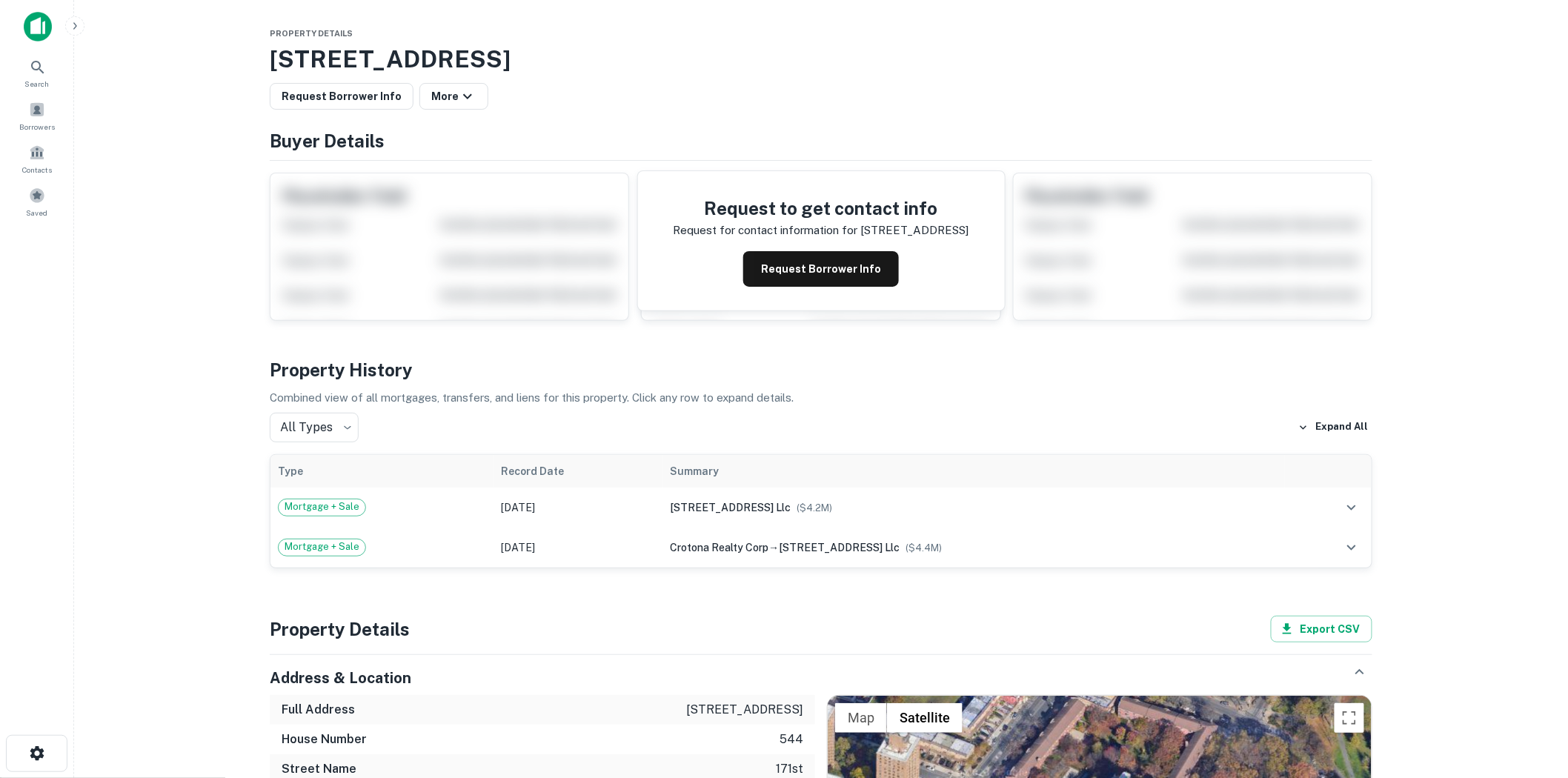
click at [782, 260] on button "Request Borrower Info" at bounding box center [820, 269] width 155 height 36
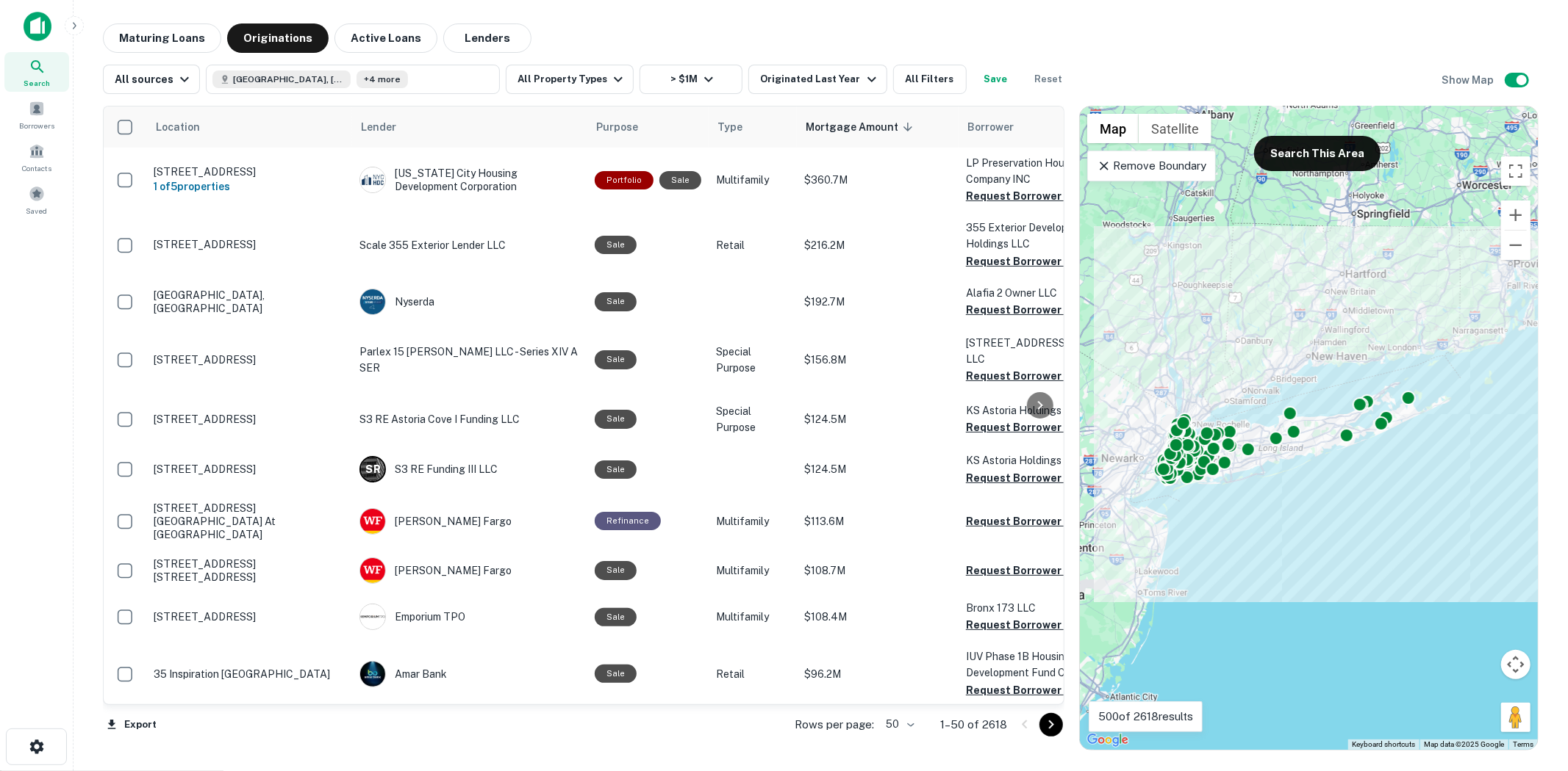
click at [907, 730] on body "Search Borrowers Contacts Saved Maturing Loans Originations Active Loans Lender…" at bounding box center [784, 385] width 1568 height 771
click at [1049, 730] on icon "Go to next page" at bounding box center [1050, 724] width 18 height 18
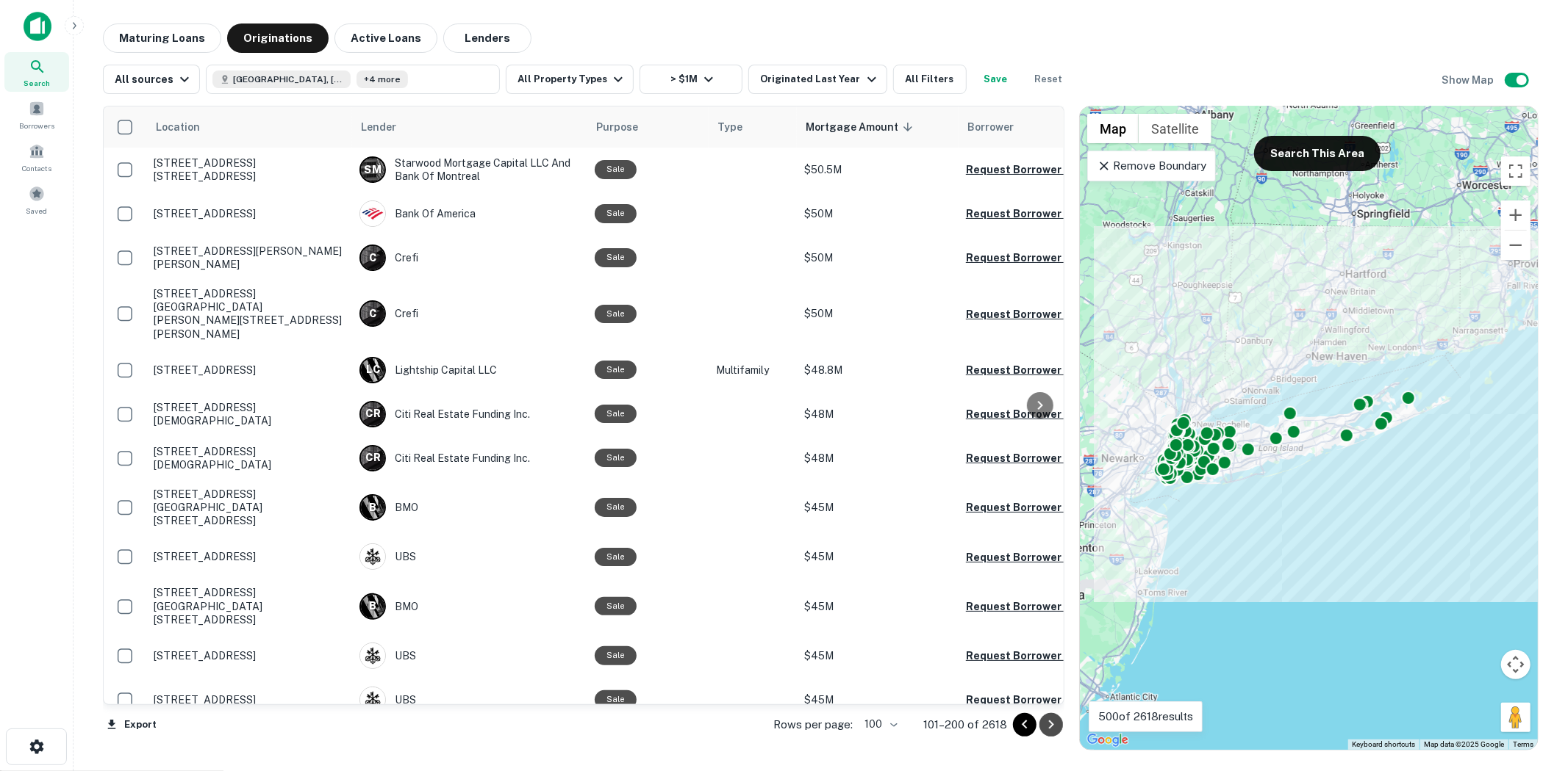
click at [1049, 730] on icon "Go to next page" at bounding box center [1050, 724] width 18 height 18
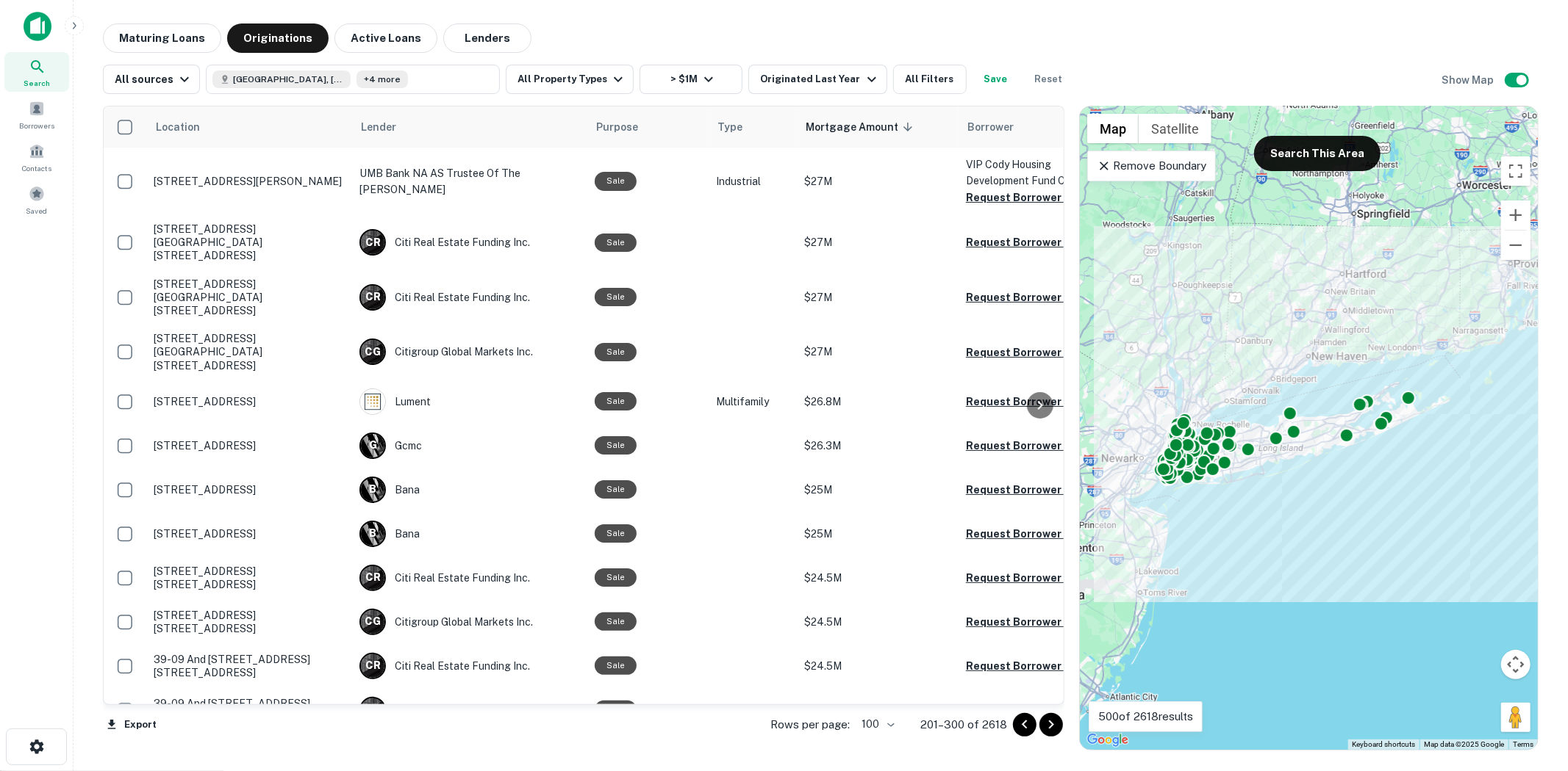
click at [1052, 730] on icon "Go to next page" at bounding box center [1050, 724] width 18 height 18
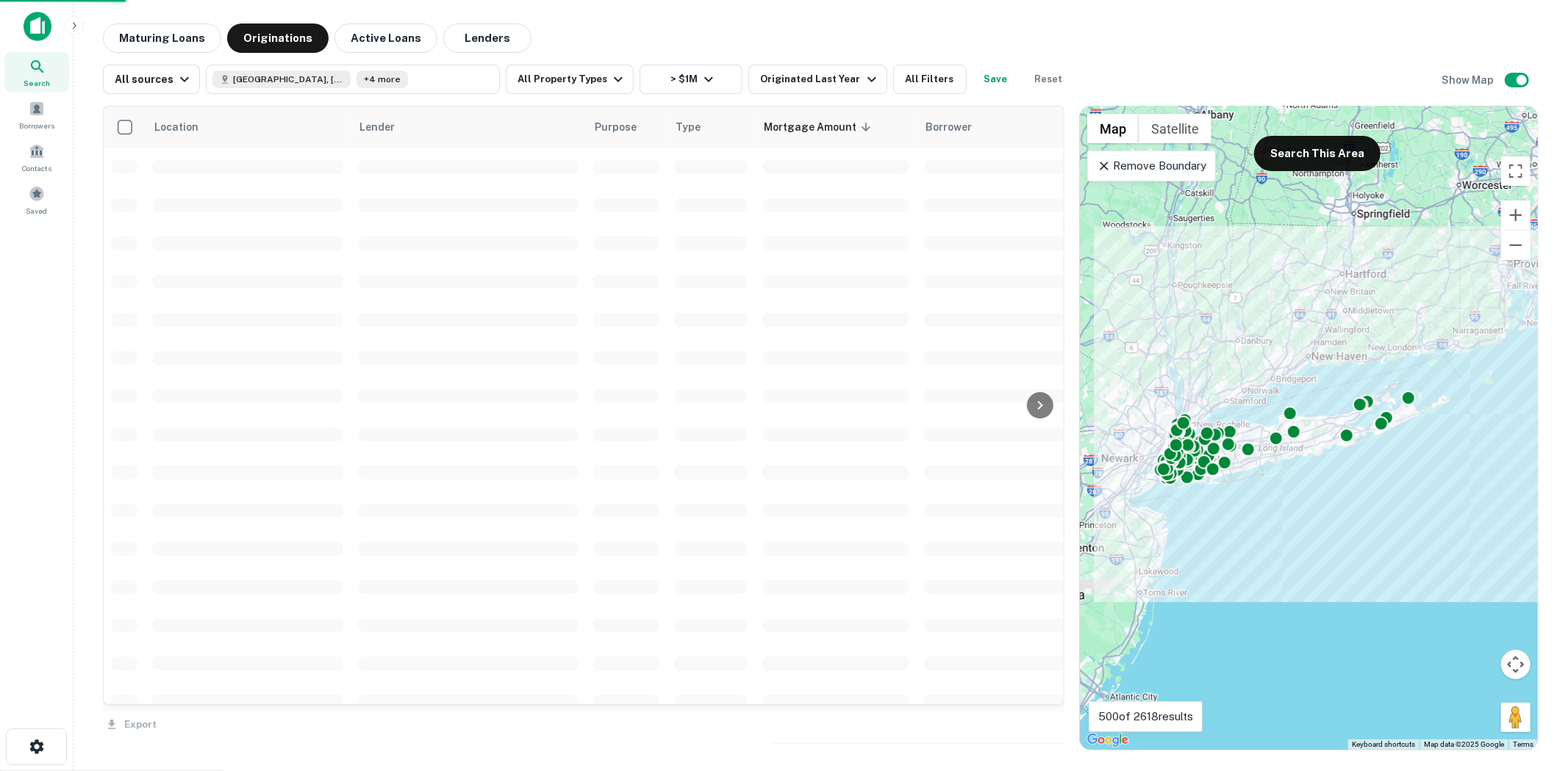
click at [1052, 730] on div "Export" at bounding box center [583, 720] width 962 height 31
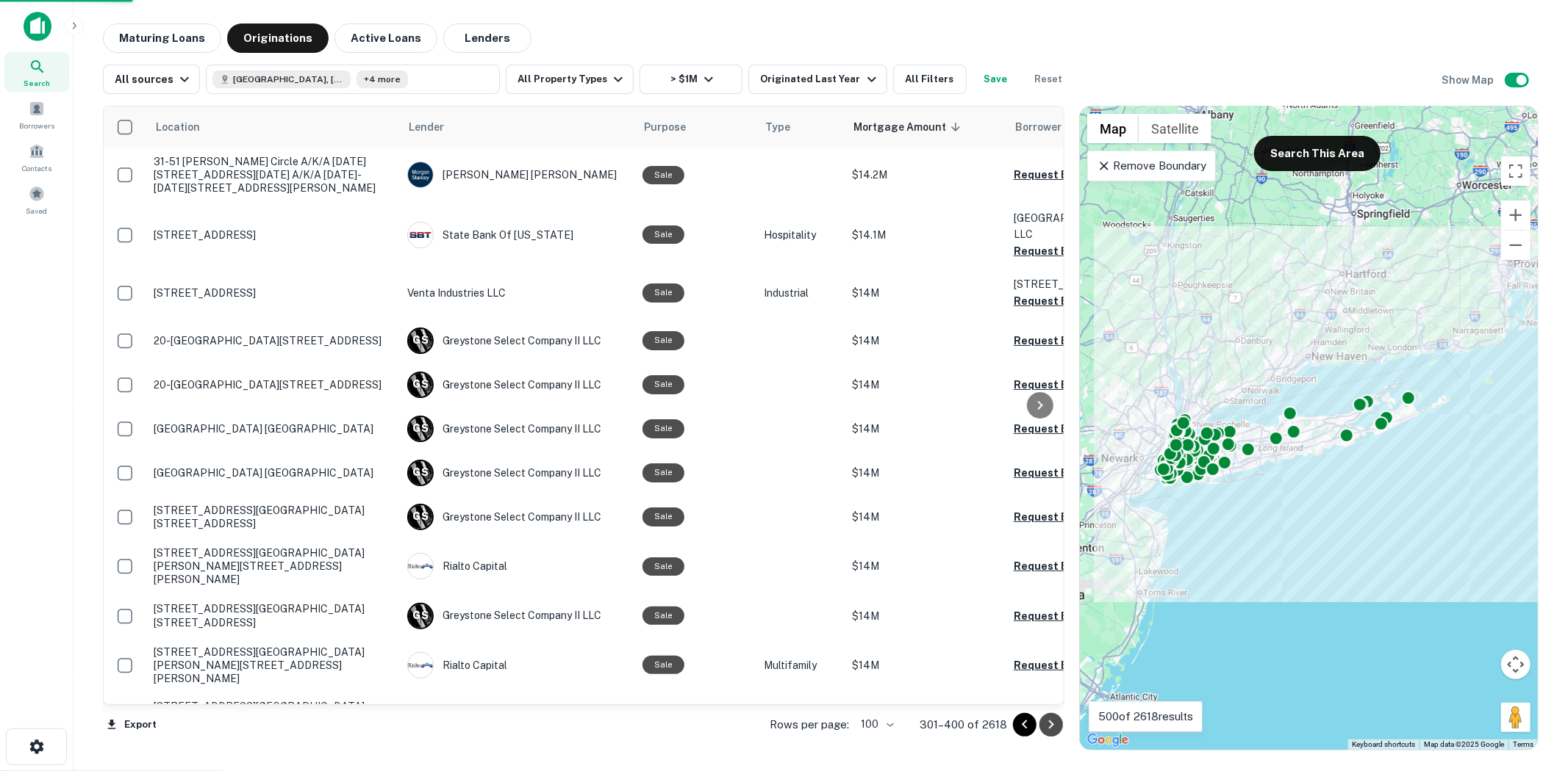
click at [1053, 730] on icon "Go to next page" at bounding box center [1050, 724] width 18 height 18
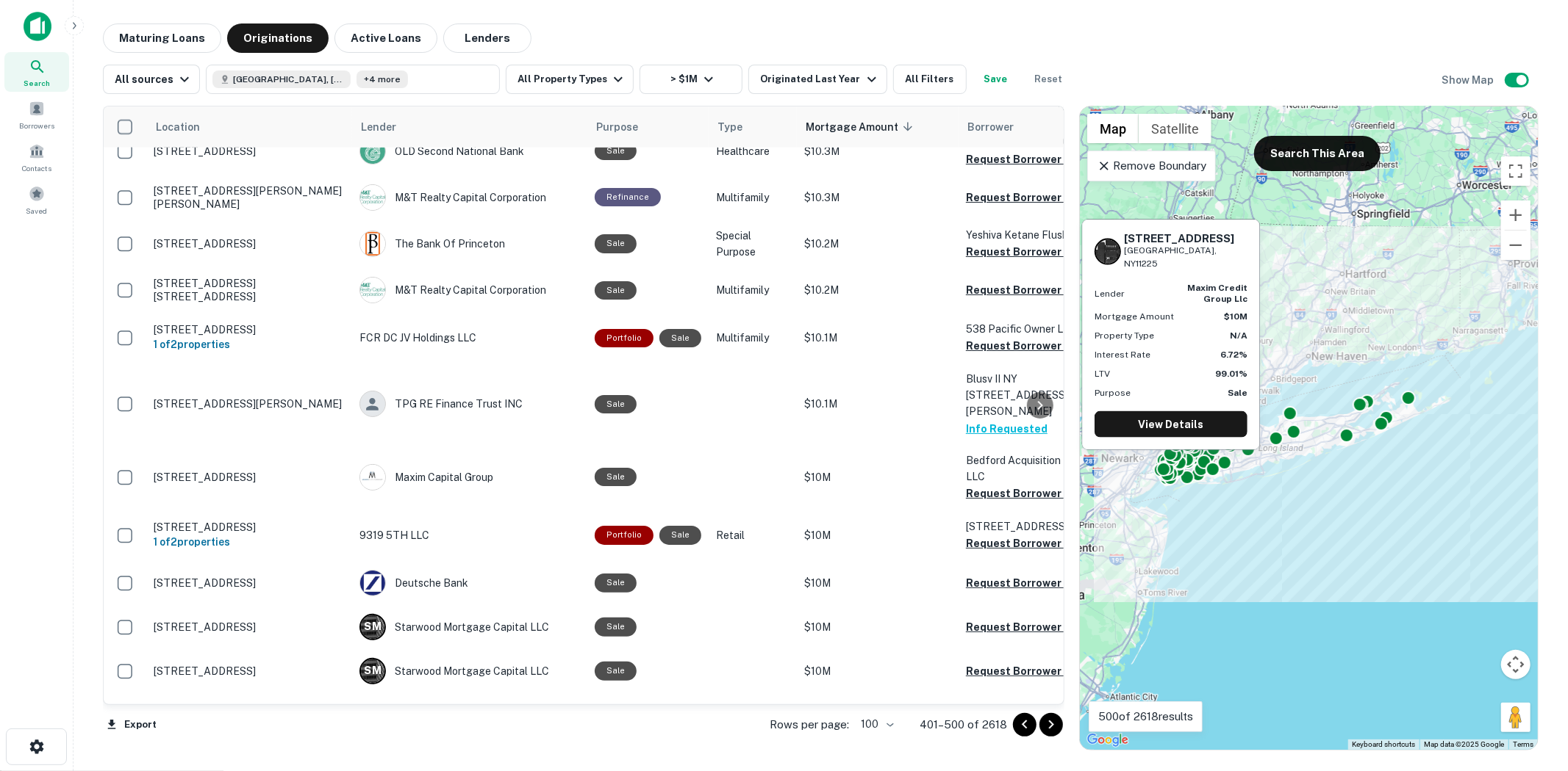
scroll to position [2367, 0]
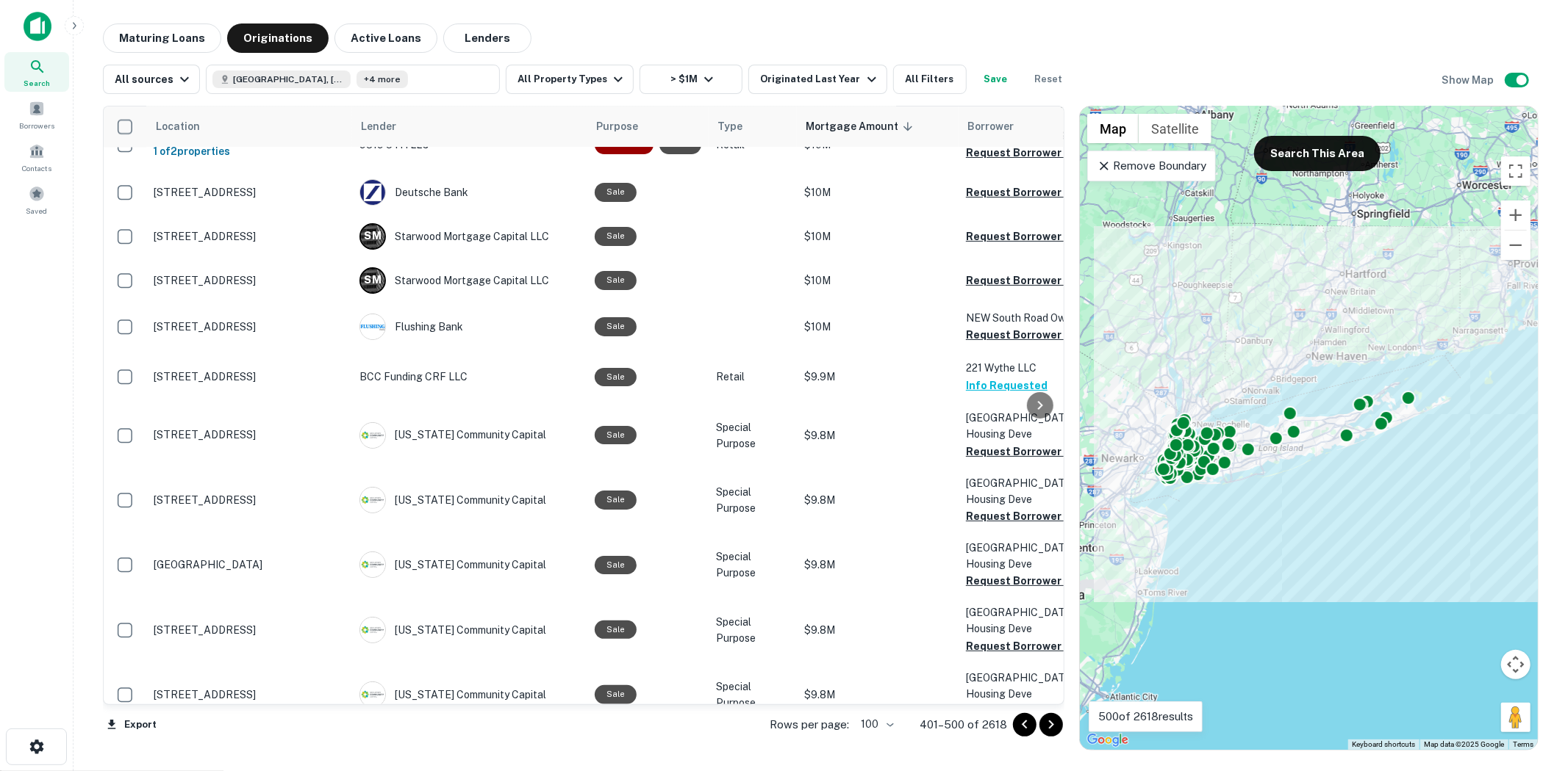
click at [1047, 726] on icon "Go to next page" at bounding box center [1050, 724] width 18 height 18
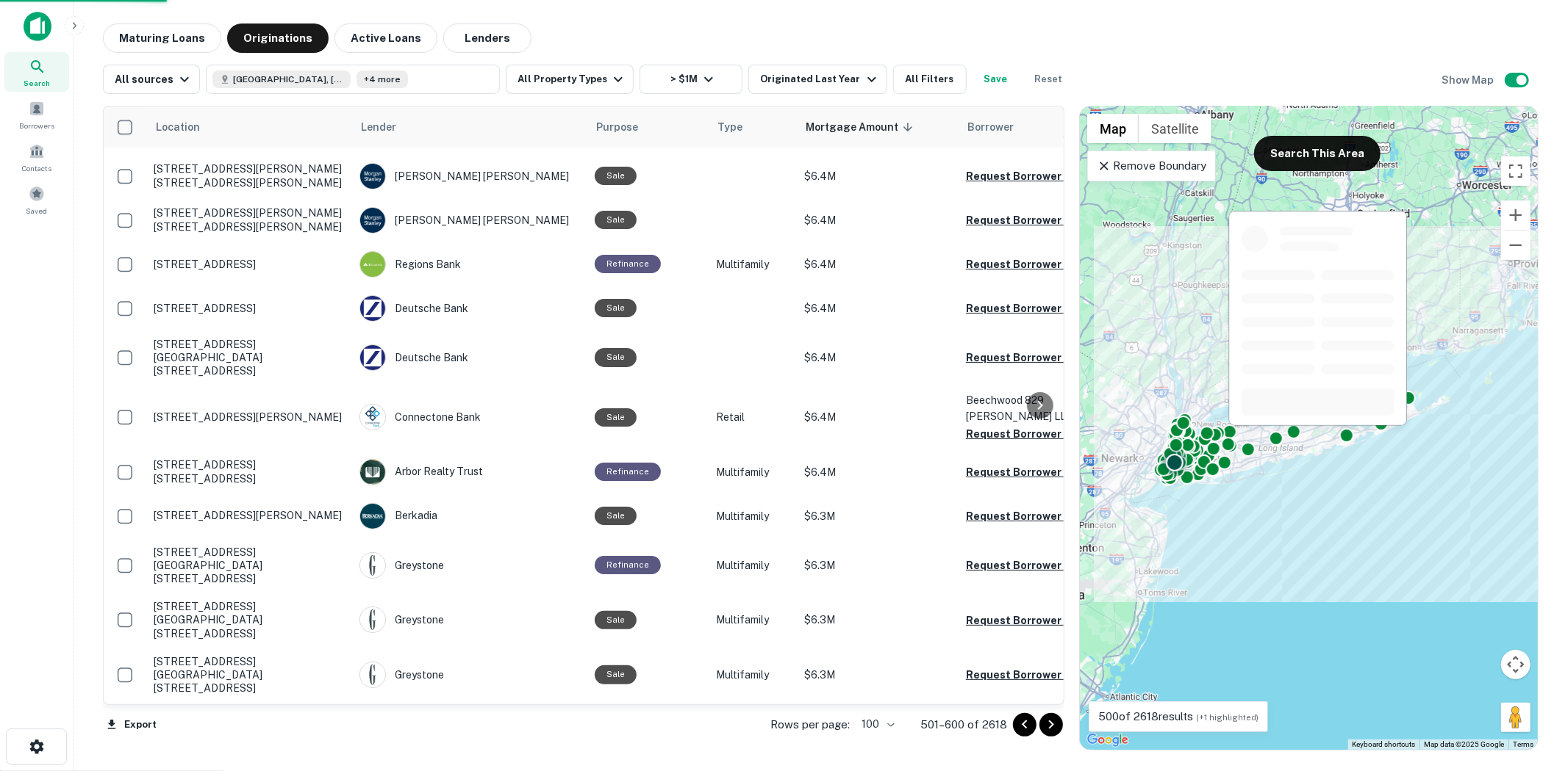
scroll to position [4092, 0]
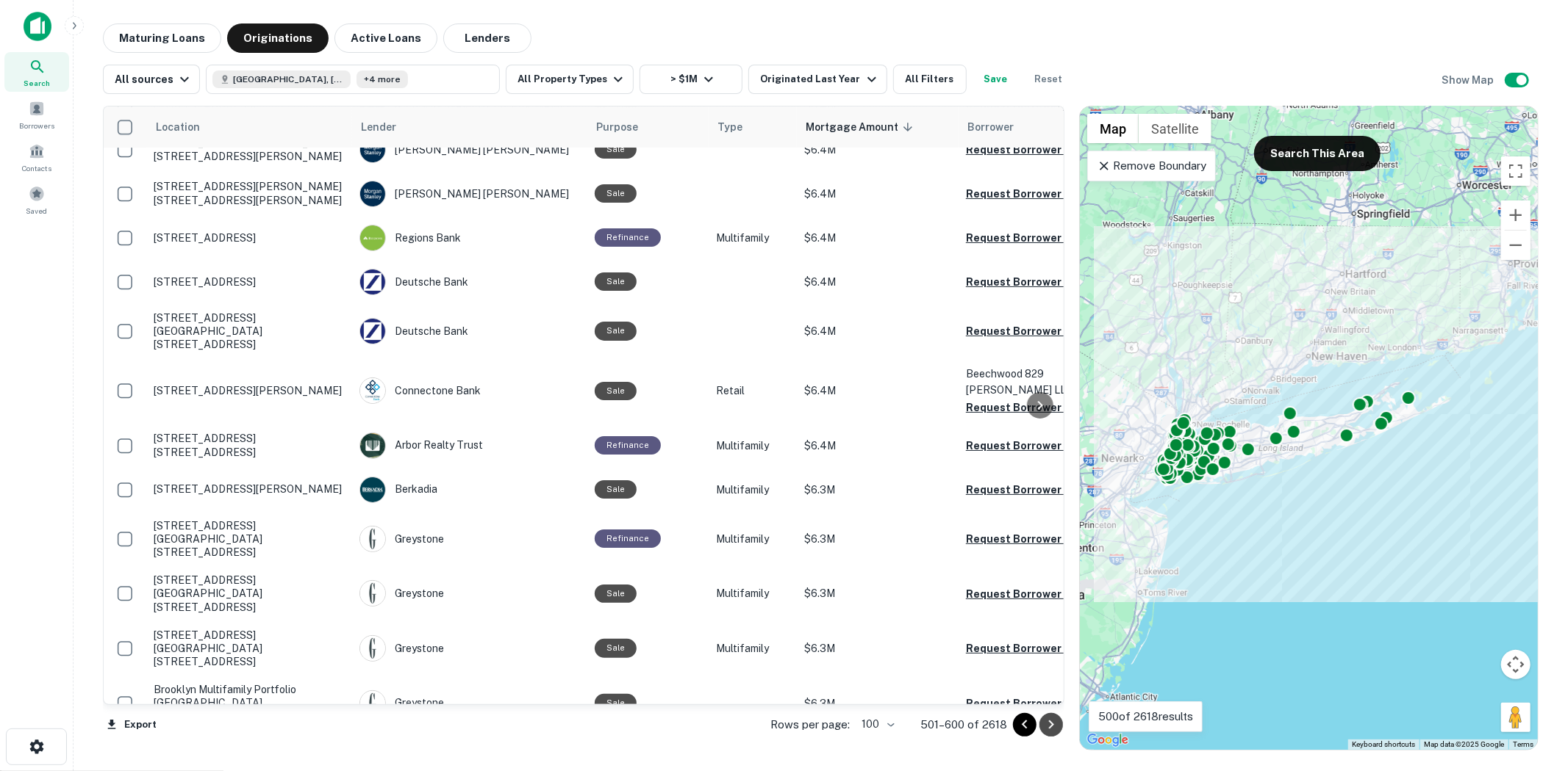
click at [1055, 735] on button "Go to next page" at bounding box center [1050, 724] width 23 height 23
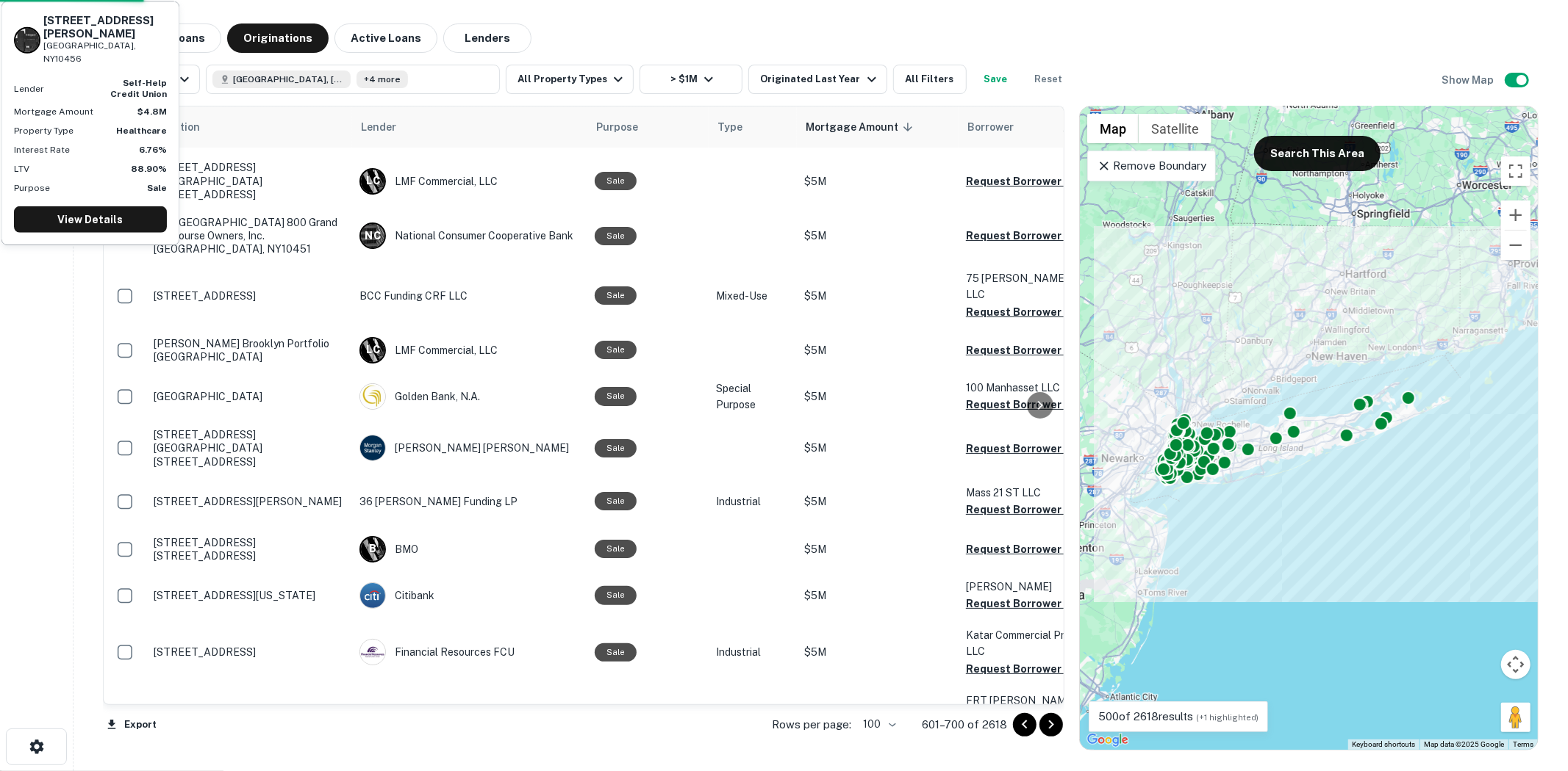
scroll to position [4337, 0]
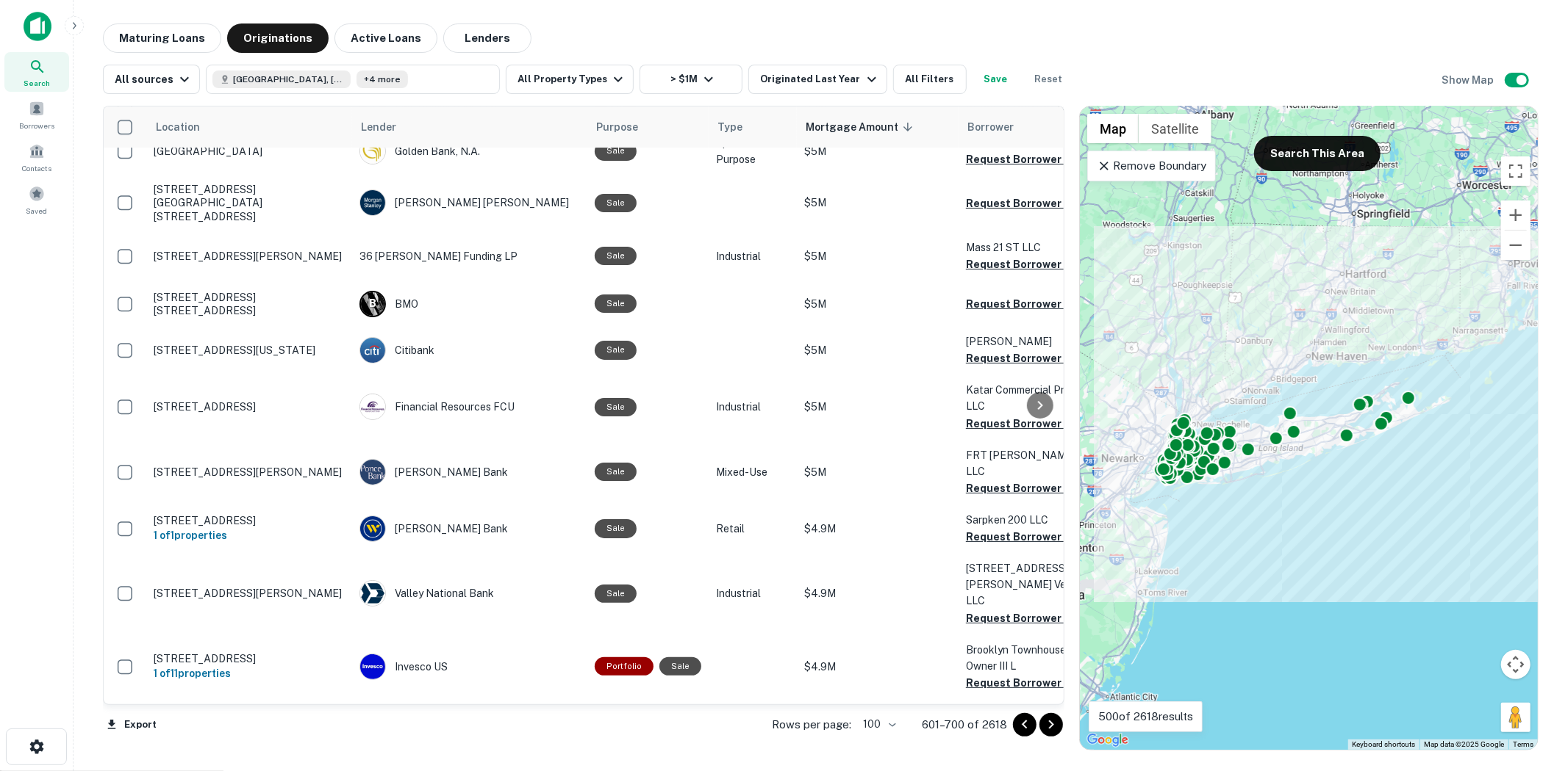
click at [1052, 723] on icon "Go to next page" at bounding box center [1052, 724] width 6 height 8
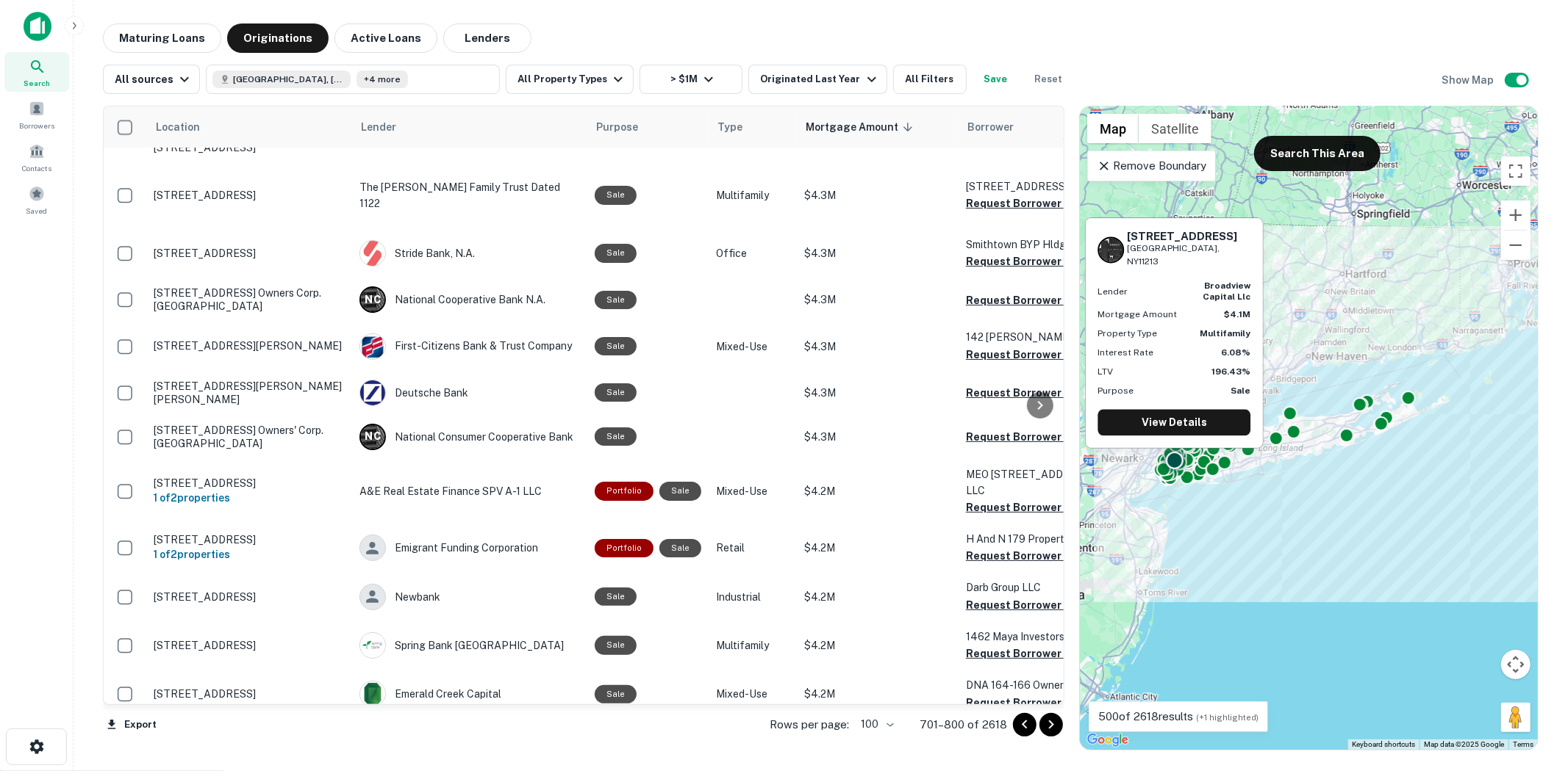
scroll to position [2968, 0]
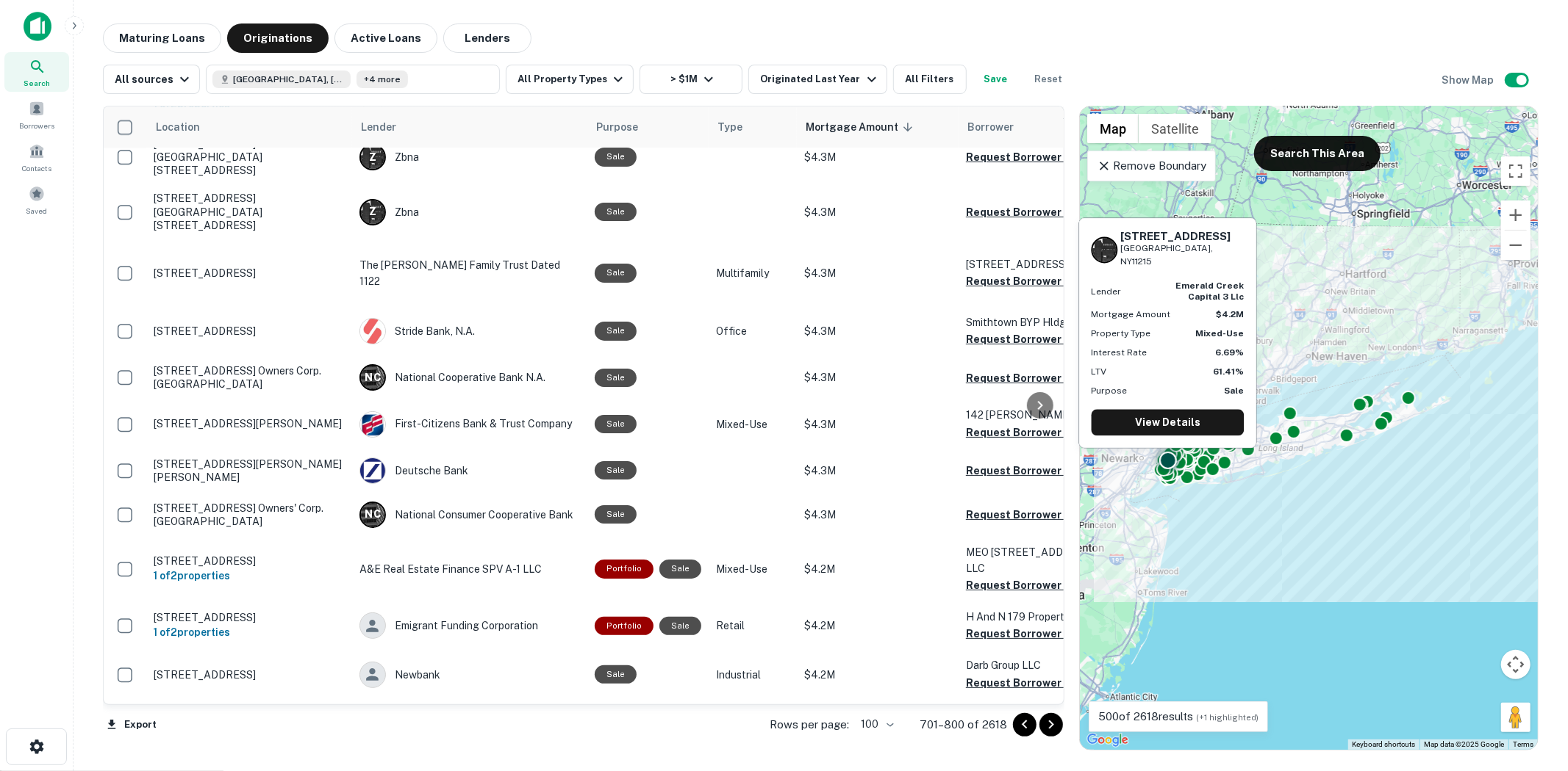
click at [992, 771] on button "Request Borrower Info" at bounding box center [1025, 780] width 119 height 18
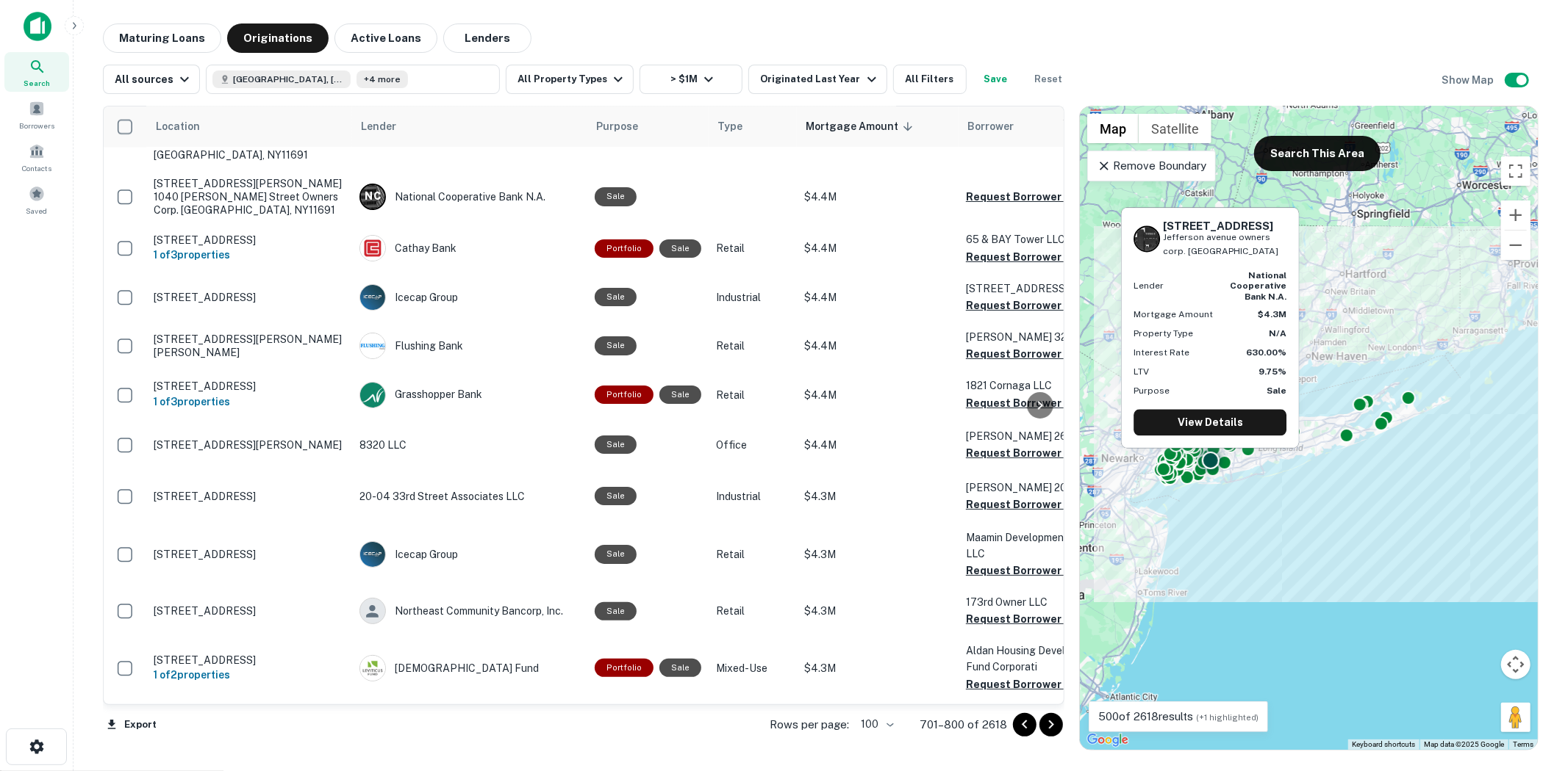
scroll to position [2397, 0]
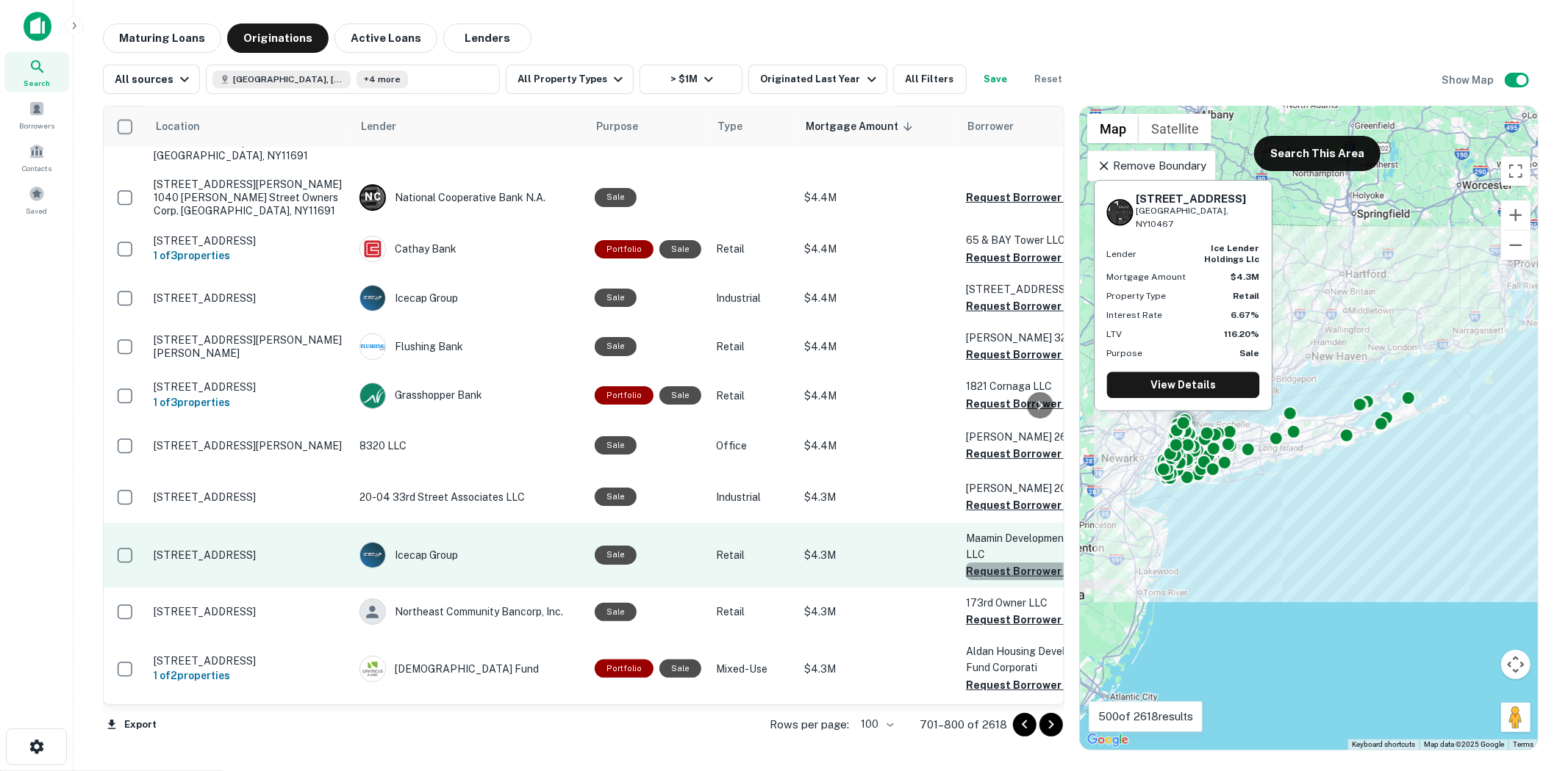
click at [980, 563] on button "Request Borrower Info" at bounding box center [1025, 571] width 119 height 18
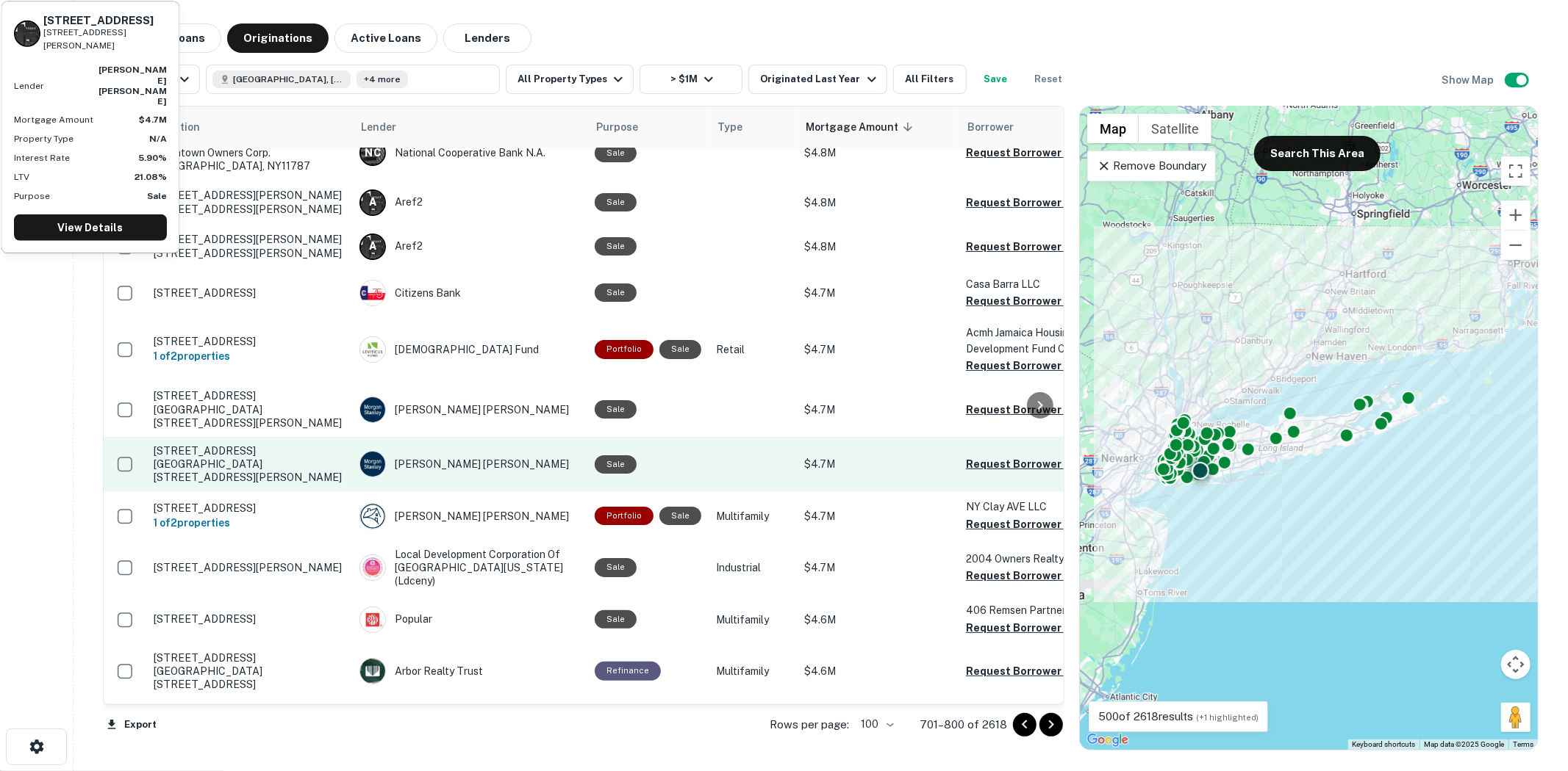
scroll to position [0, 0]
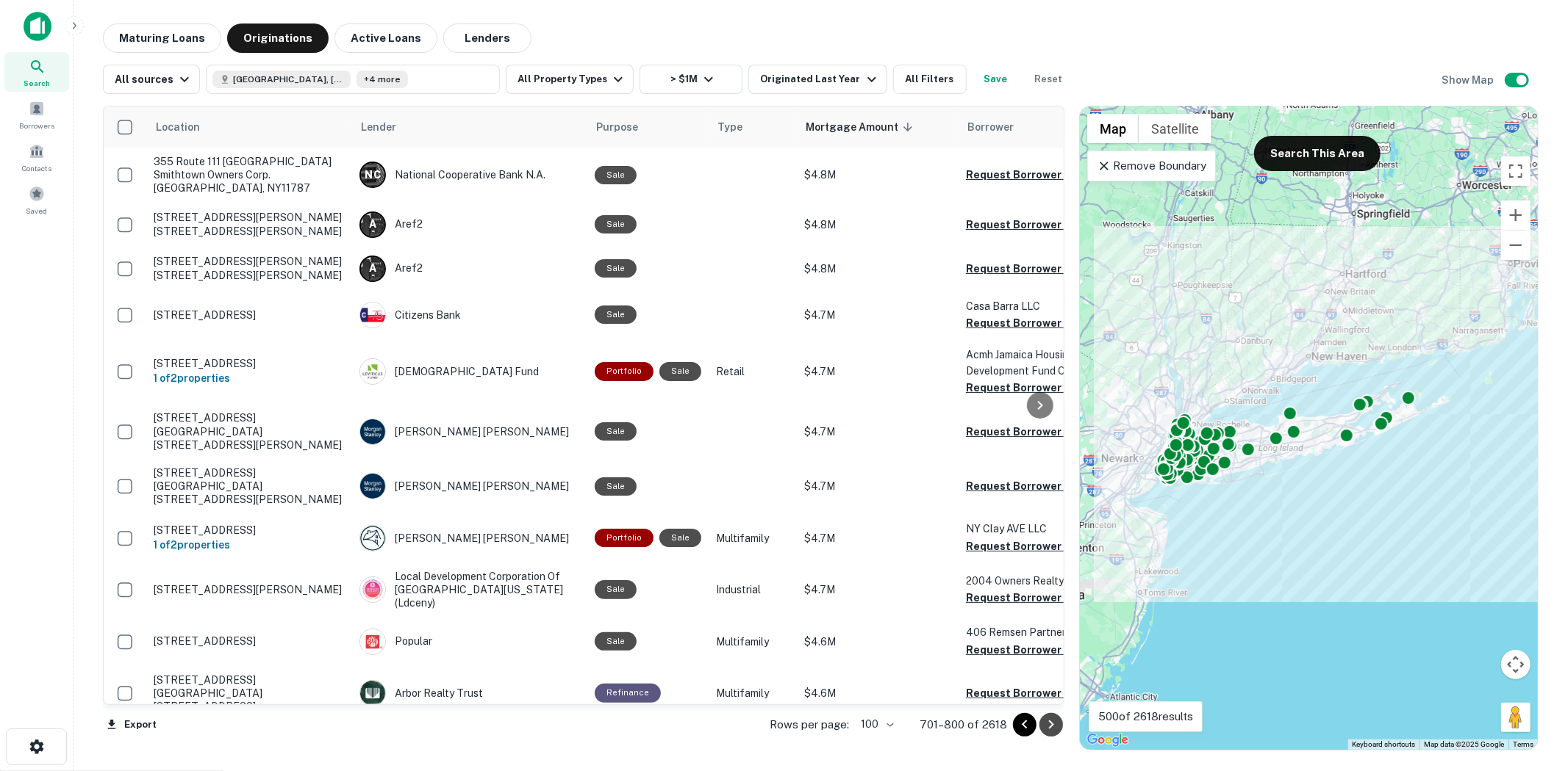
click at [1044, 732] on icon "Go to next page" at bounding box center [1050, 724] width 18 height 18
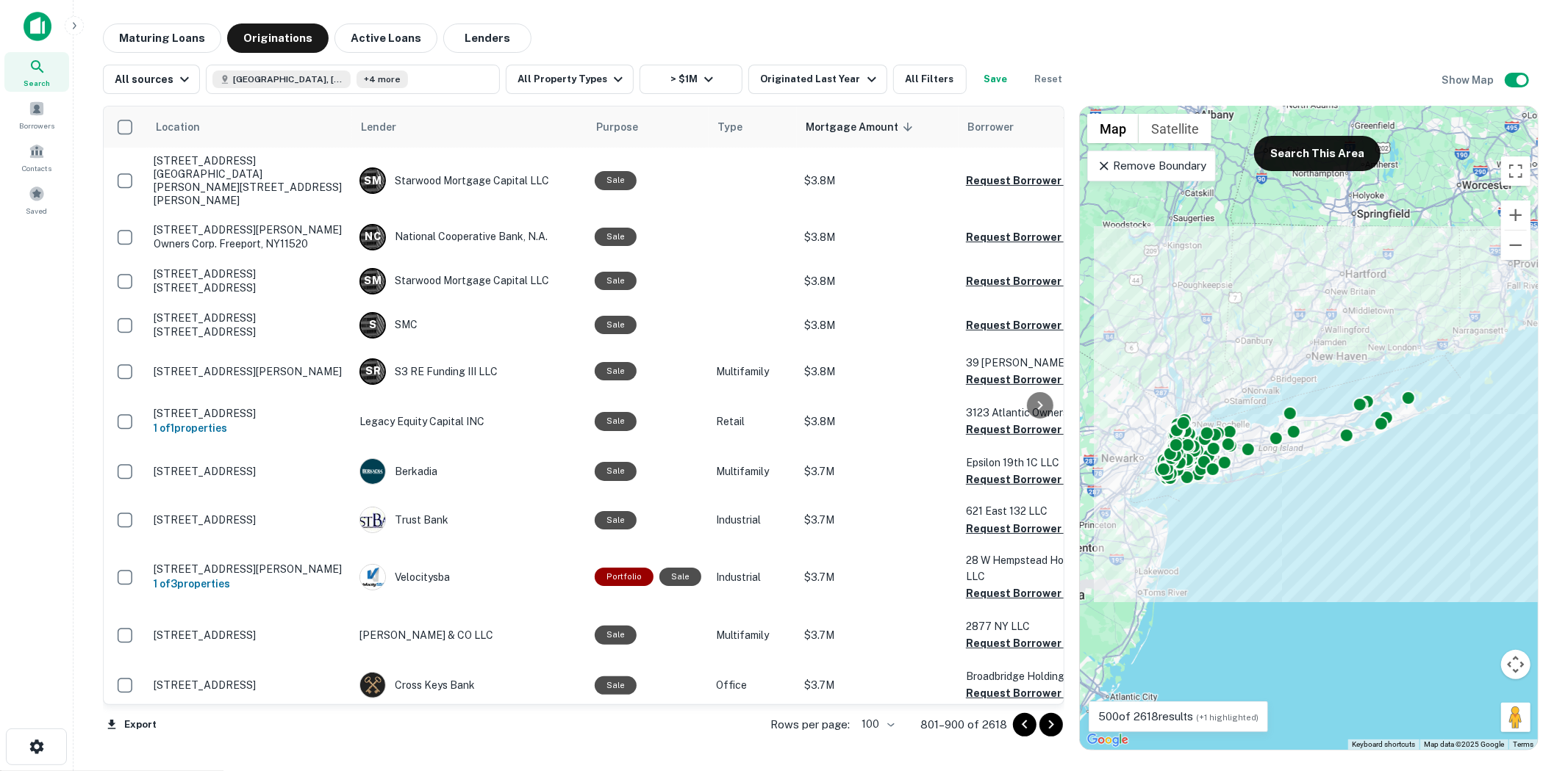
scroll to position [735, 0]
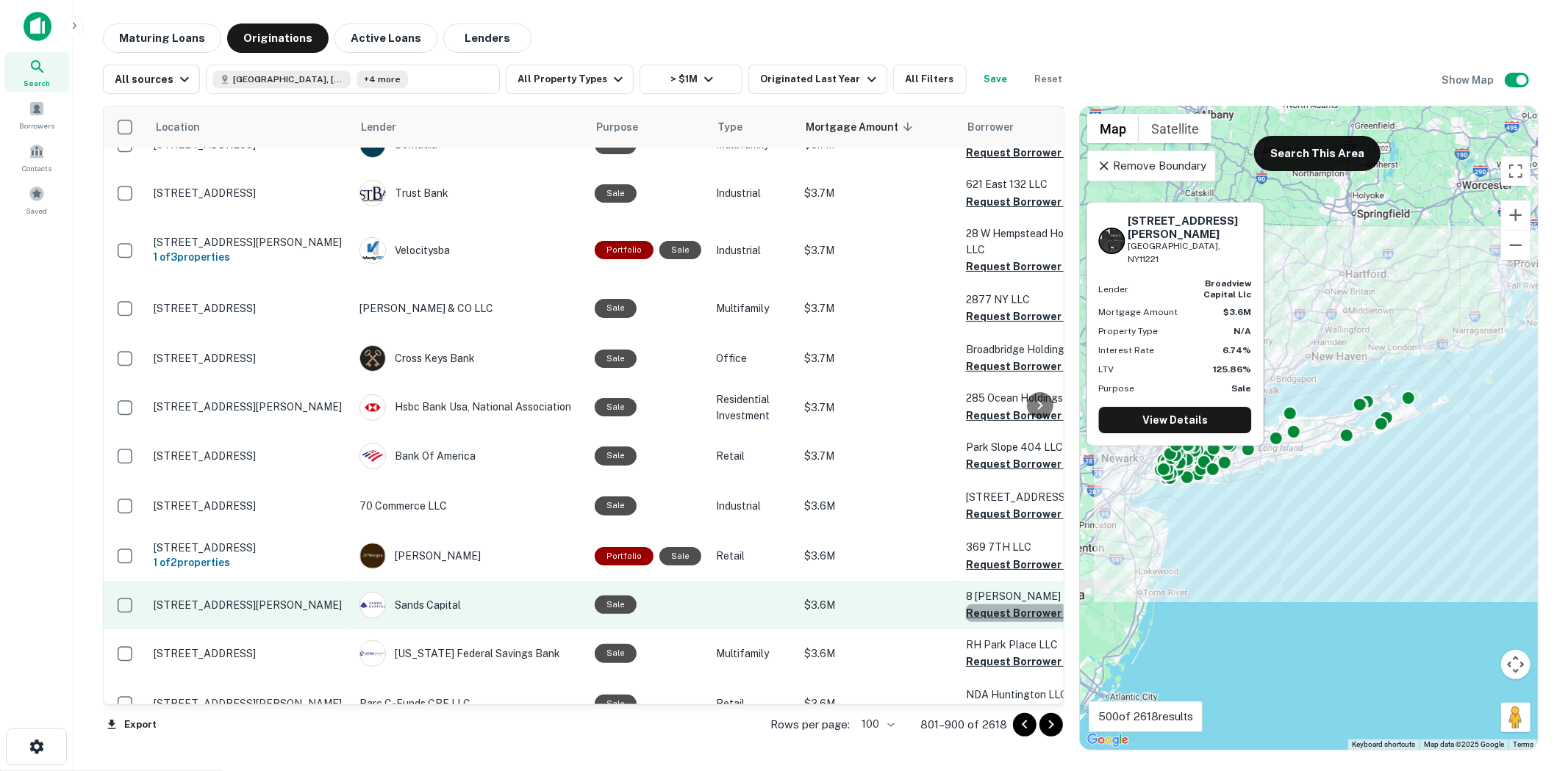
click at [998, 605] on button "Request Borrower Info" at bounding box center [1025, 613] width 119 height 18
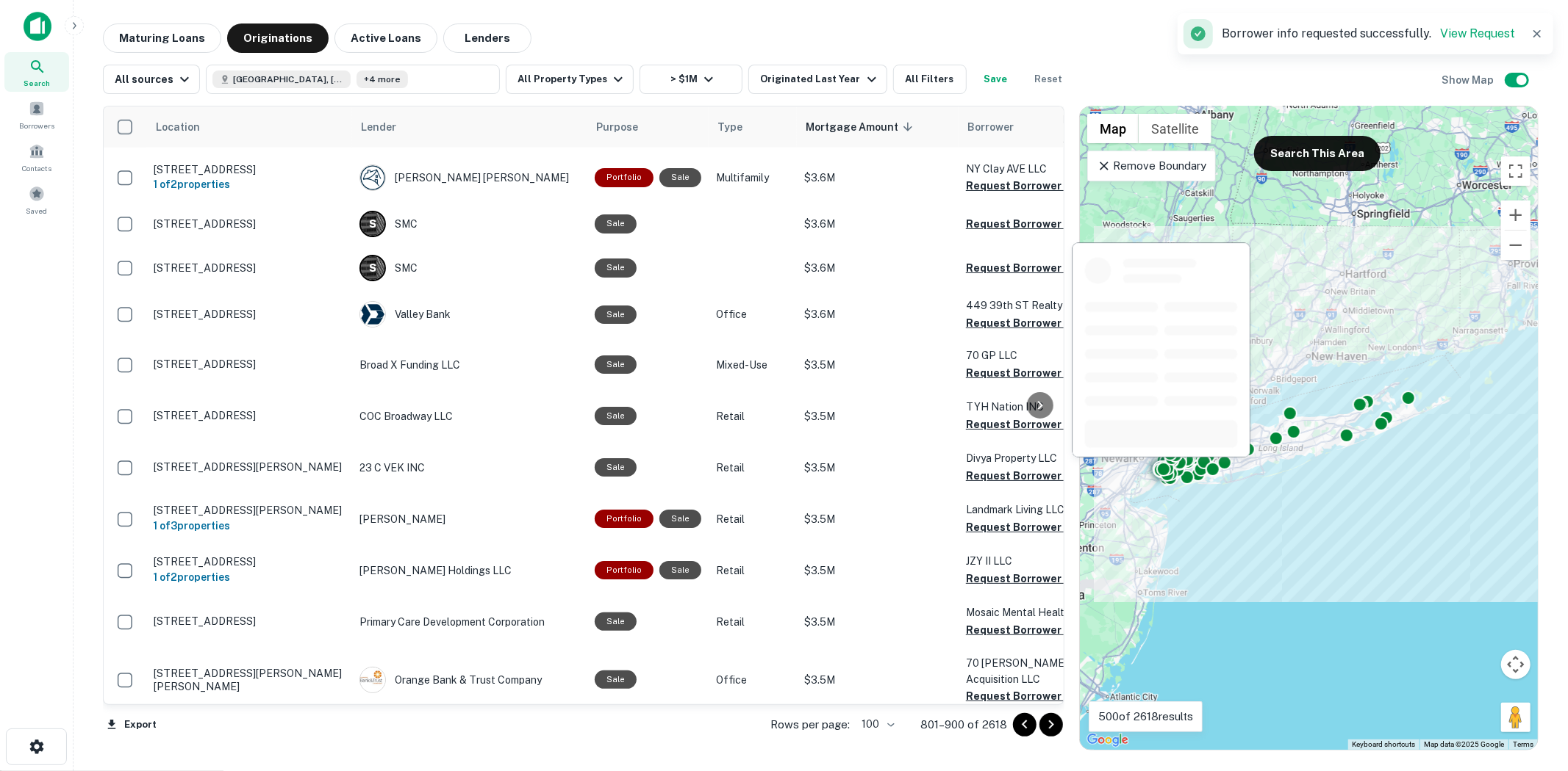
scroll to position [1796, 0]
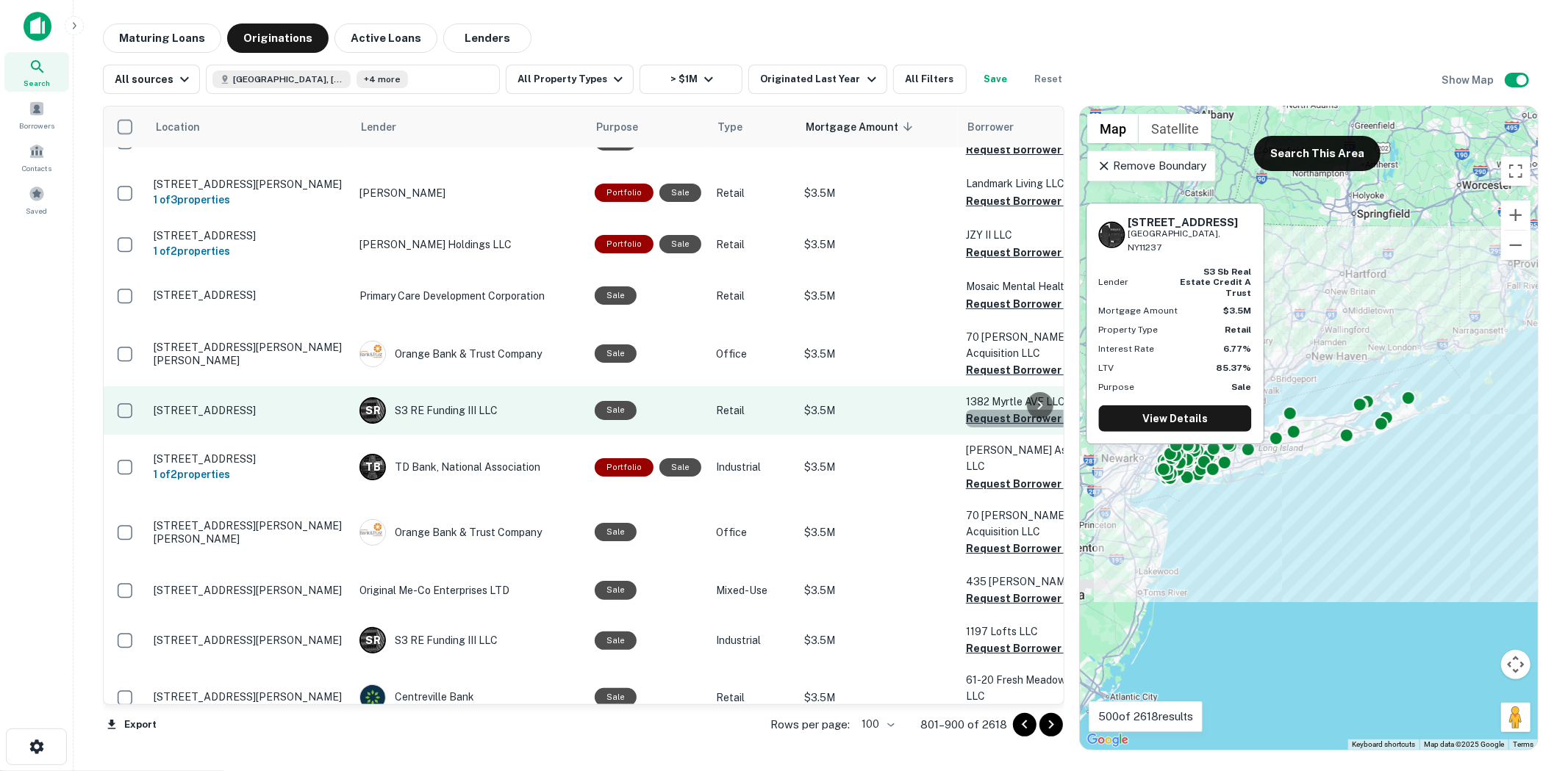
click at [1013, 410] on button "Request Borrower Info" at bounding box center [1025, 419] width 119 height 18
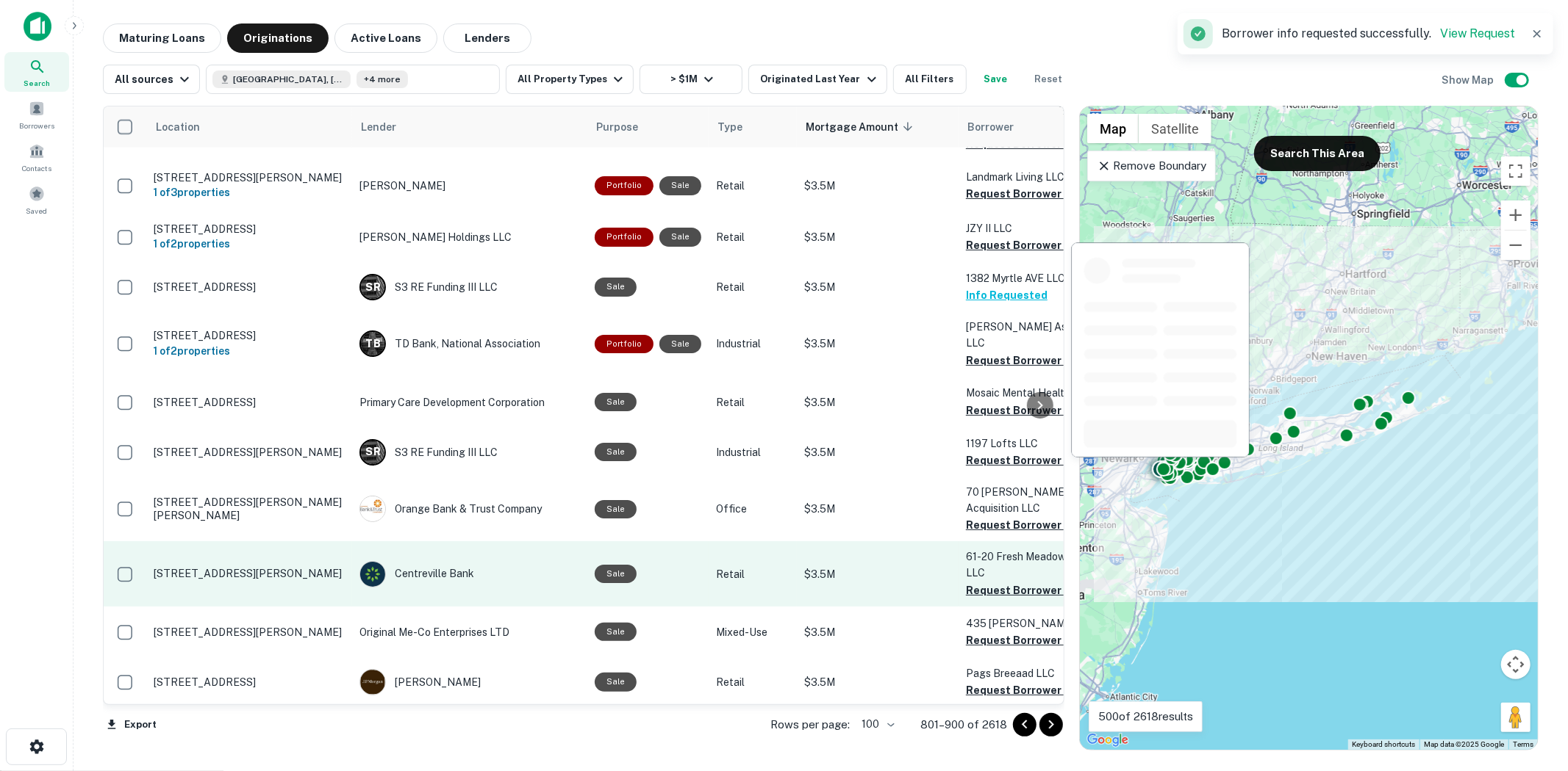
scroll to position [1959, 0]
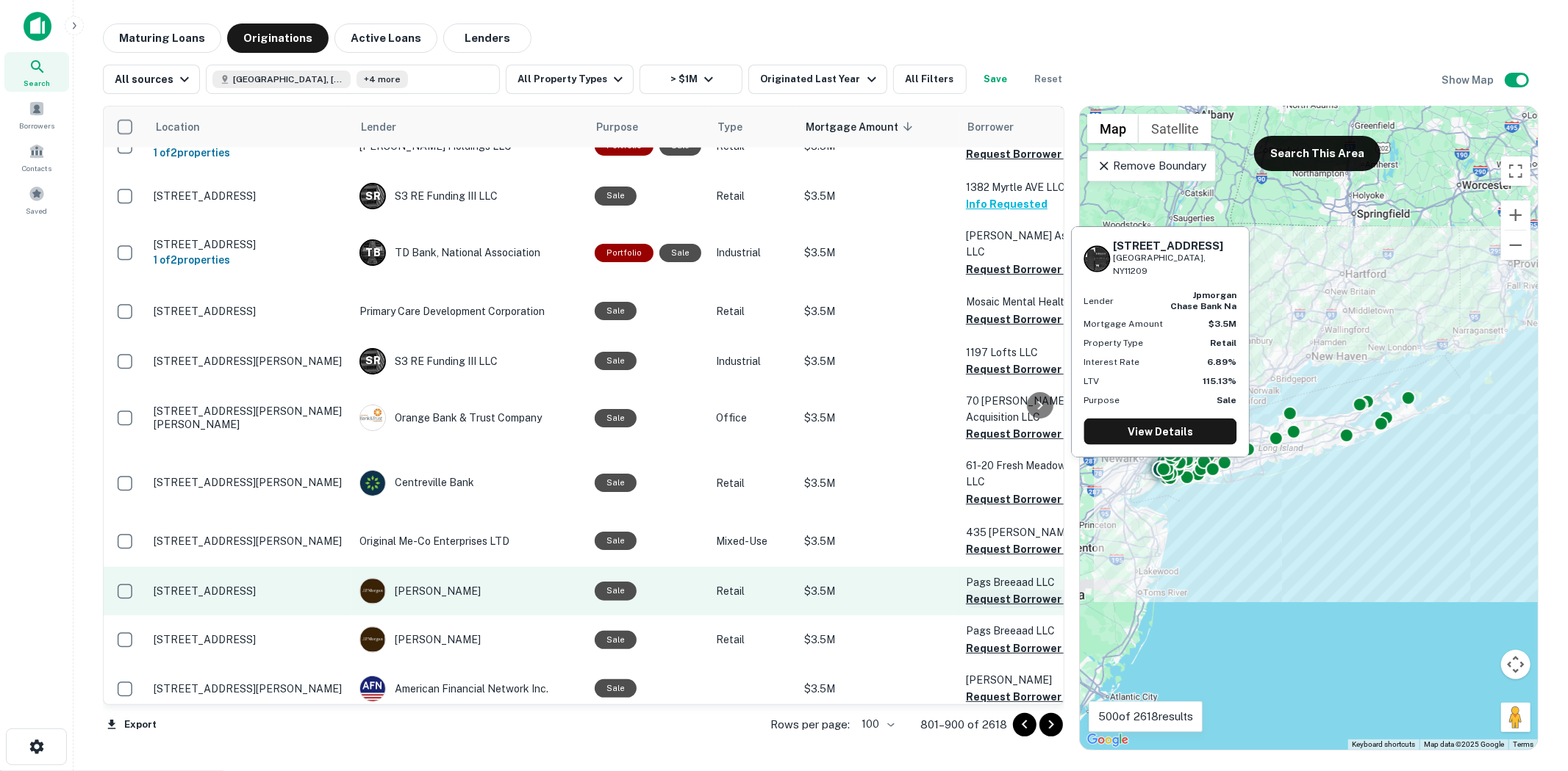
click at [1020, 591] on button "Request Borrower Info" at bounding box center [1025, 599] width 119 height 18
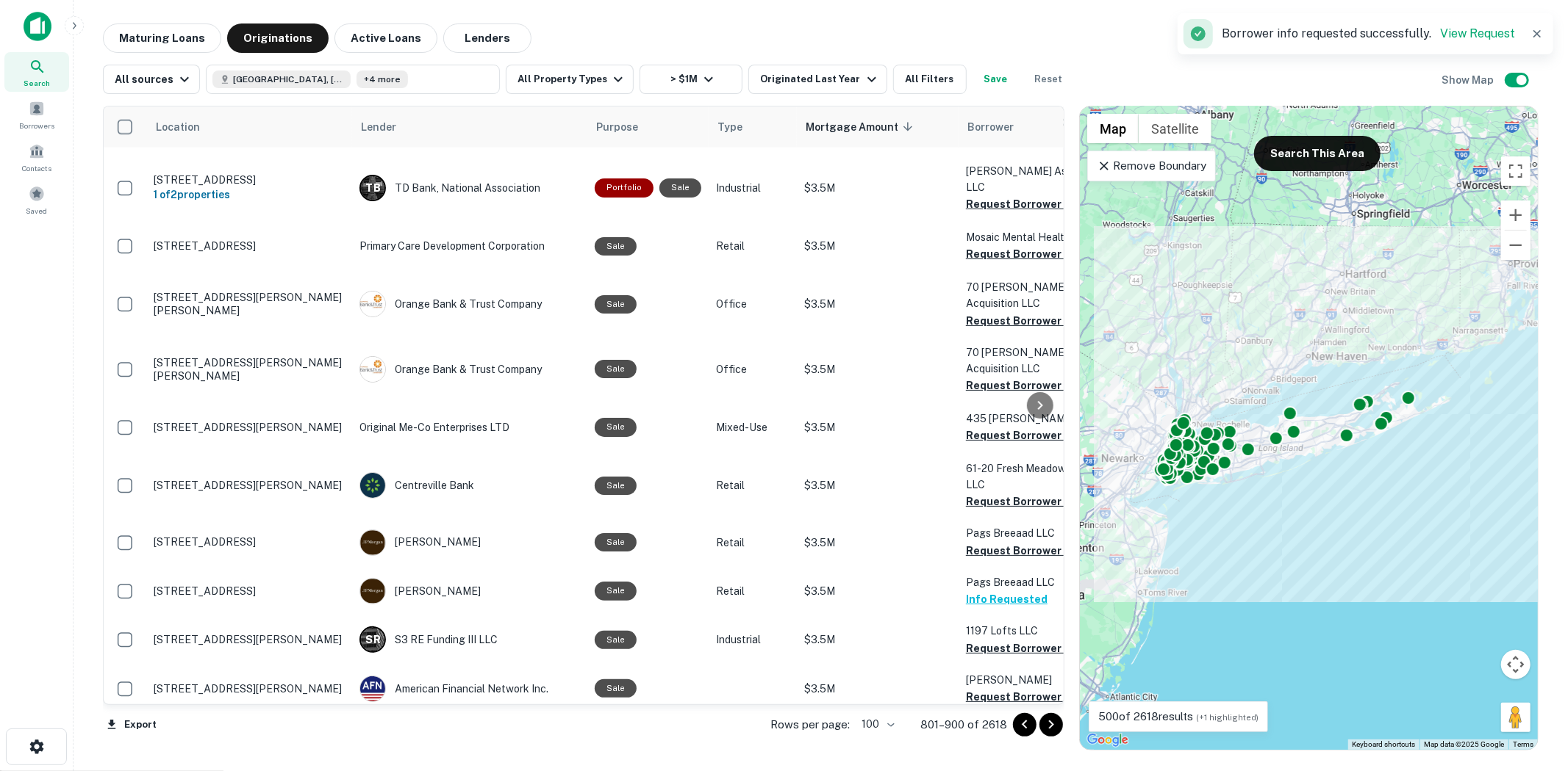
scroll to position [2126, 0]
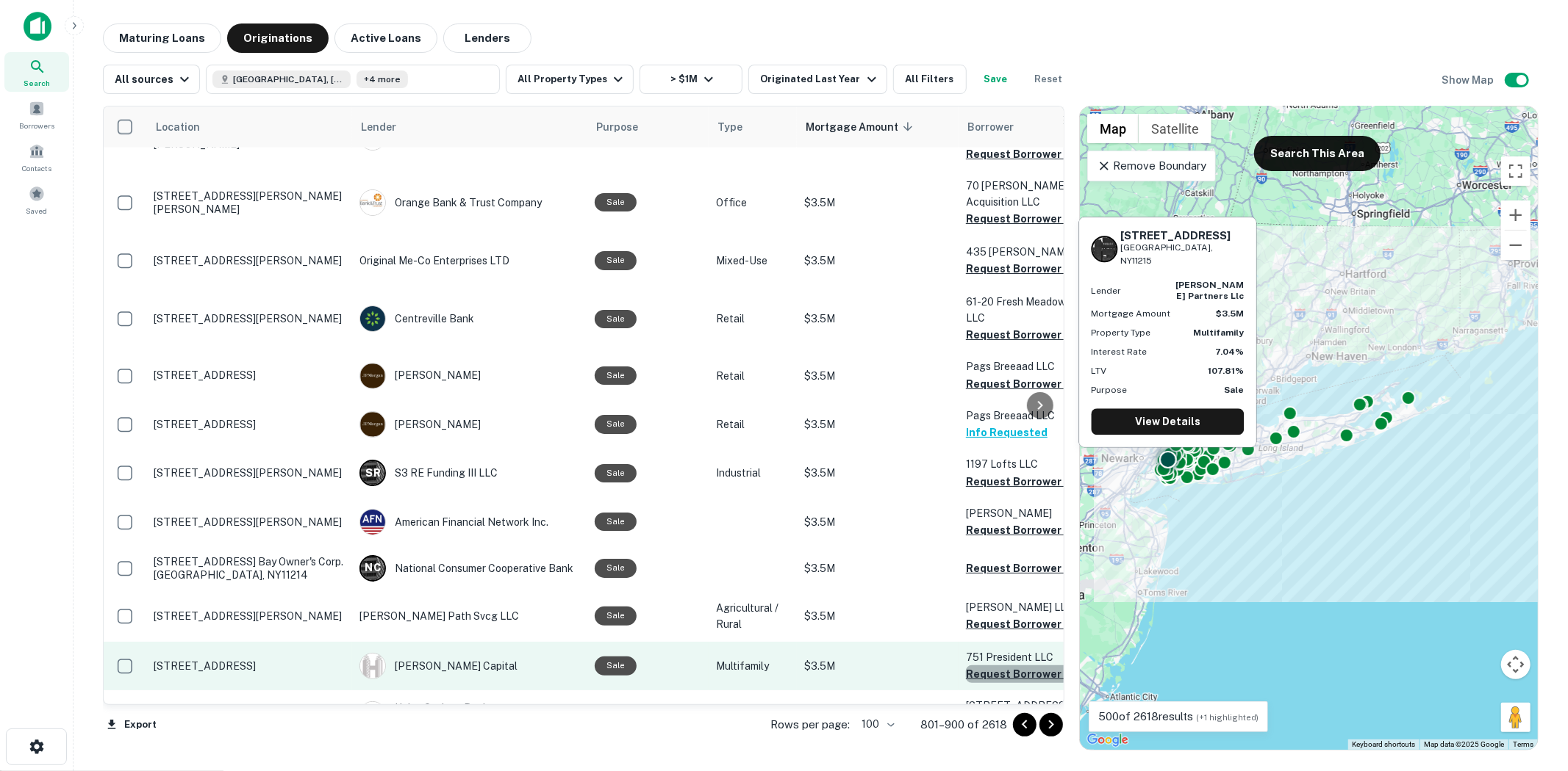
click at [991, 666] on button "Request Borrower Info" at bounding box center [1025, 674] width 119 height 18
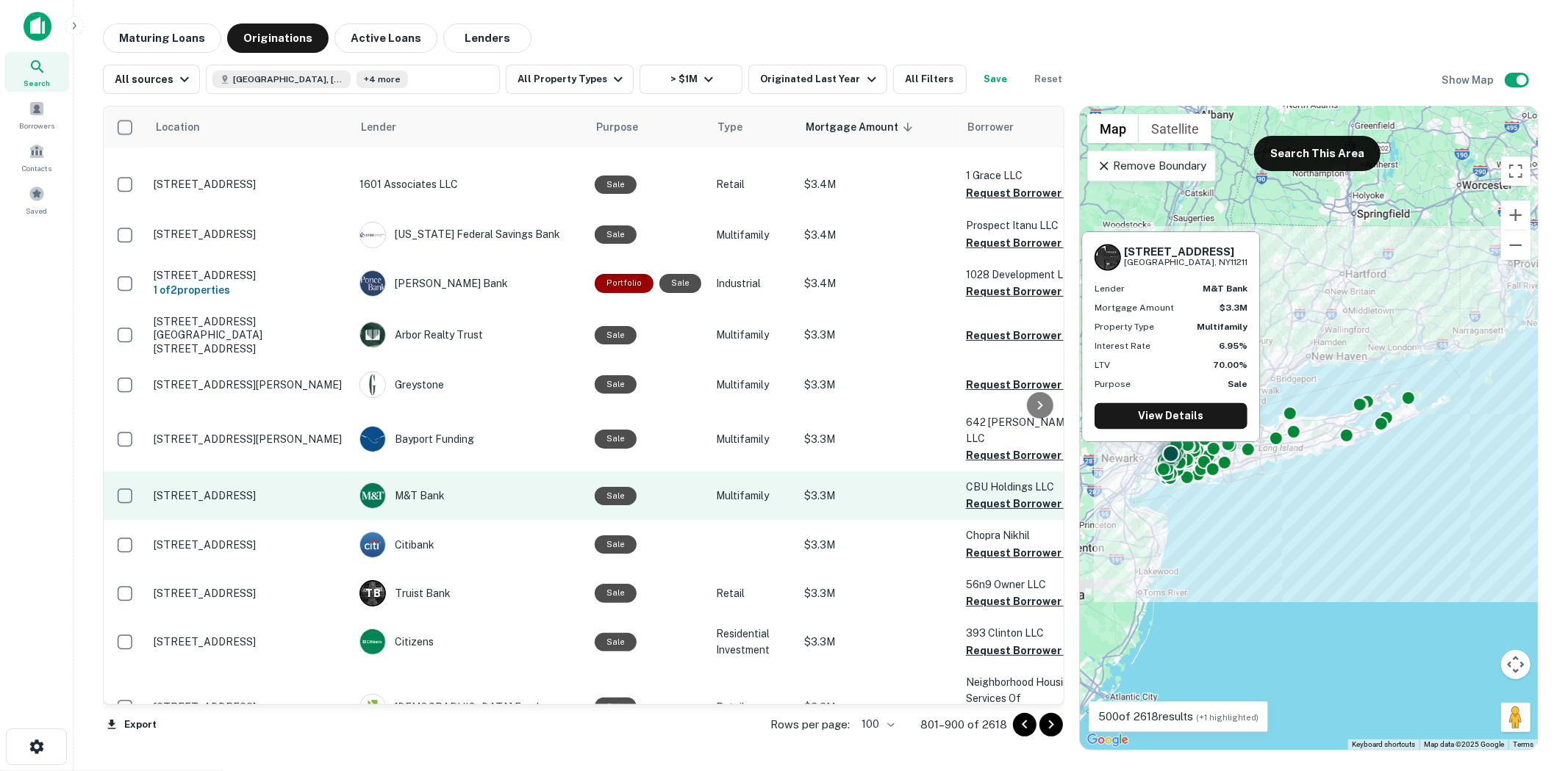
scroll to position [2860, 0]
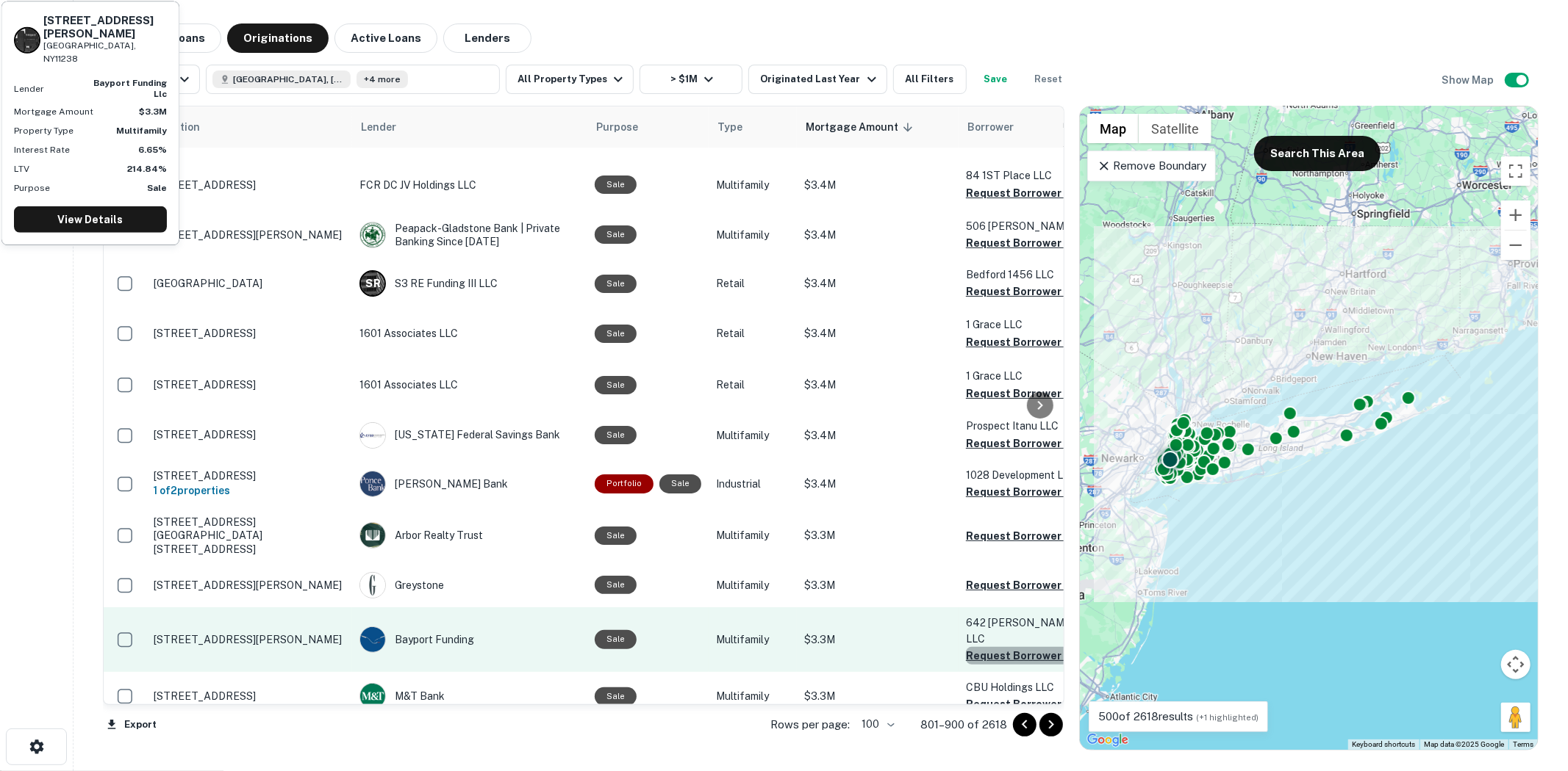
click at [1004, 647] on button "Request Borrower Info" at bounding box center [1025, 655] width 119 height 18
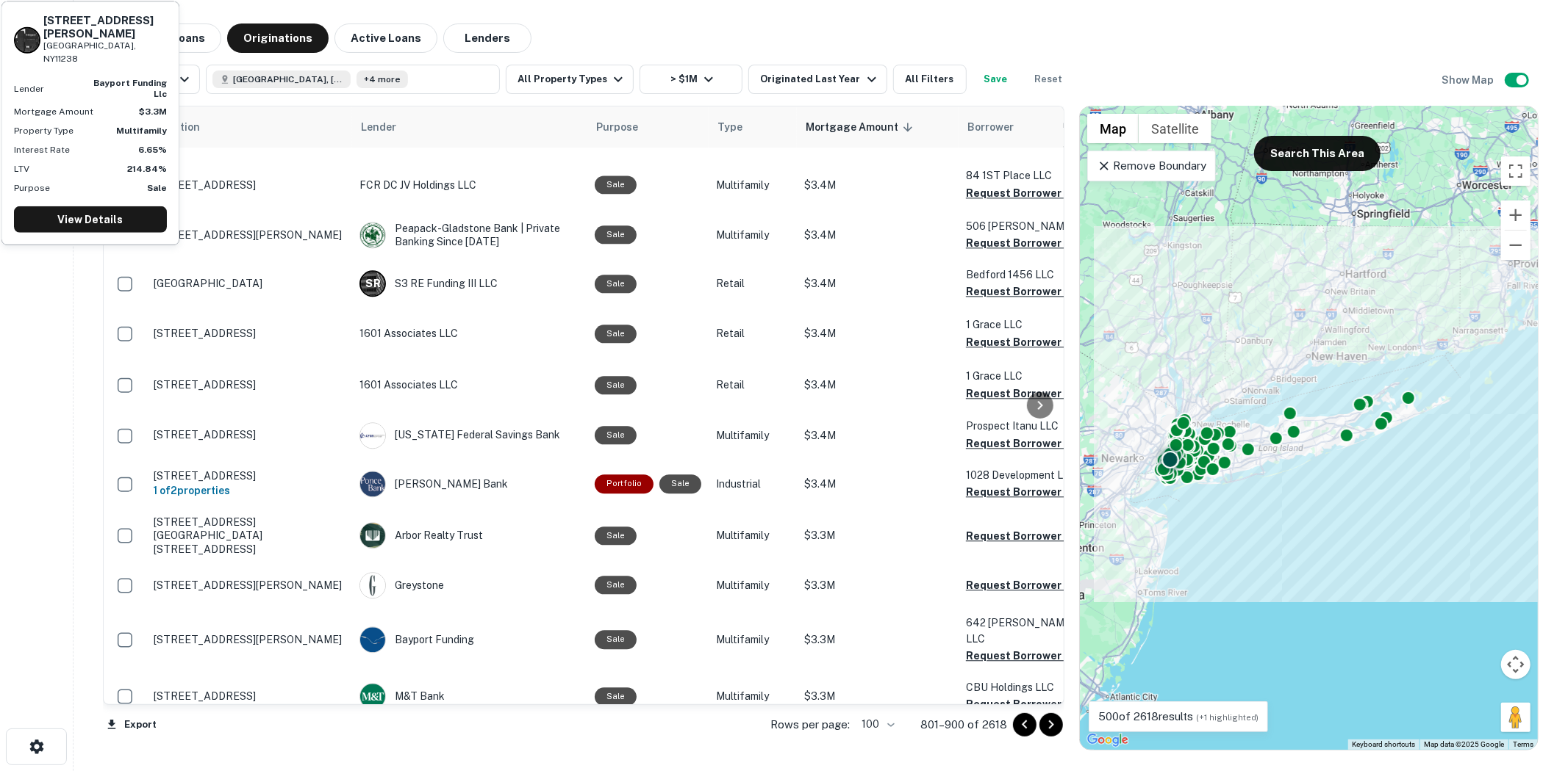
drag, startPoint x: 810, startPoint y: 479, endPoint x: 810, endPoint y: 466, distance: 13.0
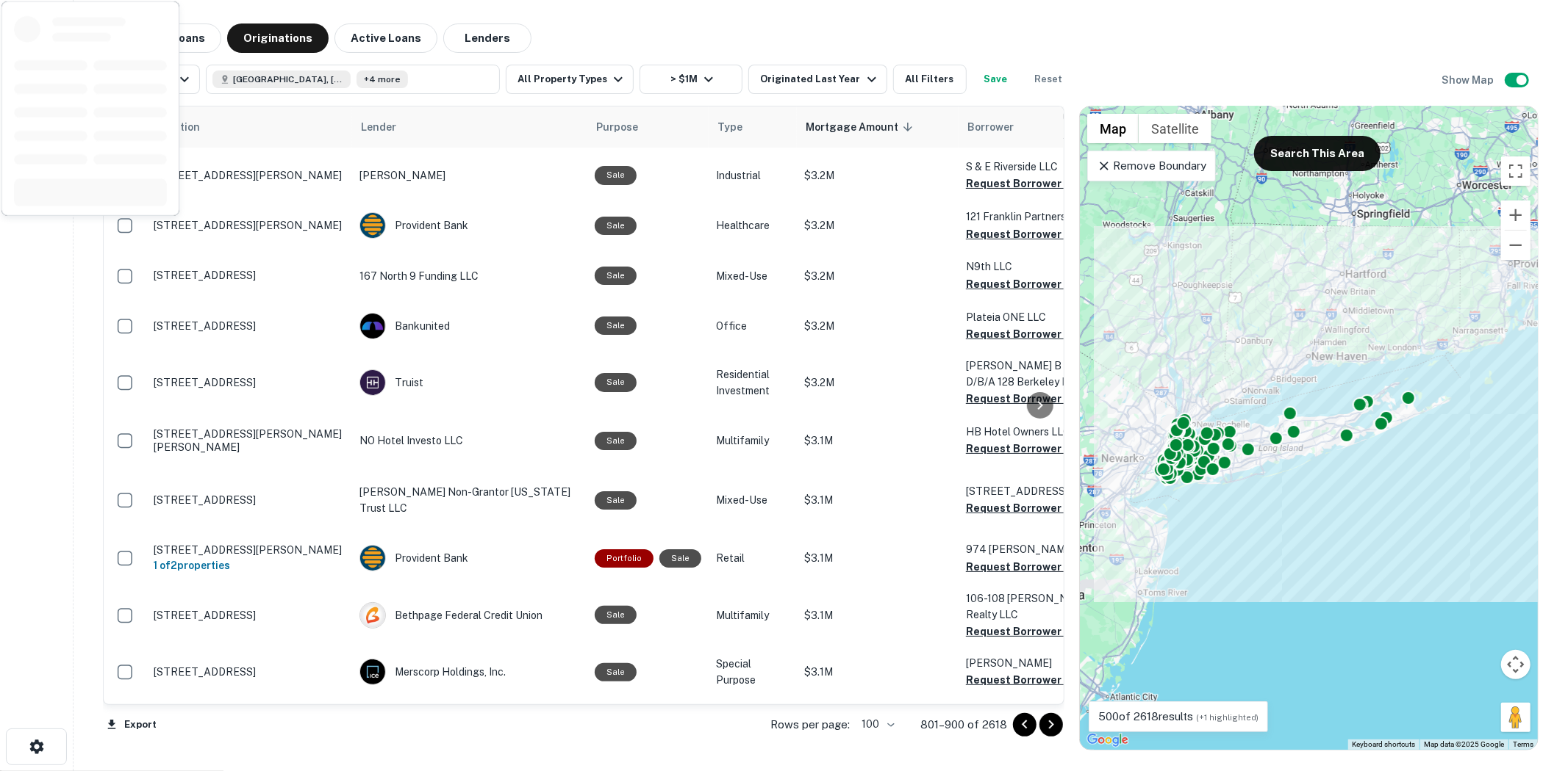
scroll to position [4393, 0]
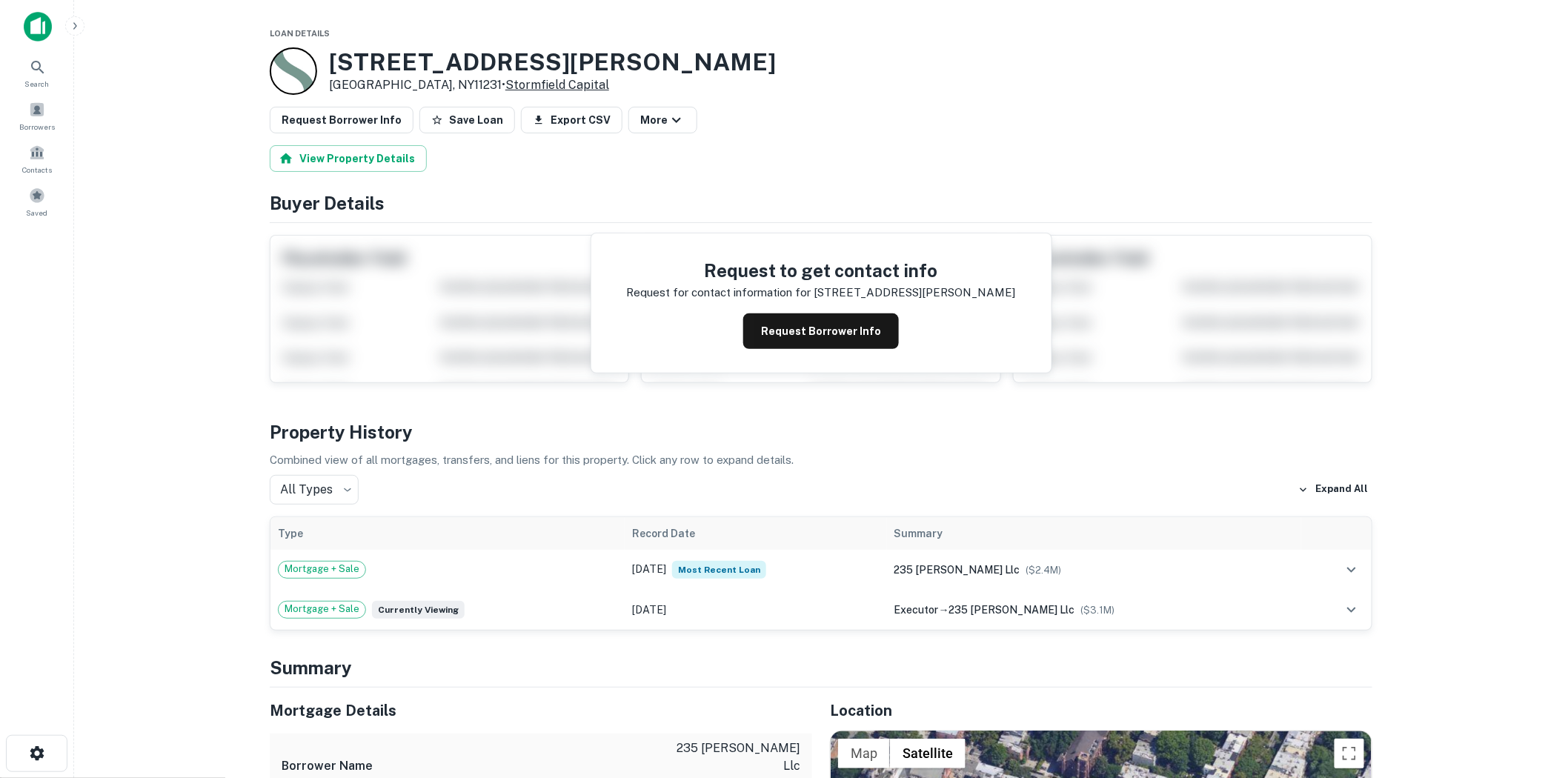
click at [505, 90] on link "Stormfield Capital" at bounding box center [557, 85] width 103 height 14
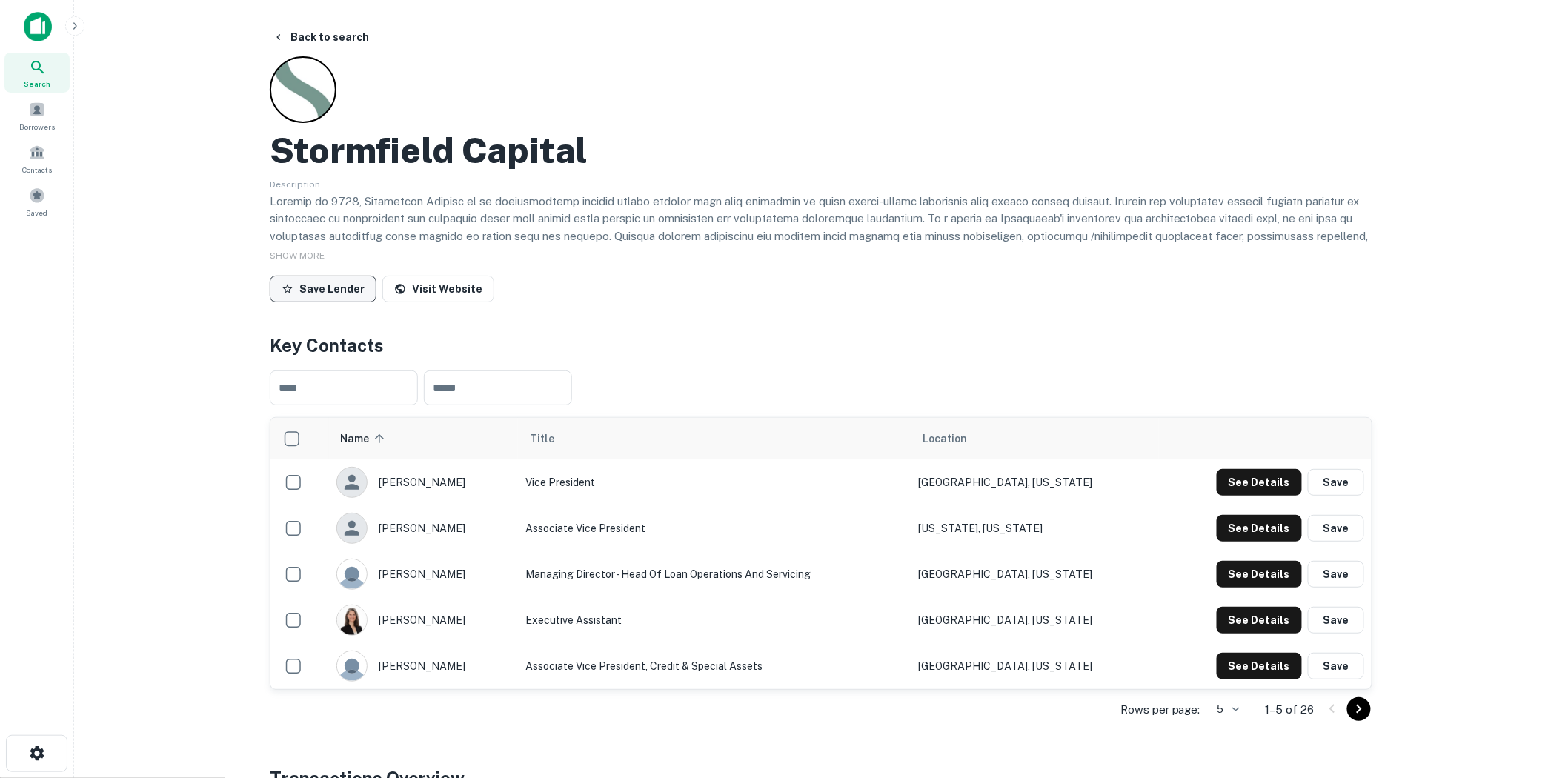
click at [349, 291] on button "Save Lender" at bounding box center [323, 289] width 106 height 26
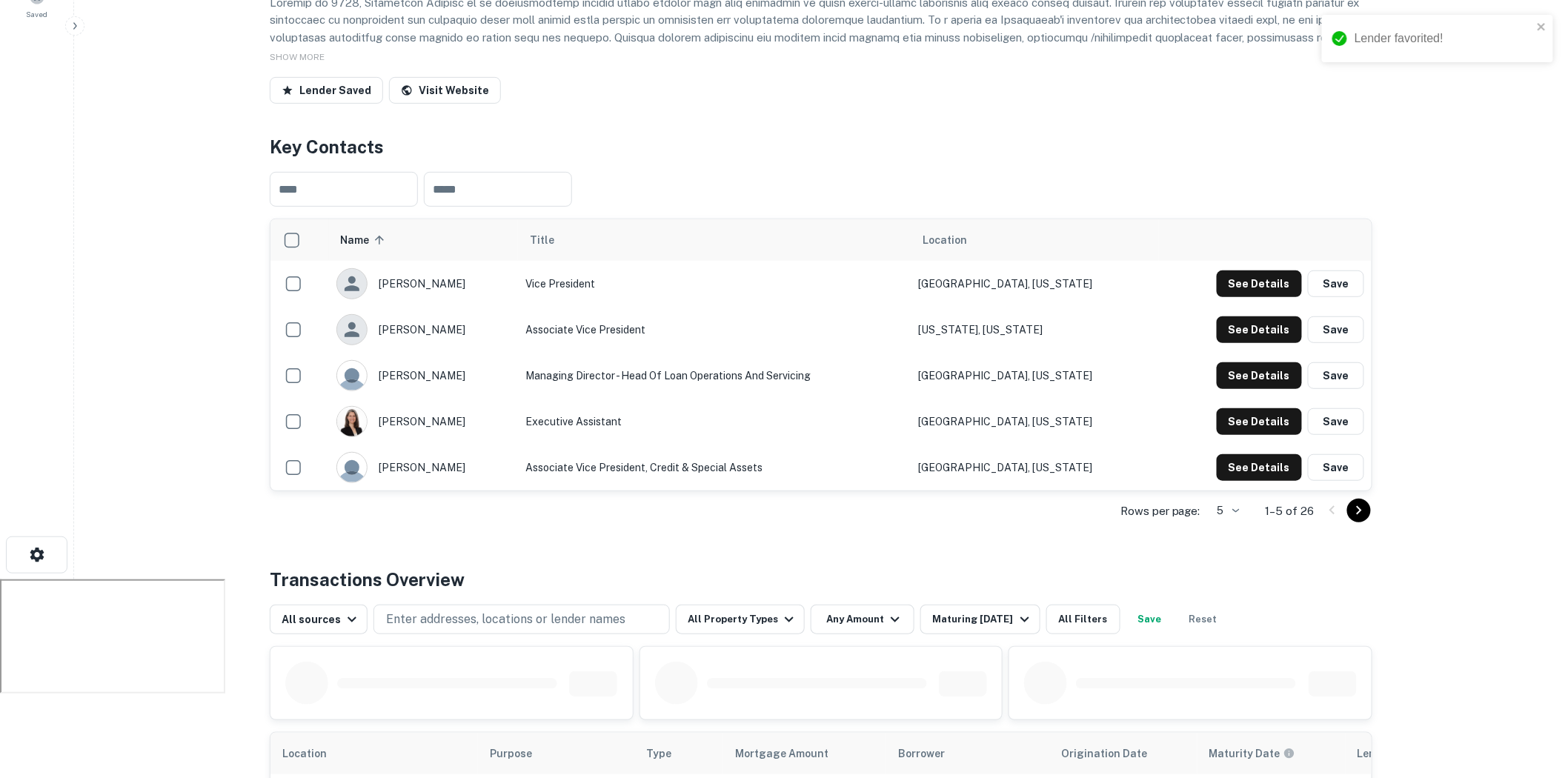
scroll to position [411, 0]
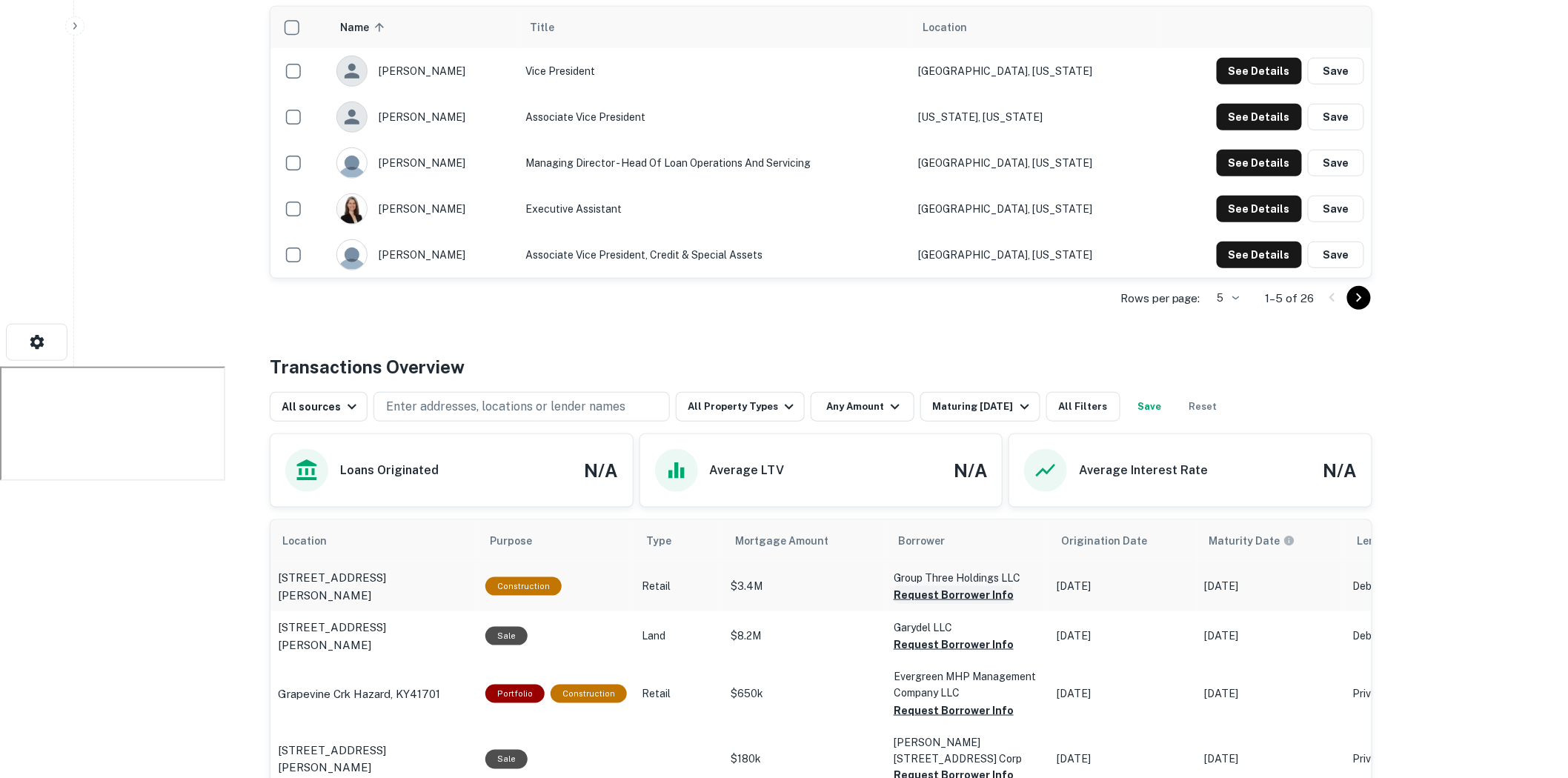
click at [922, 595] on button "Request Borrower Info" at bounding box center [954, 595] width 120 height 18
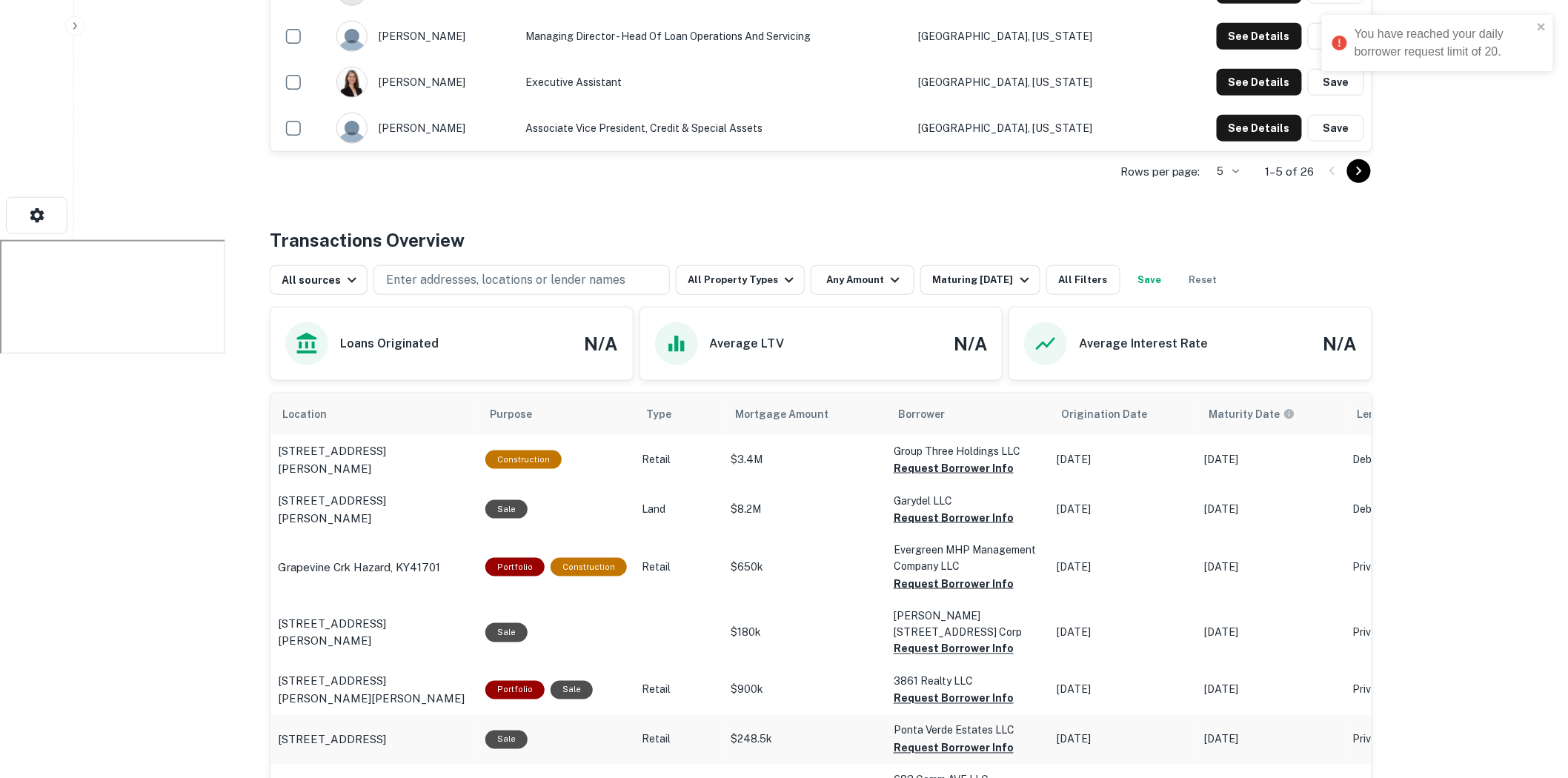
scroll to position [659, 0]
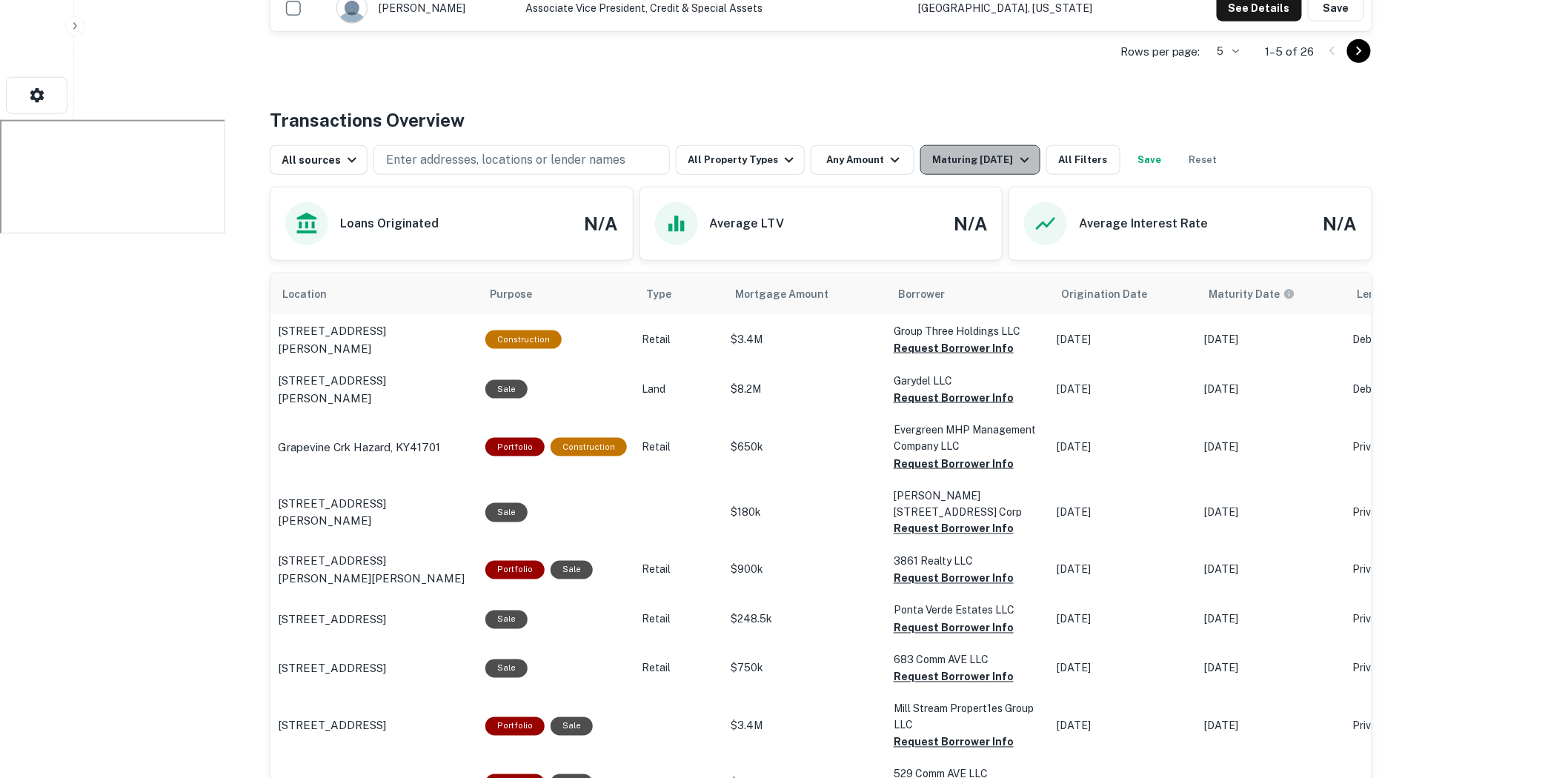
click at [968, 154] on div "Maturing [DATE]" at bounding box center [982, 160] width 101 height 18
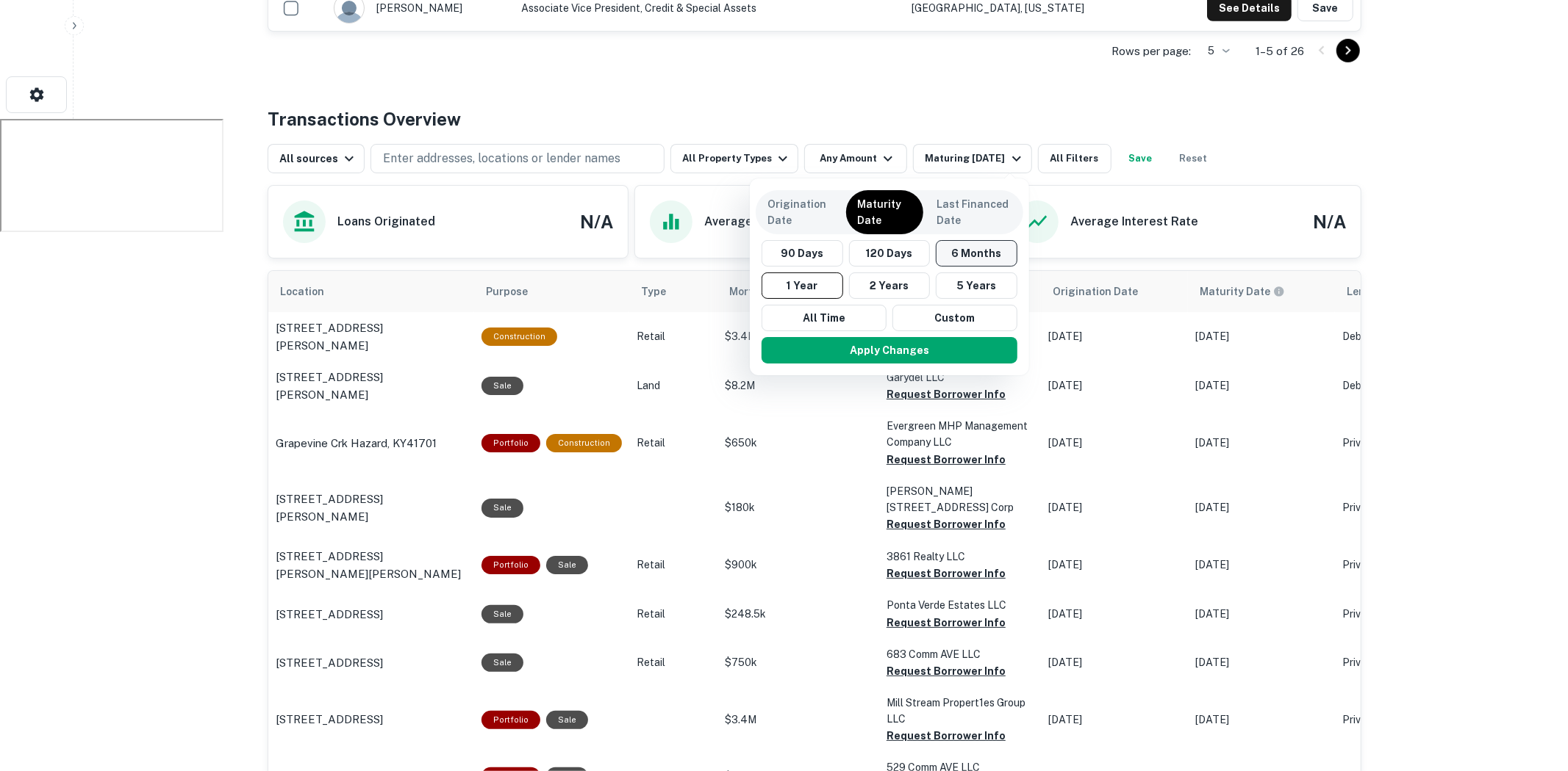
click at [978, 257] on button "6 Months" at bounding box center [976, 254] width 81 height 26
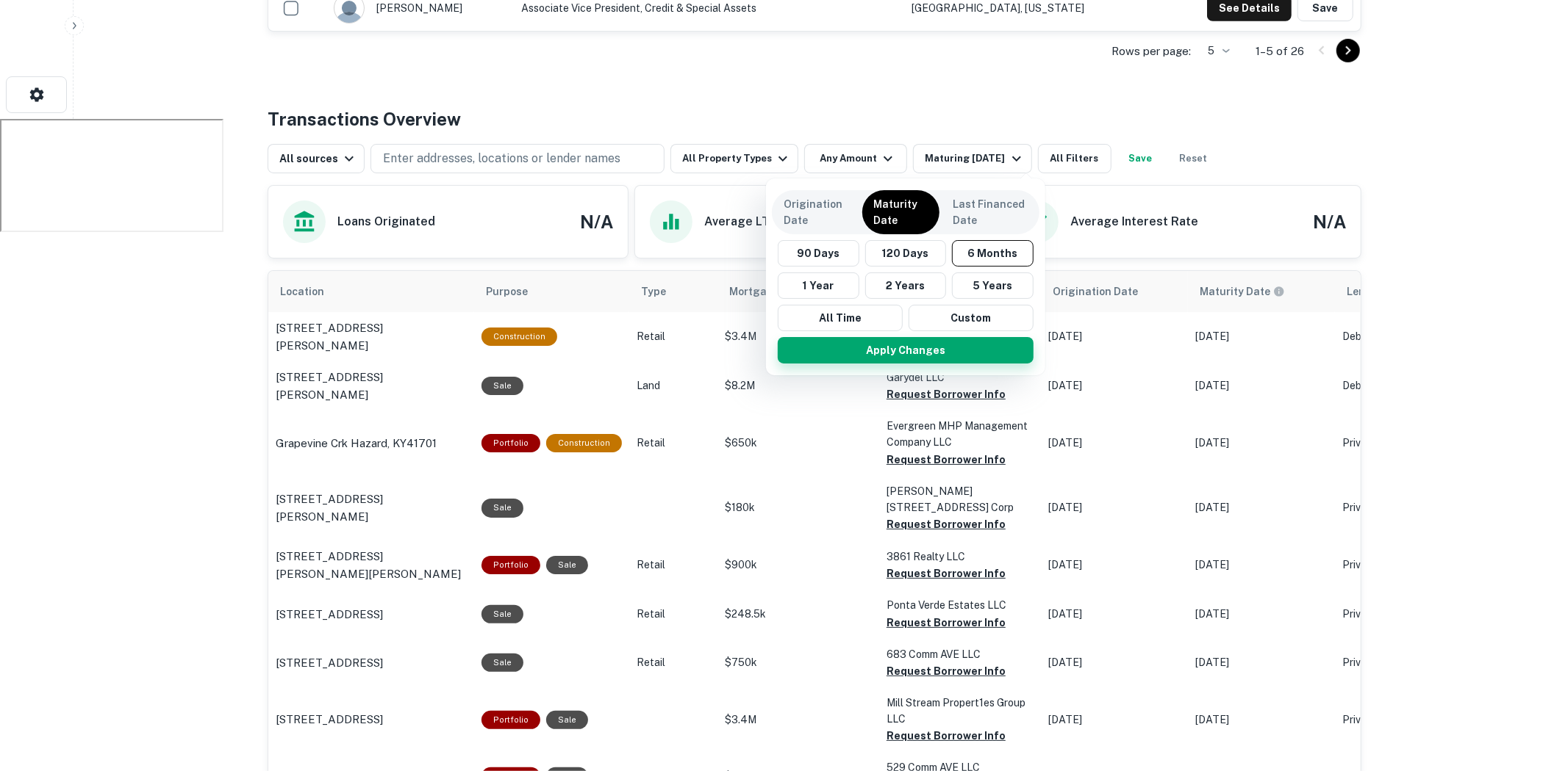
click at [935, 347] on button "Apply Changes" at bounding box center [906, 351] width 256 height 26
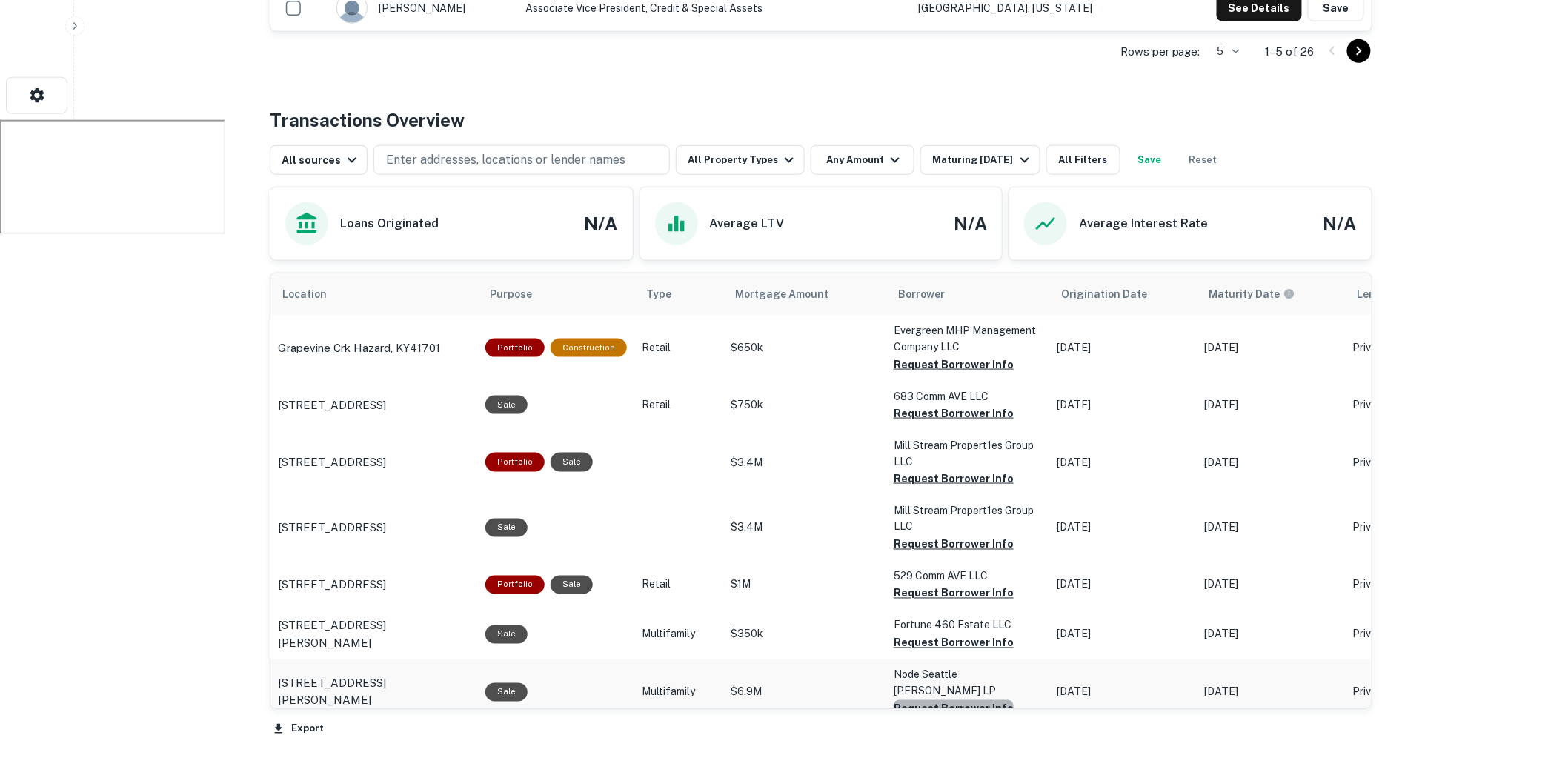
click at [962, 701] on button "Request Borrower Info" at bounding box center [954, 709] width 120 height 18
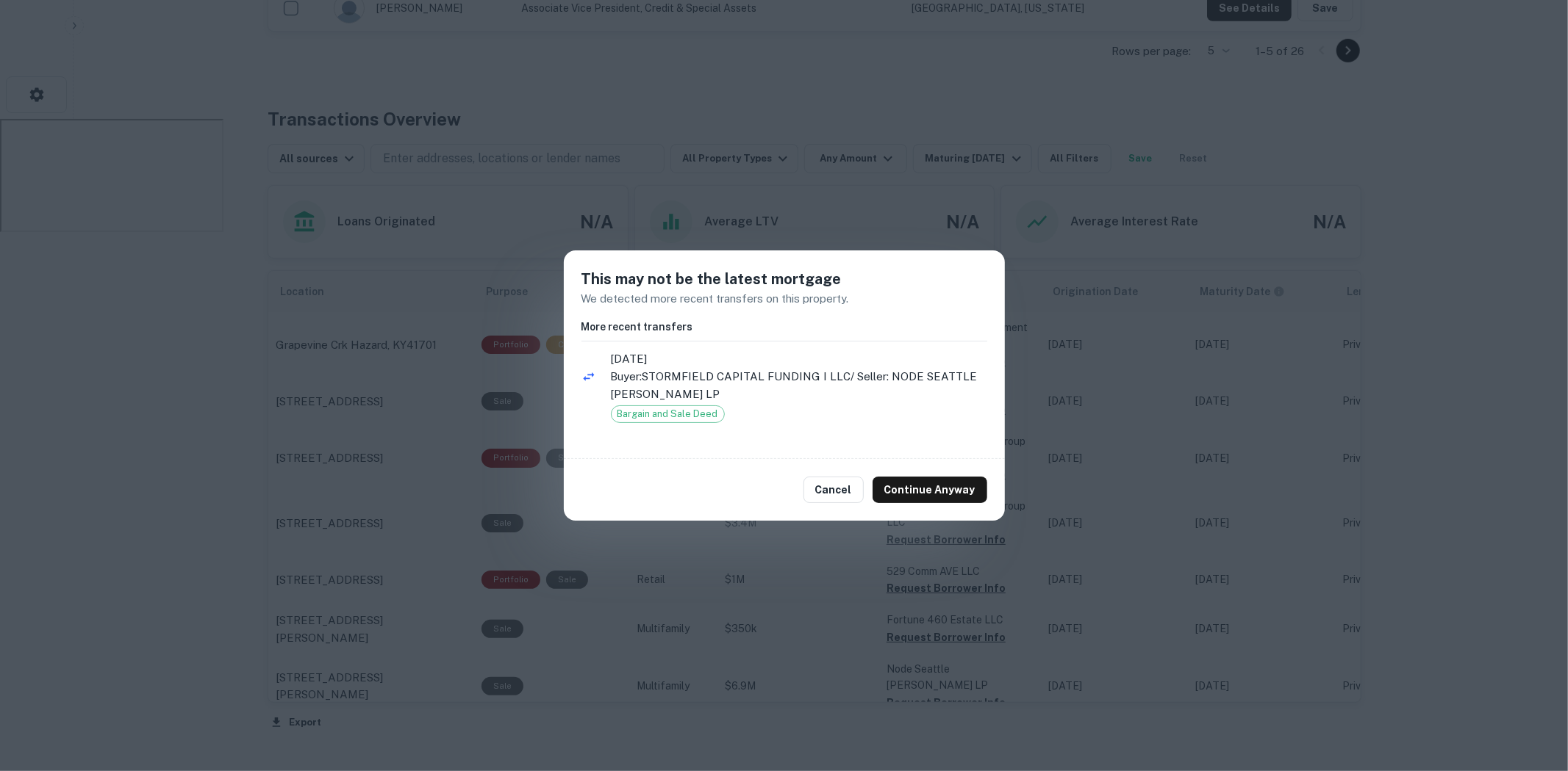
click at [947, 504] on div "Cancel Continue Anyway" at bounding box center [784, 490] width 441 height 62
click at [835, 496] on button "Cancel" at bounding box center [833, 489] width 61 height 26
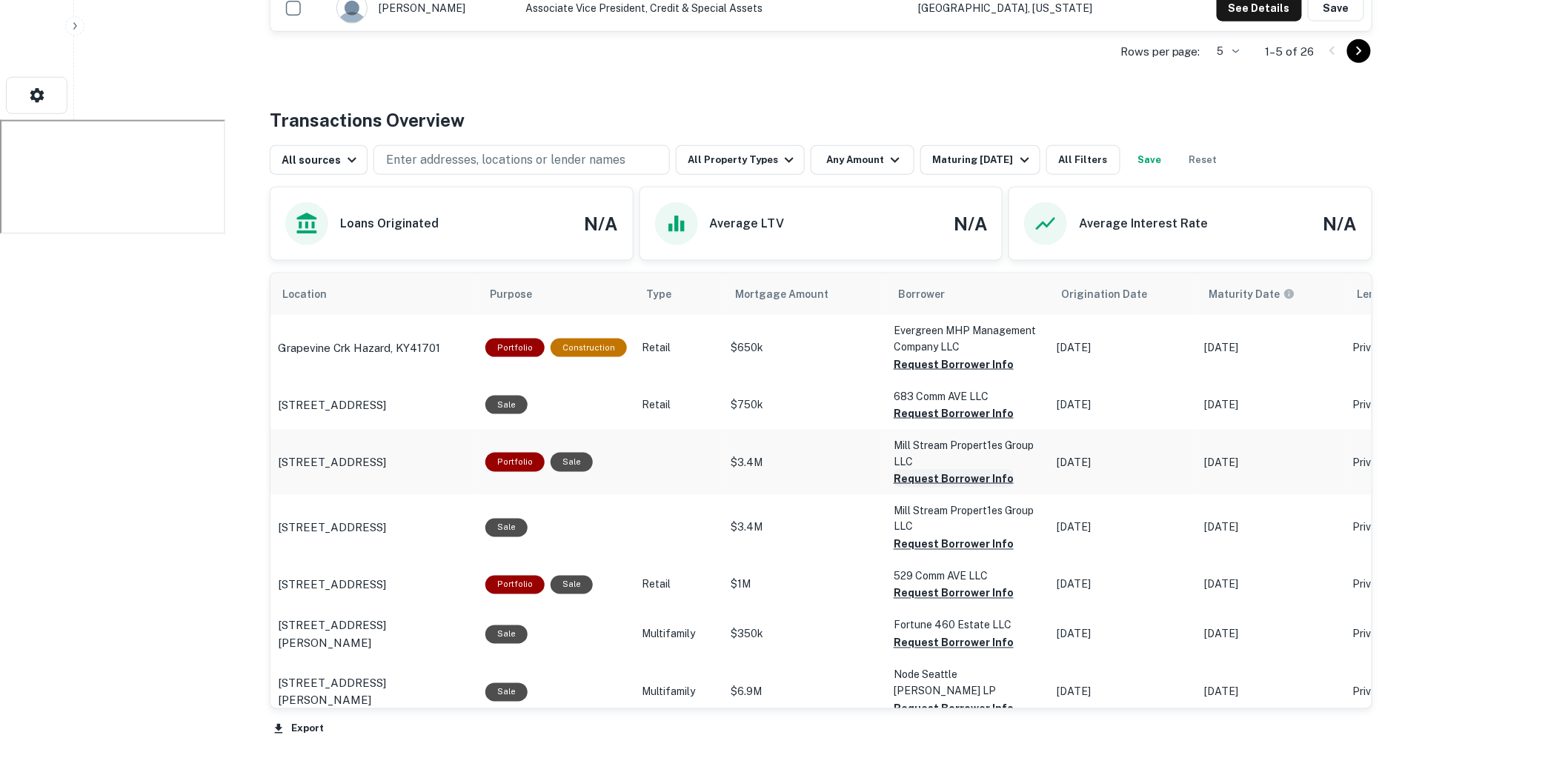
click at [928, 476] on button "Request Borrower Info" at bounding box center [954, 479] width 120 height 18
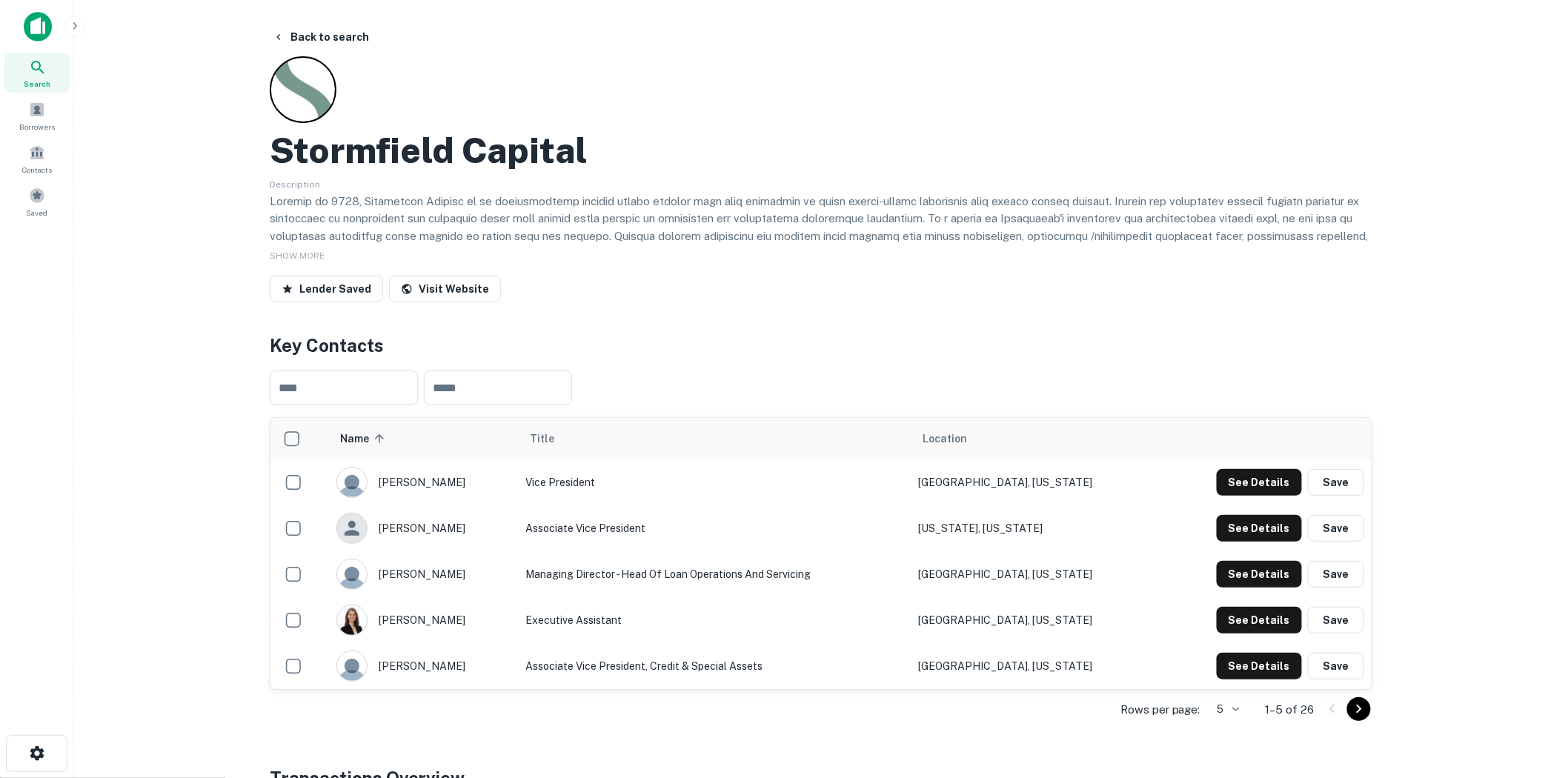
click at [55, 9] on div "Search Borrowers Contacts Saved" at bounding box center [37, 117] width 74 height 233
click at [45, 30] on img at bounding box center [38, 27] width 28 height 30
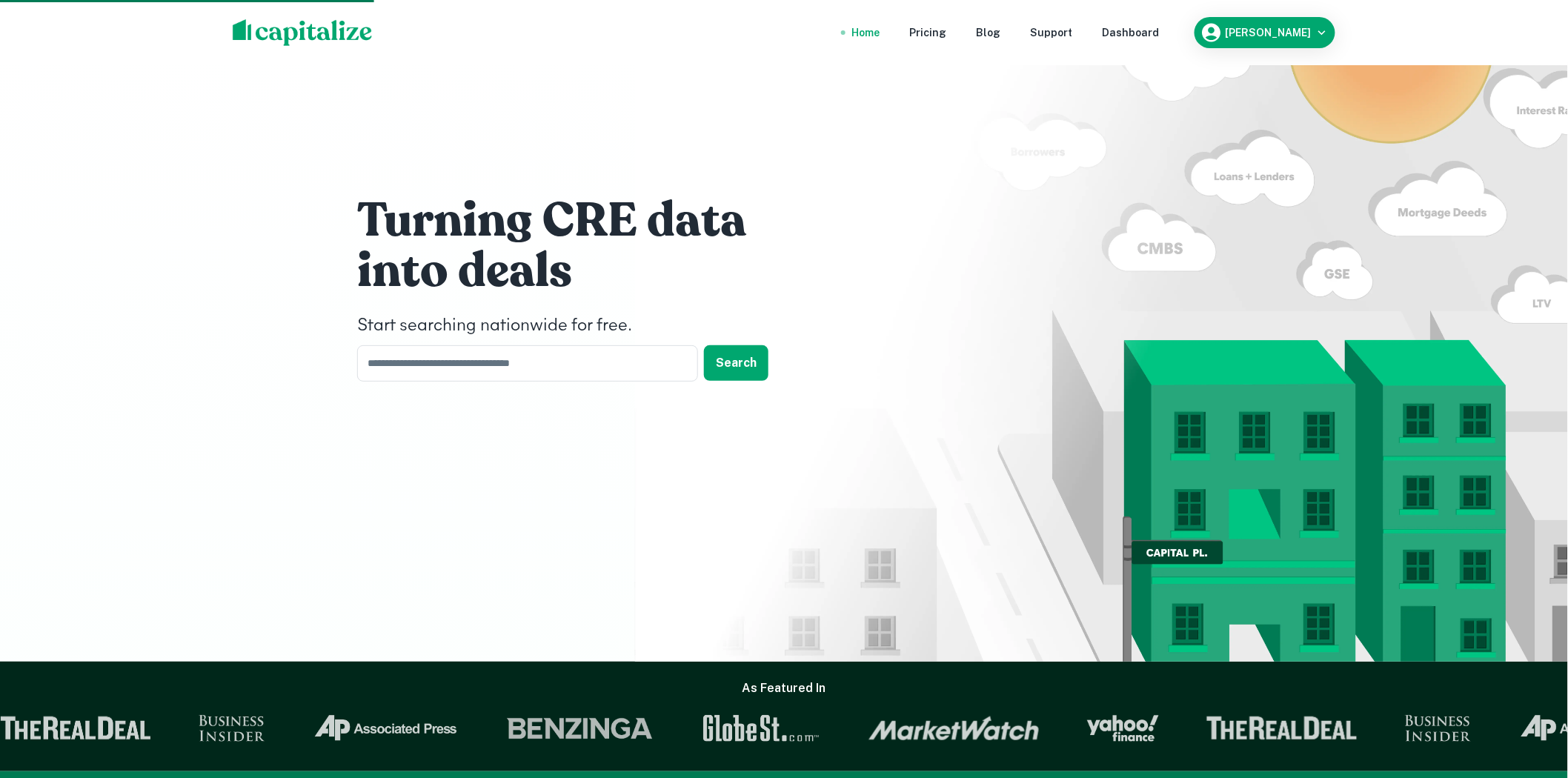
drag, startPoint x: 1222, startPoint y: 398, endPoint x: 607, endPoint y: -71, distance: 773.4
